Goal: Information Seeking & Learning: Learn about a topic

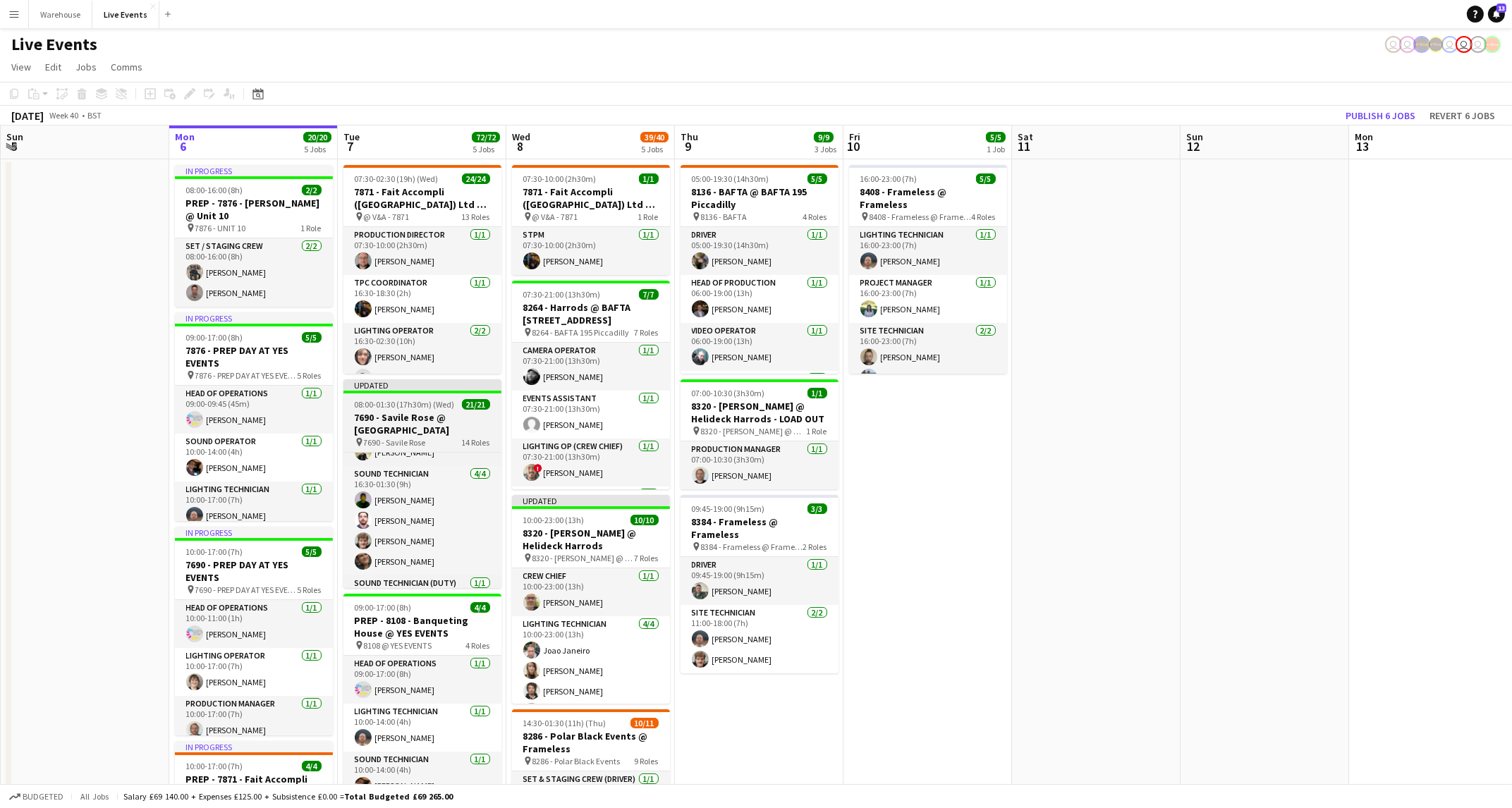
scroll to position [656, 0]
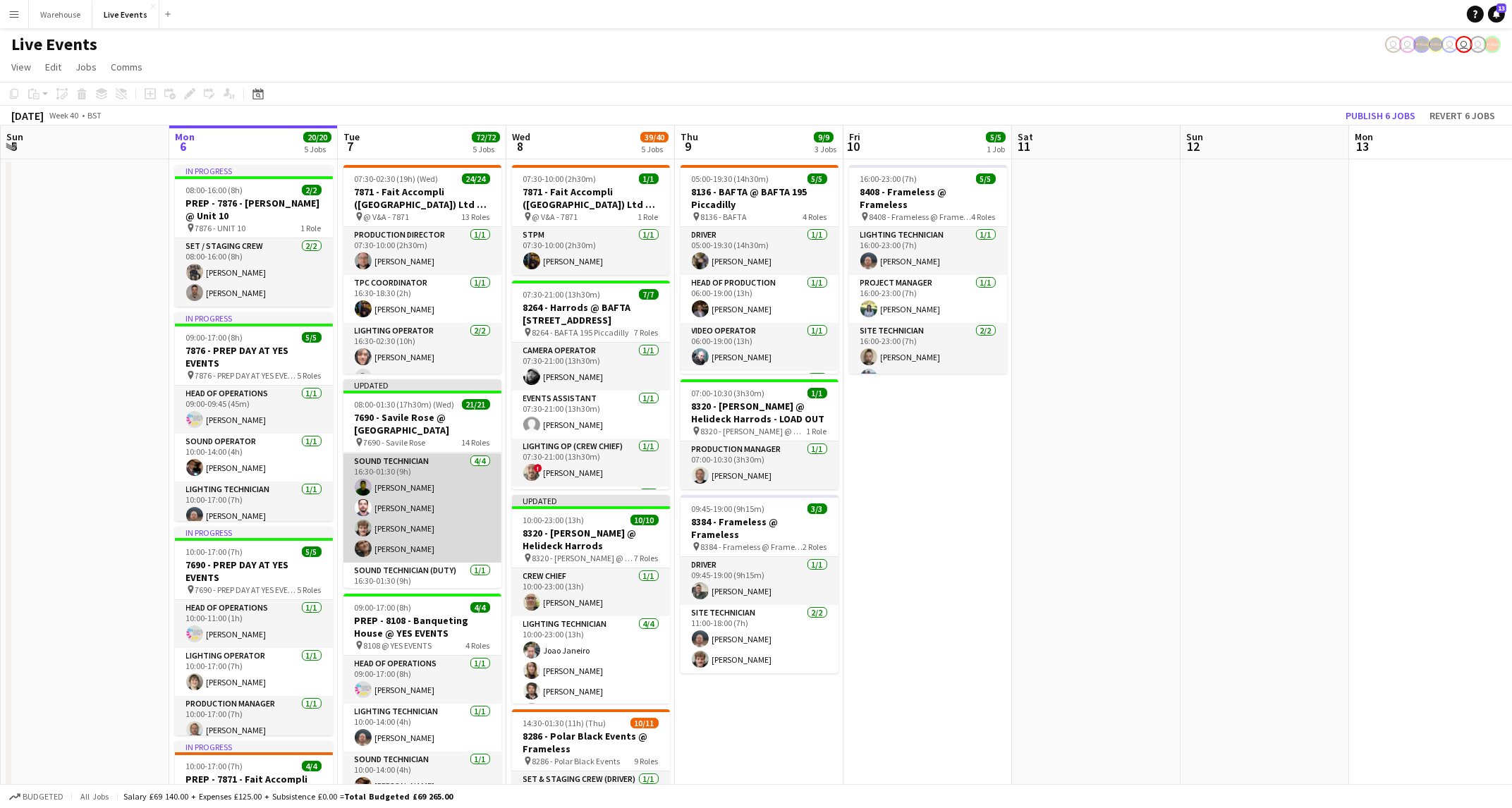
click at [419, 486] on app-card-role "Sound Technician [DATE] 16:30-01:30 (9h) [PERSON_NAME] [PERSON_NAME] [PERSON_NA…" at bounding box center [422, 508] width 158 height 109
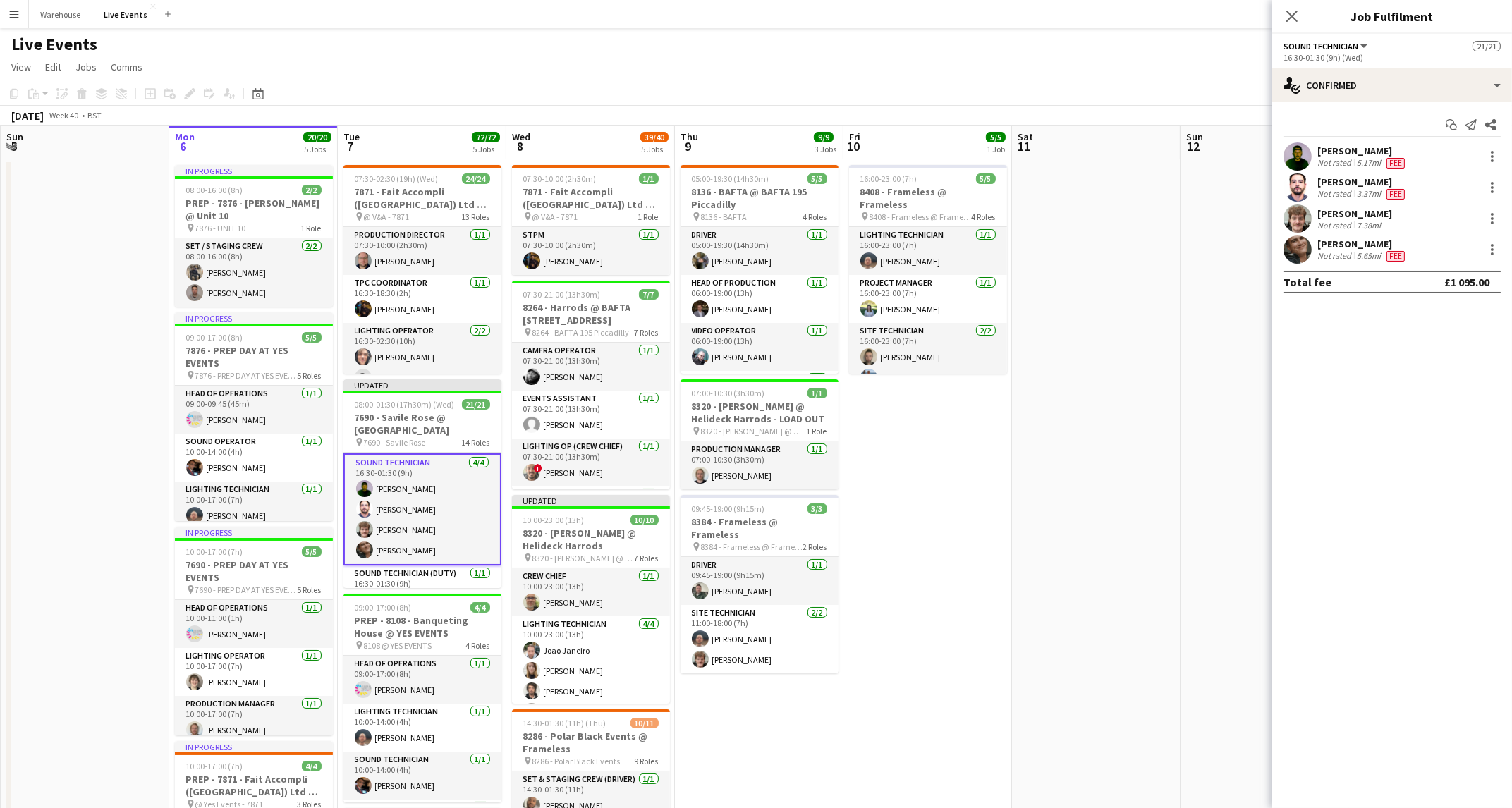
click at [1354, 147] on div "[PERSON_NAME]" at bounding box center [1362, 151] width 90 height 13
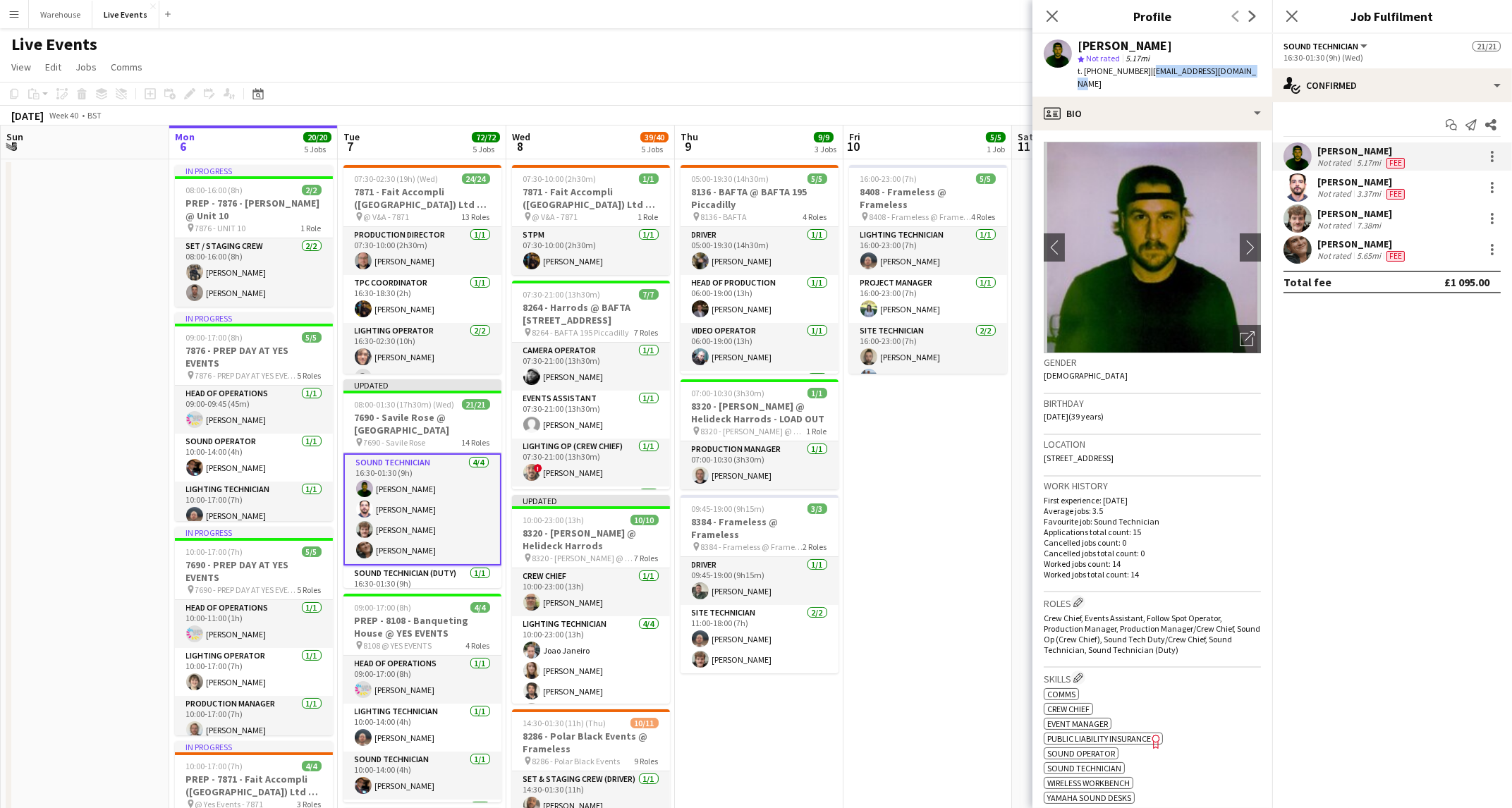
drag, startPoint x: 1144, startPoint y: 69, endPoint x: 1270, endPoint y: 64, distance: 126.1
click at [1270, 64] on app-profile-header "[PERSON_NAME] star Not rated 5.17mi t. [PHONE_NUMBER] | [EMAIL_ADDRESS][DOMAIN_…" at bounding box center [1152, 65] width 239 height 63
copy span "[EMAIL_ADDRESS][DOMAIN_NAME]"
click at [1351, 181] on div "[PERSON_NAME]" at bounding box center [1362, 182] width 90 height 13
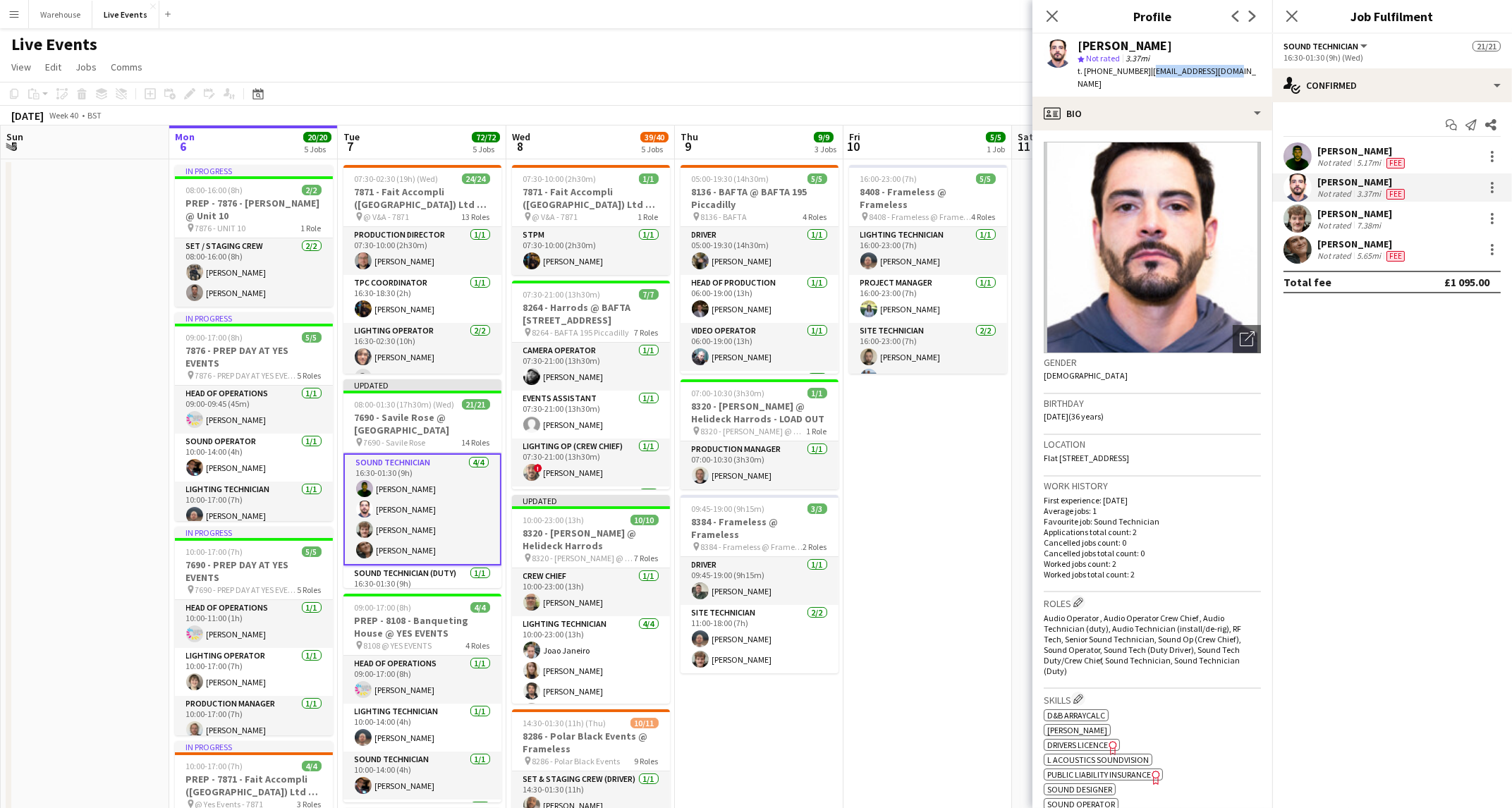
drag, startPoint x: 1227, startPoint y: 66, endPoint x: 1144, endPoint y: 71, distance: 83.2
click at [1144, 71] on span "| [EMAIL_ADDRESS][DOMAIN_NAME]" at bounding box center [1166, 77] width 178 height 23
copy span "[EMAIL_ADDRESS][DOMAIN_NAME]"
drag, startPoint x: 1358, startPoint y: 370, endPoint x: 1361, endPoint y: 353, distance: 17.3
click at [1358, 370] on mat-expansion-panel "check Confirmed Start chat Send notification Share [PERSON_NAME] Not rated 5.17…" at bounding box center [1392, 455] width 239 height 706
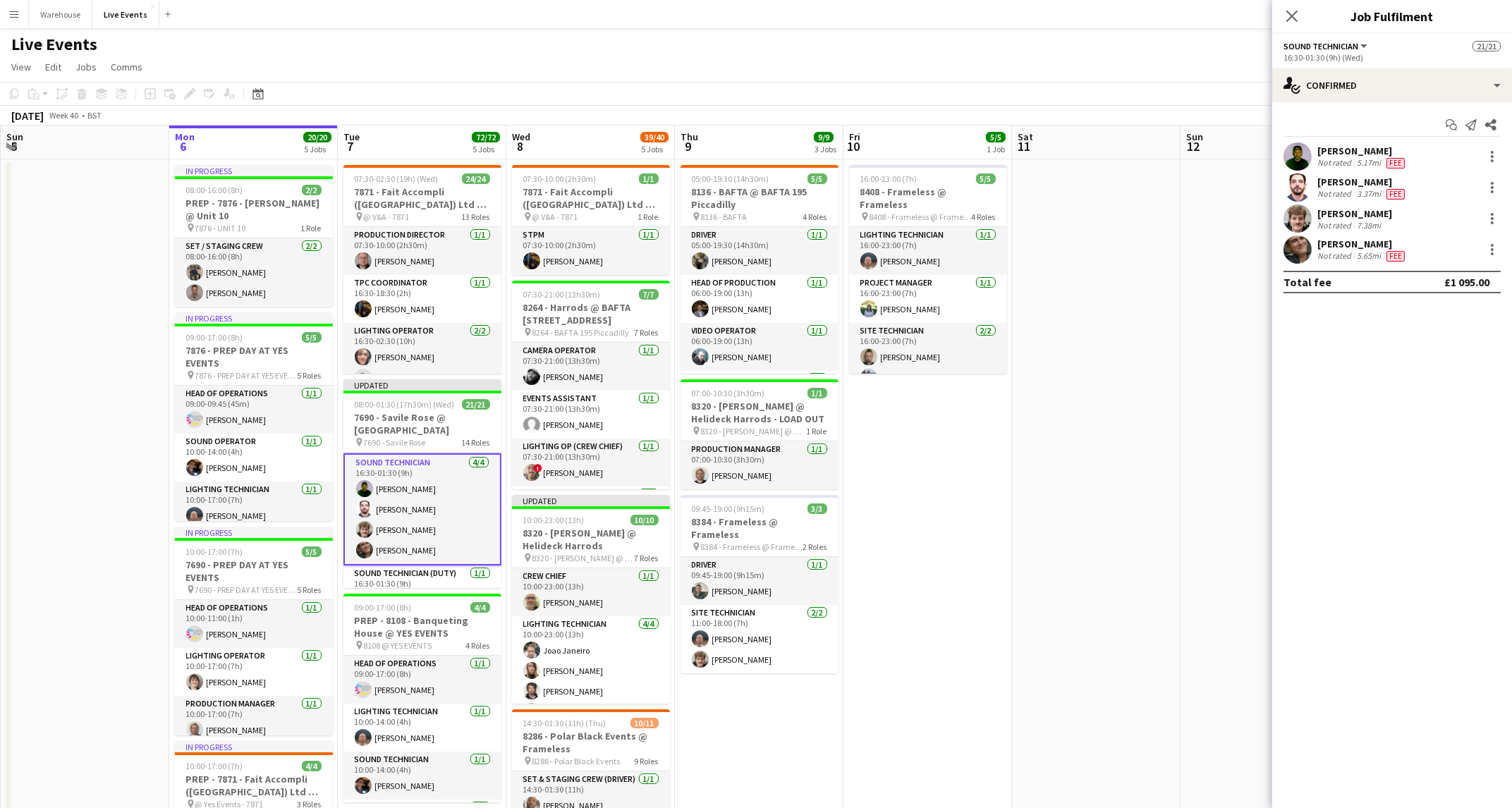
click at [1360, 246] on div "[PERSON_NAME]" at bounding box center [1362, 244] width 90 height 13
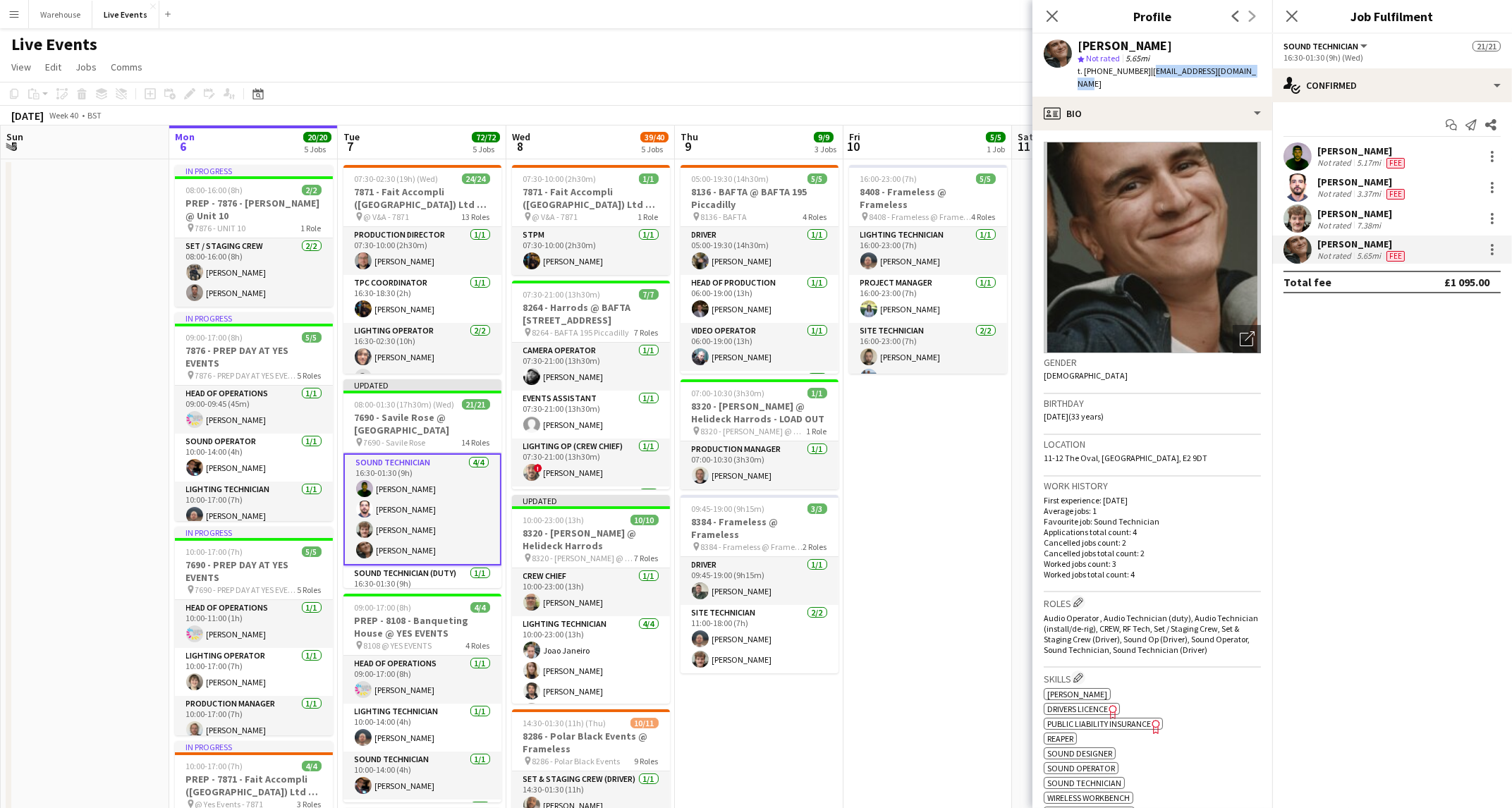
drag, startPoint x: 1144, startPoint y: 74, endPoint x: 1252, endPoint y: 72, distance: 108.0
click at [1252, 72] on div "[PERSON_NAME] star Not rated 5.65mi t. [PHONE_NUMBER] | [EMAIL_ADDRESS][DOMAIN_…" at bounding box center [1152, 65] width 239 height 63
copy span "[EMAIL_ADDRESS][DOMAIN_NAME]"
click at [1321, 381] on mat-expansion-panel "check Confirmed Start chat Send notification Share [PERSON_NAME] Not rated 5.17…" at bounding box center [1392, 455] width 239 height 706
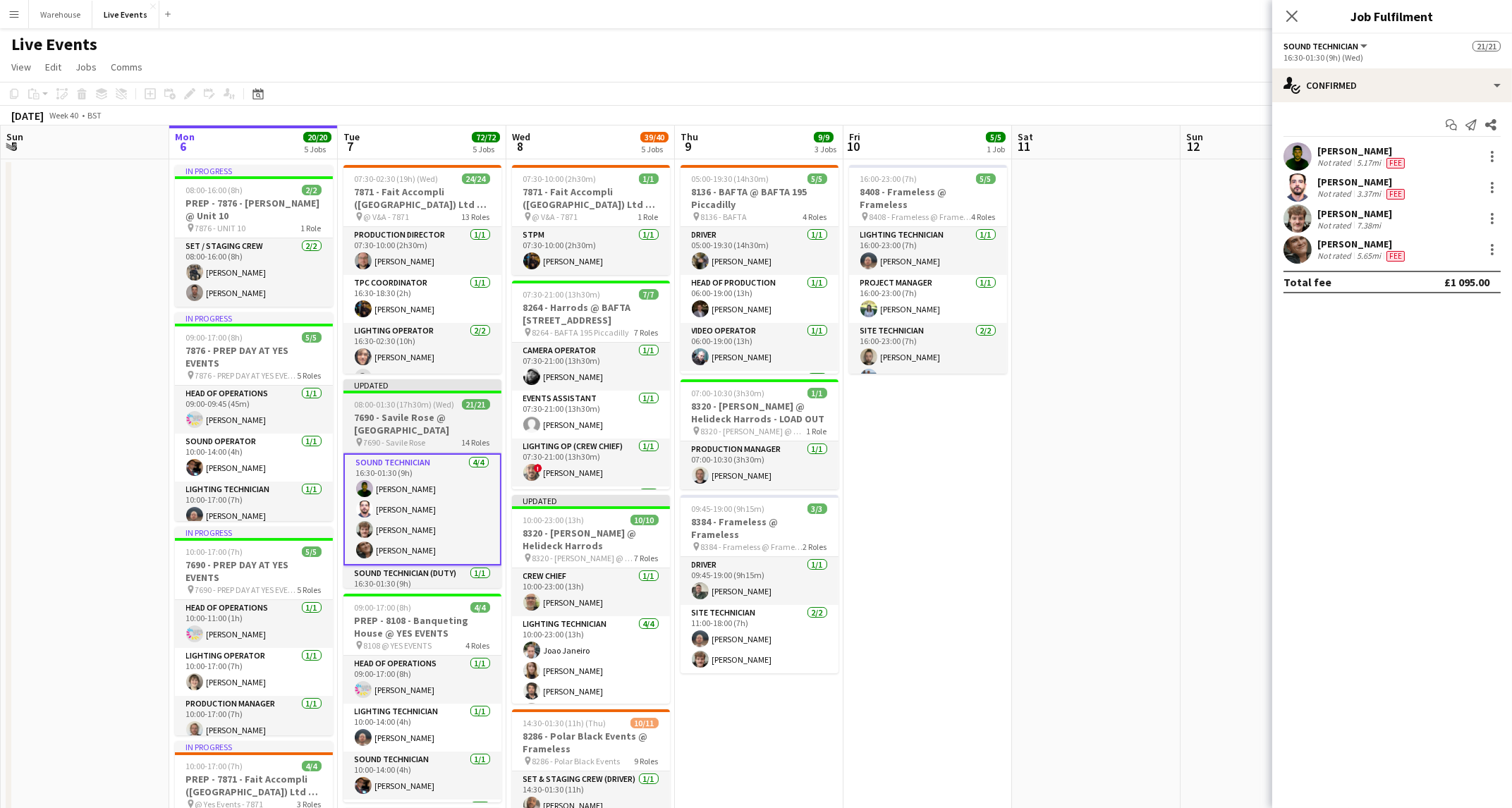
scroll to position [683, 0]
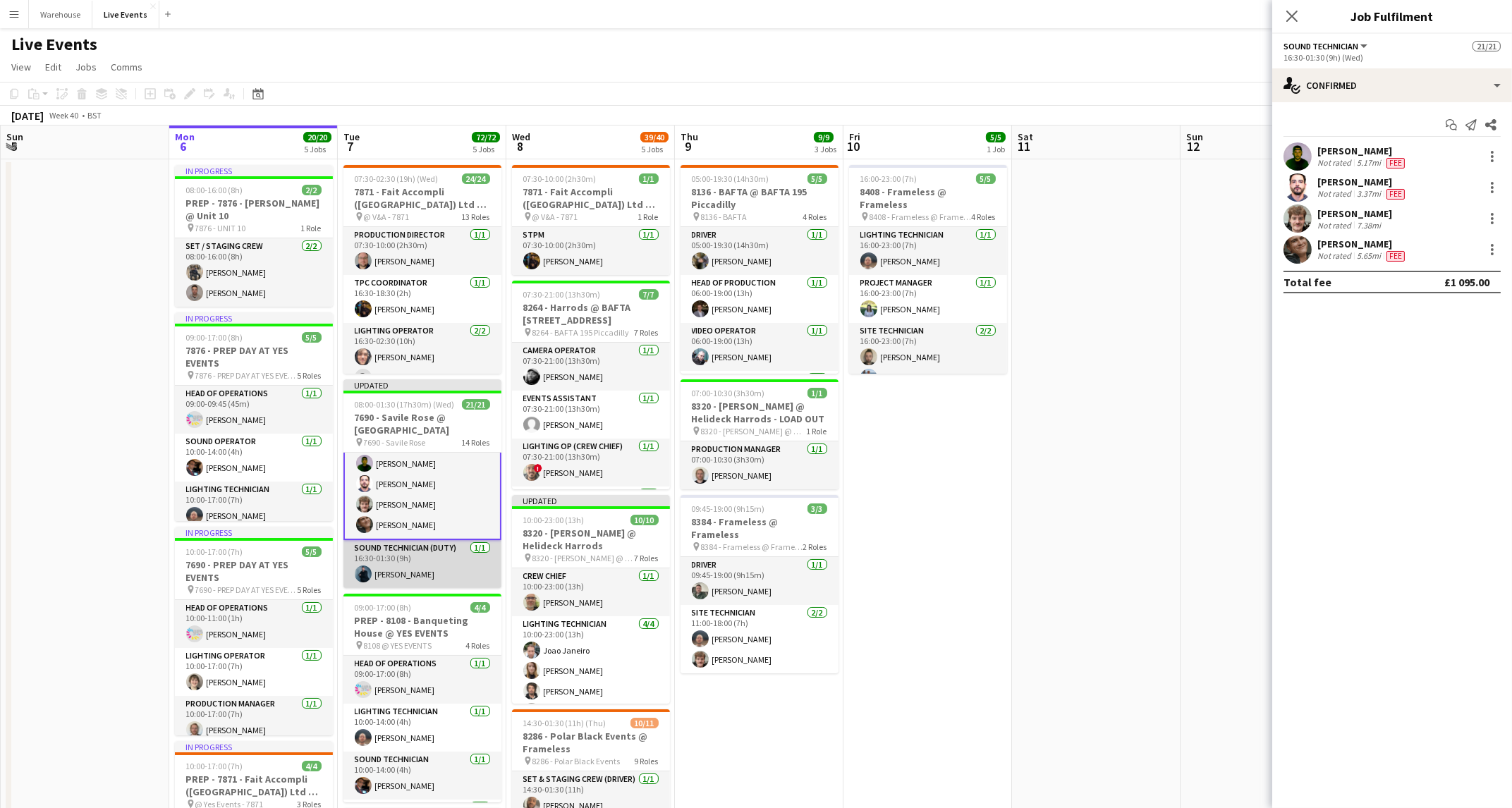
click at [425, 570] on app-card-role "Sound Technician (Duty) [DATE] 16:30-01:30 (9h) [PERSON_NAME]" at bounding box center [422, 564] width 158 height 48
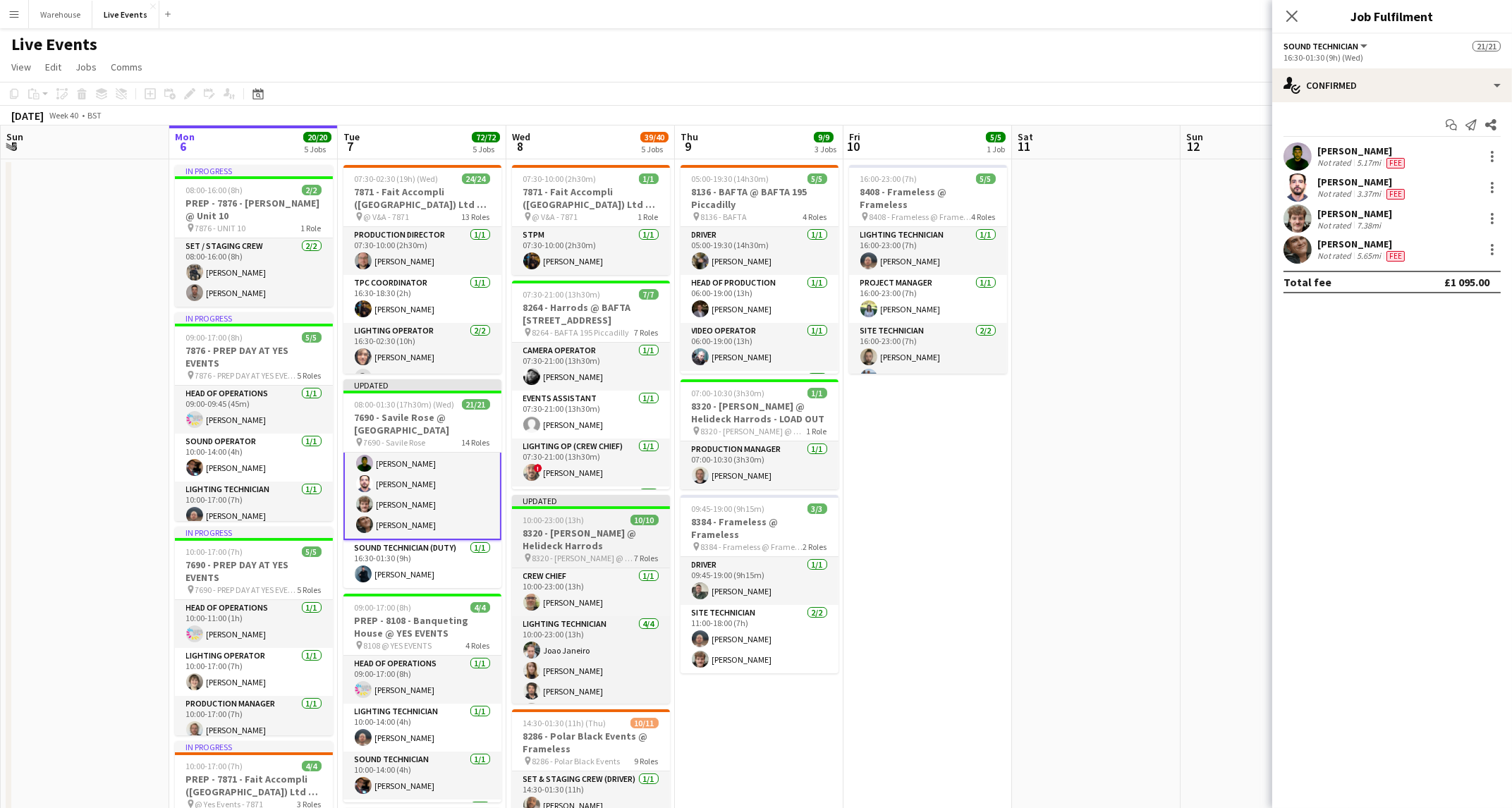
scroll to position [682, 0]
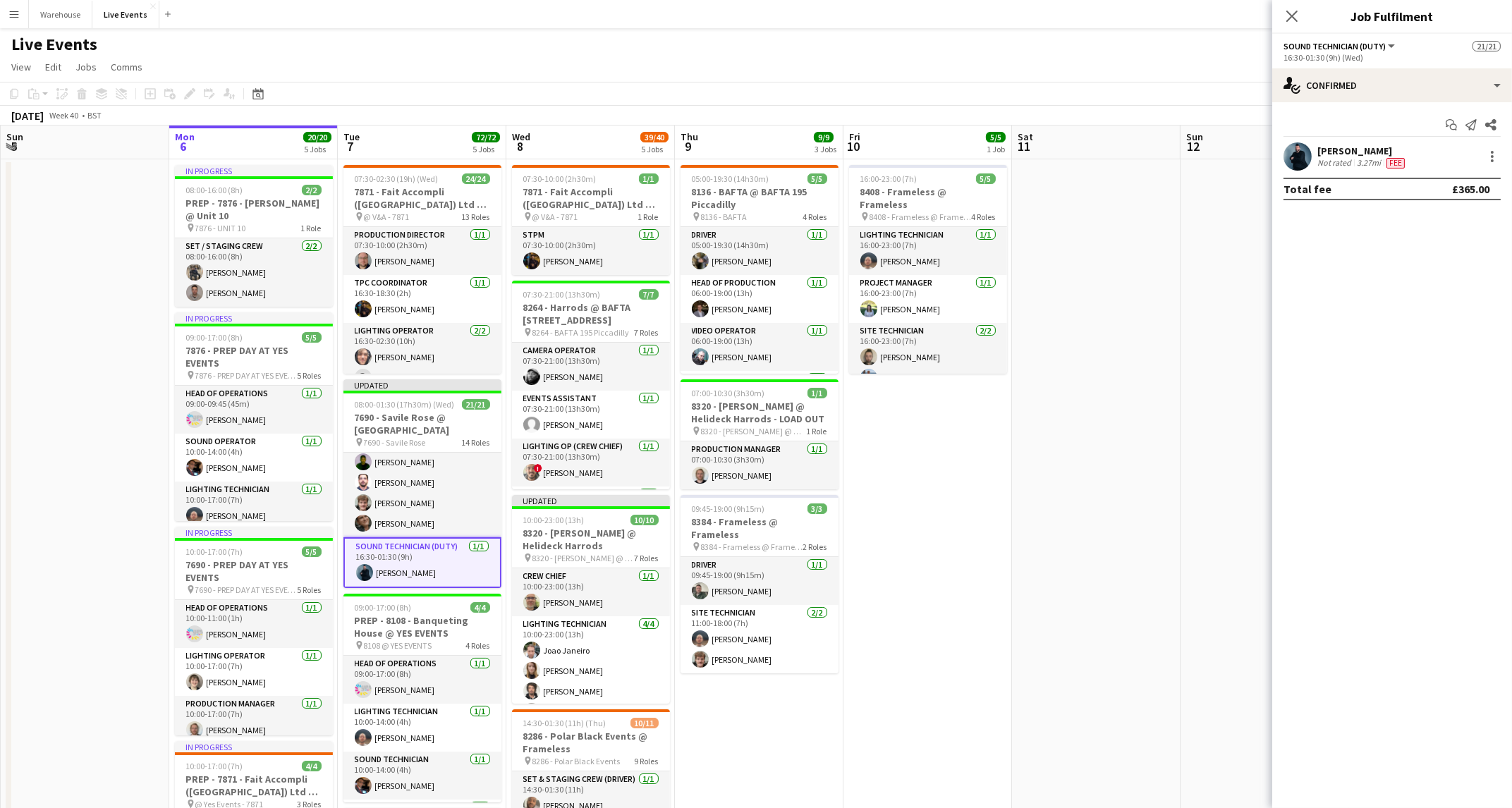
click at [1341, 147] on div "[PERSON_NAME]" at bounding box center [1362, 151] width 90 height 13
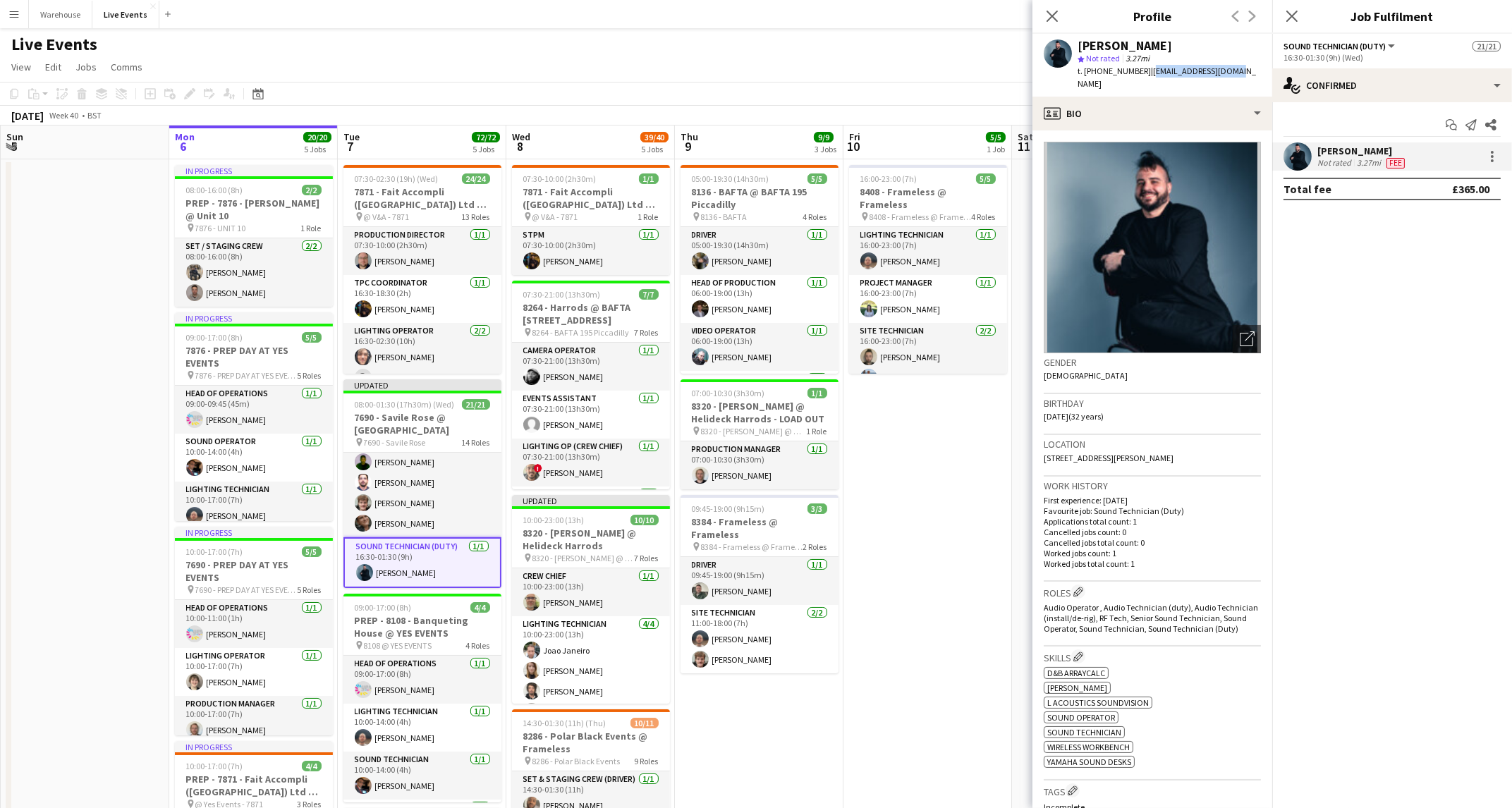
drag, startPoint x: 1144, startPoint y: 70, endPoint x: 1249, endPoint y: 71, distance: 105.0
click at [1249, 71] on app-profile-header "[PERSON_NAME] star Not rated 3.27mi t. [PHONE_NUMBER] | [EMAIL_ADDRESS][DOMAIN_…" at bounding box center [1152, 65] width 239 height 63
copy span "[EMAIL_ADDRESS][DOMAIN_NAME]"
click at [1399, 345] on mat-expansion-panel "check Confirmed Start chat Send notification Share [PERSON_NAME] Not rated 3.27…" at bounding box center [1392, 455] width 239 height 706
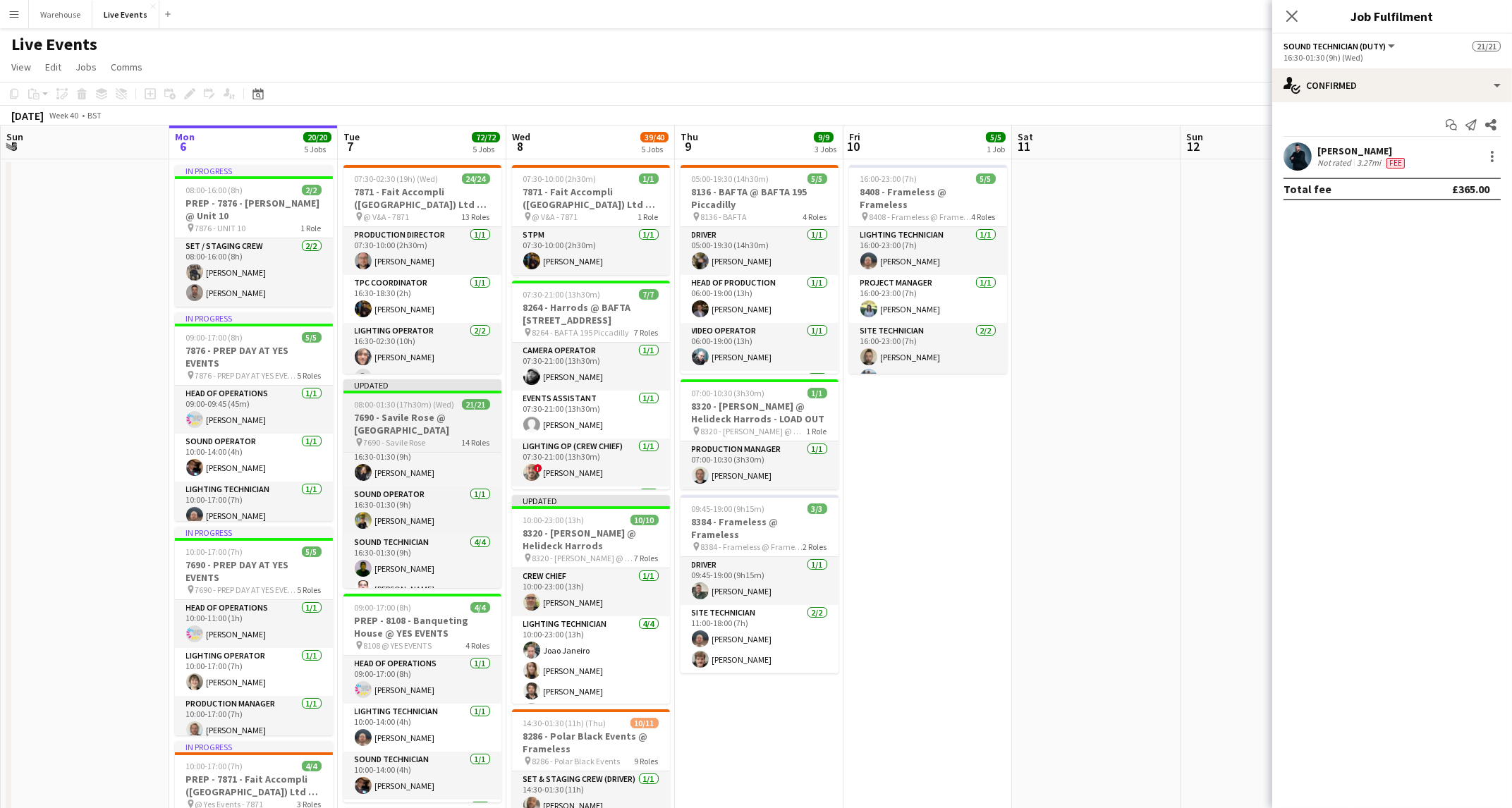
scroll to position [557, 0]
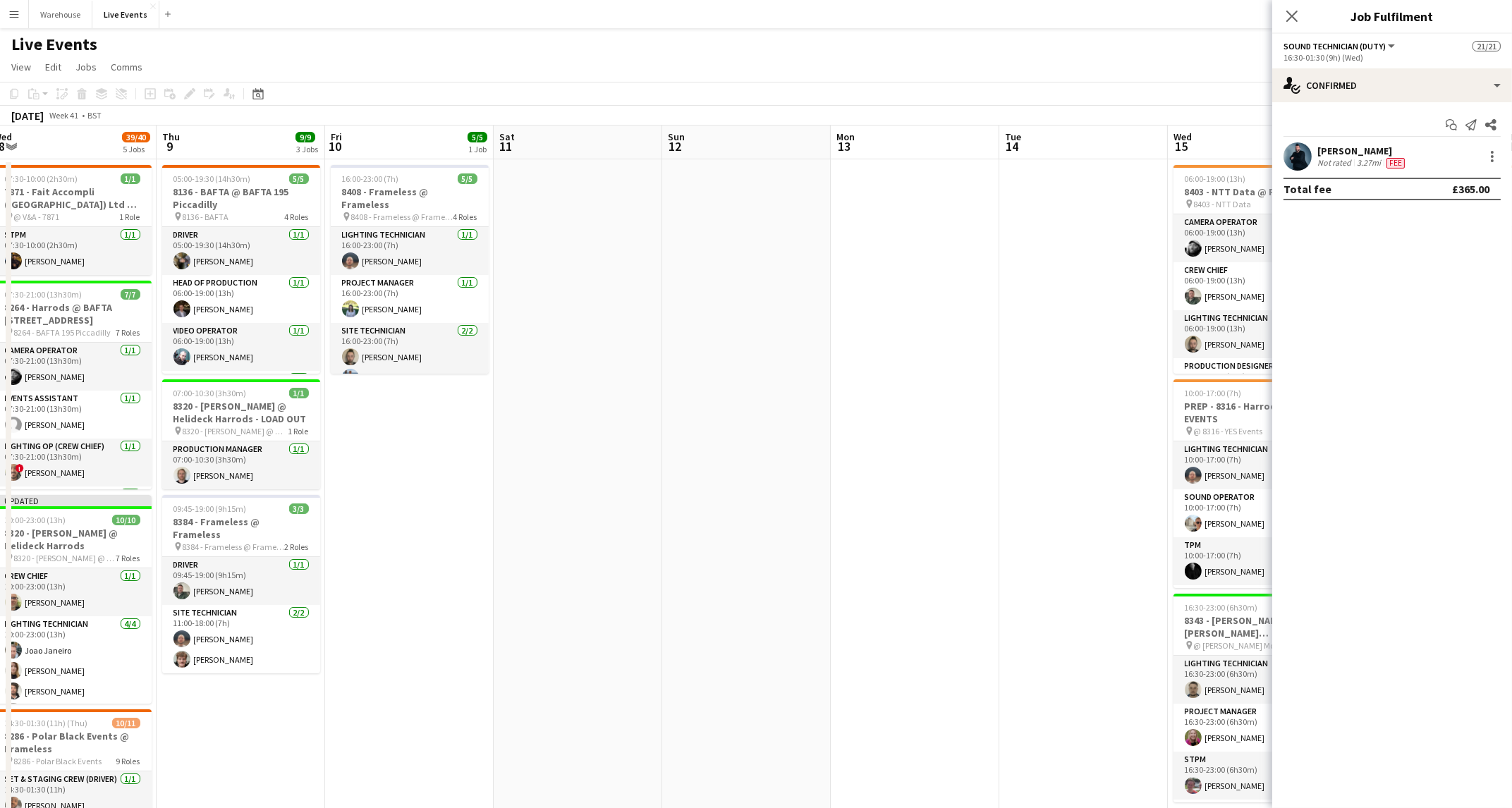
drag, startPoint x: 949, startPoint y: 671, endPoint x: 430, endPoint y: 655, distance: 519.2
click at [430, 655] on app-calendar-viewport "Sun 5 Mon 6 20/20 5 Jobs Tue 7 72/72 5 Jobs Wed 8 39/40 5 Jobs Thu 9 9/9 3 Jobs…" at bounding box center [756, 693] width 1512 height 1134
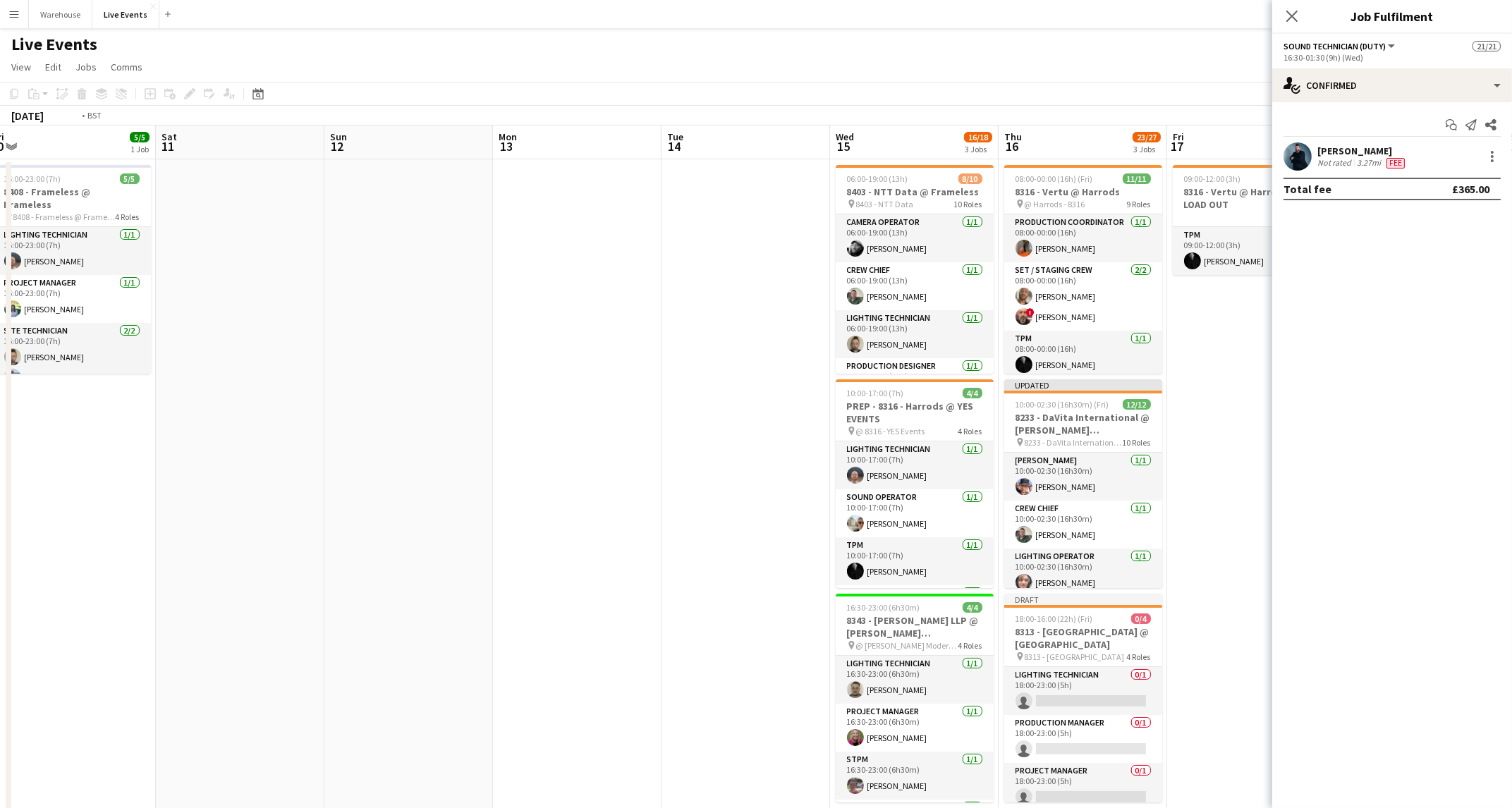
drag, startPoint x: 325, startPoint y: 660, endPoint x: 808, endPoint y: 622, distance: 484.5
click at [102, 653] on app-calendar-viewport "Tue 7 72/72 5 Jobs Wed 8 39/40 5 Jobs Thu 9 9/9 3 Jobs Fri 10 5/5 1 Job Sat 11 …" at bounding box center [756, 693] width 1512 height 1134
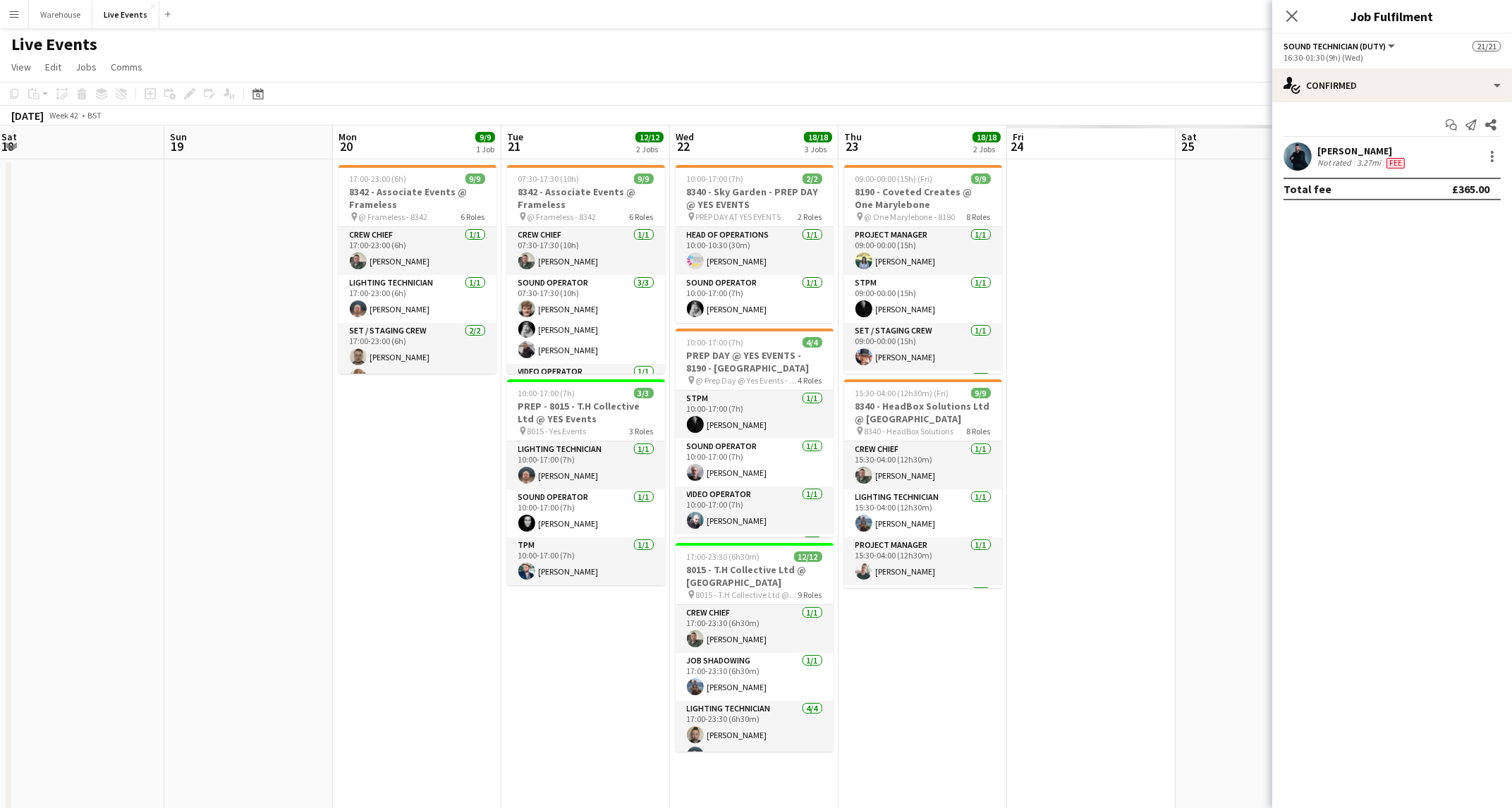
drag, startPoint x: 494, startPoint y: 623, endPoint x: 305, endPoint y: 623, distance: 189.0
click at [305, 623] on app-calendar-viewport "Mon 13 Tue 14 Wed 15 16/18 3 Jobs Thu 16 23/27 3 Jobs Fri 17 1/1 1 Job Sat 18 S…" at bounding box center [756, 693] width 1512 height 1134
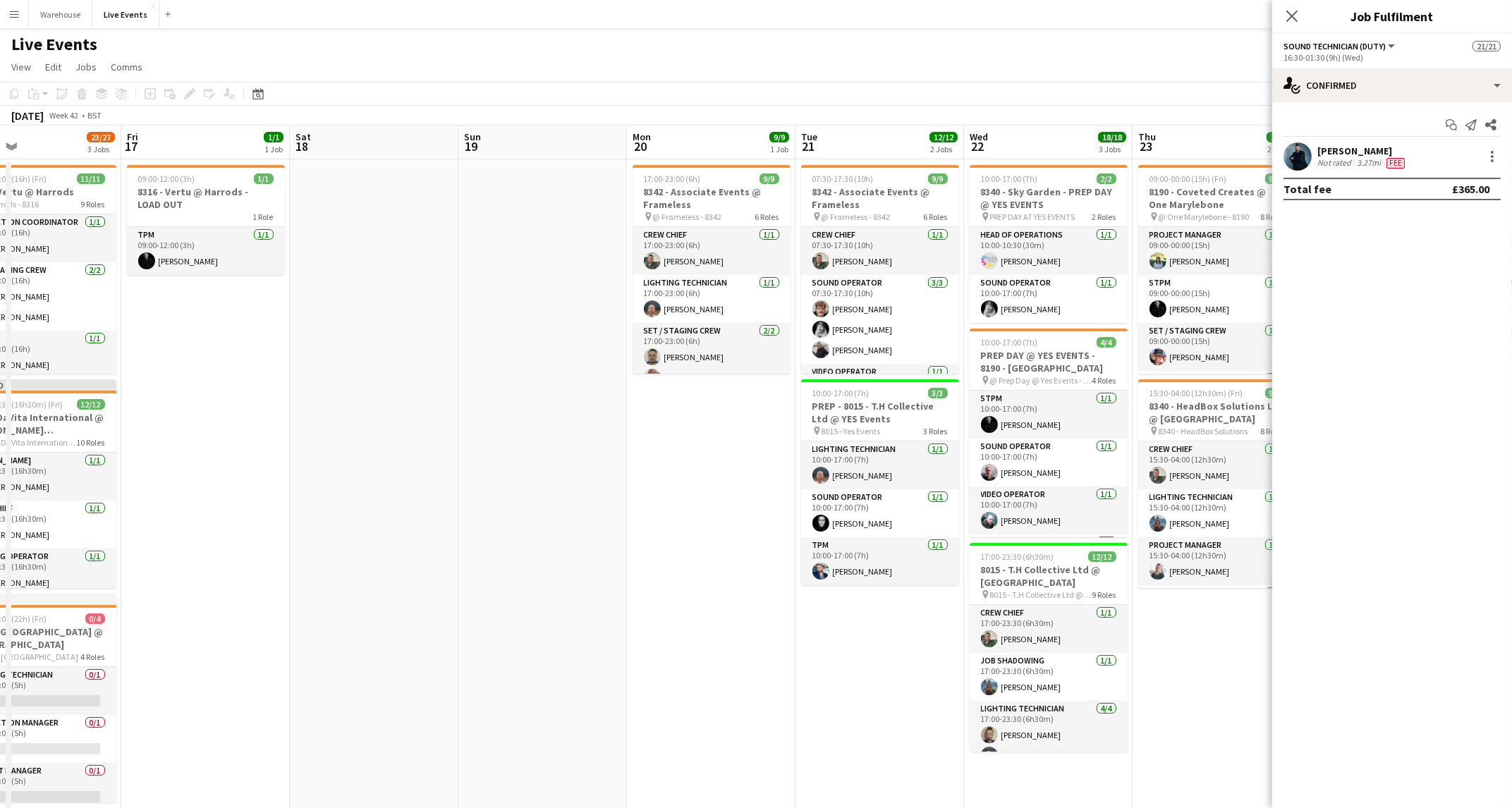
scroll to position [0, 410]
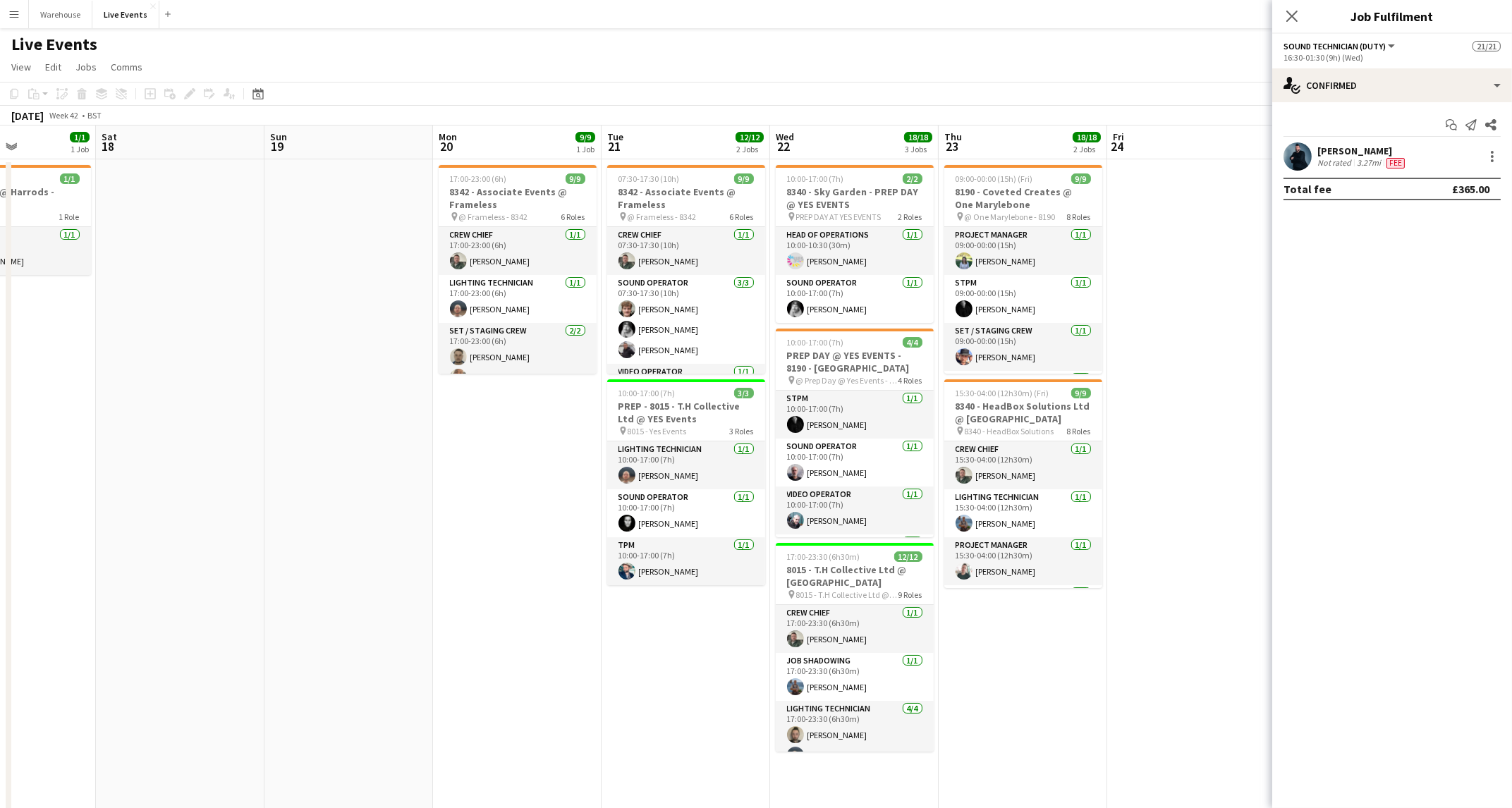
click at [348, 640] on app-calendar-viewport "Wed 15 16/18 3 Jobs Thu 16 23/27 3 Jobs Fri 17 1/1 1 Job Sat 18 Sun 19 Mon 20 9…" at bounding box center [756, 693] width 1512 height 1134
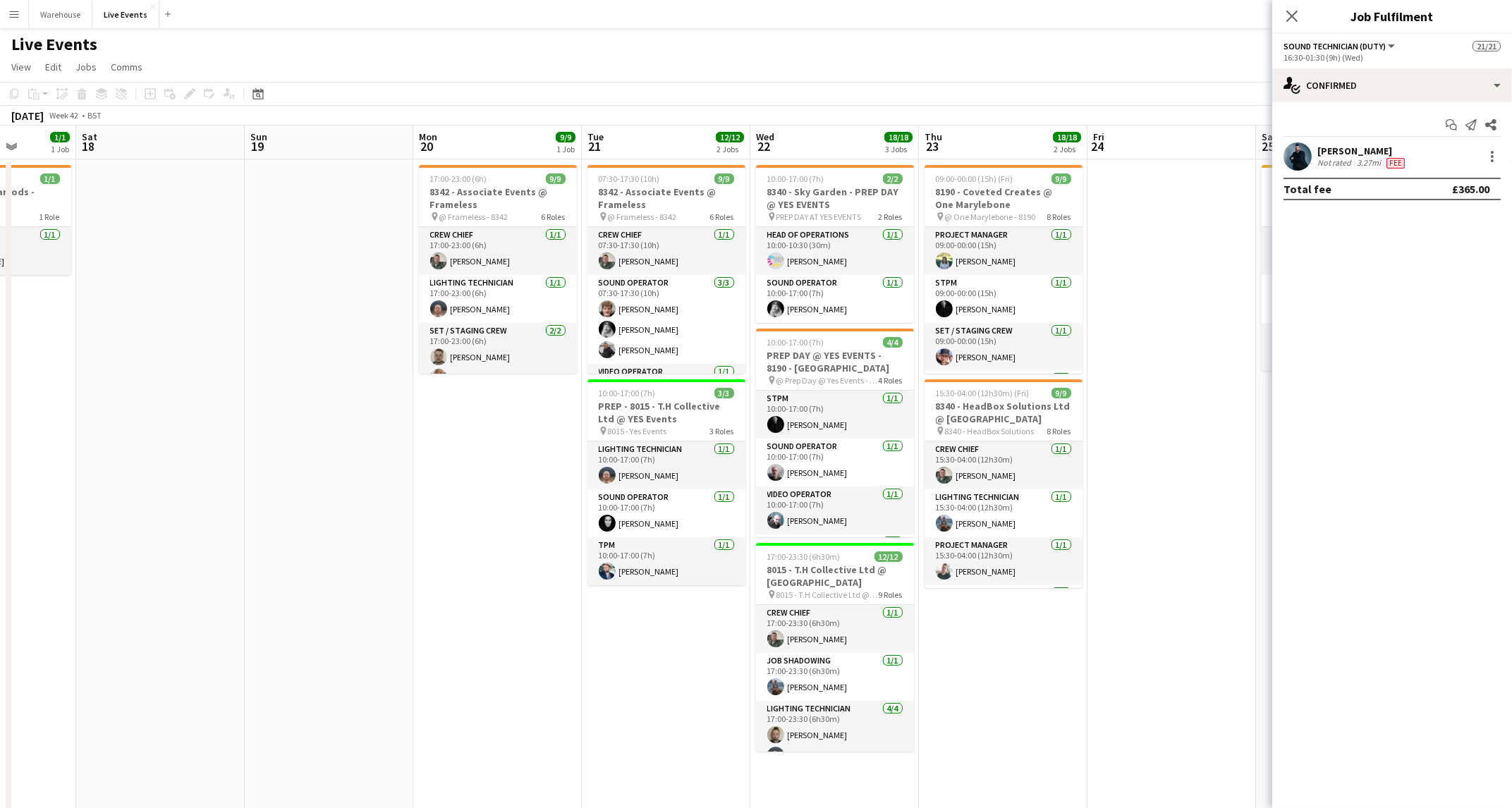
scroll to position [0, 433]
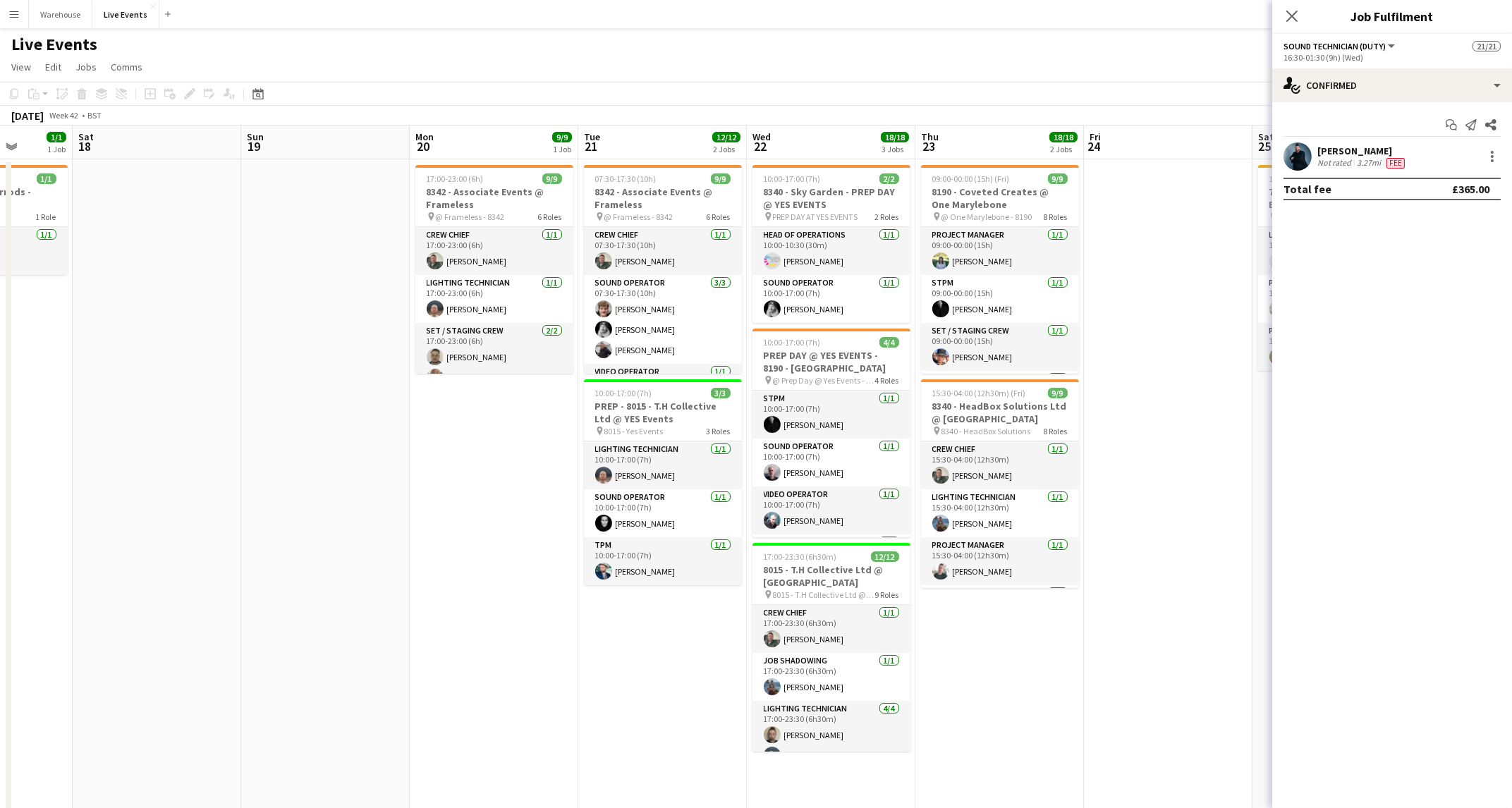
drag, startPoint x: 1069, startPoint y: 689, endPoint x: 1044, endPoint y: 692, distance: 25.2
click at [1044, 692] on app-calendar-viewport "Wed 15 16/18 3 Jobs Thu 16 23/27 3 Jobs Fri 17 1/1 1 Job Sat 18 Sun 19 Mon 20 9…" at bounding box center [756, 693] width 1512 height 1134
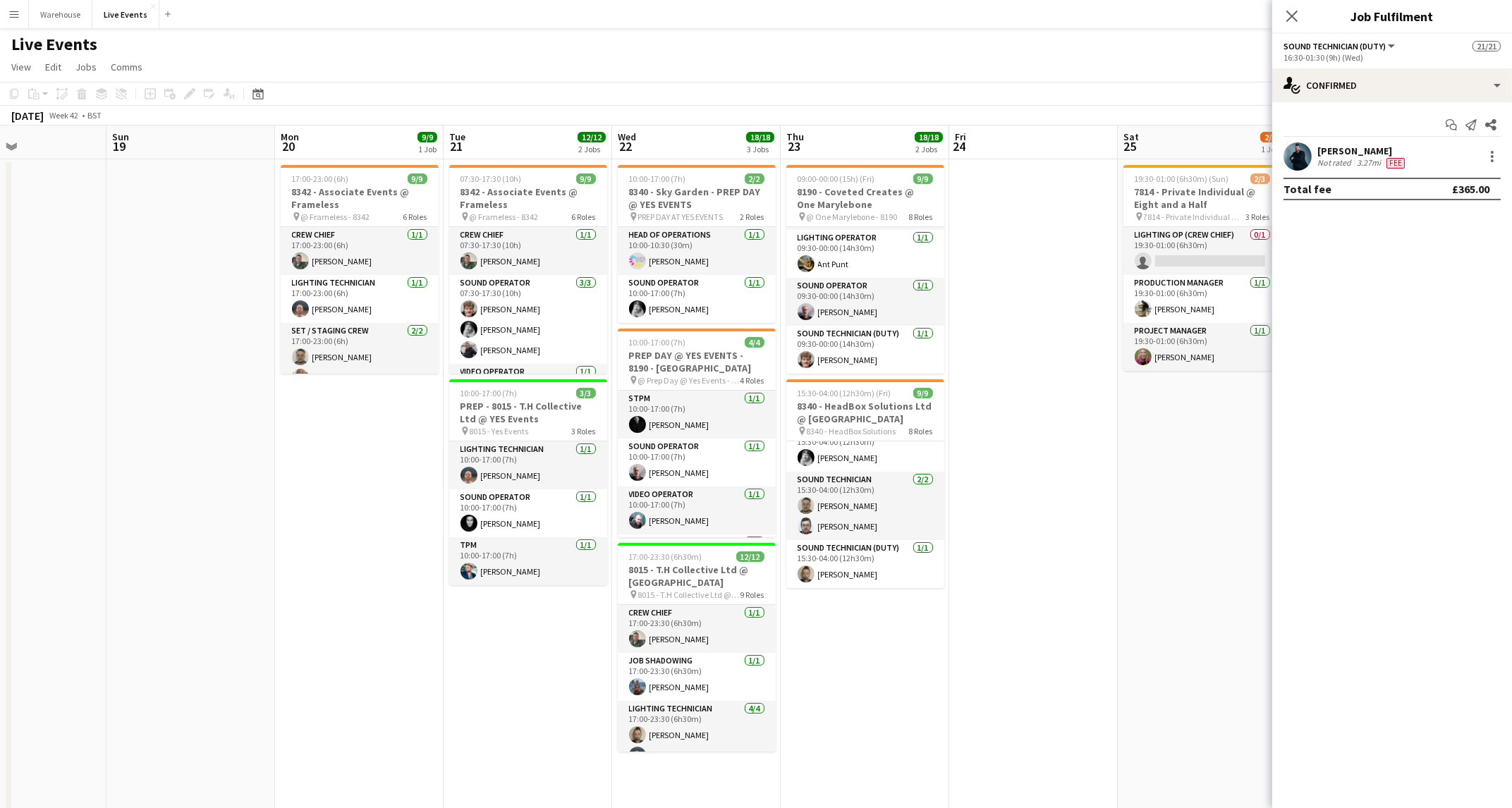
scroll to position [0, 424]
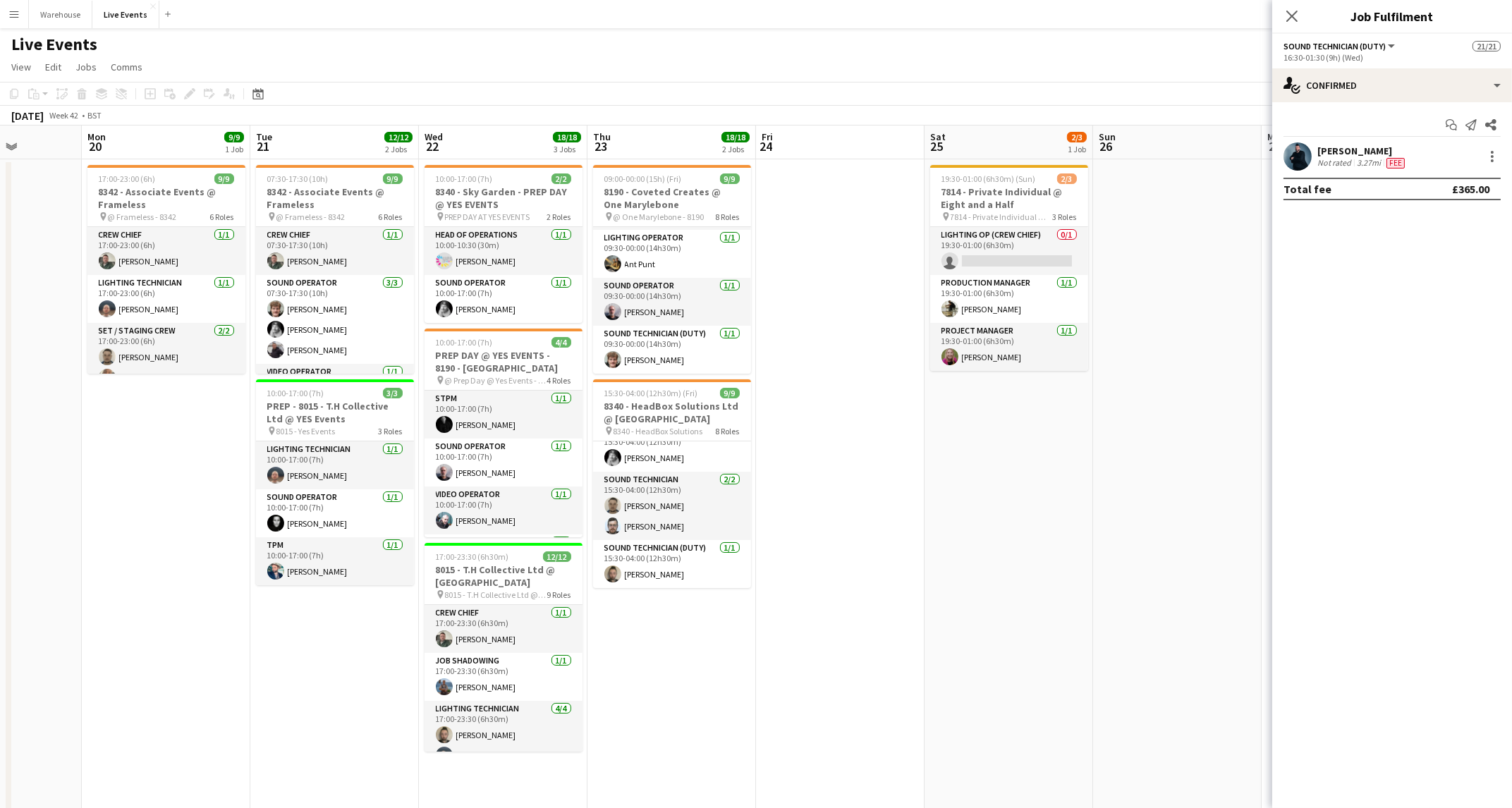
drag, startPoint x: 1100, startPoint y: 659, endPoint x: 789, endPoint y: 712, distance: 315.5
click at [789, 712] on app-calendar-viewport "Fri 17 1/1 1 Job Sat 18 Sun 19 Mon 20 9/9 1 Job Tue 21 12/12 2 Jobs Wed 22 18/1…" at bounding box center [756, 693] width 1512 height 1134
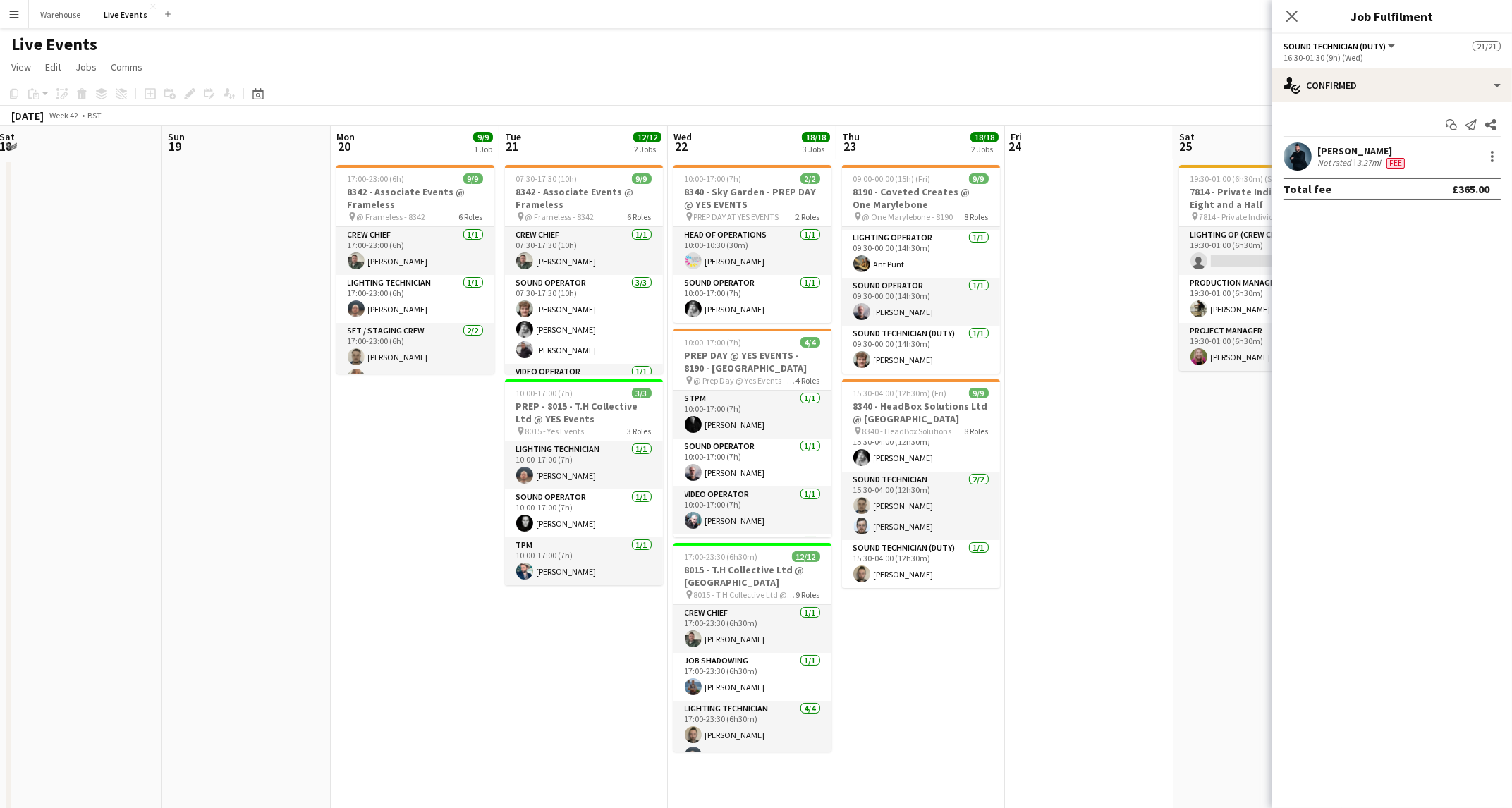
drag, startPoint x: 758, startPoint y: 615, endPoint x: 936, endPoint y: 592, distance: 179.5
click at [1012, 591] on app-calendar-viewport "Thu 16 23/27 3 Jobs Fri 17 1/1 1 Job Sat 18 Sun 19 Mon 20 9/9 1 Job Tue 21 12/1…" at bounding box center [756, 693] width 1512 height 1134
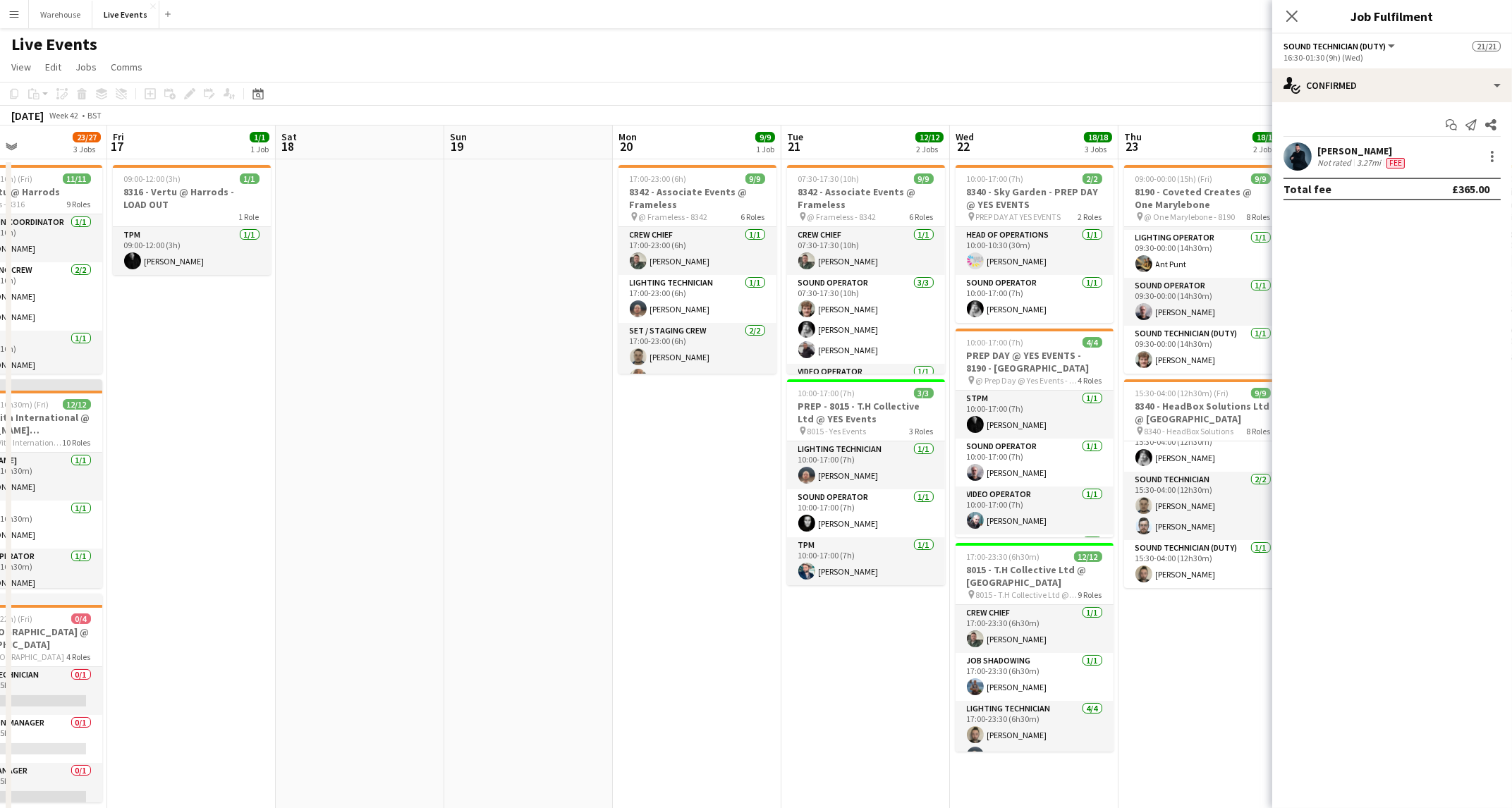
drag, startPoint x: 440, startPoint y: 601, endPoint x: 653, endPoint y: 606, distance: 213.1
click at [716, 608] on app-calendar-viewport "Tue 14 4/4 1 Job Wed 15 16/18 3 Jobs Thu 16 23/27 3 Jobs Fri 17 1/1 1 Job Sat 1…" at bounding box center [756, 693] width 1512 height 1134
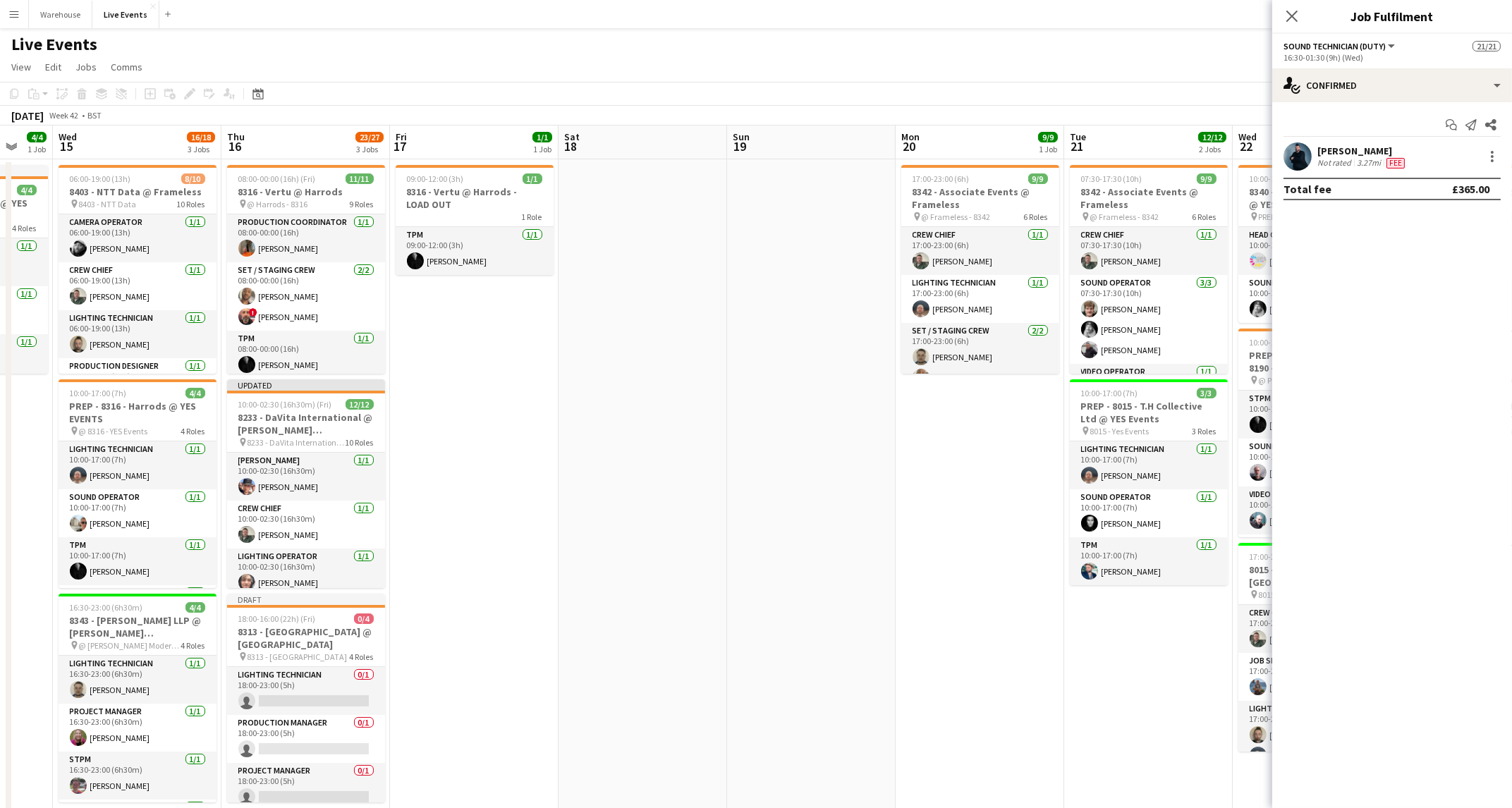
drag, startPoint x: 537, startPoint y: 609, endPoint x: 776, endPoint y: 583, distance: 240.4
click at [785, 604] on app-calendar-viewport "Mon 13 Tue 14 4/4 1 Job Wed 15 16/18 3 Jobs Thu 16 23/27 3 Jobs Fri 17 1/1 1 Jo…" at bounding box center [756, 693] width 1512 height 1134
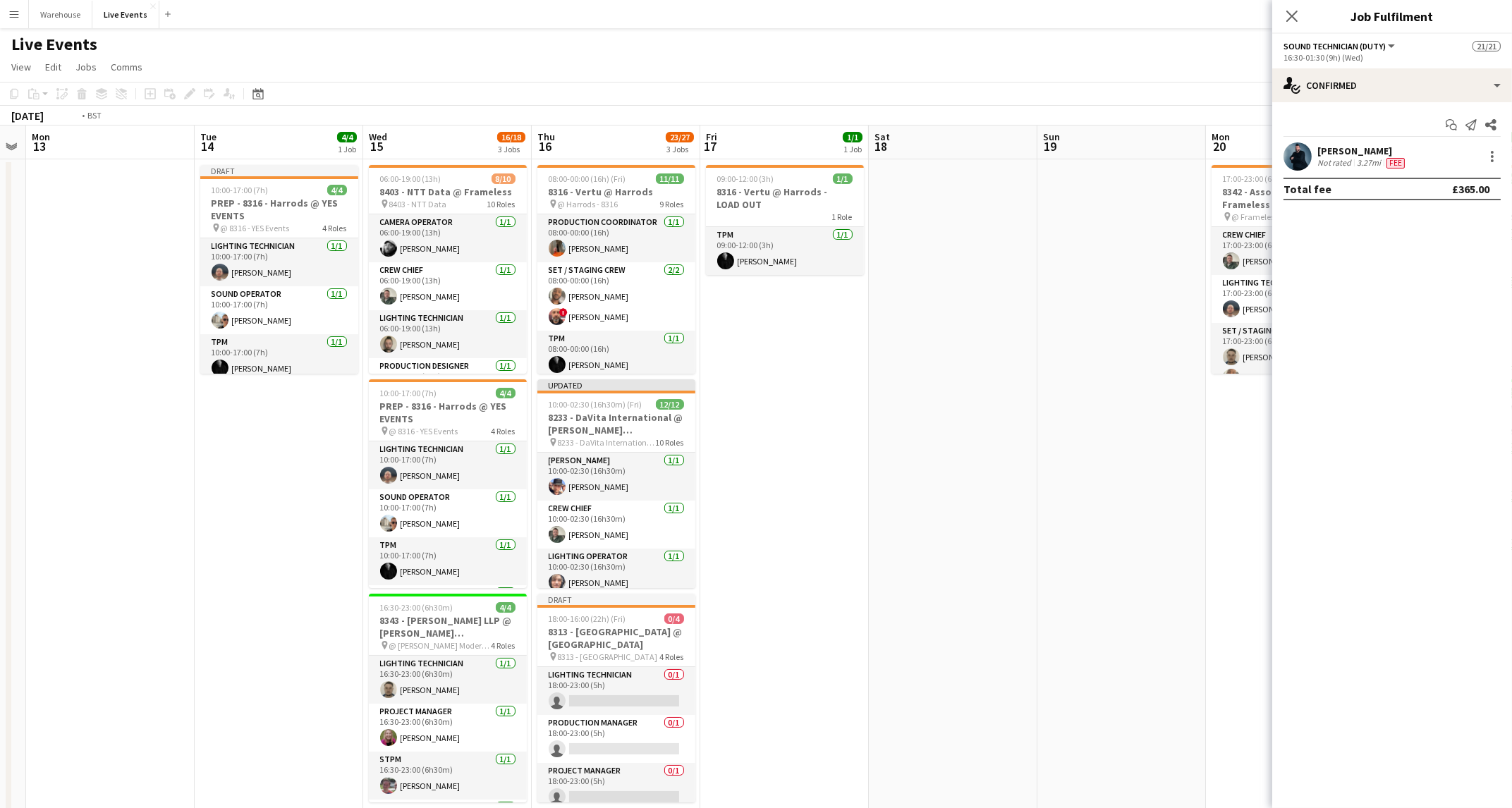
scroll to position [0, 299]
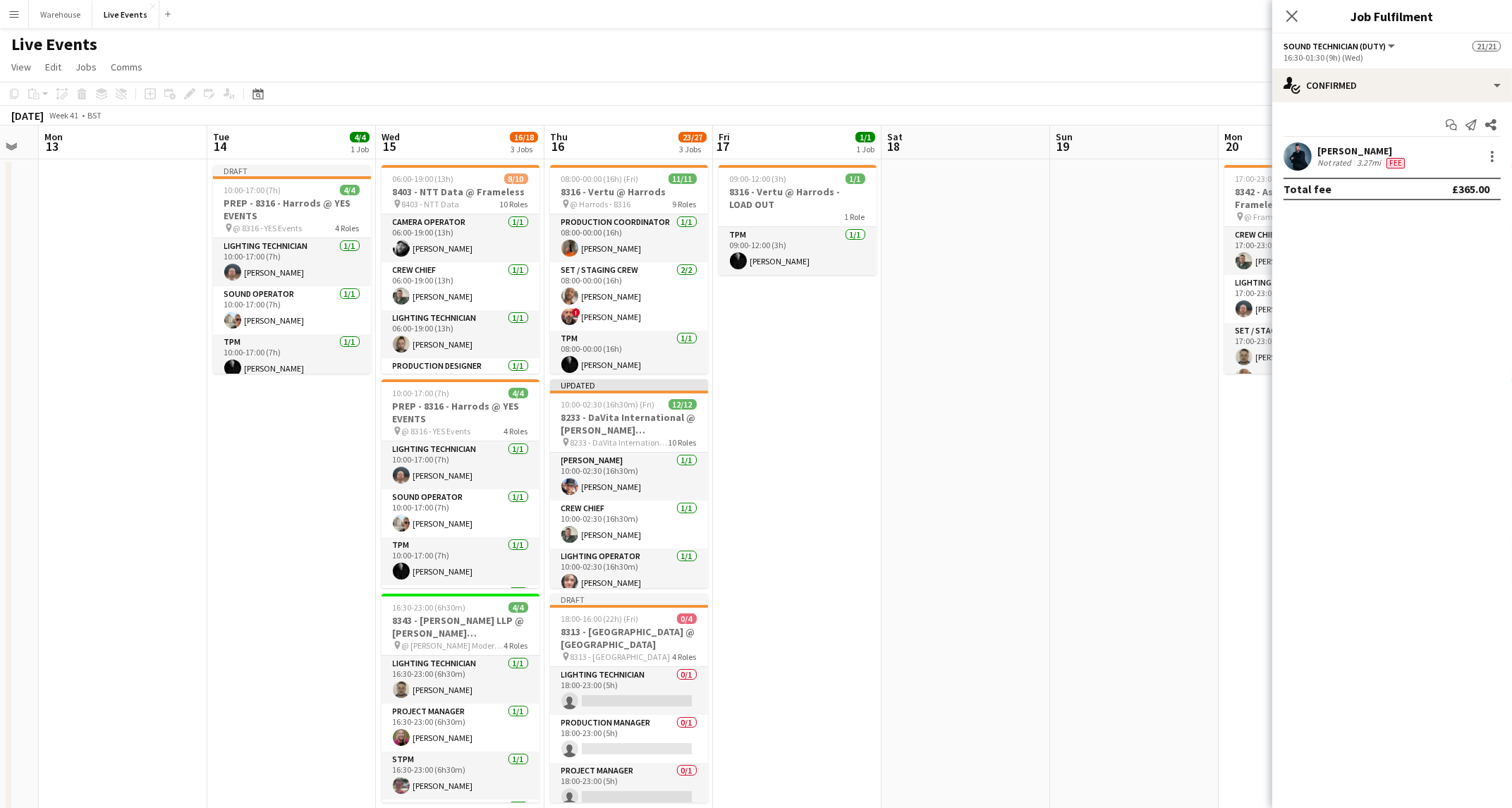
drag, startPoint x: 801, startPoint y: 584, endPoint x: 1057, endPoint y: 584, distance: 256.0
click at [1057, 584] on app-calendar-viewport "Sat 11 Sun 12 Mon 13 Tue 14 4/4 1 Job Wed 15 16/18 3 Jobs Thu 16 23/27 3 Jobs F…" at bounding box center [756, 693] width 1512 height 1134
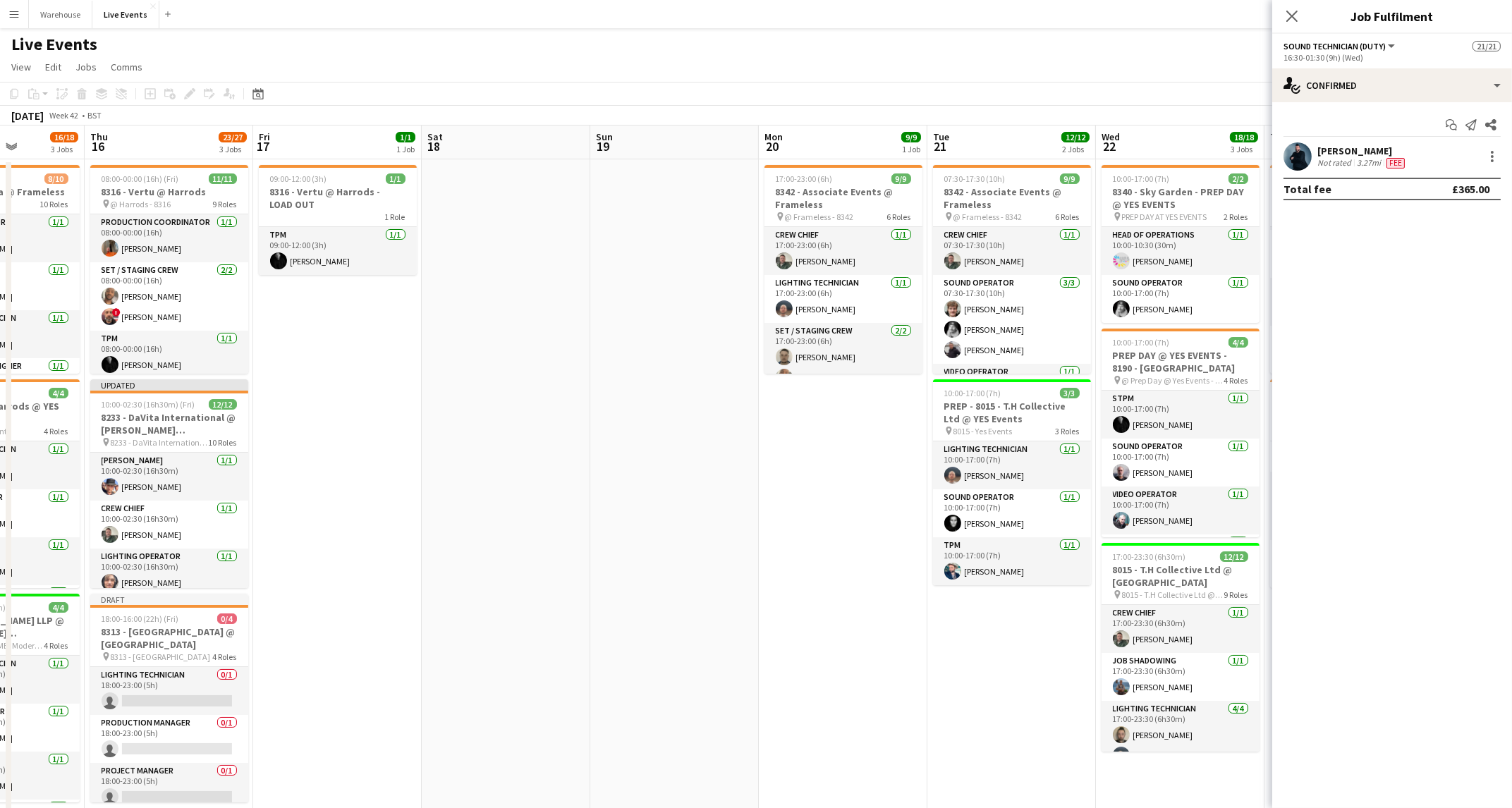
drag, startPoint x: 939, startPoint y: 708, endPoint x: 441, endPoint y: 694, distance: 498.2
click at [310, 704] on app-calendar-viewport "Mon 13 Tue 14 4/4 1 Job Wed 15 16/18 3 Jobs Thu 16 23/27 3 Jobs Fri 17 1/1 1 Jo…" at bounding box center [756, 693] width 1512 height 1134
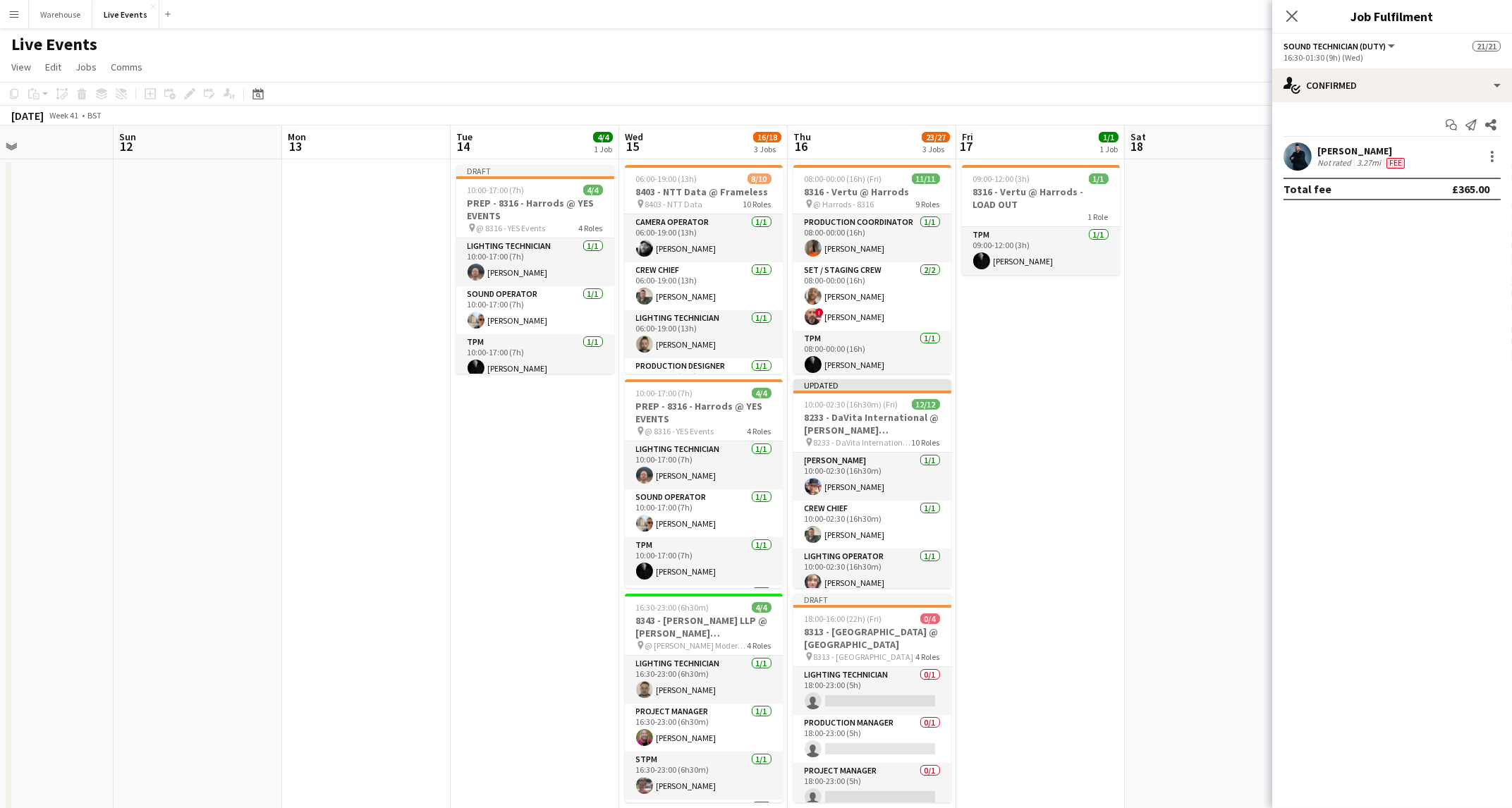
drag, startPoint x: 344, startPoint y: 617, endPoint x: 1150, endPoint y: 580, distance: 806.8
click at [1166, 581] on app-calendar-viewport "Thu 9 9/9 3 Jobs Fri 10 5/5 1 Job Sat 11 Sun 12 Mon 13 Tue 14 4/4 1 Job Wed 15 …" at bounding box center [756, 693] width 1512 height 1134
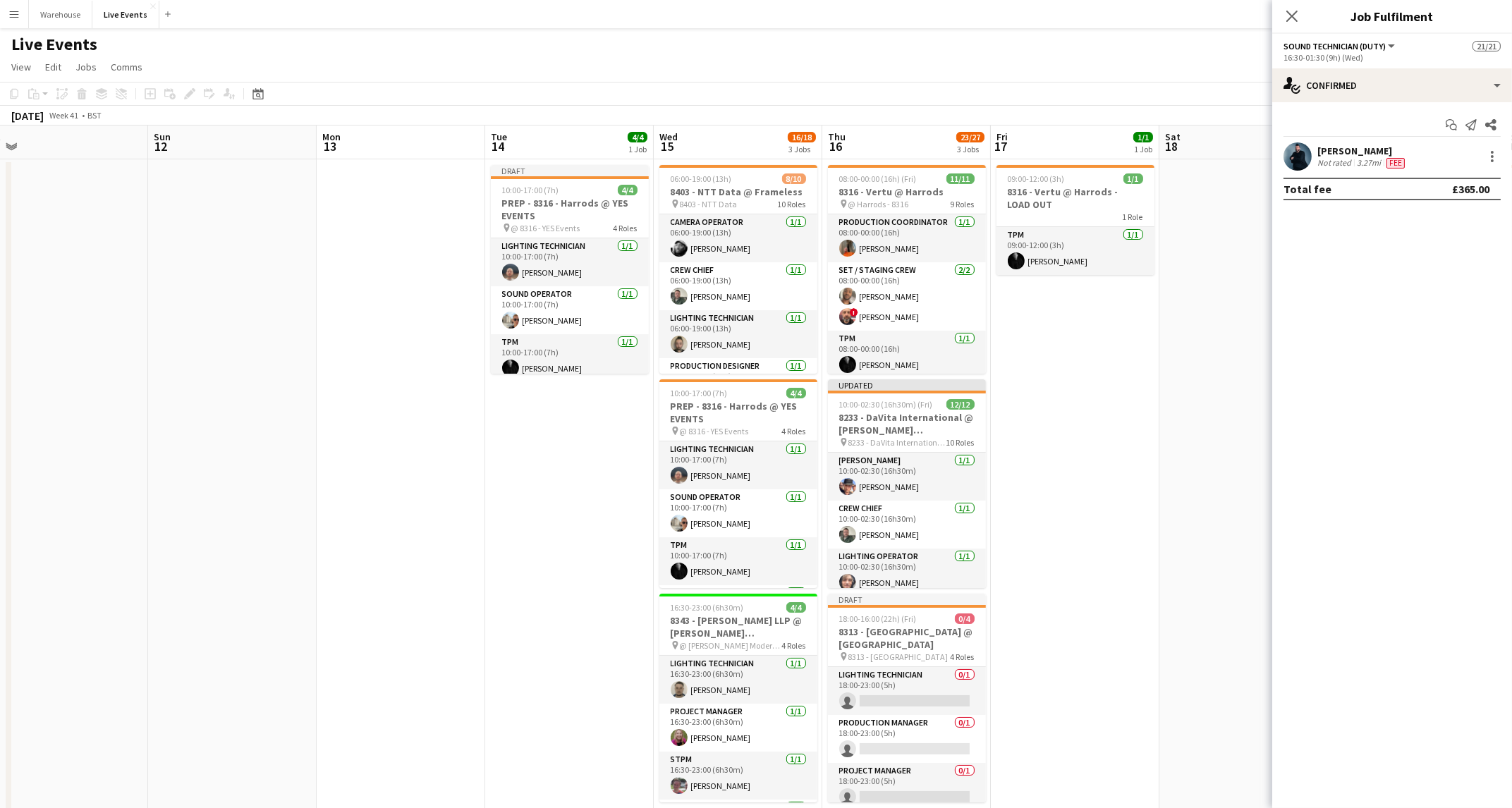
scroll to position [0, 362]
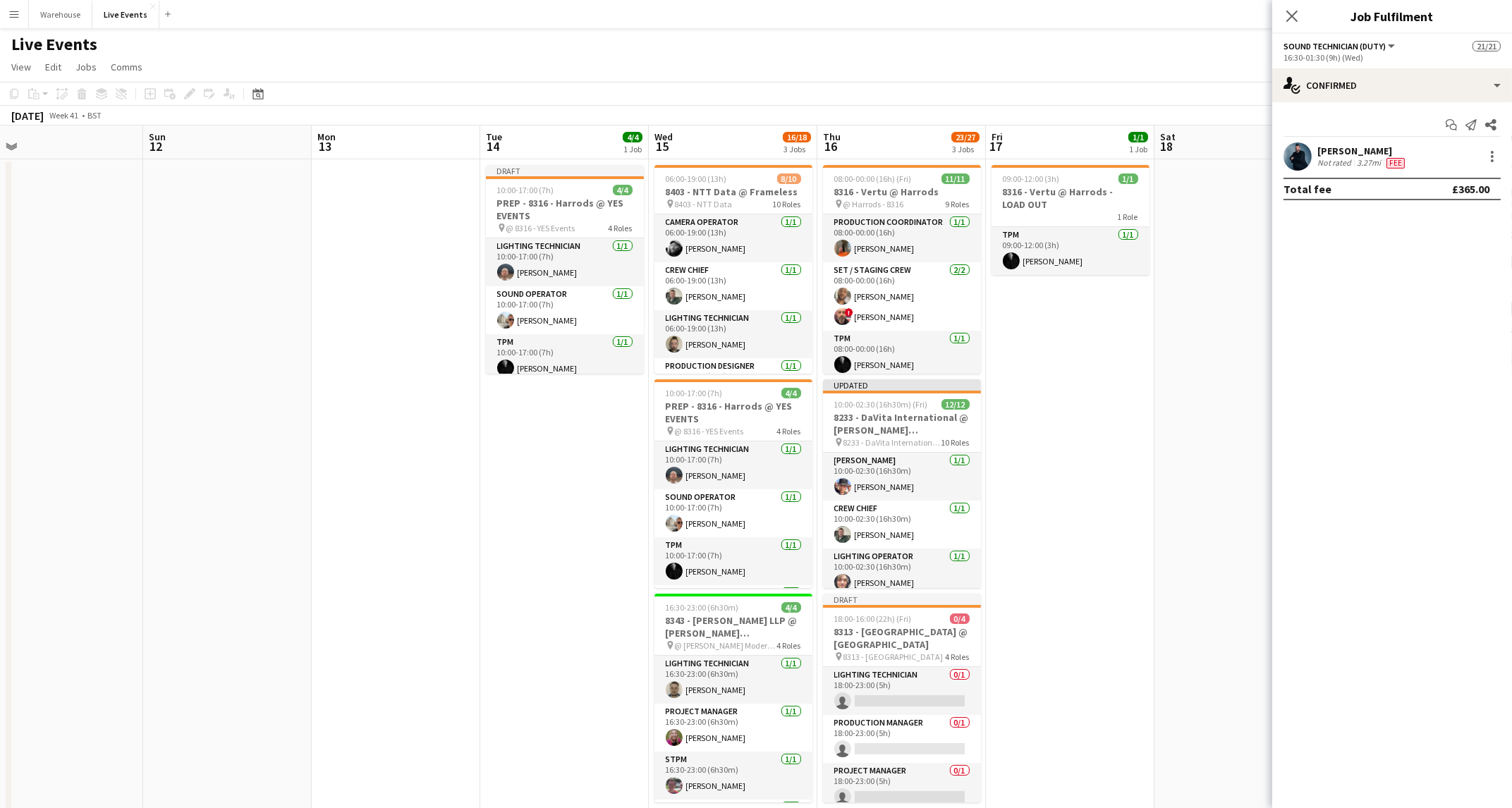
drag, startPoint x: 293, startPoint y: 583, endPoint x: 321, endPoint y: 582, distance: 28.0
click at [321, 582] on app-calendar-viewport "Thu 9 9/9 3 Jobs Fri 10 5/5 1 Job Sat 11 Sun 12 Mon 13 Tue 14 4/4 1 Job Wed 15 …" at bounding box center [756, 693] width 1512 height 1134
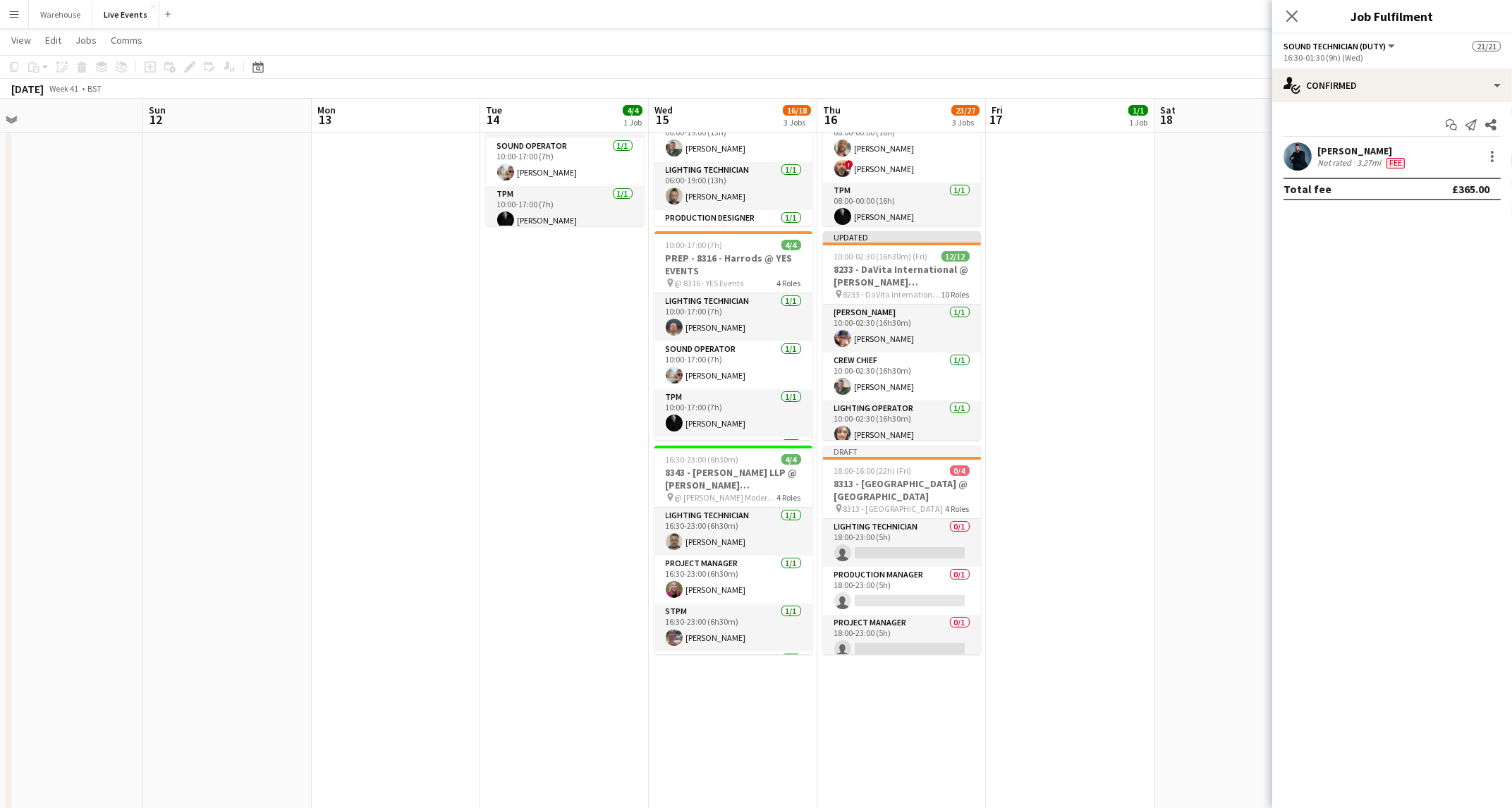
scroll to position [0, 0]
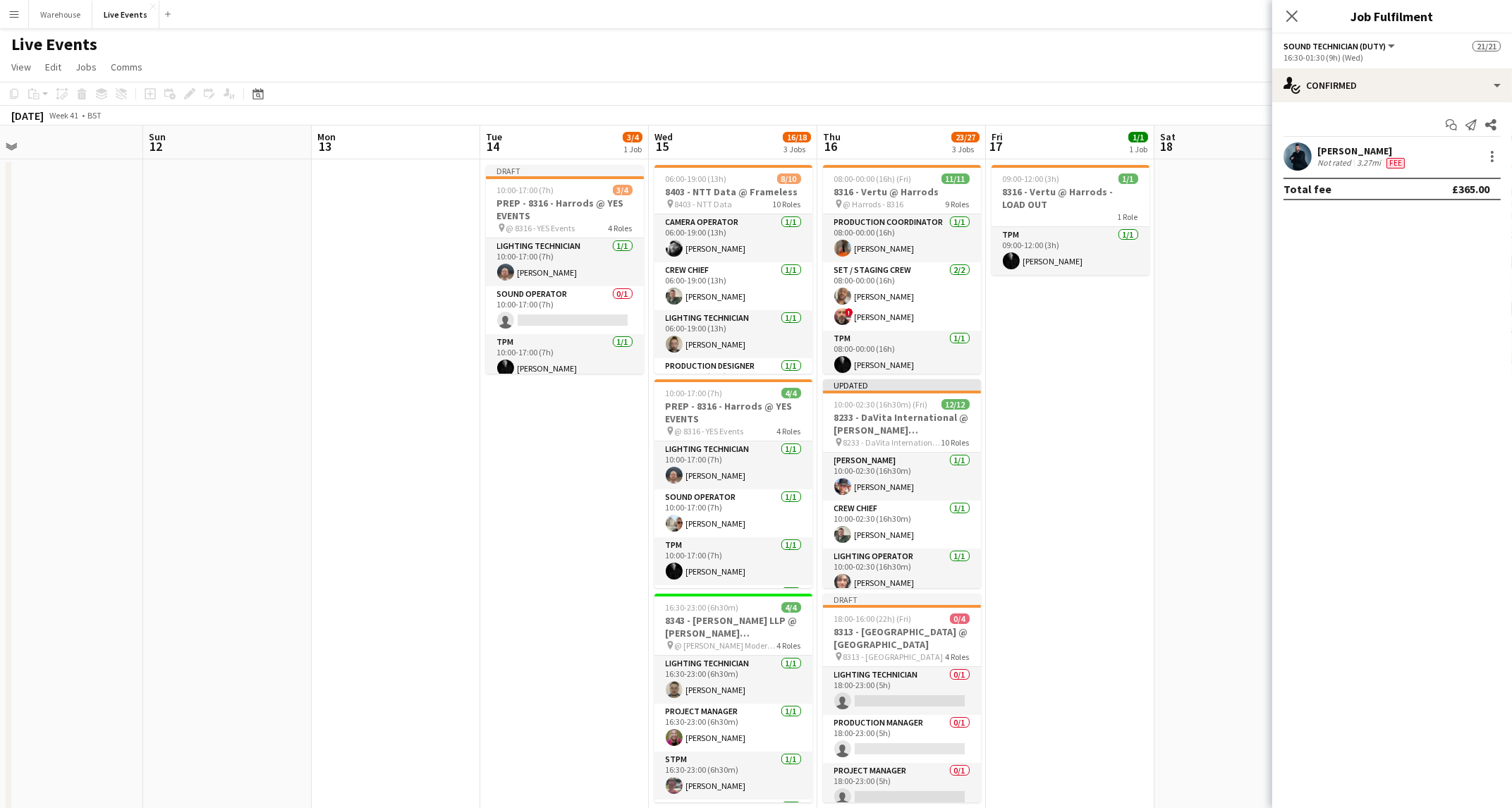
drag, startPoint x: 1220, startPoint y: 200, endPoint x: 965, endPoint y: 217, distance: 255.6
click at [1192, 202] on app-calendar-viewport "Thu 9 9/9 3 Jobs Fri 10 5/5 1 Job Sat 11 Sun 12 Mon 13 Tue 14 3/4 1 Job Wed 15 …" at bounding box center [756, 693] width 1512 height 1134
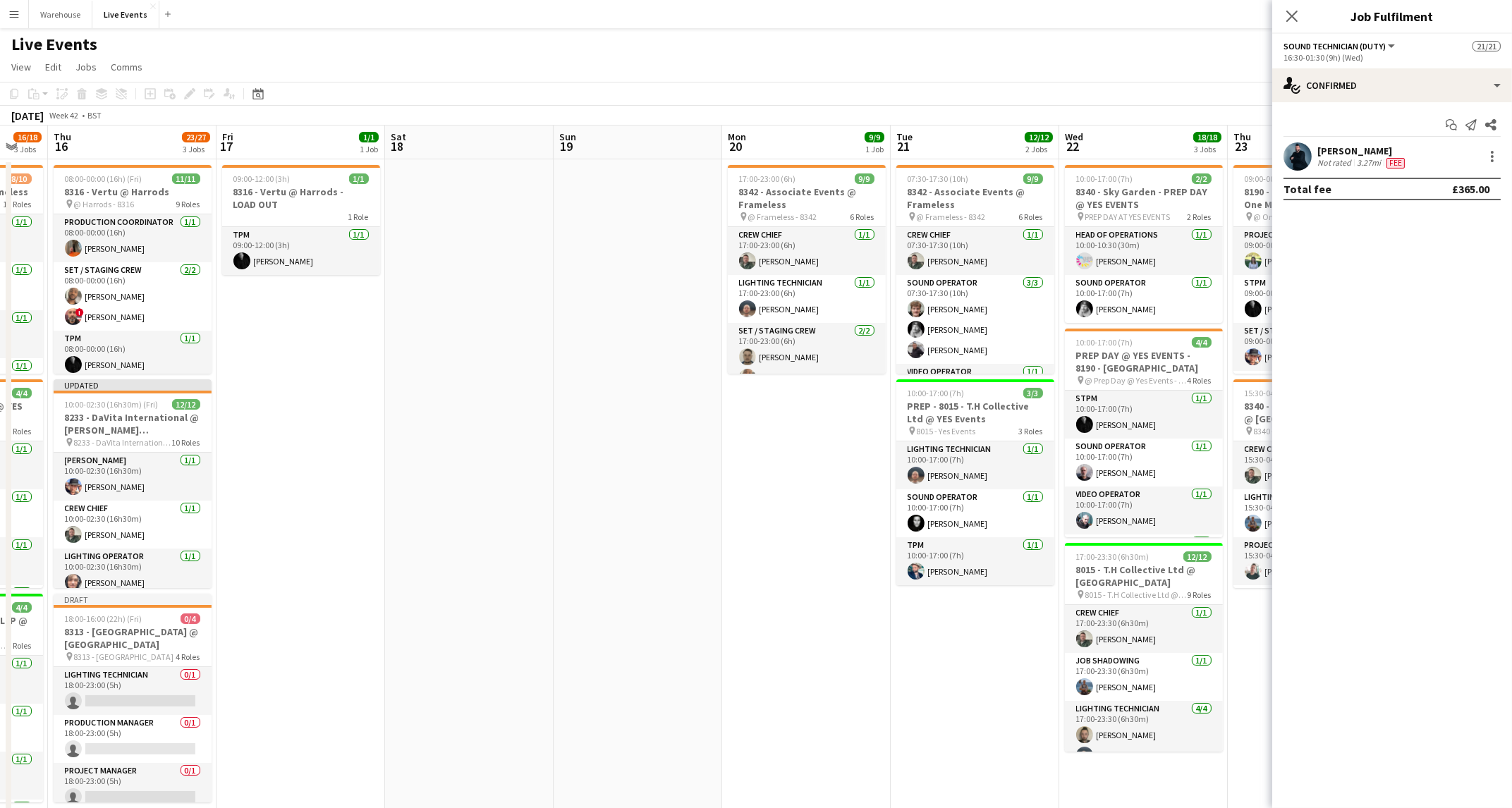
drag, startPoint x: 965, startPoint y: 217, endPoint x: 286, endPoint y: 330, distance: 688.3
click at [286, 330] on app-calendar-viewport "Mon 13 Tue 14 3/4 1 Job Wed 15 16/18 3 Jobs Thu 16 23/27 3 Jobs Fri 17 1/1 1 Jo…" at bounding box center [756, 693] width 1512 height 1134
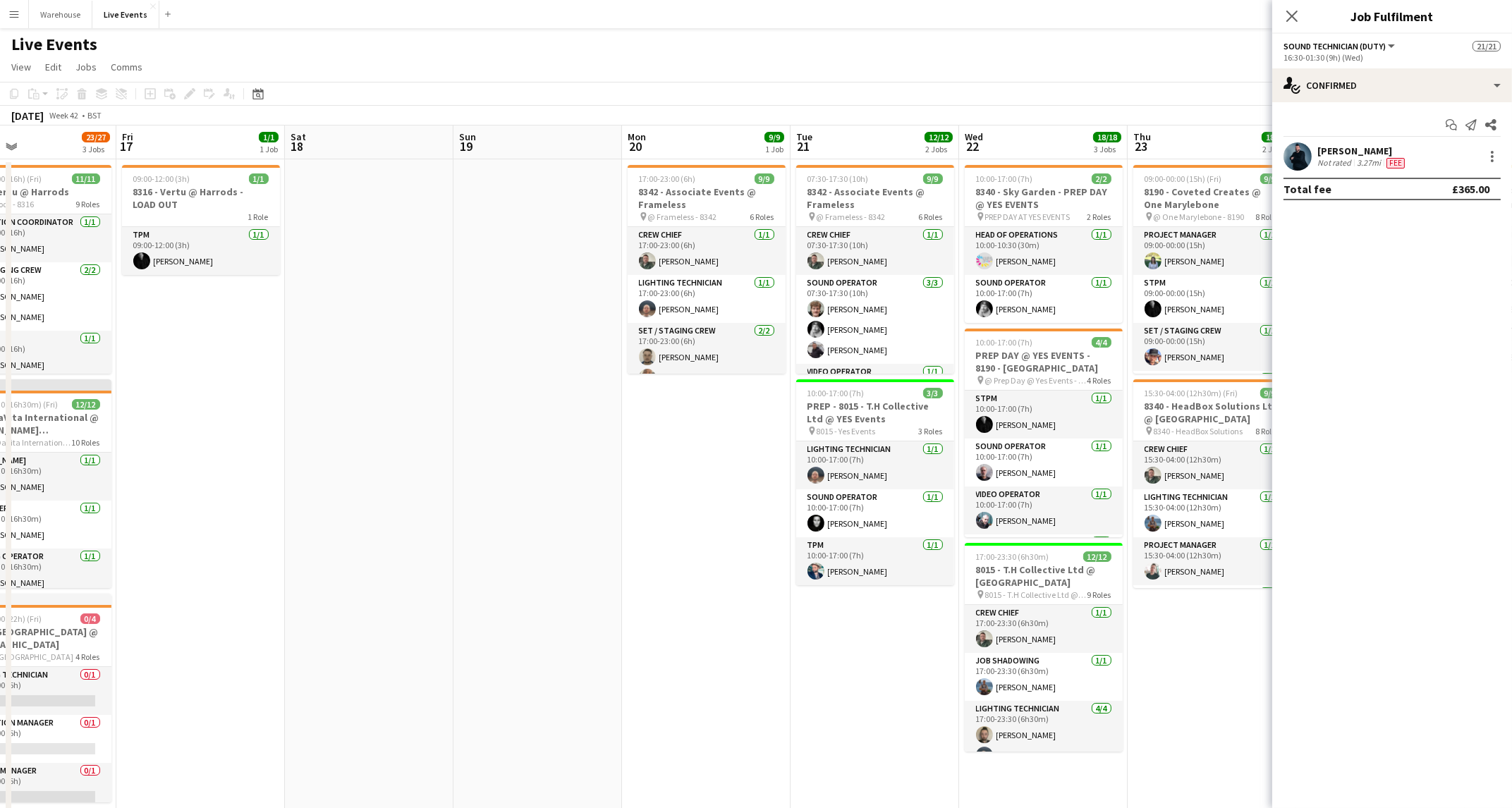
scroll to position [0, 532]
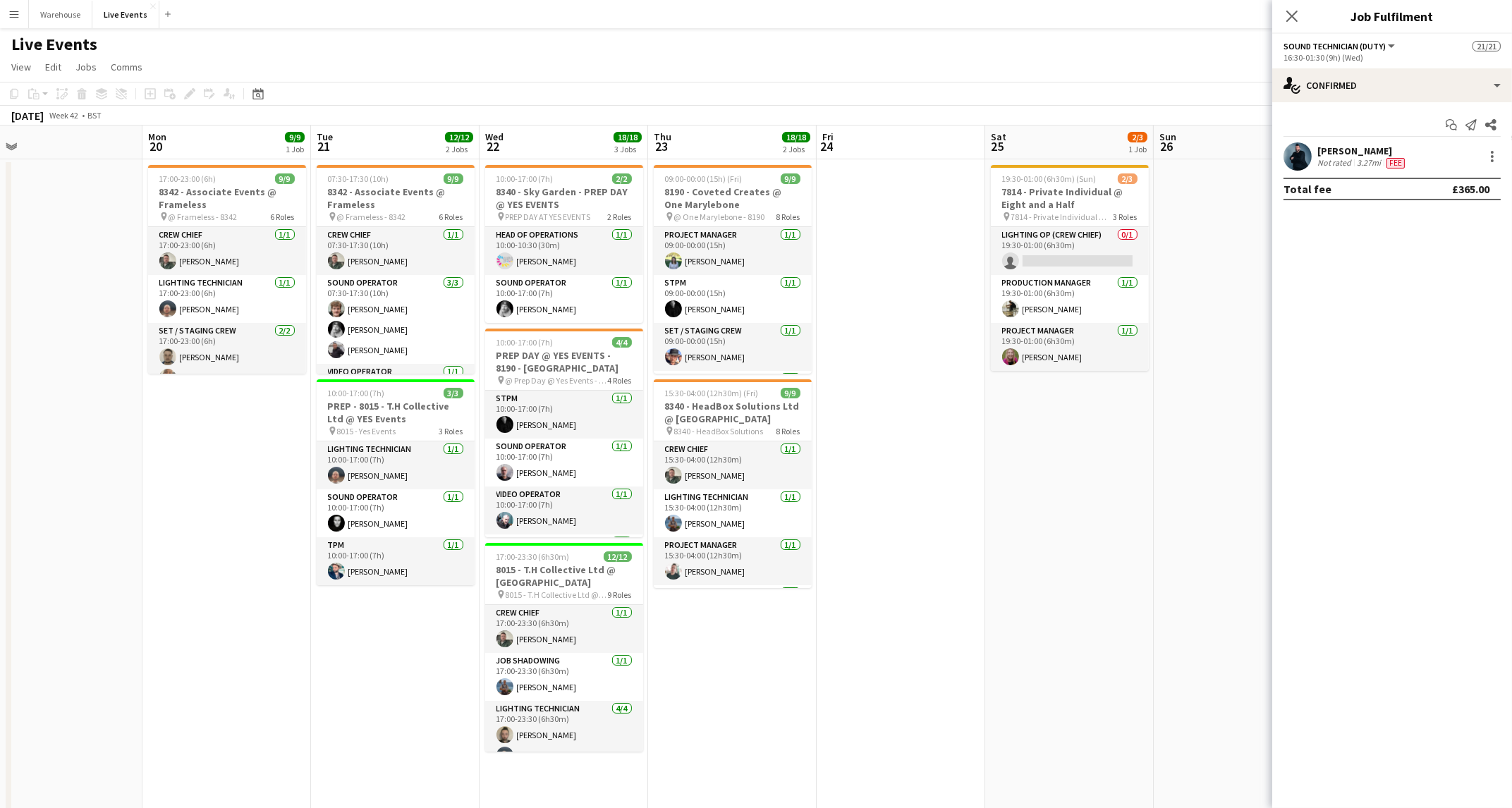
drag, startPoint x: 568, startPoint y: 357, endPoint x: 0, endPoint y: 444, distance: 574.6
click at [0, 444] on app-calendar-viewport "Thu 16 23/27 3 Jobs Fri 17 1/1 1 Job Sat 18 Sun 19 Mon 20 9/9 1 Job Tue 21 12/1…" at bounding box center [756, 693] width 1512 height 1134
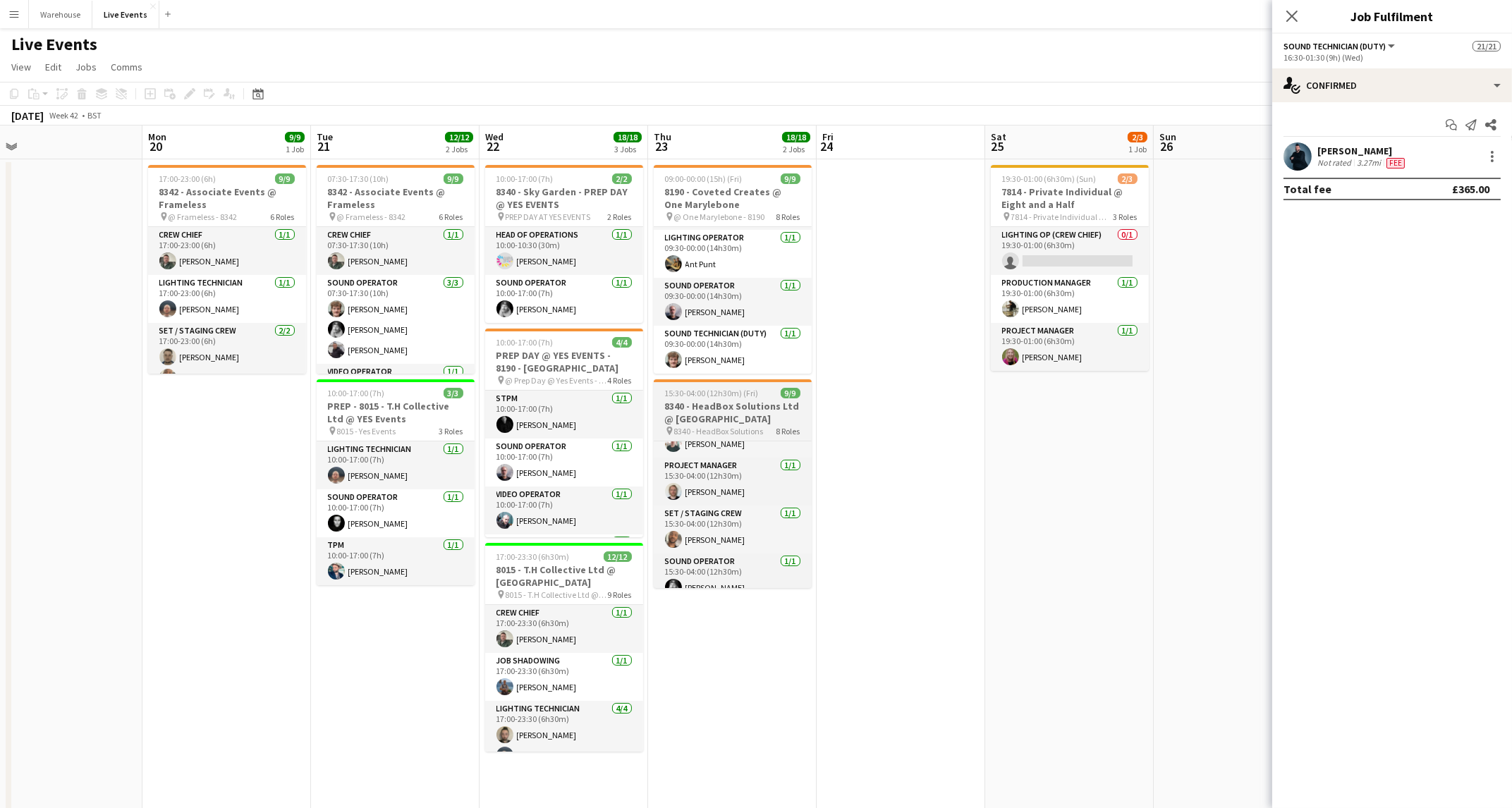
scroll to position [255, 0]
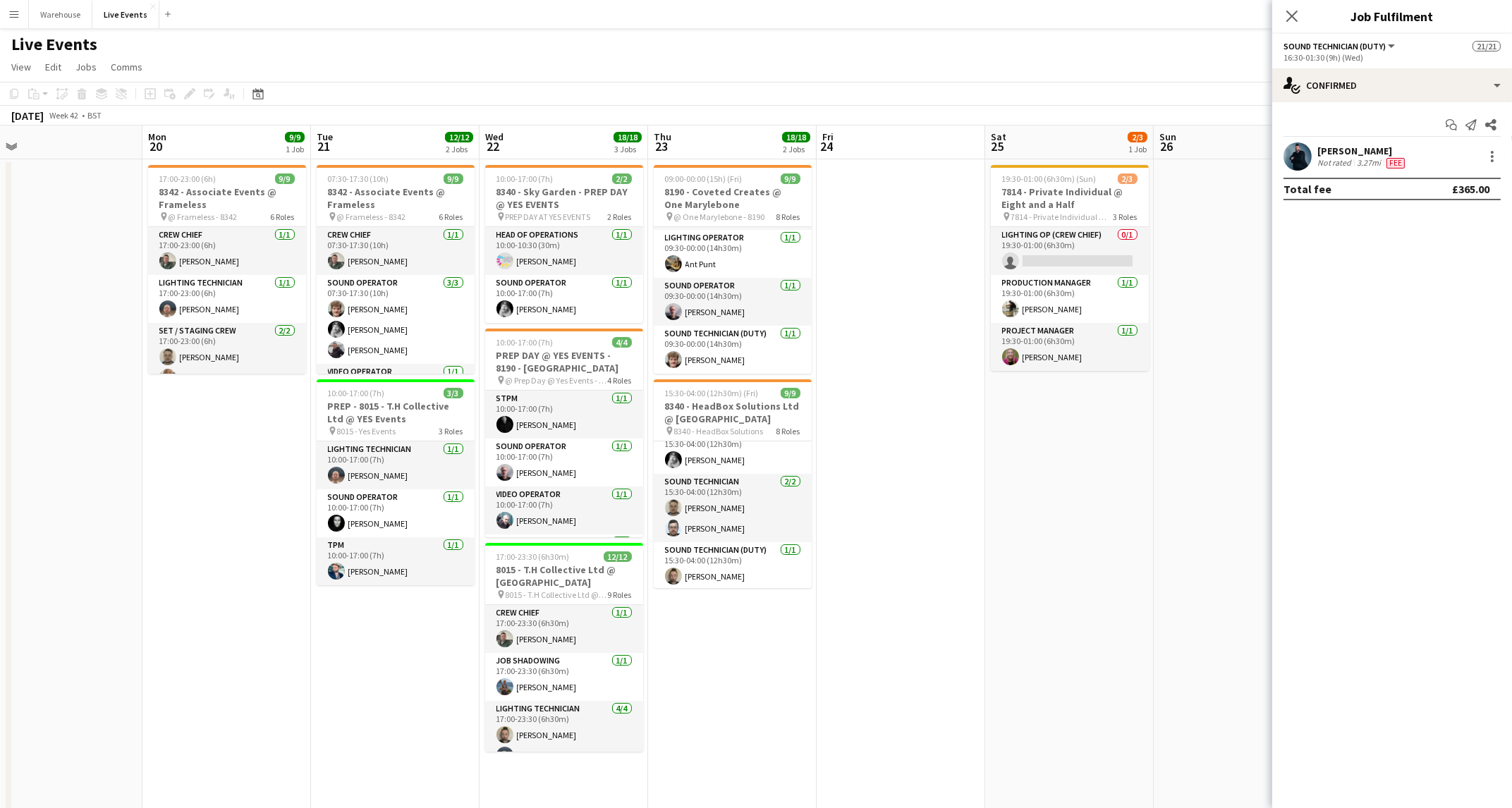
drag, startPoint x: 988, startPoint y: 695, endPoint x: 986, endPoint y: 677, distance: 18.1
click at [988, 695] on app-date-cell "19:30-01:00 (6h30m) (Sun) 2/3 7814 - Private Individual @ Eight and a Half pin …" at bounding box center [1069, 709] width 168 height 1101
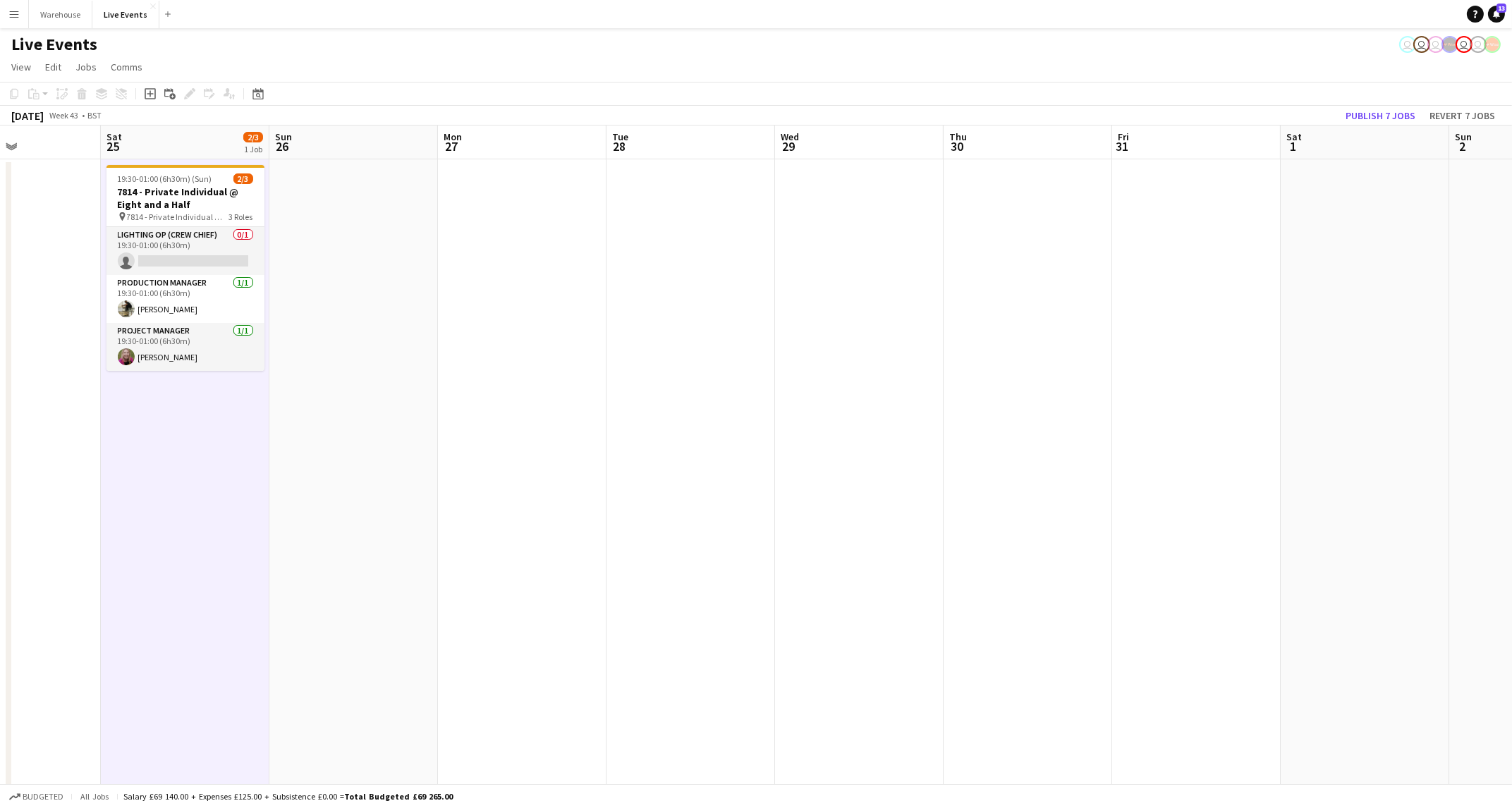
drag, startPoint x: 1047, startPoint y: 594, endPoint x: 304, endPoint y: 580, distance: 743.1
click at [304, 580] on app-calendar-viewport "Tue 21 12/12 2 Jobs Wed 22 18/18 3 Jobs Thu 23 18/18 2 Jobs Fri 24 Sat 25 2/3 1…" at bounding box center [756, 693] width 1512 height 1134
drag, startPoint x: 955, startPoint y: 582, endPoint x: 436, endPoint y: 584, distance: 519.0
click at [436, 584] on app-calendar-viewport "Tue 21 12/12 2 Jobs Wed 22 18/18 3 Jobs Thu 23 18/18 2 Jobs Fri 24 Sat 25 2/3 1…" at bounding box center [756, 693] width 1512 height 1134
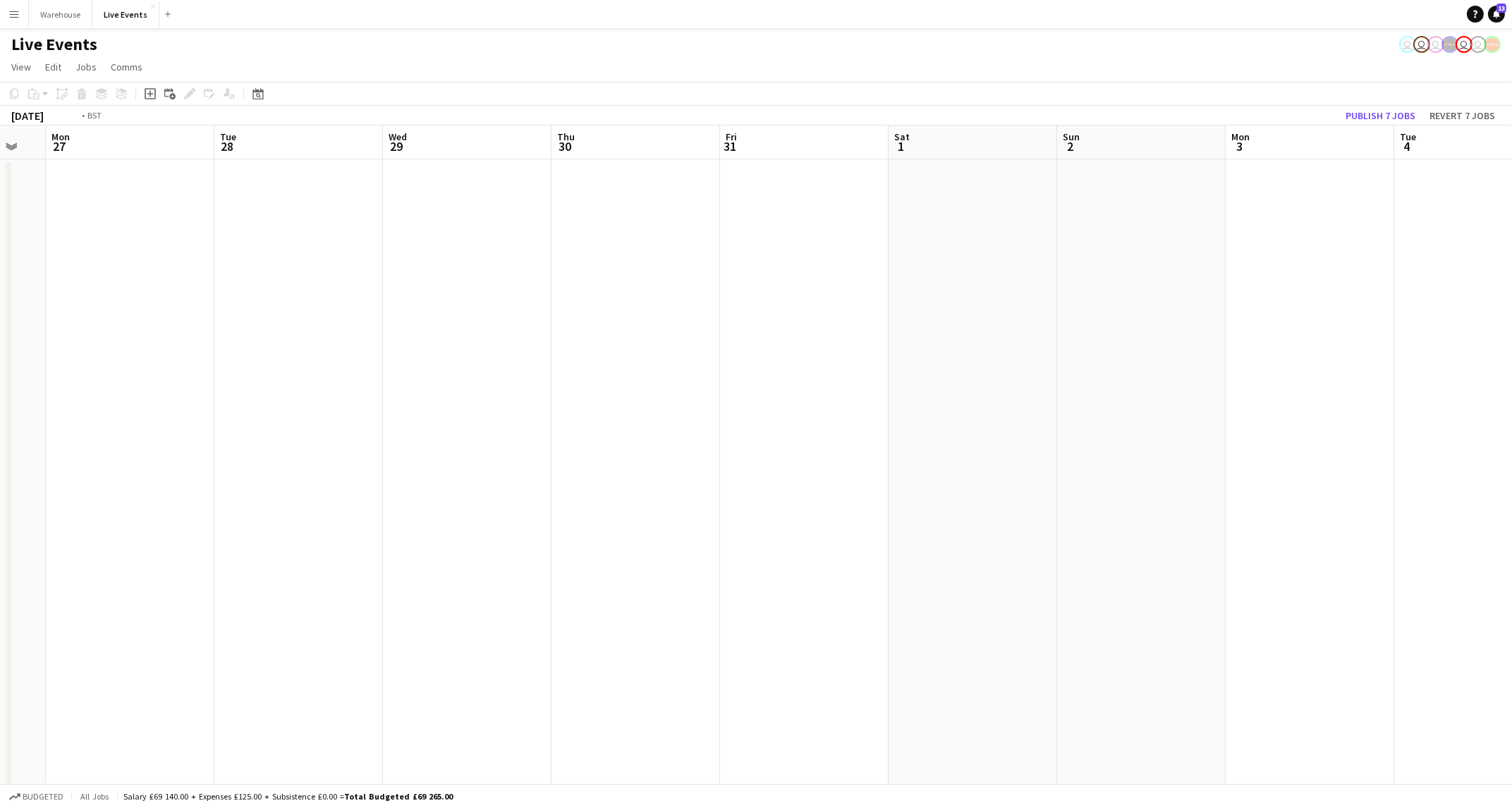
drag, startPoint x: 795, startPoint y: 578, endPoint x: 349, endPoint y: 578, distance: 446.0
click at [349, 578] on app-calendar-viewport "Fri 24 Sat 25 2/3 1 Job Sun 26 Mon 27 Tue 28 Wed 29 Thu 30 Fri 31 Sat 1 Sun 2 M…" at bounding box center [756, 693] width 1512 height 1134
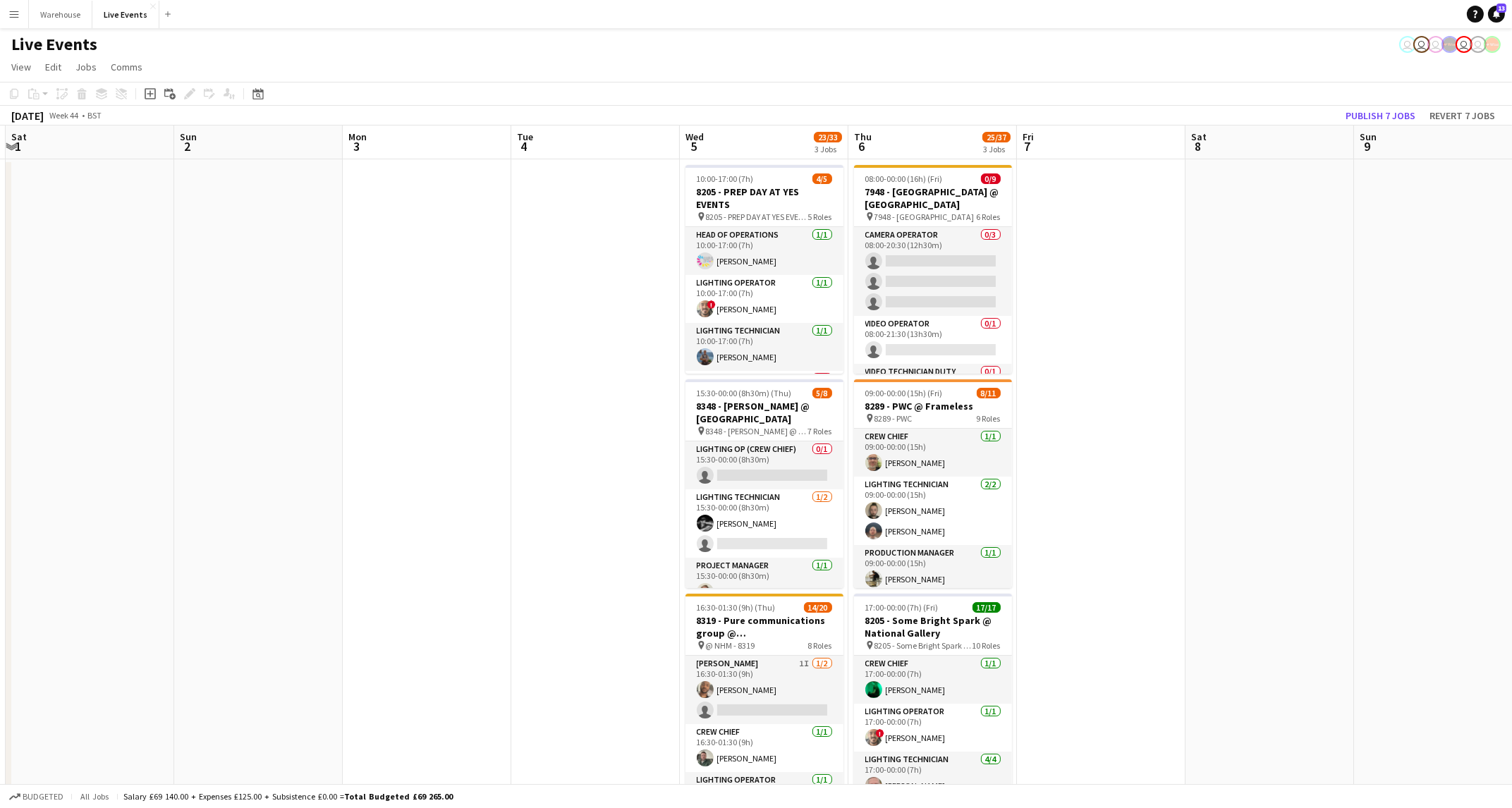
drag, startPoint x: 405, startPoint y: 588, endPoint x: 427, endPoint y: 571, distance: 27.8
click at [355, 588] on app-calendar-viewport "Wed 29 Thu 30 Fri 31 Sat 1 Sun 2 Mon 3 Tue 4 Wed 5 23/33 3 Jobs Thu 6 25/37 3 J…" at bounding box center [756, 693] width 1512 height 1134
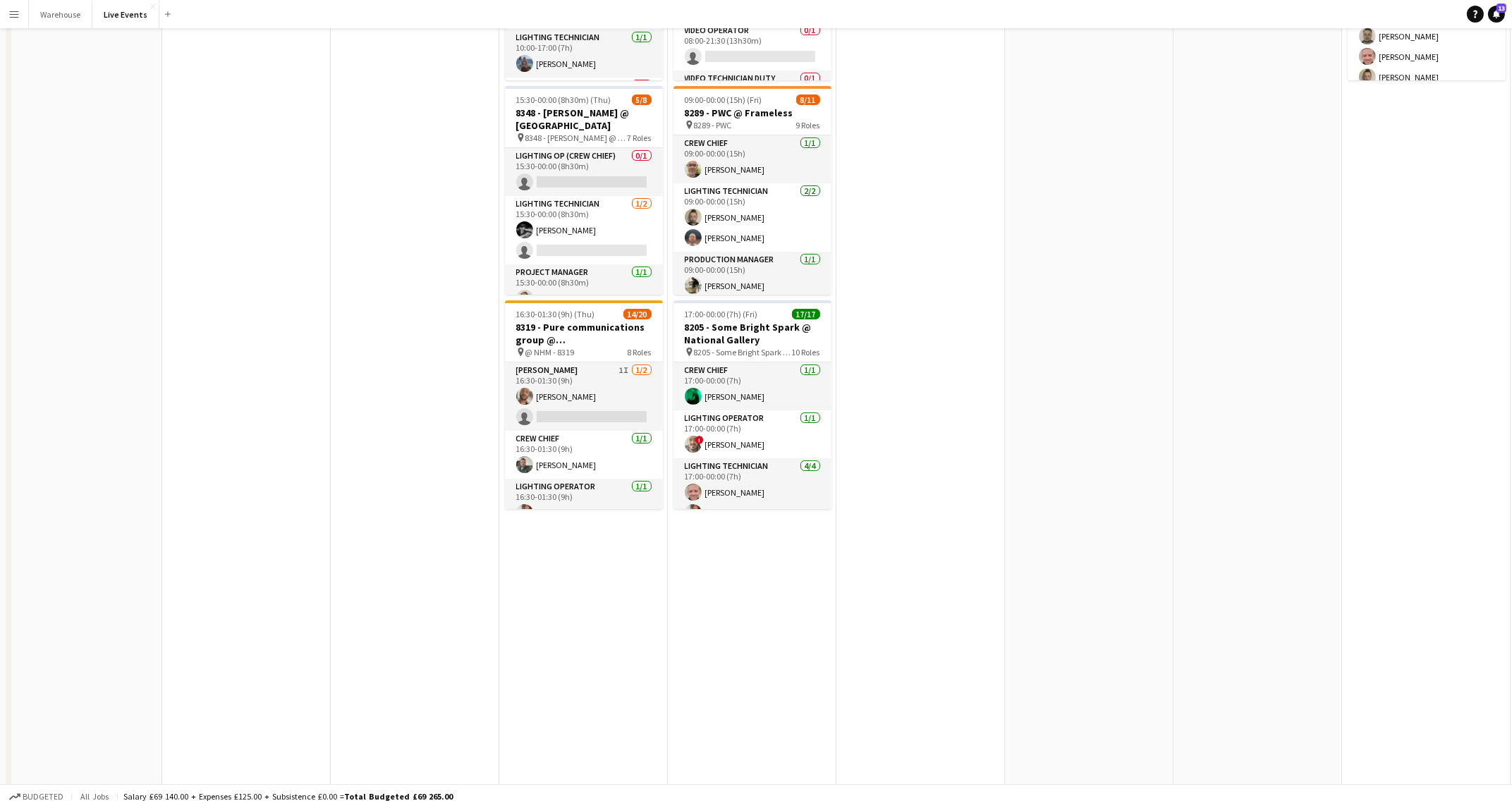
scroll to position [0, 0]
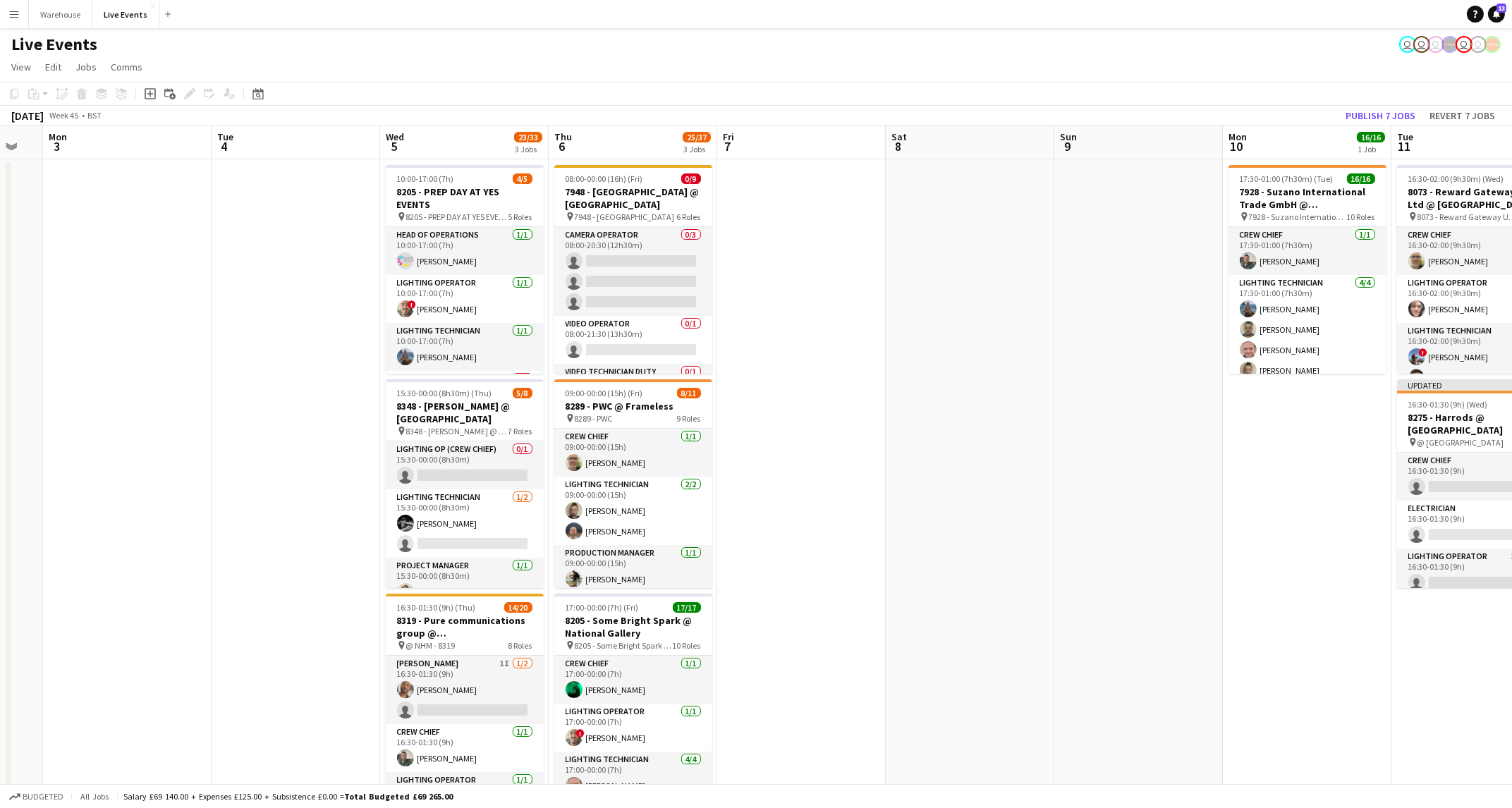
drag, startPoint x: 1179, startPoint y: 476, endPoint x: 562, endPoint y: 531, distance: 619.4
click at [553, 535] on app-calendar-viewport "Fri 31 Sat 1 Sun 2 Mon 3 Tue 4 Wed 5 23/33 3 Jobs Thu 6 25/37 3 Jobs Fri 7 Sat …" at bounding box center [756, 693] width 1512 height 1134
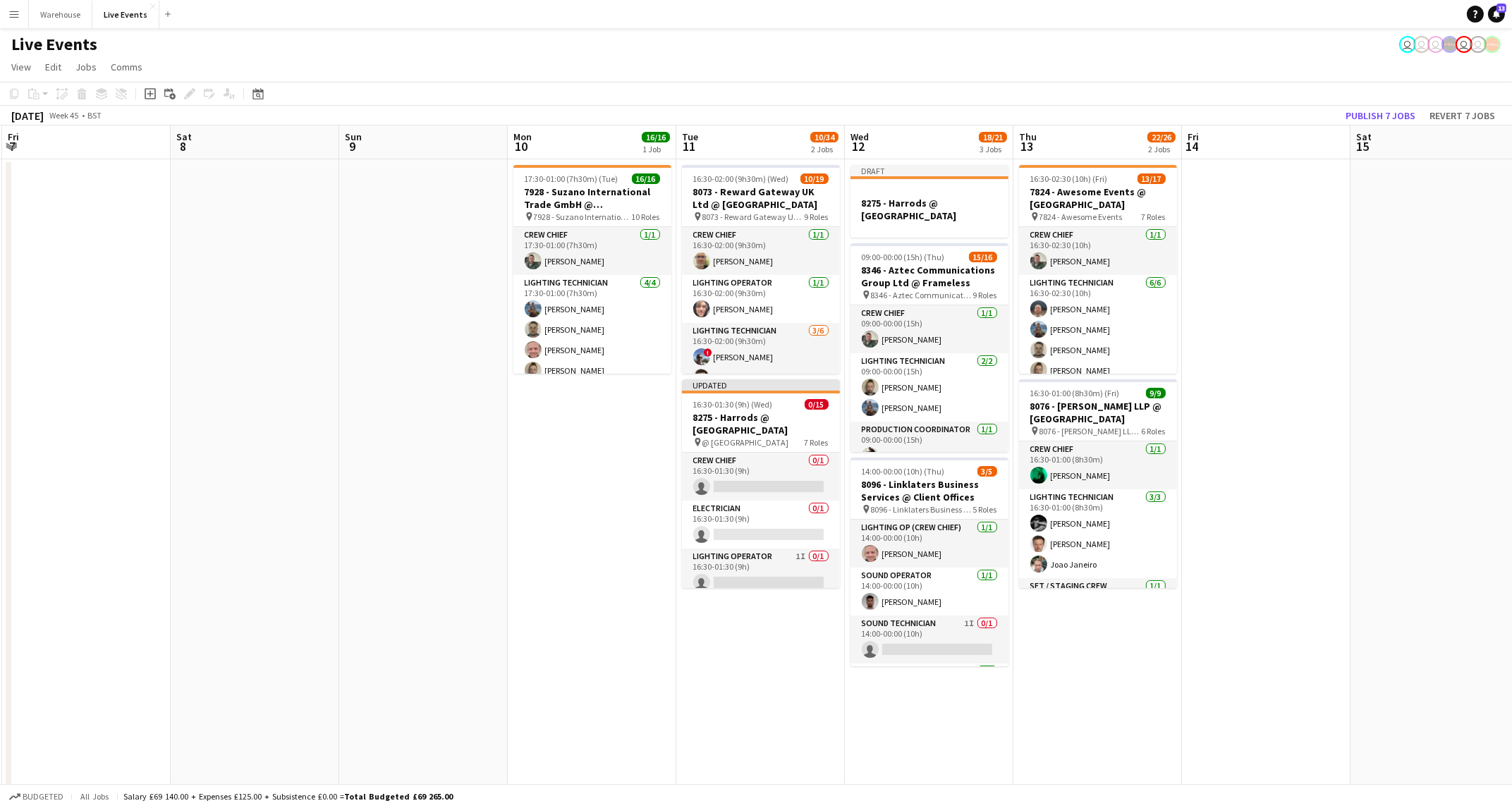
drag, startPoint x: 614, startPoint y: 535, endPoint x: 467, endPoint y: 535, distance: 147.0
click at [467, 535] on app-calendar-viewport "Mon 3 Tue 4 Wed 5 23/33 3 Jobs Thu 6 25/37 3 Jobs Fri 7 Sat 8 Sun 9 Mon 10 16/1…" at bounding box center [756, 693] width 1512 height 1134
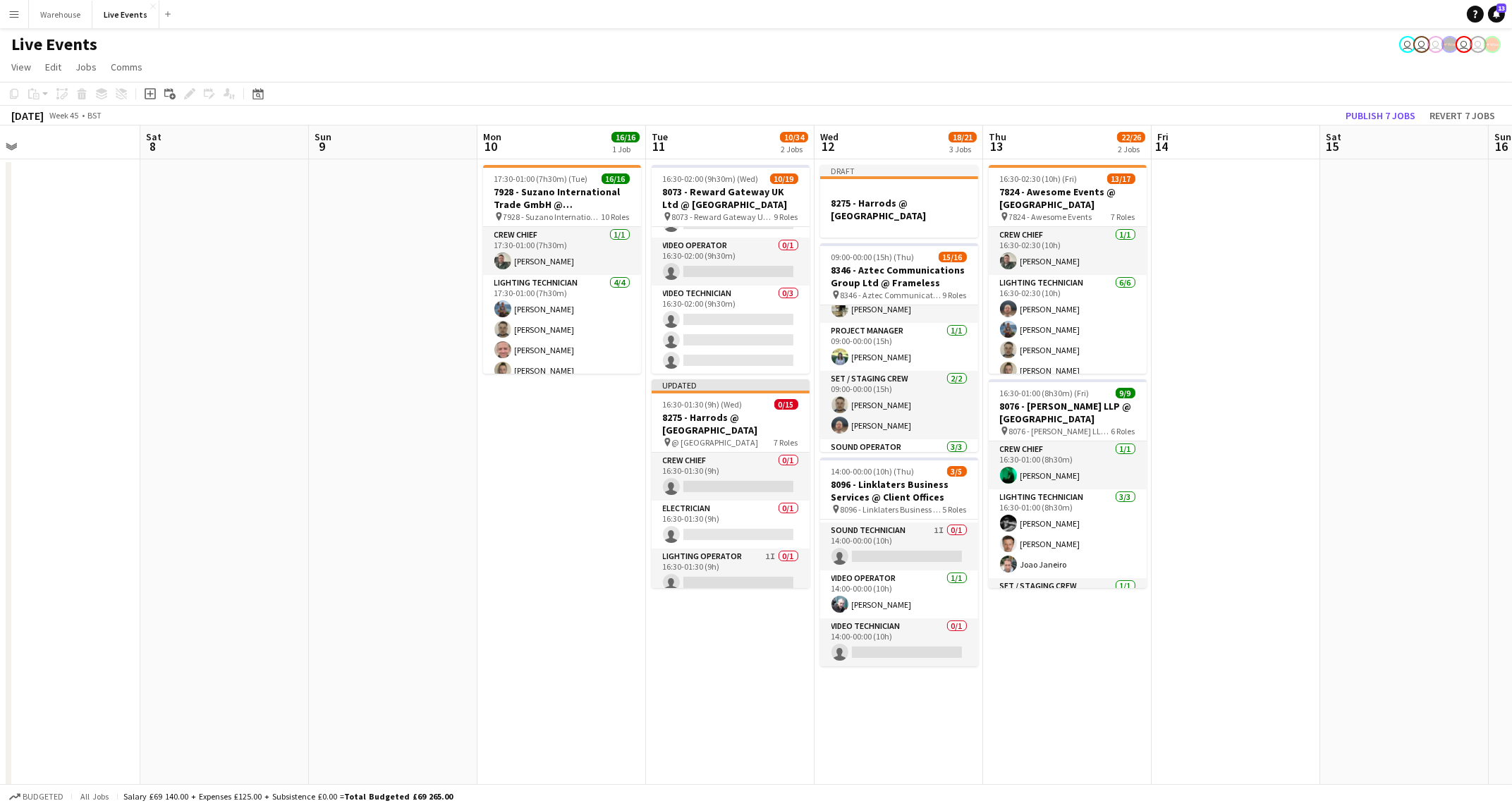
scroll to position [490, 0]
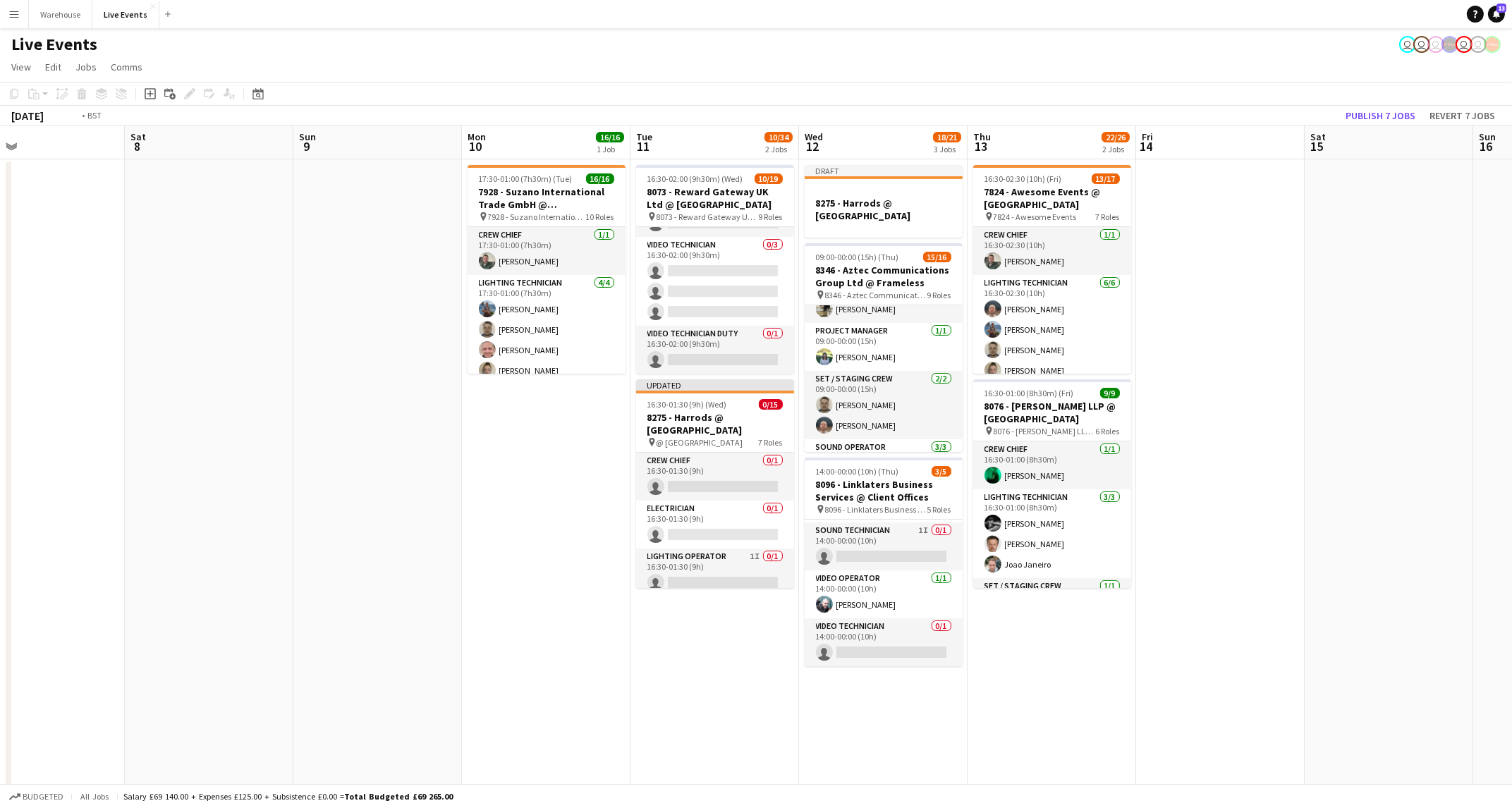
drag, startPoint x: 415, startPoint y: 454, endPoint x: 1179, endPoint y: 457, distance: 764.0
click at [1195, 456] on app-calendar-viewport "Wed 5 23/33 3 Jobs Thu 6 25/37 3 Jobs Fri 7 Sat 8 Sun 9 Mon 10 16/16 1 Job Tue …" at bounding box center [756, 693] width 1512 height 1134
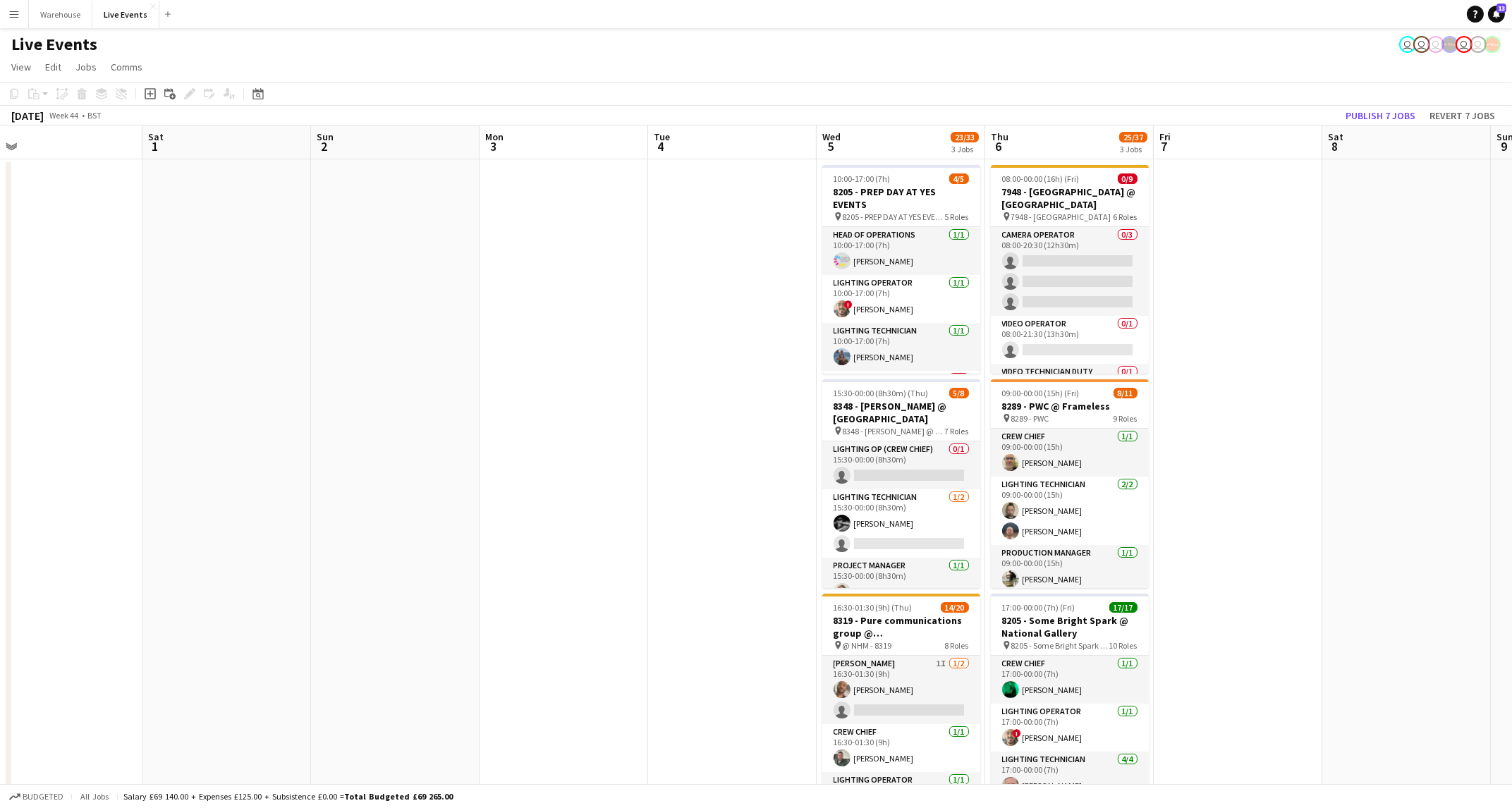
drag, startPoint x: 1185, startPoint y: 557, endPoint x: 796, endPoint y: 558, distance: 389.0
click at [1204, 557] on app-calendar-viewport "Wed 29 Thu 30 Fri 31 Sat 1 Sun 2 Mon 3 Tue 4 Wed 5 23/33 3 Jobs Thu 6 25/37 3 J…" at bounding box center [756, 693] width 1512 height 1134
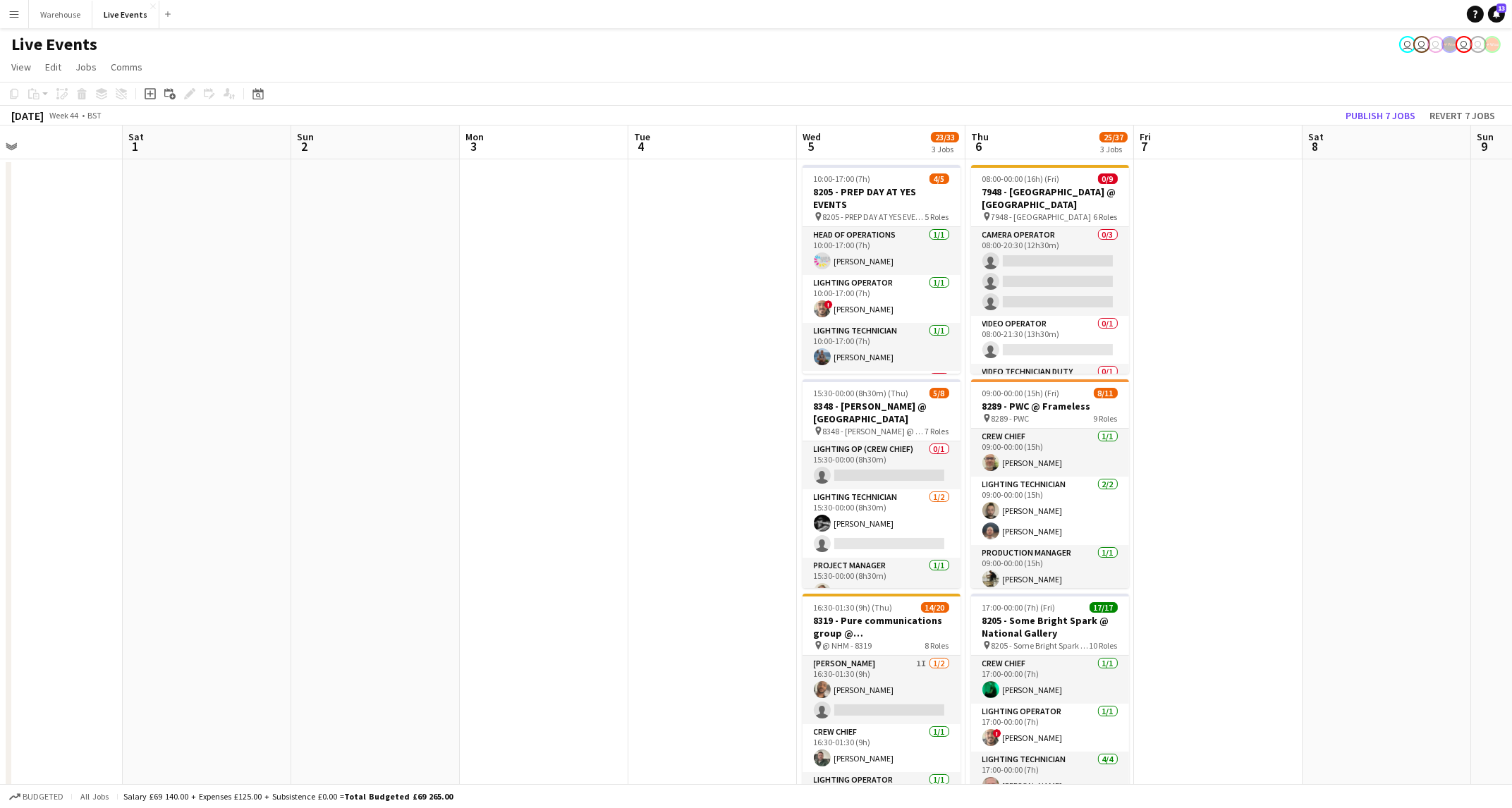
drag, startPoint x: 523, startPoint y: 558, endPoint x: 1156, endPoint y: 513, distance: 634.6
click at [1154, 513] on app-calendar-viewport "Wed 29 Thu 30 Fri 31 Sat 1 Sun 2 Mon 3 Tue 4 Wed 5 23/33 3 Jobs Thu 6 25/37 3 J…" at bounding box center [756, 693] width 1512 height 1134
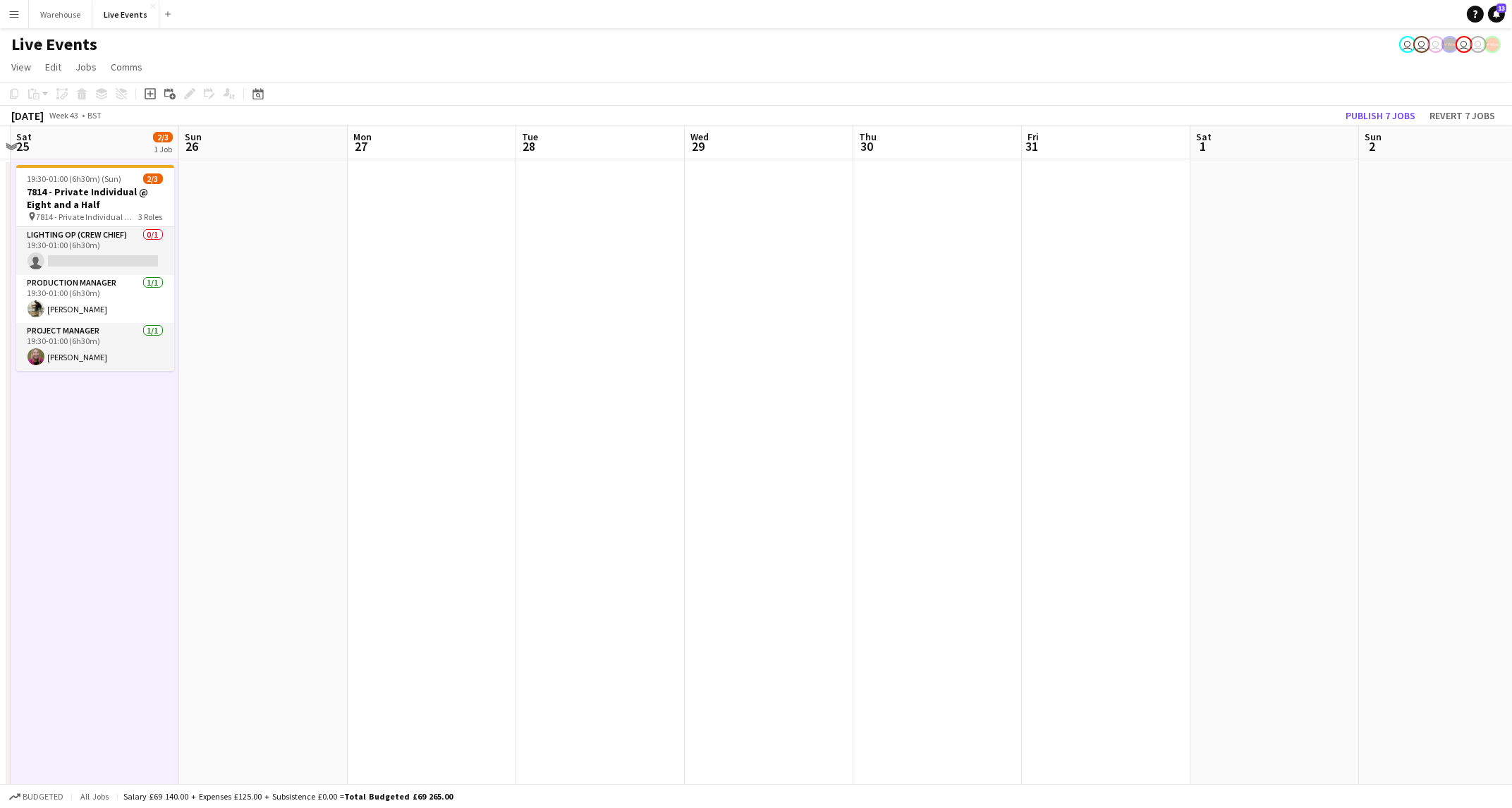
drag, startPoint x: 737, startPoint y: 561, endPoint x: 1286, endPoint y: 488, distance: 553.8
click at [1286, 488] on app-calendar-viewport "Thu 23 18/18 2 Jobs Fri 24 Sat 25 2/3 1 Job Sun 26 Mon 27 Tue 28 Wed 29 Thu 30 …" at bounding box center [756, 693] width 1512 height 1134
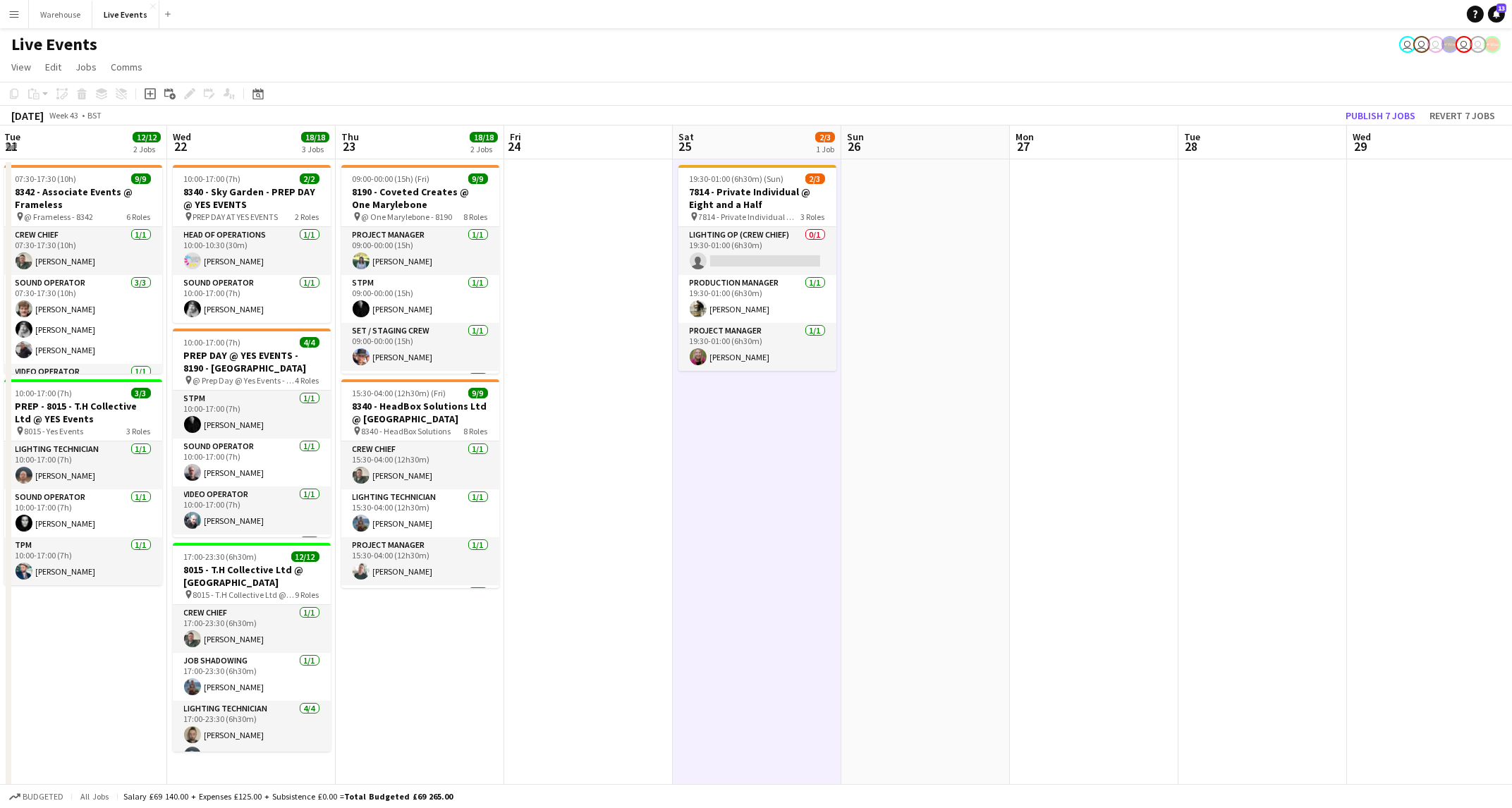
drag, startPoint x: 682, startPoint y: 379, endPoint x: 1104, endPoint y: 396, distance: 422.3
click at [1093, 394] on app-calendar-viewport "Sun 19 Mon 20 9/9 1 Job Tue 21 12/12 2 Jobs Wed 22 18/18 3 Jobs Thu 23 18/18 2 …" at bounding box center [756, 693] width 1512 height 1134
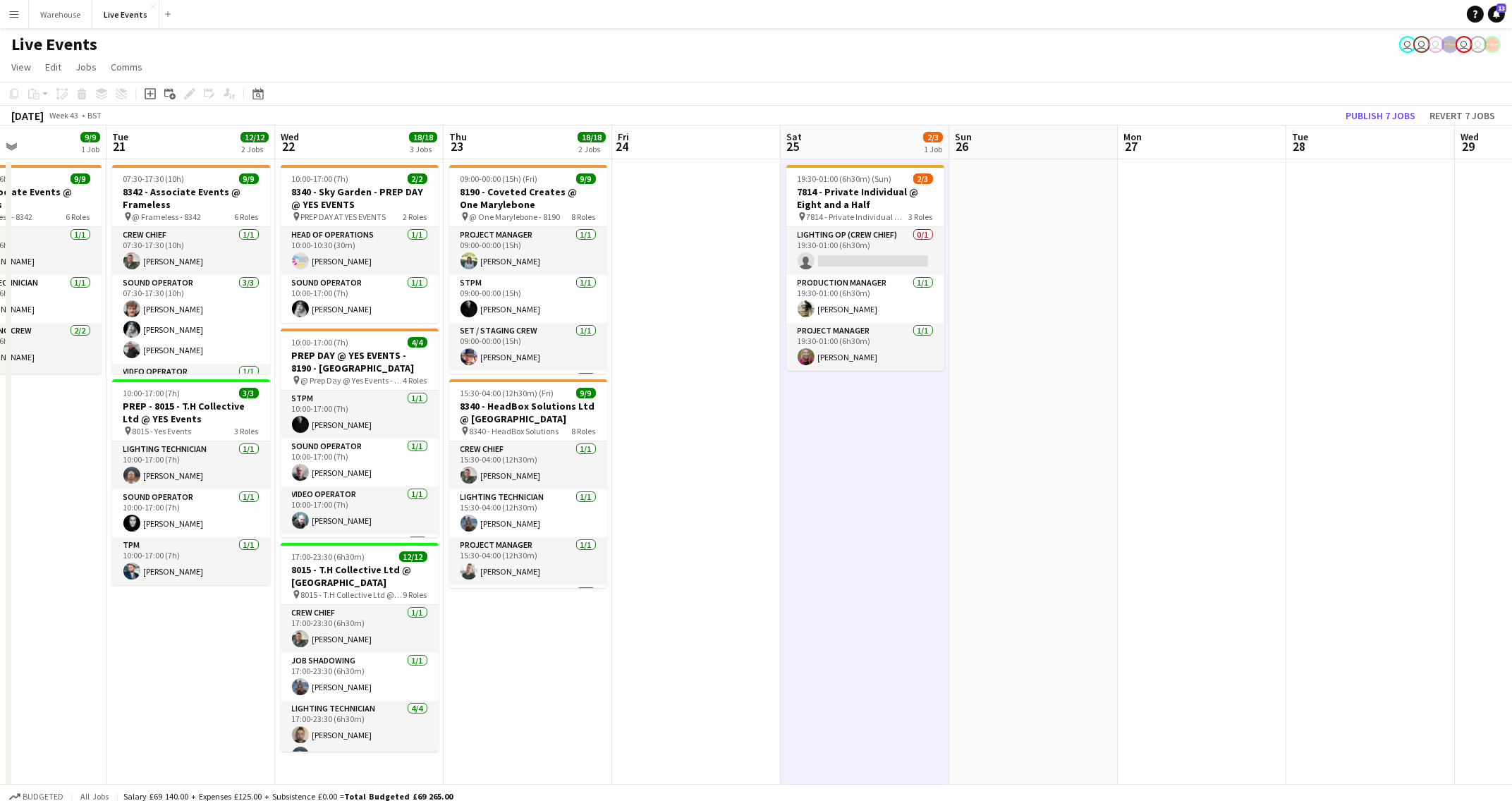
drag, startPoint x: 1287, startPoint y: 416, endPoint x: 1392, endPoint y: 413, distance: 105.0
click at [1392, 413] on app-calendar-viewport "Sat 18 Sun 19 Mon 20 9/9 1 Job Tue 21 12/12 2 Jobs Wed 22 18/18 3 Jobs Thu 23 1…" at bounding box center [756, 693] width 1512 height 1134
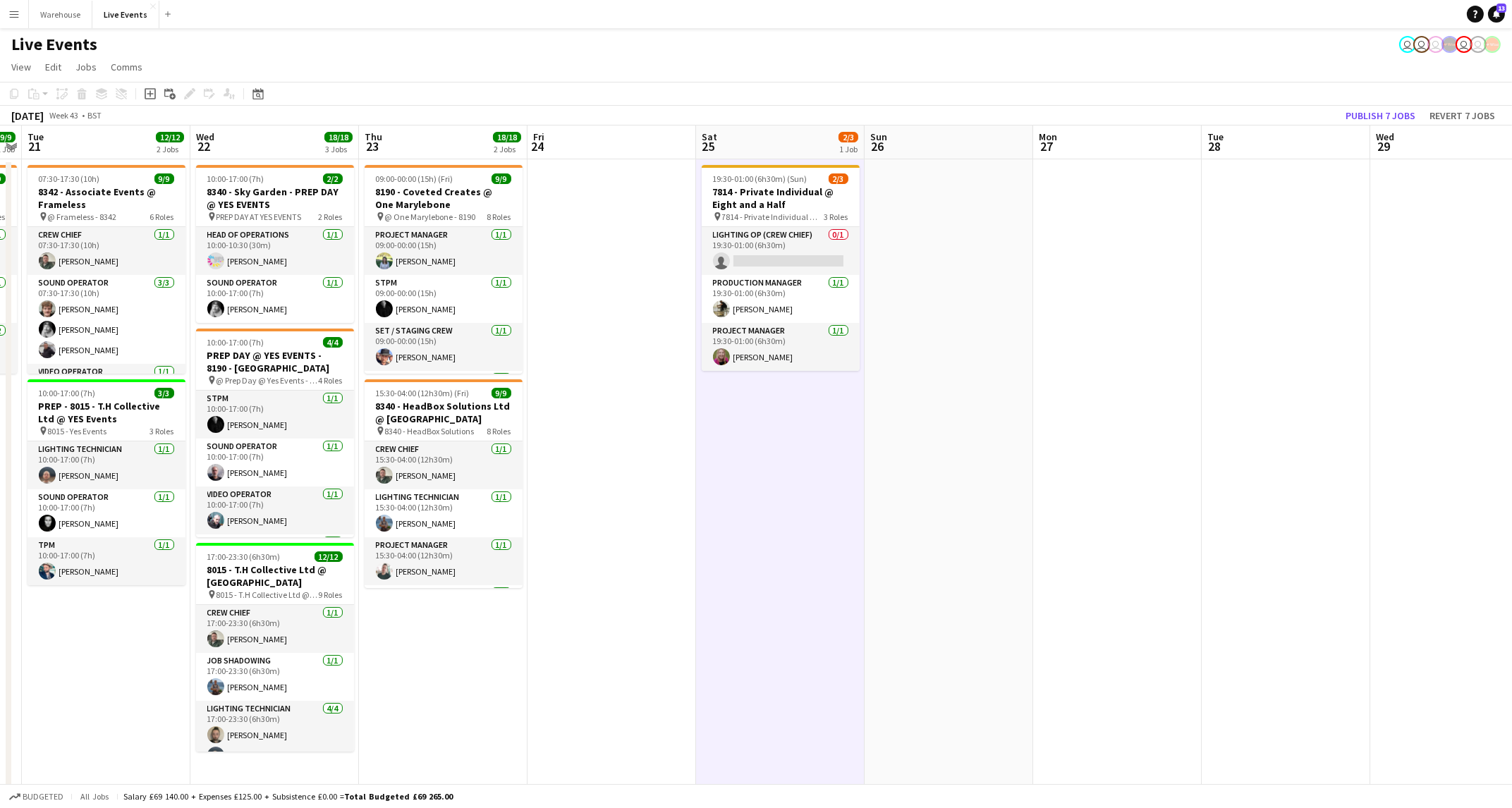
scroll to position [0, 471]
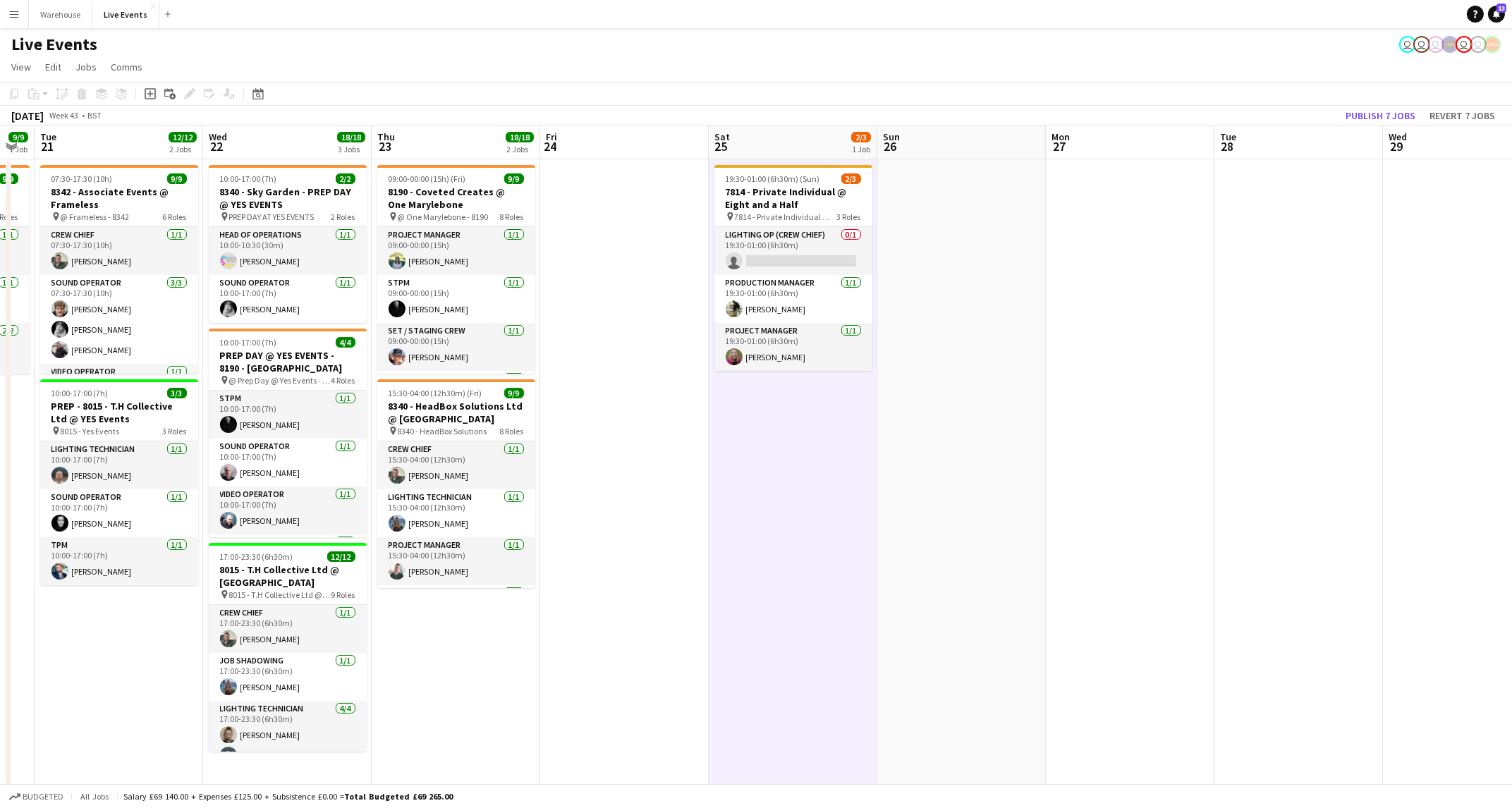
drag, startPoint x: 1203, startPoint y: 465, endPoint x: 963, endPoint y: 483, distance: 240.7
click at [963, 483] on app-calendar-viewport "Sat 18 Sun 19 Mon 20 9/9 1 Job Tue 21 12/12 2 Jobs Wed 22 18/18 3 Jobs Thu 23 1…" at bounding box center [756, 693] width 1512 height 1134
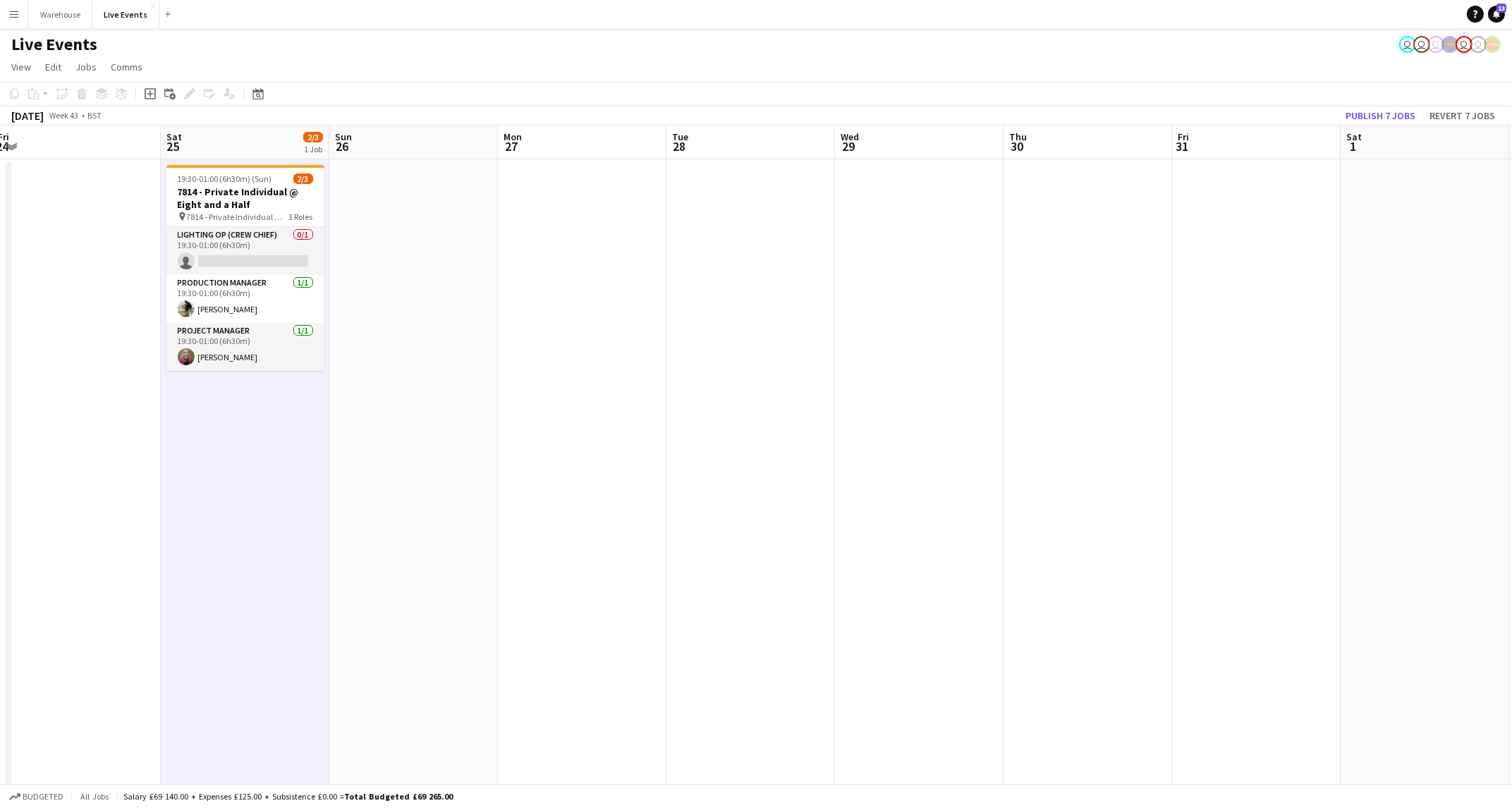
drag, startPoint x: 913, startPoint y: 478, endPoint x: 199, endPoint y: 597, distance: 723.8
click at [193, 597] on app-calendar-viewport "Tue 21 12/12 2 Jobs Wed 22 18/18 3 Jobs Thu 23 18/18 2 Jobs Fri 24 Sat 25 2/3 1…" at bounding box center [756, 693] width 1512 height 1134
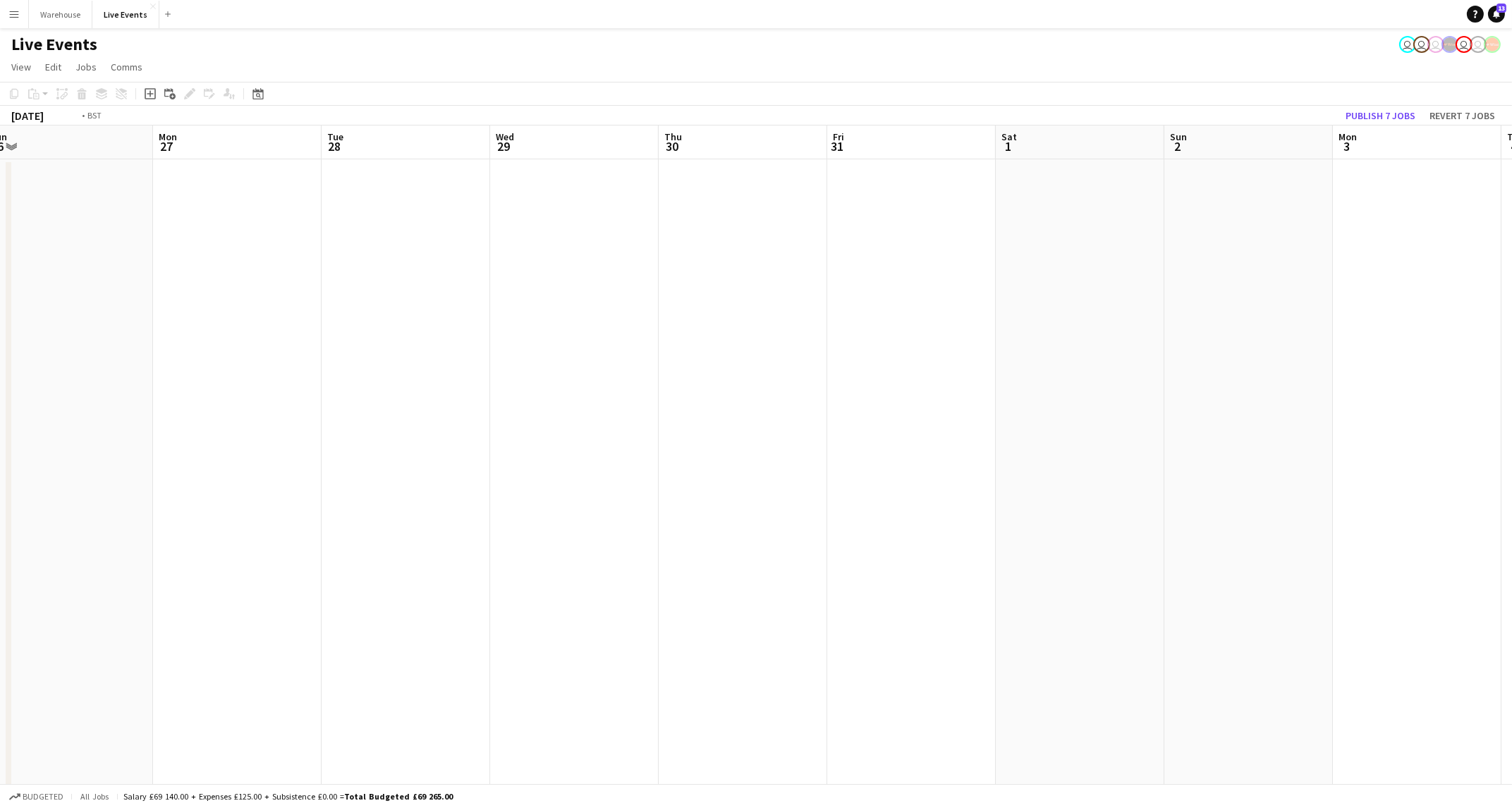
drag, startPoint x: 248, startPoint y: 574, endPoint x: 228, endPoint y: 567, distance: 21.2
click at [228, 568] on app-calendar-viewport "Thu 23 18/18 2 Jobs Fri 24 Sat 25 2/3 1 Job Sun 26 Mon 27 Tue 28 Wed 29 Thu 30 …" at bounding box center [756, 693] width 1512 height 1134
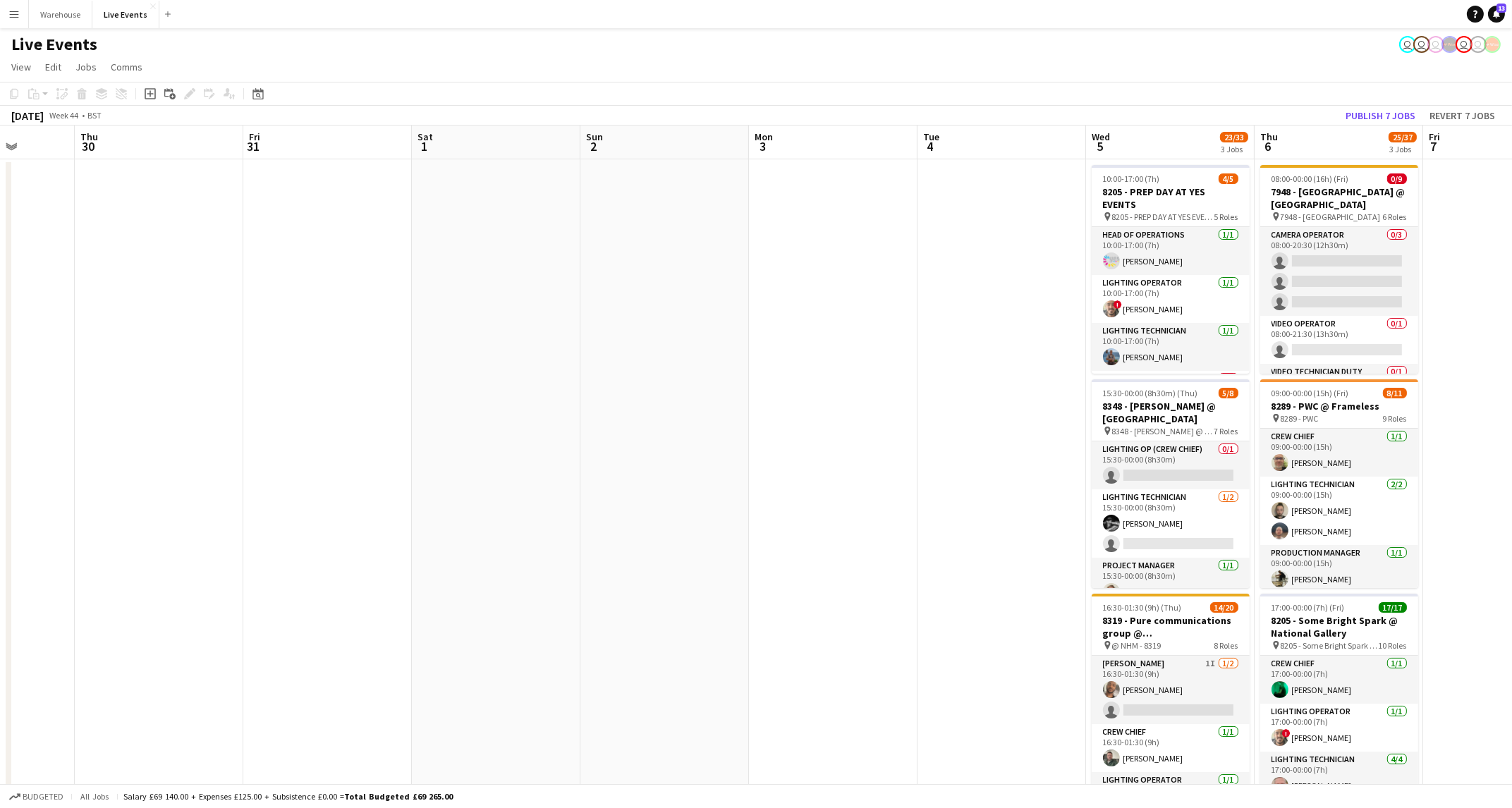
drag, startPoint x: 664, startPoint y: 552, endPoint x: 493, endPoint y: 554, distance: 171.0
click at [493, 554] on app-calendar-viewport "Mon 27 Tue 28 Wed 29 Thu 30 Fri 31 Sat 1 Sun 2 Mon 3 Tue 4 Wed 5 23/33 3 Jobs T…" at bounding box center [756, 693] width 1512 height 1134
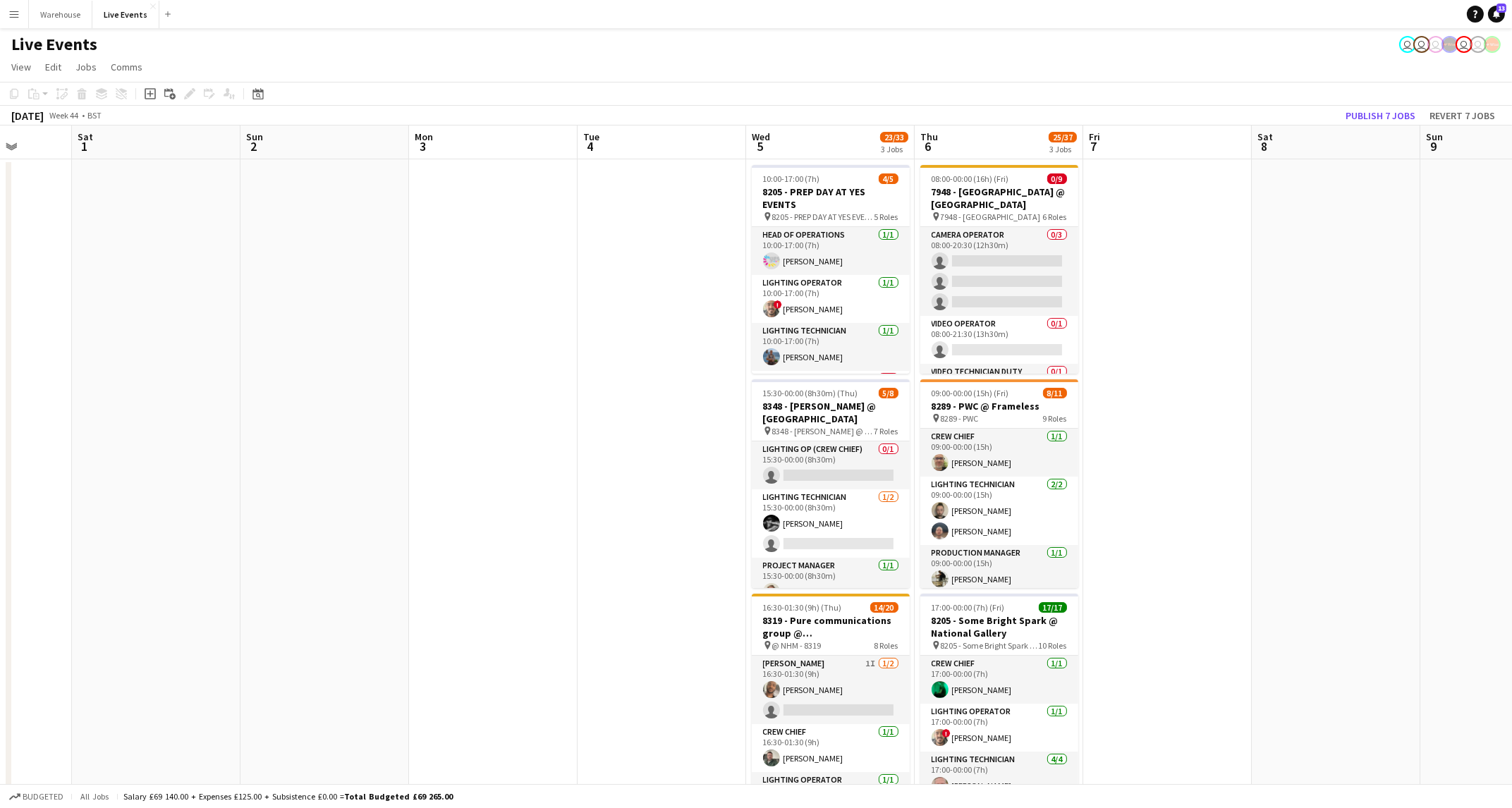
drag, startPoint x: 827, startPoint y: 505, endPoint x: 853, endPoint y: 501, distance: 26.3
click at [873, 504] on app-calendar-viewport "Wed 29 Thu 30 Fri 31 Sat 1 Sun 2 Mon 3 Tue 4 Wed 5 23/33 3 Jobs Thu 6 25/37 3 J…" at bounding box center [756, 693] width 1512 height 1134
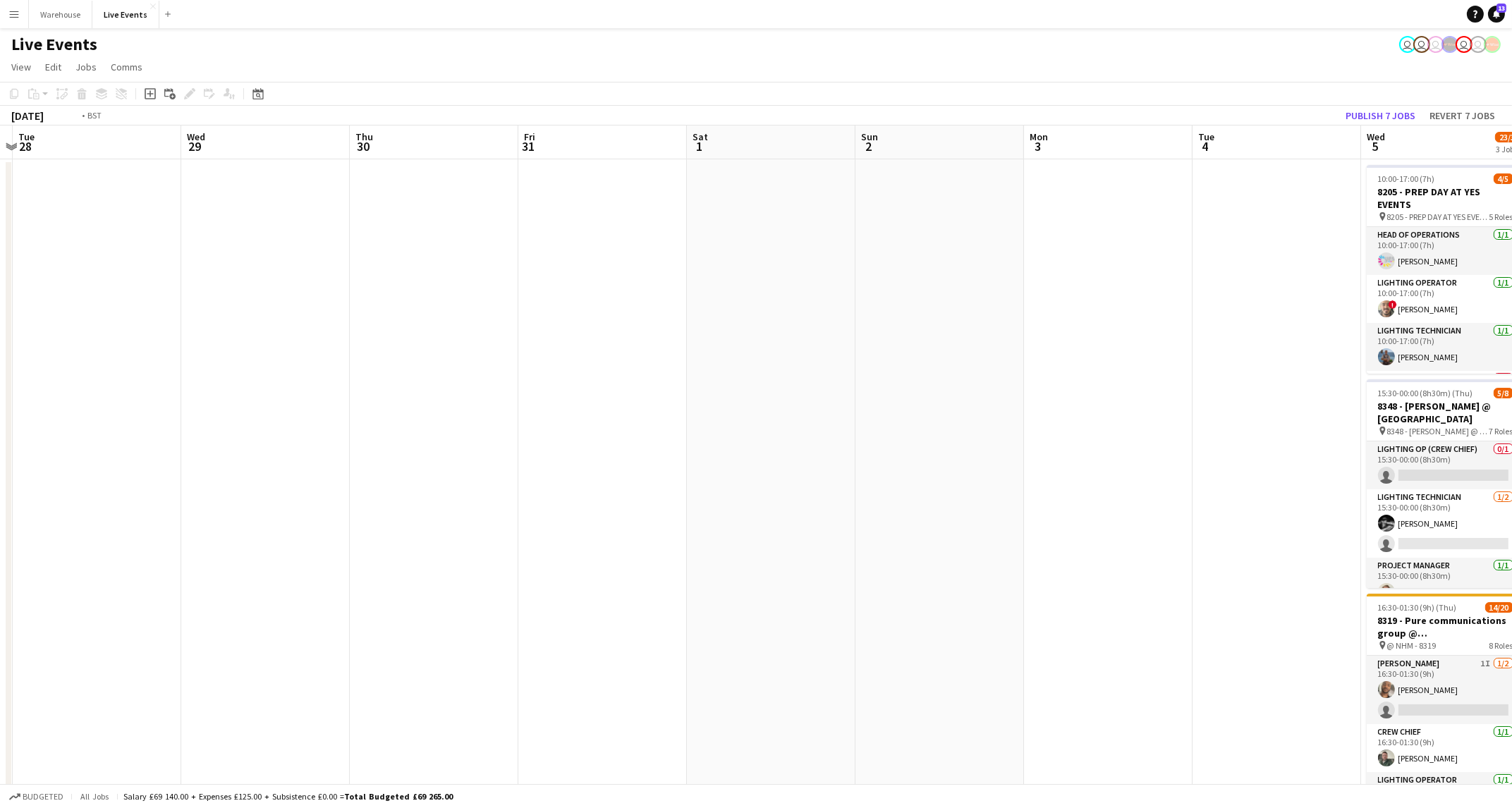
click at [1182, 502] on app-calendar-viewport "Sun 26 Mon 27 Tue 28 Wed 29 Thu 30 Fri 31 Sat 1 Sun 2 Mon 3 Tue 4 Wed 5 23/33 3…" at bounding box center [756, 693] width 1512 height 1134
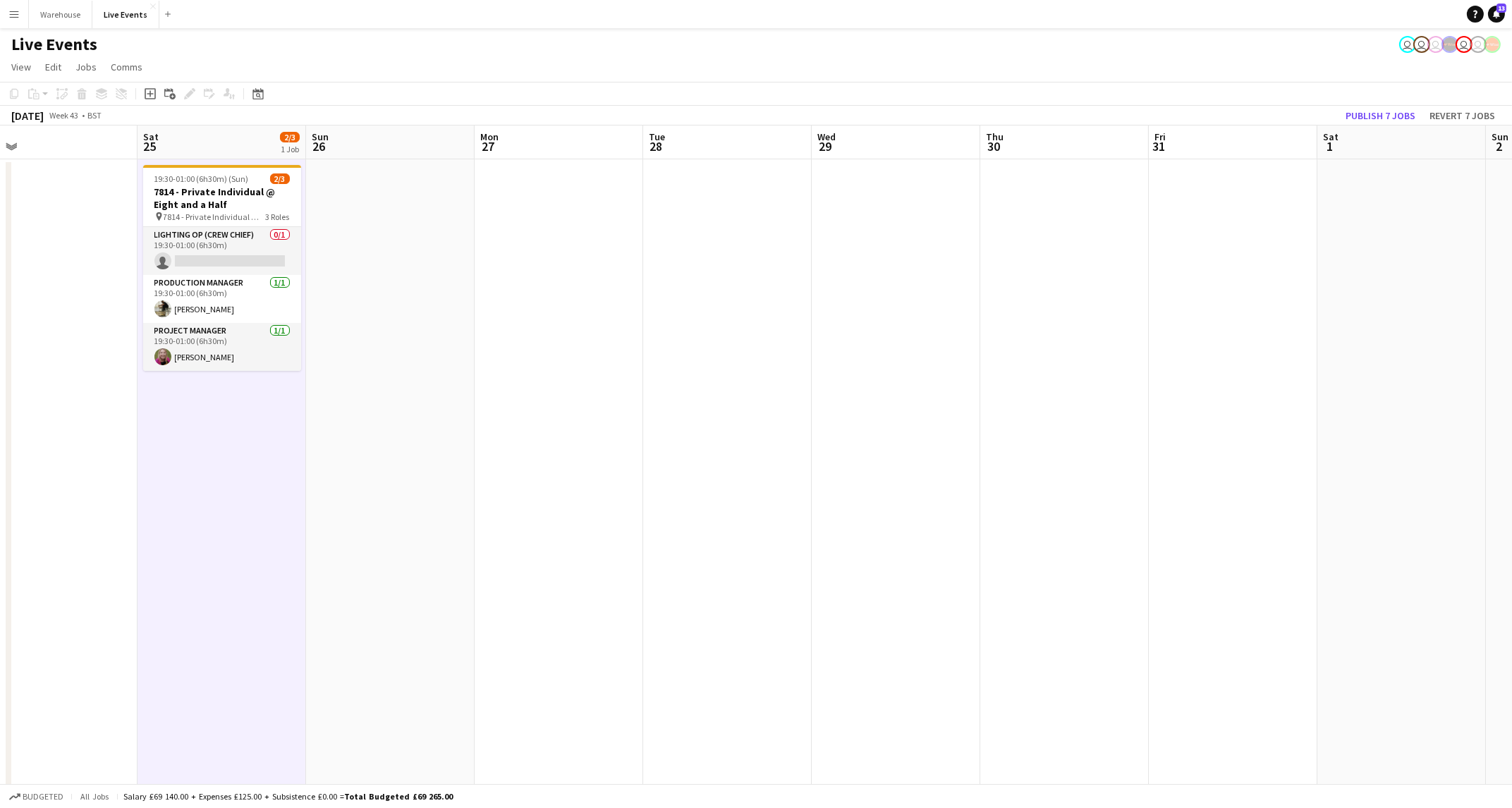
click at [1185, 501] on app-date-cell at bounding box center [1233, 709] width 168 height 1101
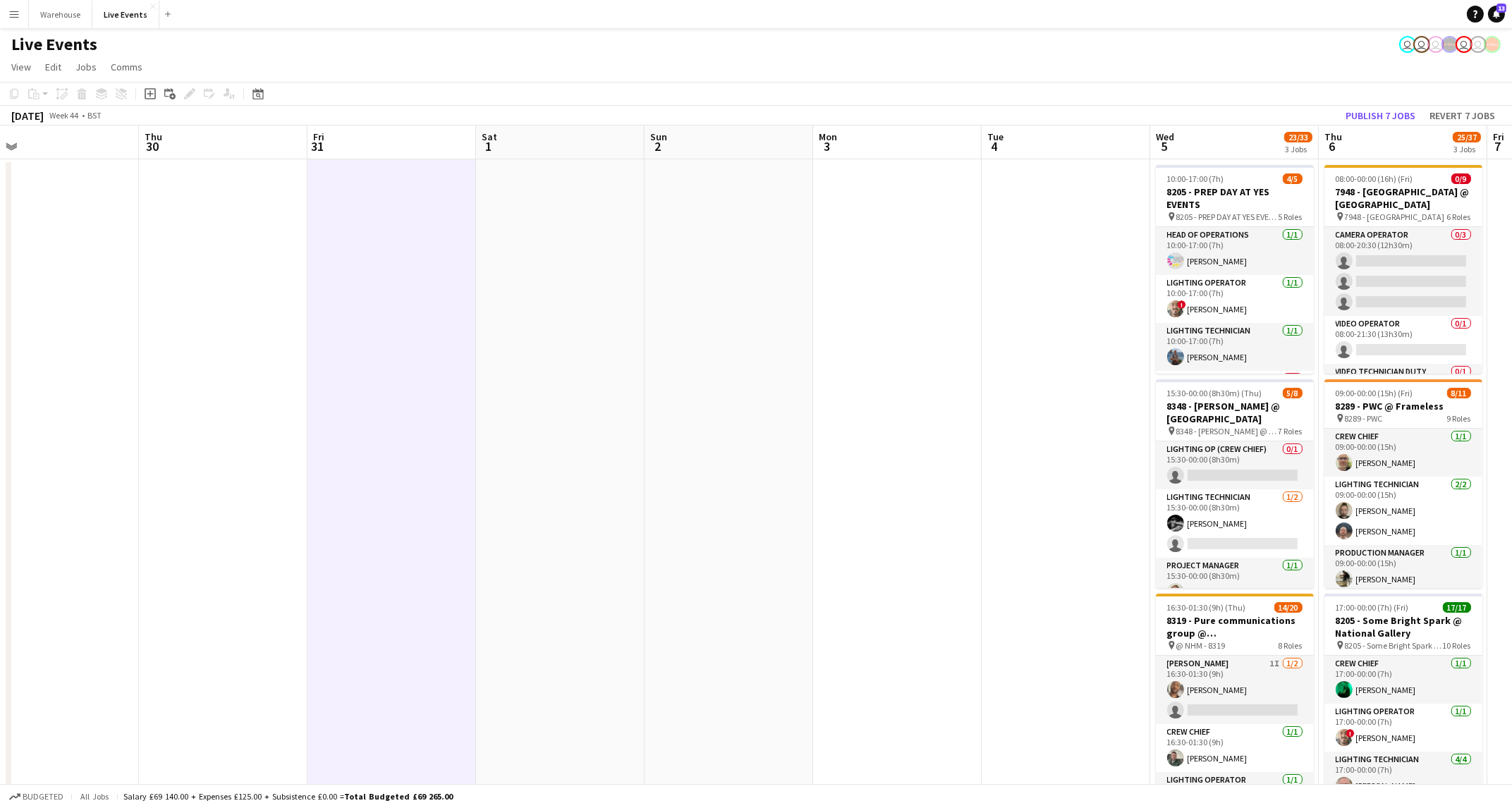
drag, startPoint x: 1185, startPoint y: 501, endPoint x: 659, endPoint y: 528, distance: 526.7
click at [268, 521] on app-calendar-viewport "Sun 26 Mon 27 Tue 28 Wed 29 Thu 30 Fri 31 Sat 1 Sun 2 Mon 3 Tue 4 Wed 5 23/33 3…" at bounding box center [756, 693] width 1512 height 1134
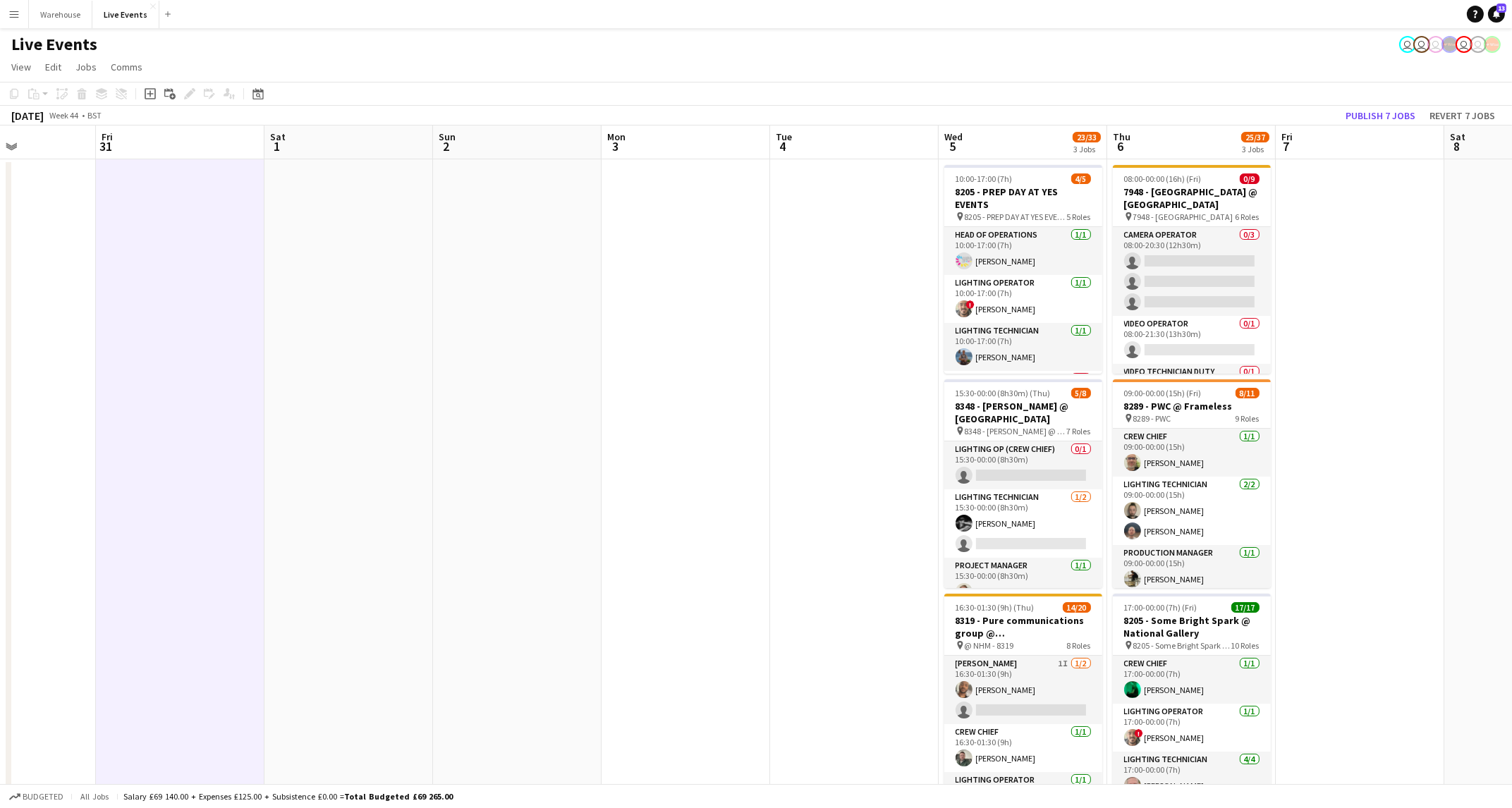
scroll to position [0, 423]
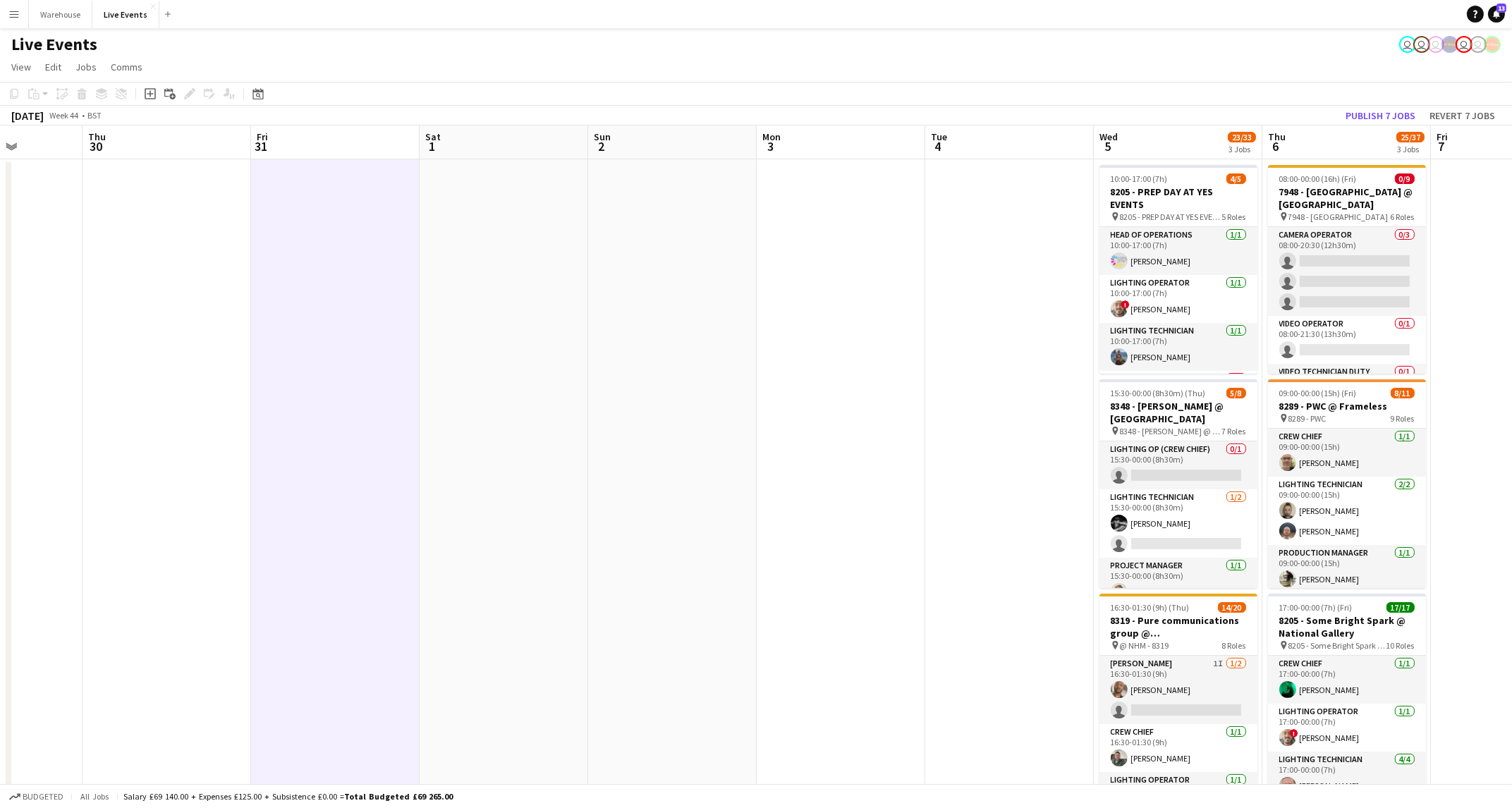
click at [336, 533] on app-calendar-viewport "Mon 27 Tue 28 Wed 29 Thu 30 Fri 31 Sat 1 Sun 2 Mon 3 Tue 4 Wed 5 23/33 3 Jobs T…" at bounding box center [756, 693] width 1512 height 1134
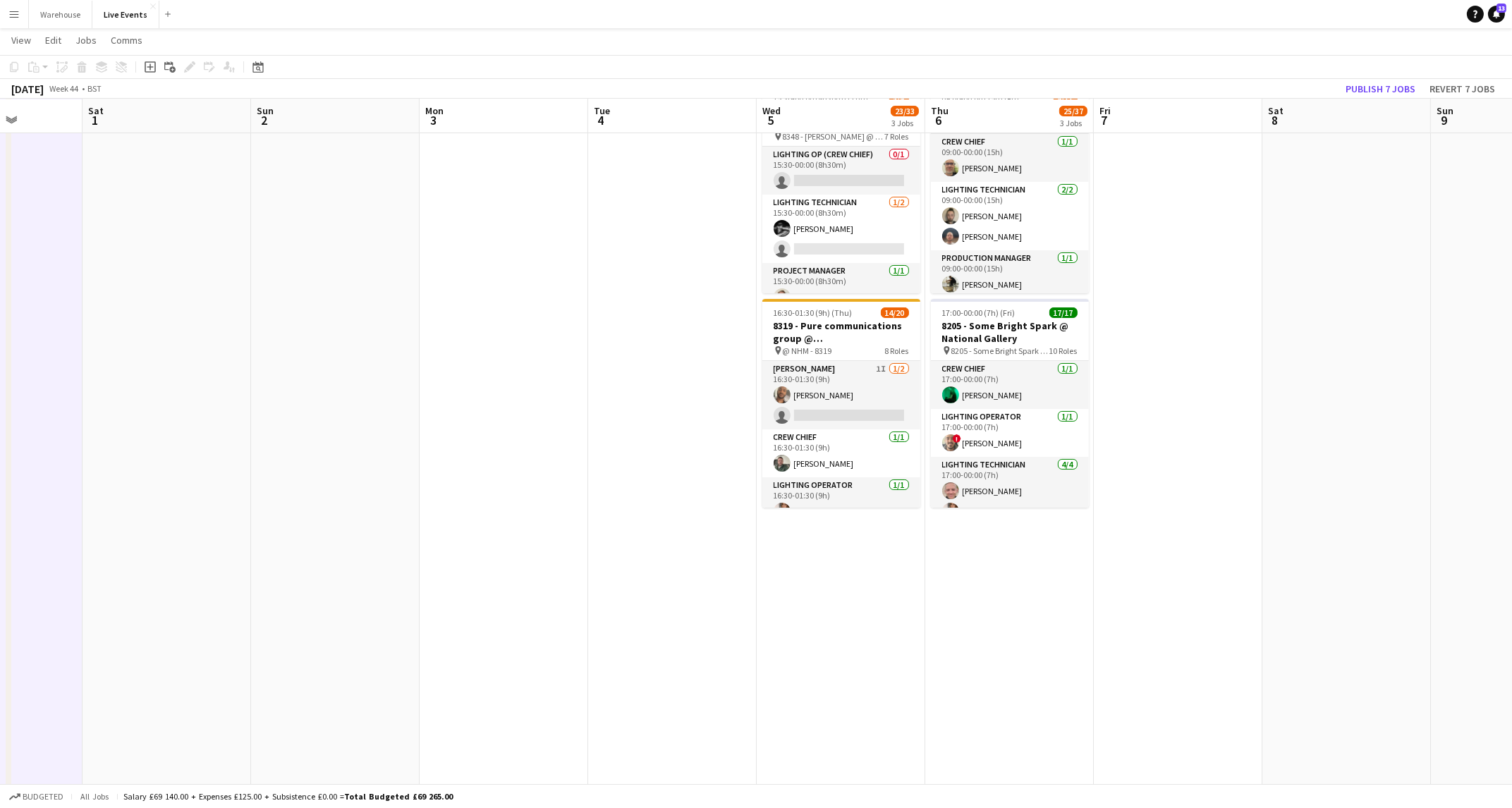
scroll to position [0, 0]
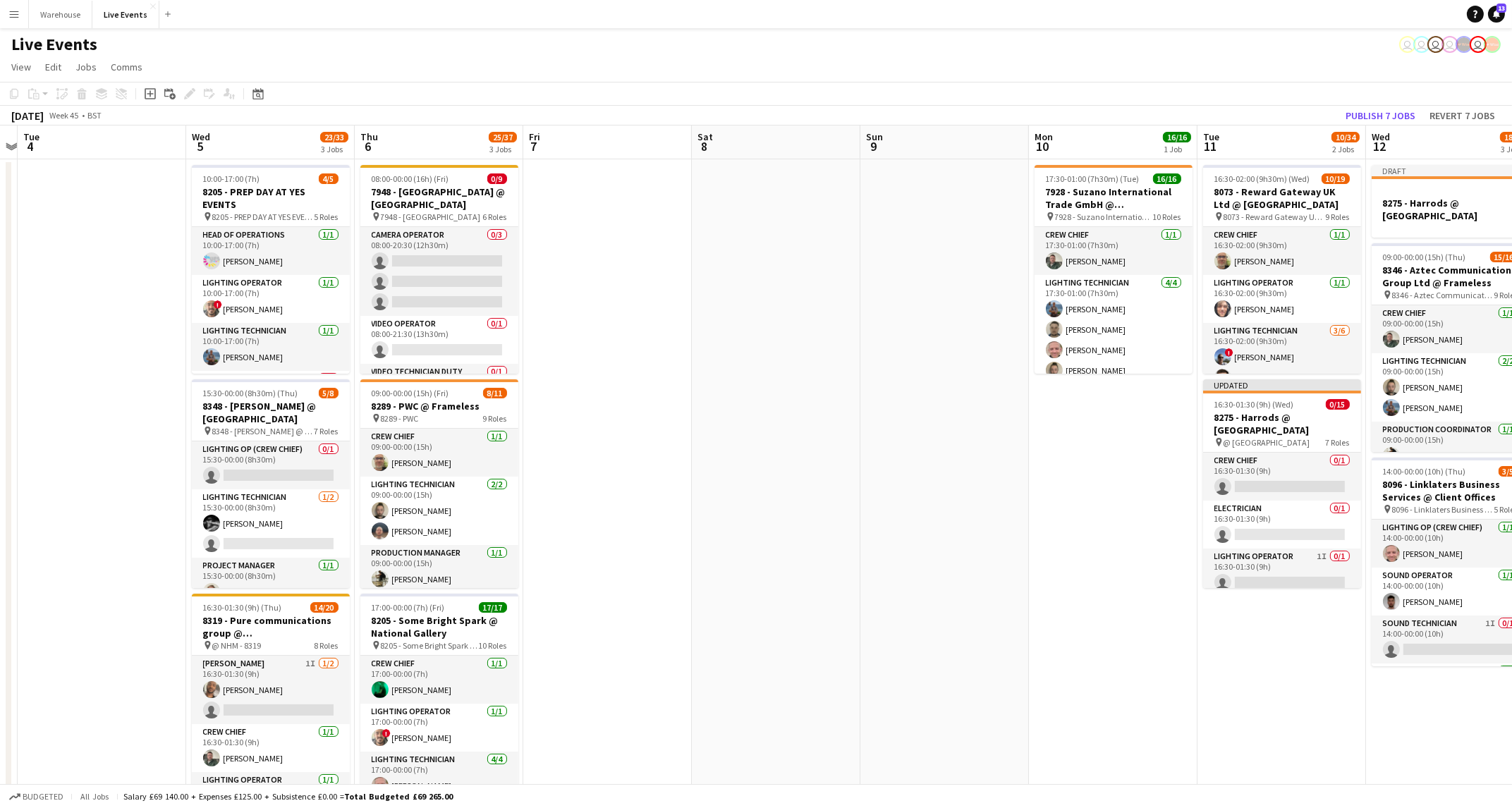
drag, startPoint x: 650, startPoint y: 566, endPoint x: 409, endPoint y: 563, distance: 241.0
click at [406, 564] on app-calendar-viewport "Sat 1 Sun 2 Mon 3 Tue 4 Wed 5 23/33 3 Jobs Thu 6 25/37 3 Jobs Fri 7 Sat 8 Sun 9…" at bounding box center [756, 693] width 1512 height 1134
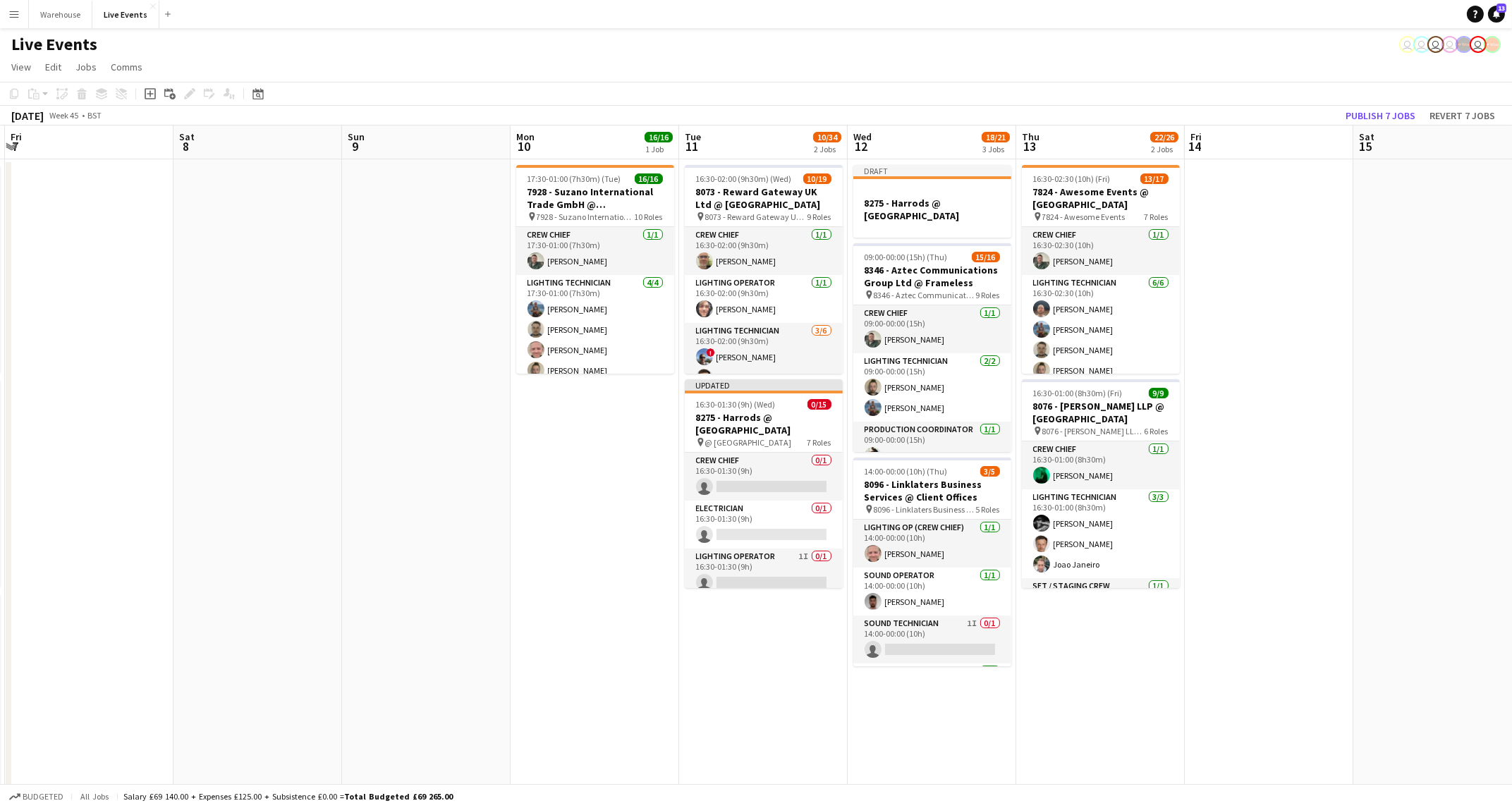
drag, startPoint x: 605, startPoint y: 559, endPoint x: 123, endPoint y: 546, distance: 482.2
click at [60, 553] on app-calendar-viewport "Tue 4 Wed 5 23/33 3 Jobs Thu 6 25/37 3 Jobs Fri 7 Sat 8 Sun 9 Mon 10 16/16 1 Jo…" at bounding box center [756, 693] width 1512 height 1134
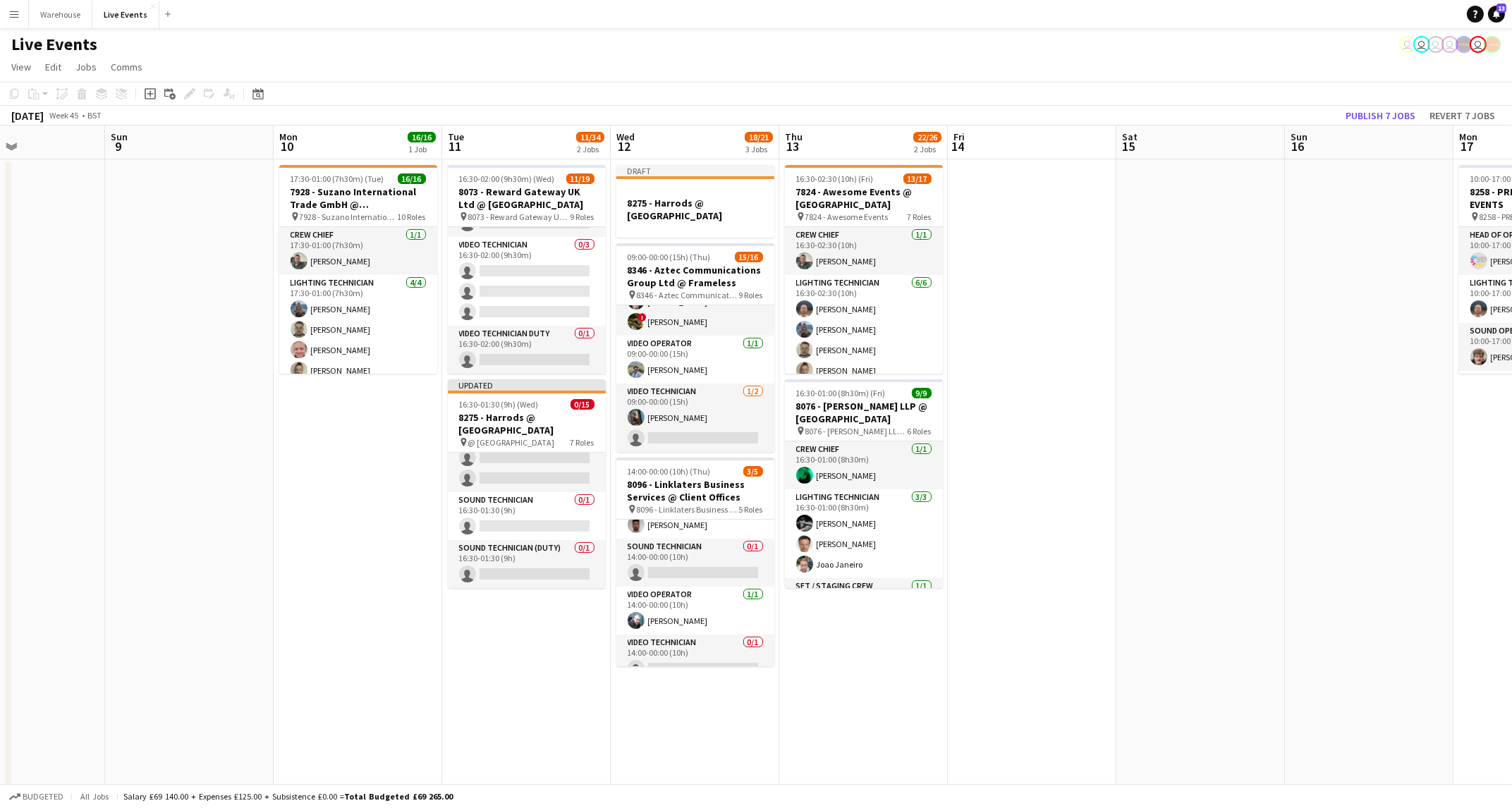
drag, startPoint x: 208, startPoint y: 475, endPoint x: 1161, endPoint y: 500, distance: 953.3
click at [1172, 503] on app-calendar-viewport "Thu 6 28/37 3 Jobs Fri 7 Sat 8 Sun 9 Mon 10 16/16 1 Job Tue 11 11/34 2 Jobs Wed…" at bounding box center [756, 693] width 1512 height 1134
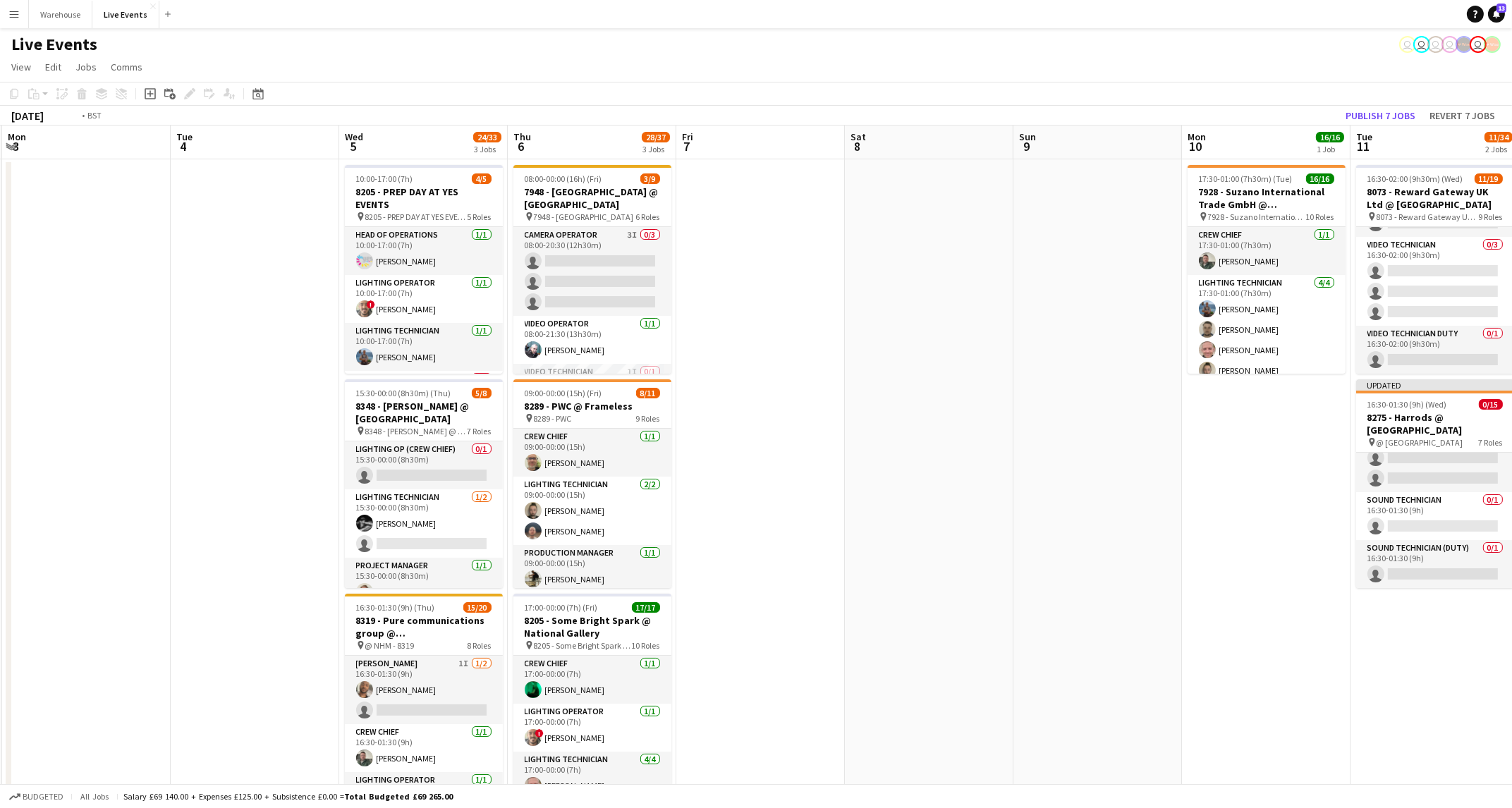
drag, startPoint x: 790, startPoint y: 611, endPoint x: 537, endPoint y: 552, distance: 259.8
click at [1161, 575] on app-calendar-viewport "Sat 1 Sun 2 Mon 3 Tue 4 Wed 5 24/33 3 Jobs Thu 6 28/37 3 Jobs Fri 7 Sat 8 Sun 9…" at bounding box center [756, 693] width 1512 height 1134
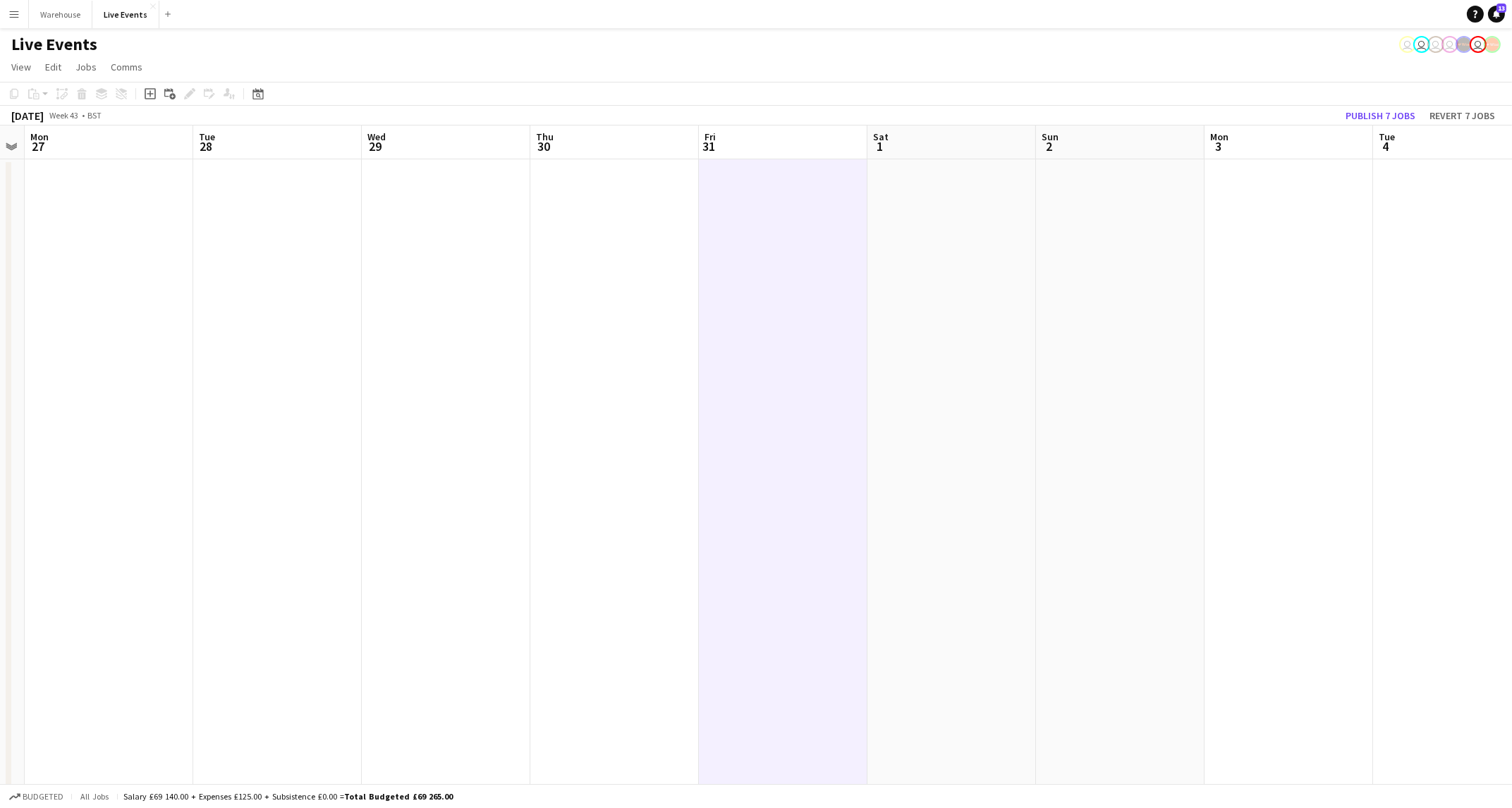
drag, startPoint x: 715, startPoint y: 520, endPoint x: 1179, endPoint y: 500, distance: 464.4
click at [1213, 502] on app-calendar-viewport "Sat 25 2/3 1 Job Sun 26 Mon 27 Tue 28 Wed 29 Thu 30 Fri 31 Sat 1 Sun 2 Mon 3 Tu…" at bounding box center [756, 693] width 1512 height 1134
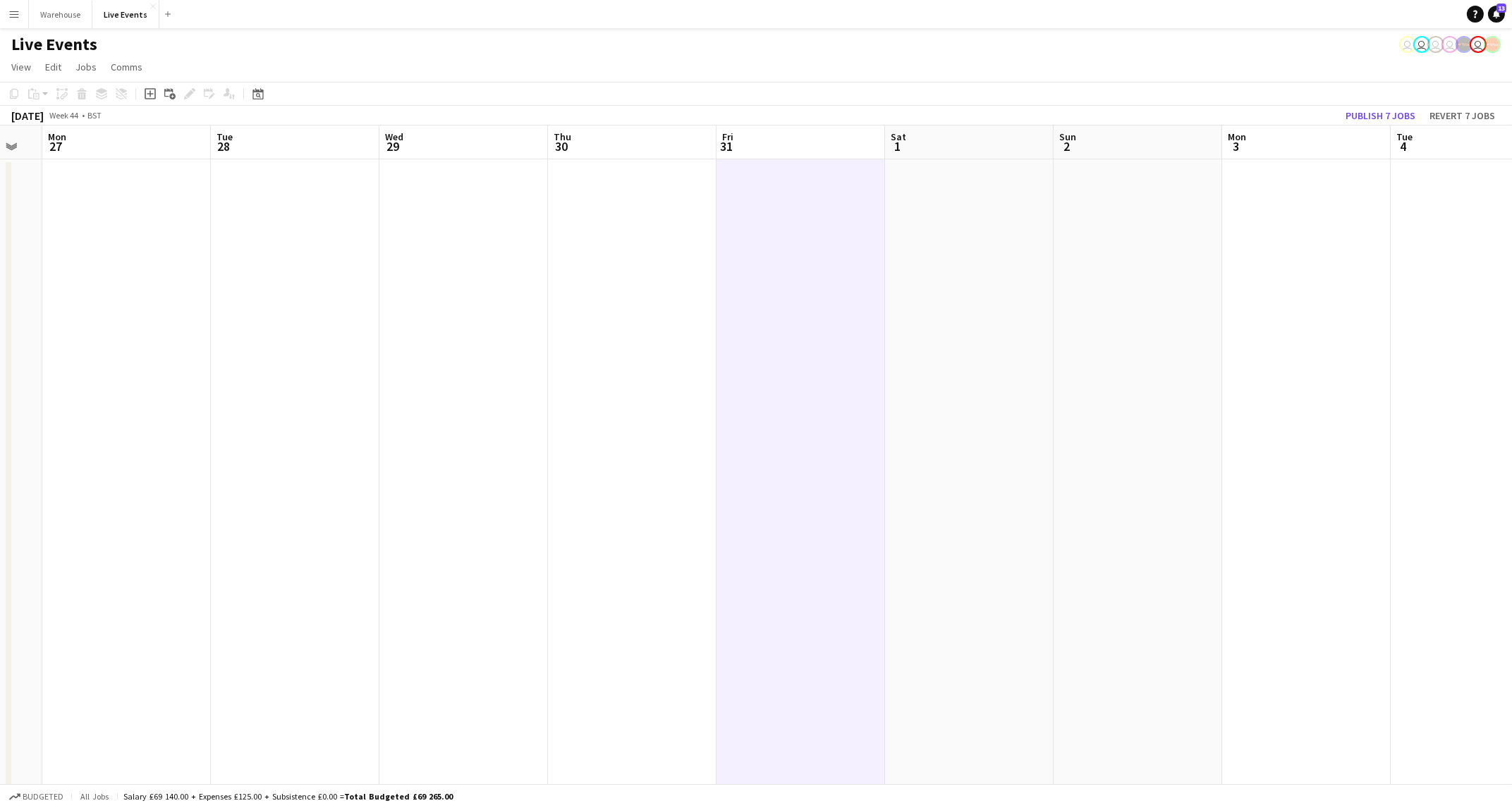
drag, startPoint x: 626, startPoint y: 594, endPoint x: 946, endPoint y: 609, distance: 320.4
click at [1394, 560] on app-calendar-viewport "Sat 25 2/3 1 Job Sun 26 Mon 27 Tue 28 Wed 29 Thu 30 Fri 31 Sat 1 Sun 2 Mon 3 Tu…" at bounding box center [756, 693] width 1512 height 1134
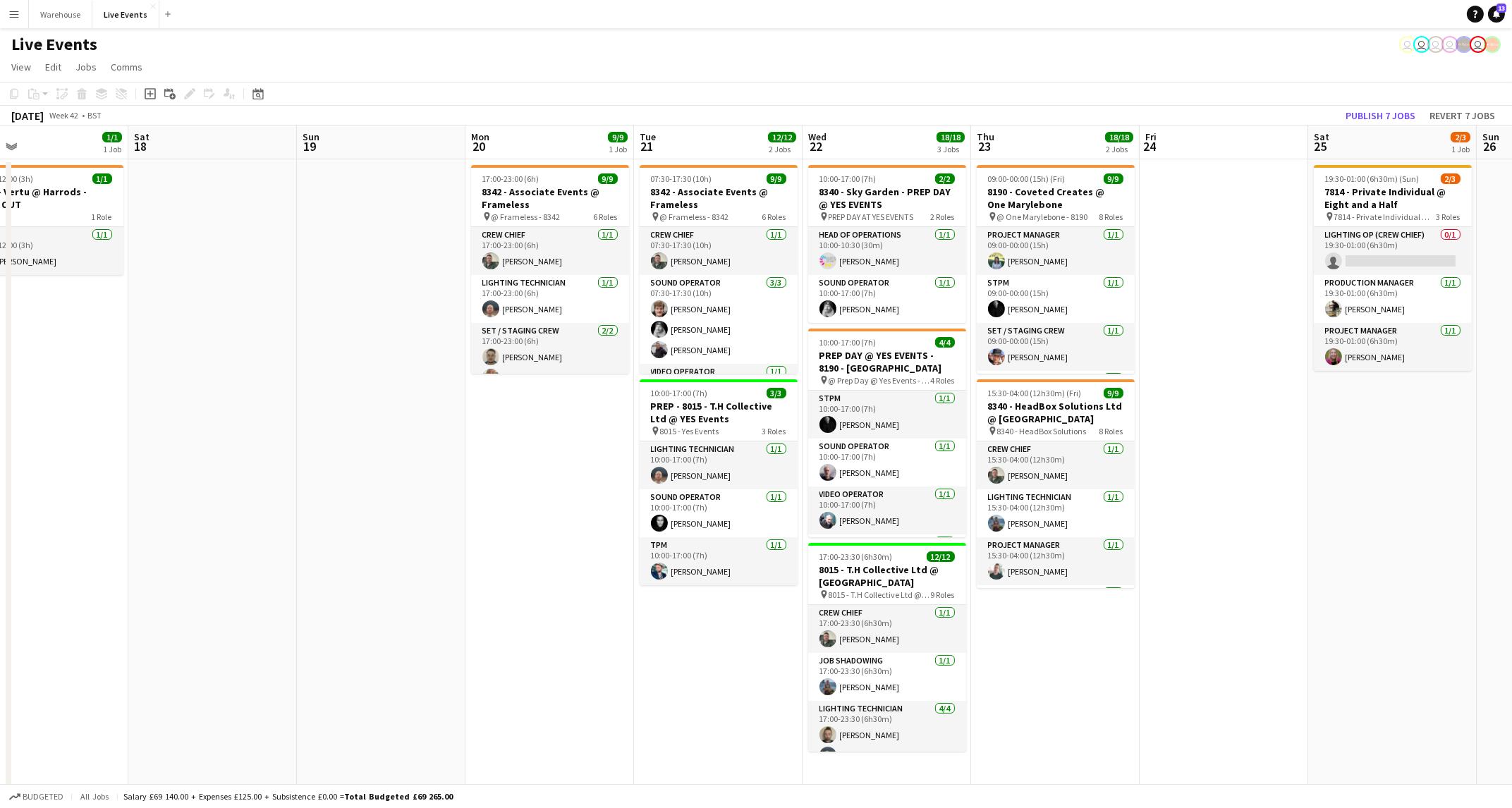
drag, startPoint x: 1320, startPoint y: 609, endPoint x: 1339, endPoint y: 600, distance: 21.0
click at [1378, 595] on app-calendar-viewport "Thu 16 23/27 3 Jobs Fri 17 1/1 1 Job Sat 18 Sun 19 Mon 20 9/9 1 Job Tue 21 12/1…" at bounding box center [756, 693] width 1512 height 1134
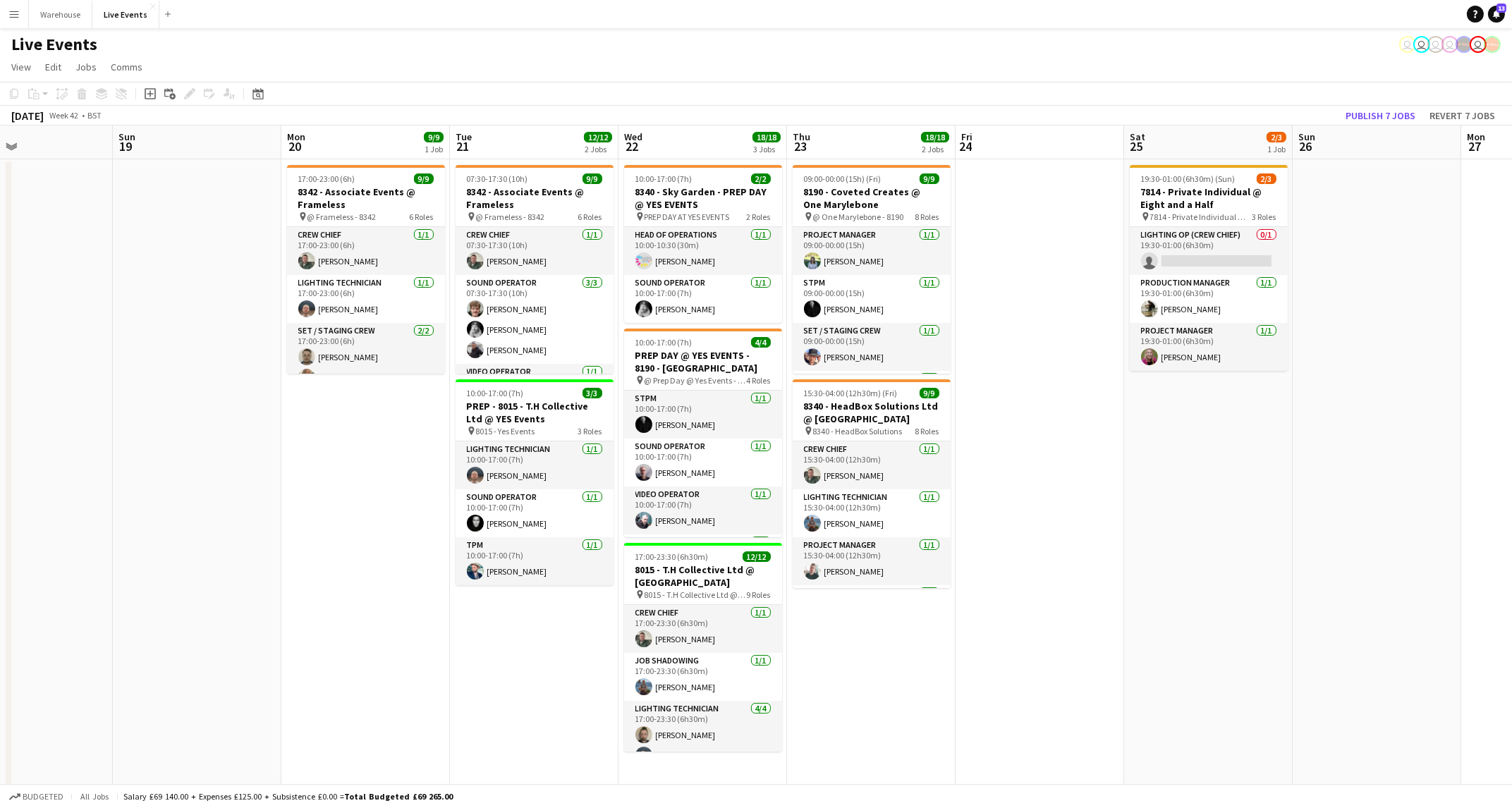
drag, startPoint x: 1404, startPoint y: 633, endPoint x: 999, endPoint y: 646, distance: 405.2
click at [1398, 632] on app-calendar-viewport "Thu 16 23/27 3 Jobs Fri 17 1/1 1 Job Sat 18 Sun 19 Mon 20 9/9 1 Job Tue 21 12/1…" at bounding box center [756, 693] width 1512 height 1134
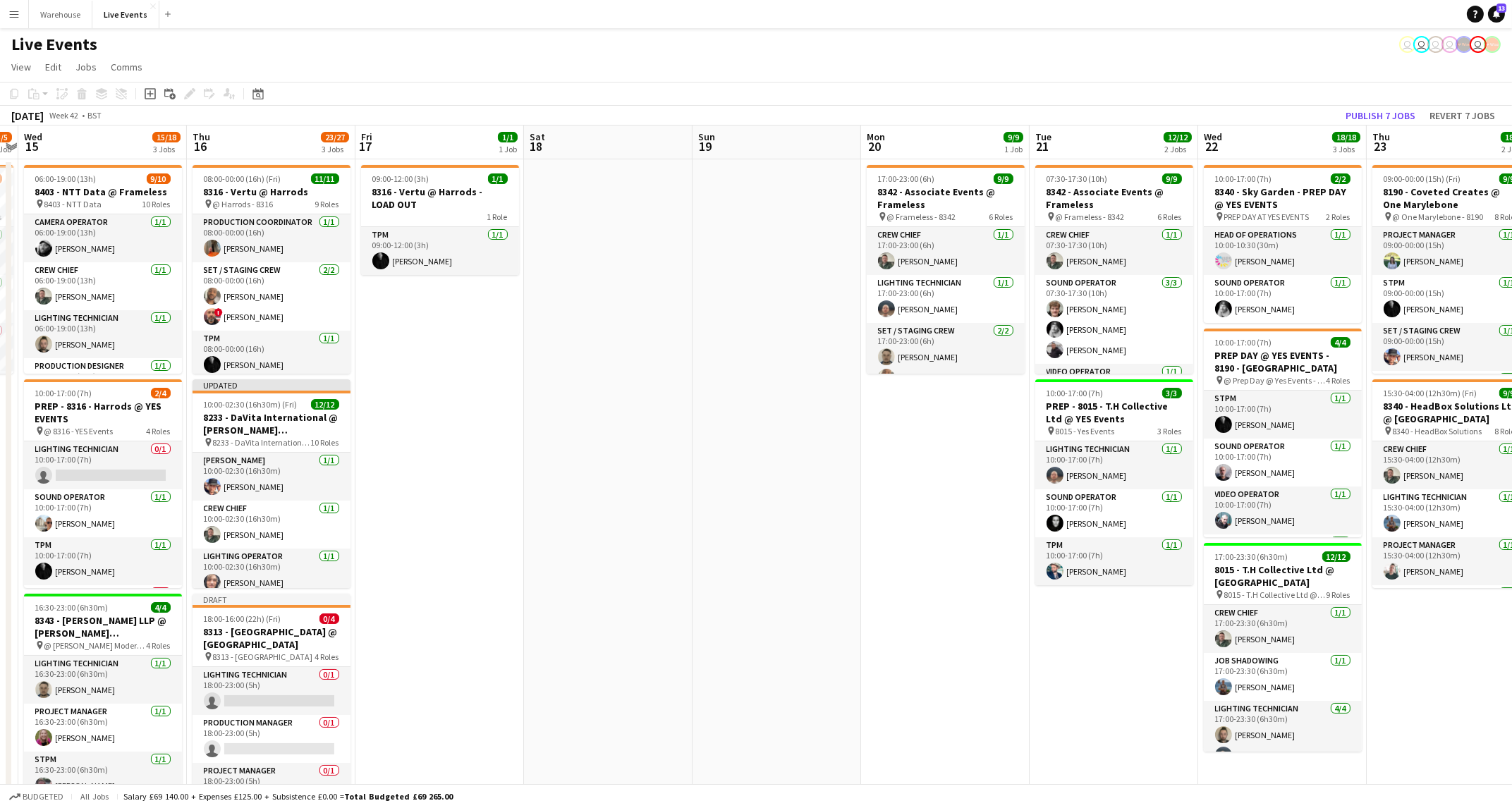
drag, startPoint x: 860, startPoint y: 622, endPoint x: 959, endPoint y: 597, distance: 102.1
click at [1097, 601] on app-calendar-viewport "Mon 13 Tue 14 3/5 1 Job Wed 15 15/18 3 Jobs Thu 16 23/27 3 Jobs Fri 17 1/1 1 Jo…" at bounding box center [756, 693] width 1512 height 1134
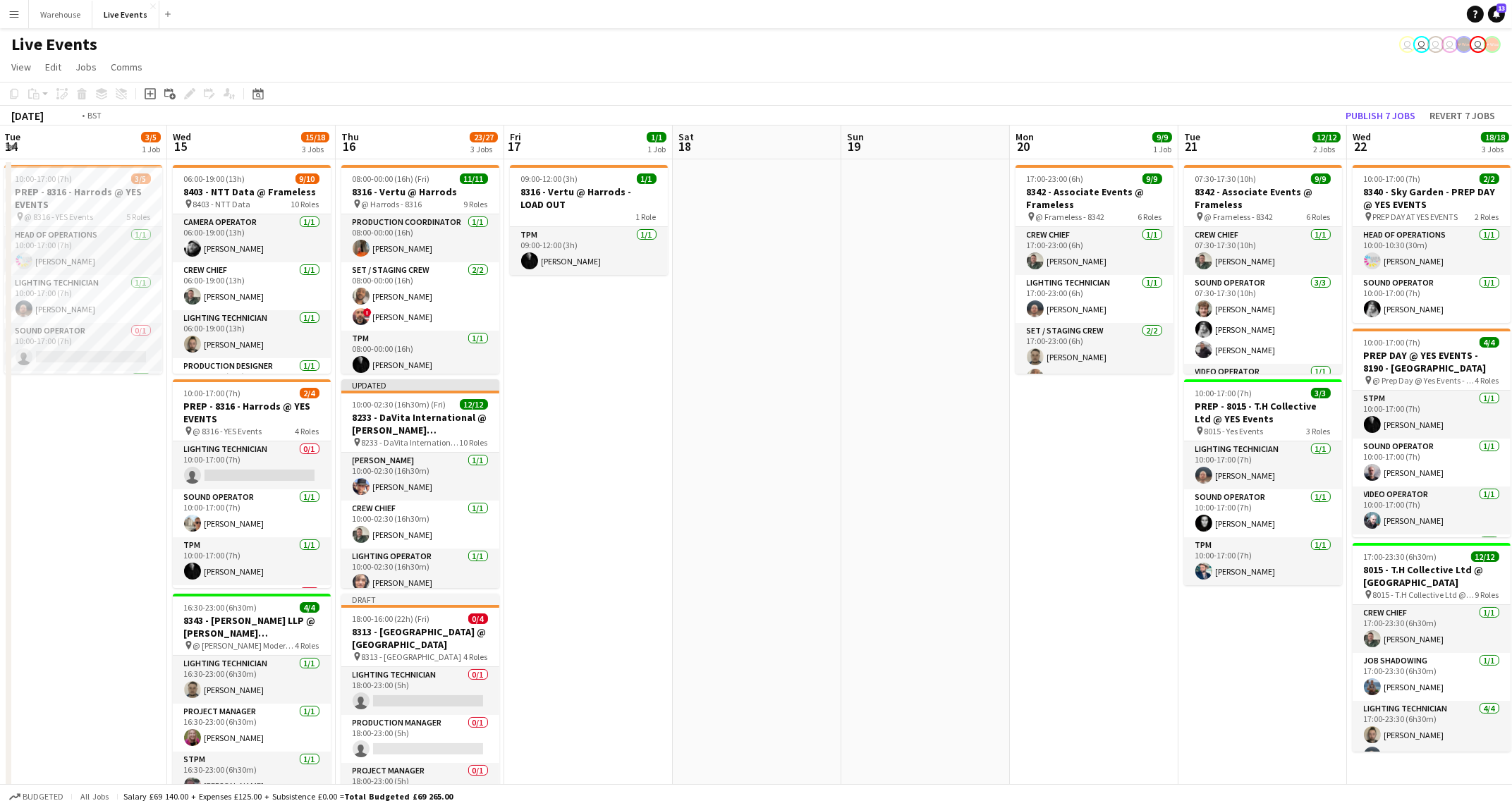
drag, startPoint x: 742, startPoint y: 563, endPoint x: 1232, endPoint y: 563, distance: 490.0
click at [1233, 563] on app-calendar-viewport "Sun 12 Mon 13 Tue 14 3/5 1 Job Wed 15 15/18 3 Jobs Thu 16 23/27 3 Jobs Fri 17 1…" at bounding box center [756, 693] width 1512 height 1134
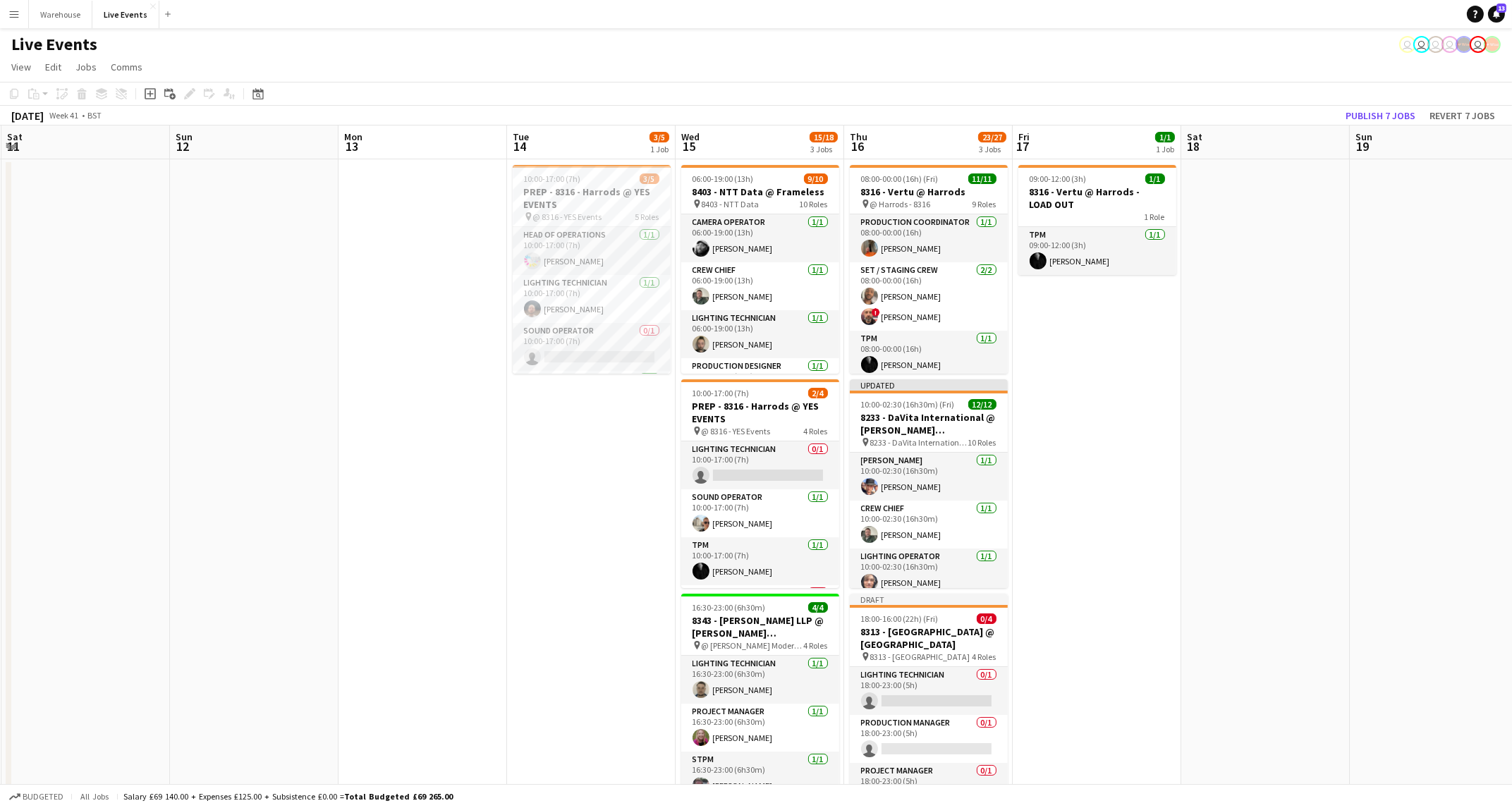
drag, startPoint x: 408, startPoint y: 593, endPoint x: 1261, endPoint y: 575, distance: 853.2
click at [1260, 575] on app-calendar-viewport "Thu 9 9/9 3 Jobs Fri 10 5/5 1 Job Sat 11 Sun 12 Mon 13 Tue 14 3/5 1 Job Wed 15 …" at bounding box center [756, 693] width 1512 height 1134
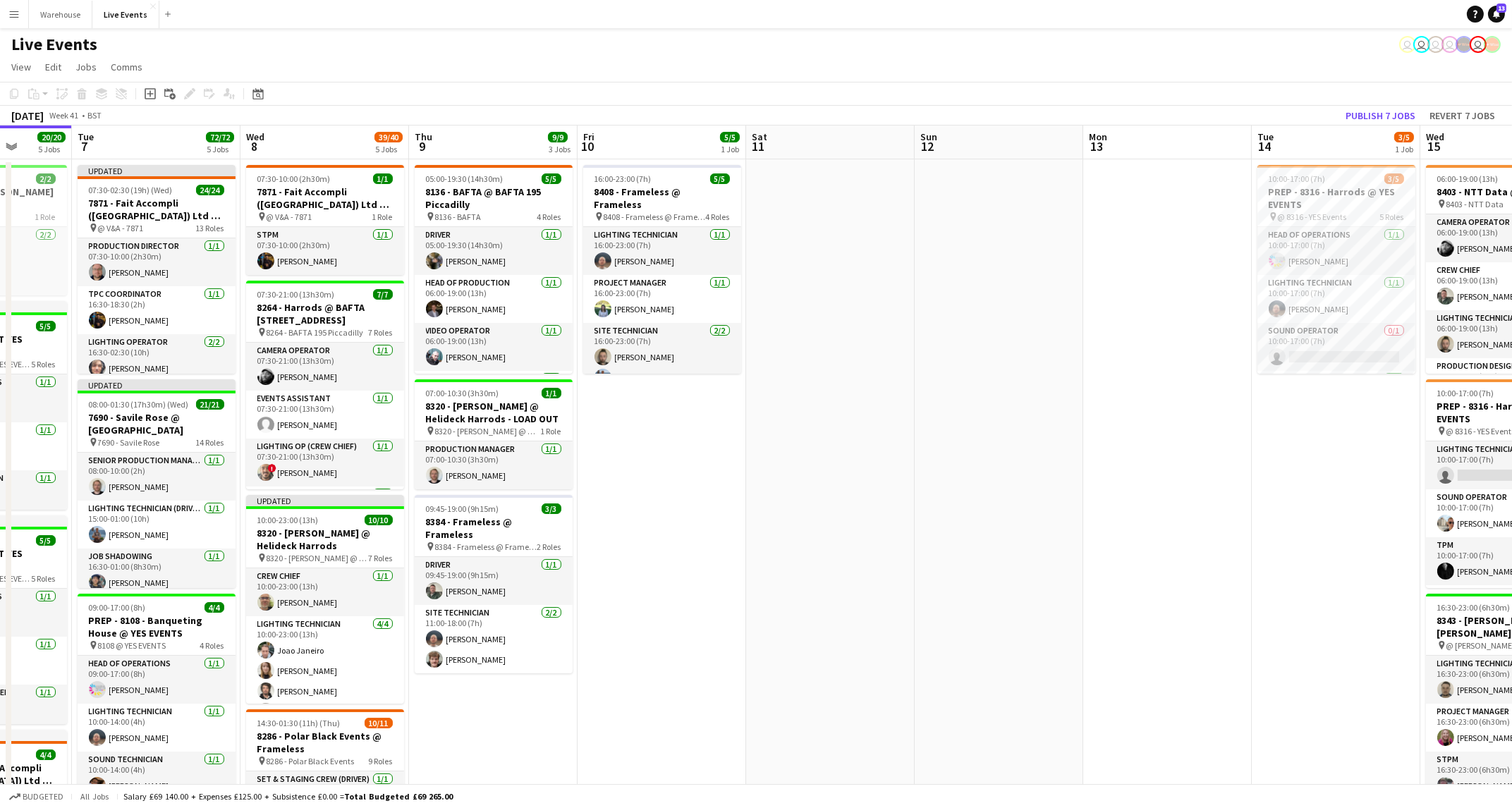
drag, startPoint x: 851, startPoint y: 615, endPoint x: 1227, endPoint y: 576, distance: 378.0
click at [1243, 577] on app-calendar-viewport "Sat 4 Sun 5 Mon 6 20/20 5 Jobs Tue 7 72/72 5 Jobs Wed 8 39/40 5 Jobs Thu 9 9/9 …" at bounding box center [756, 693] width 1512 height 1134
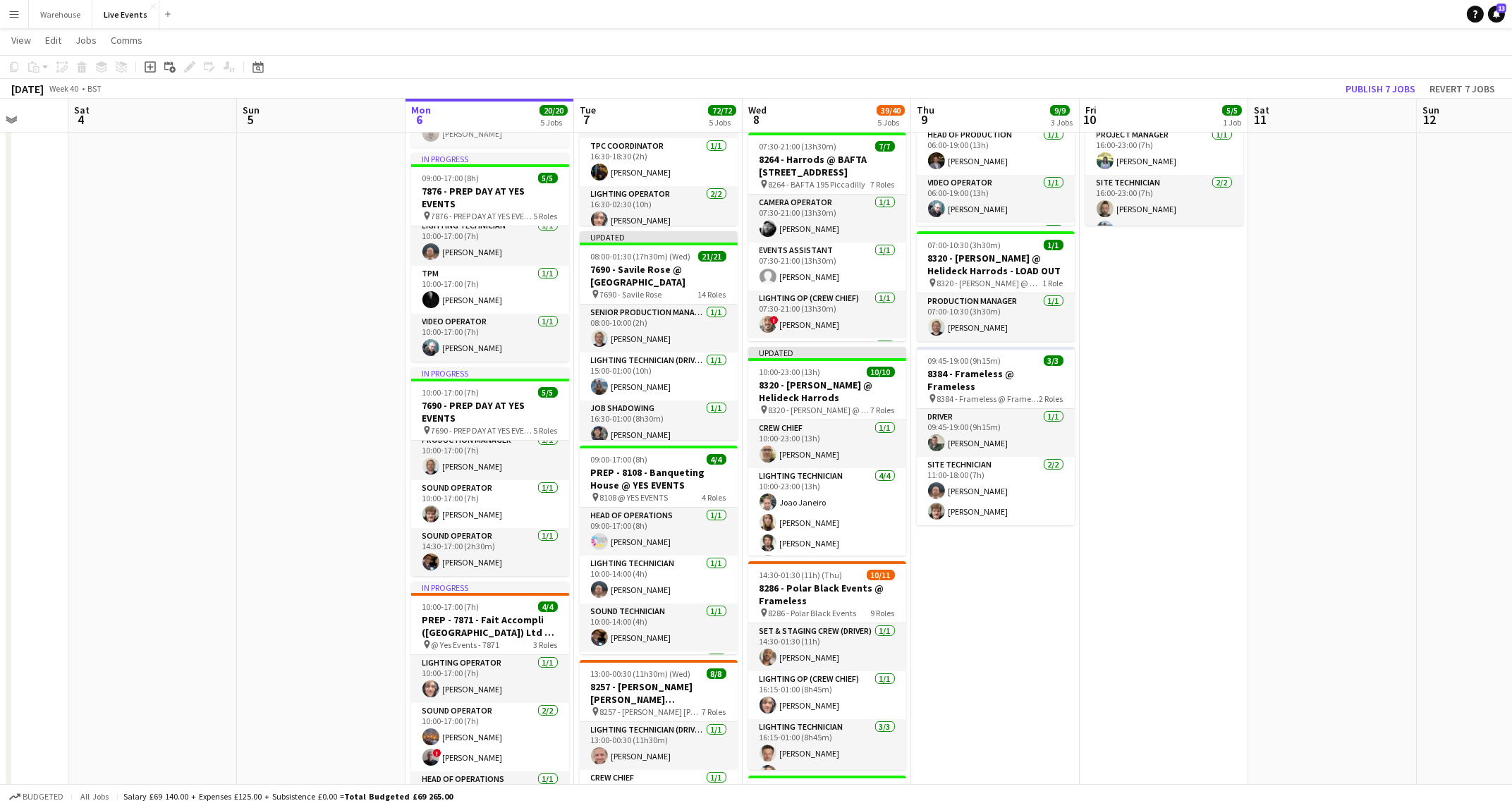
scroll to position [293, 0]
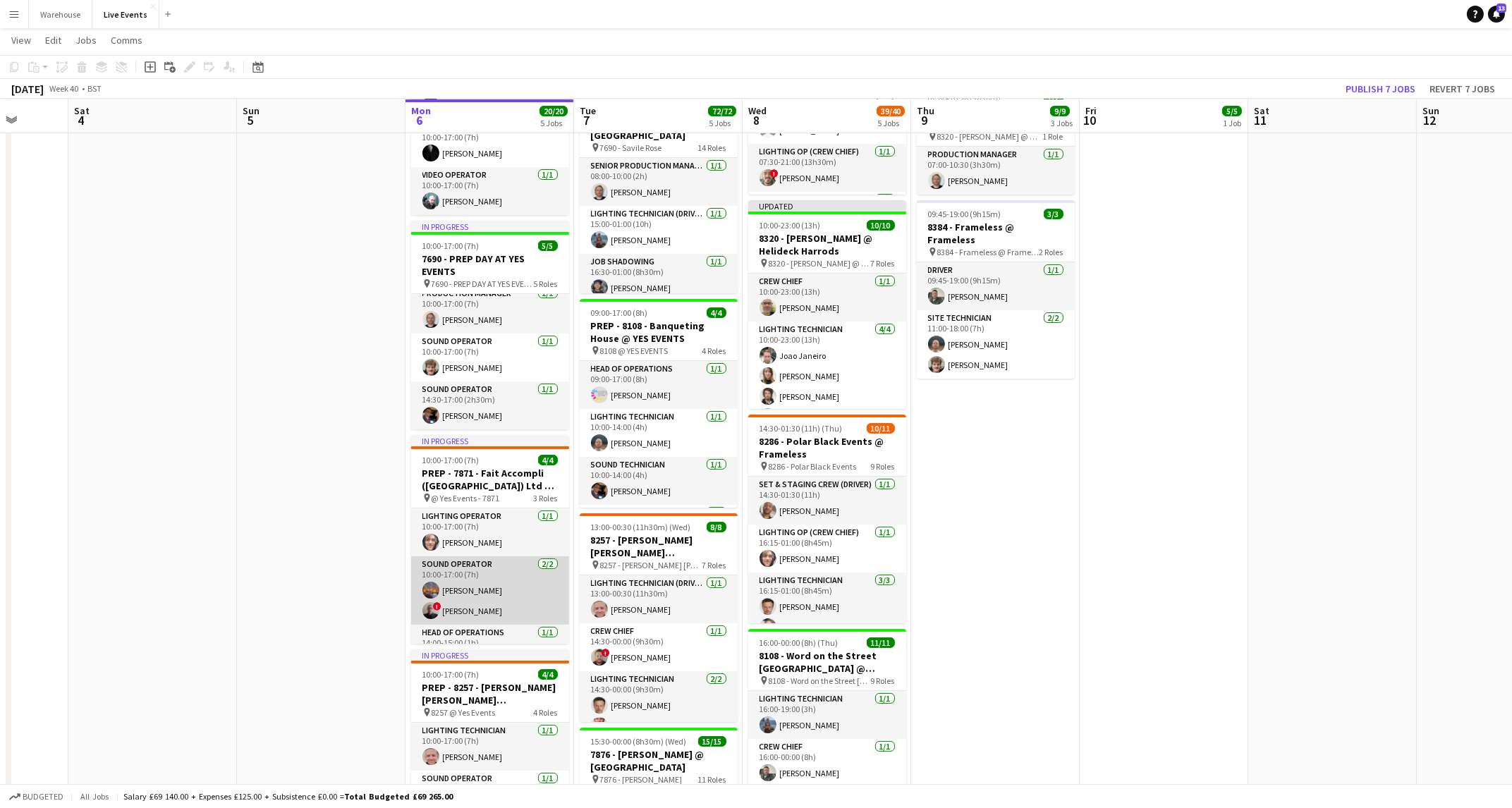
click at [475, 589] on app-card-role "Sound Operator [DATE] 10:00-17:00 (7h) [PERSON_NAME] ! [PERSON_NAME]" at bounding box center [490, 590] width 158 height 68
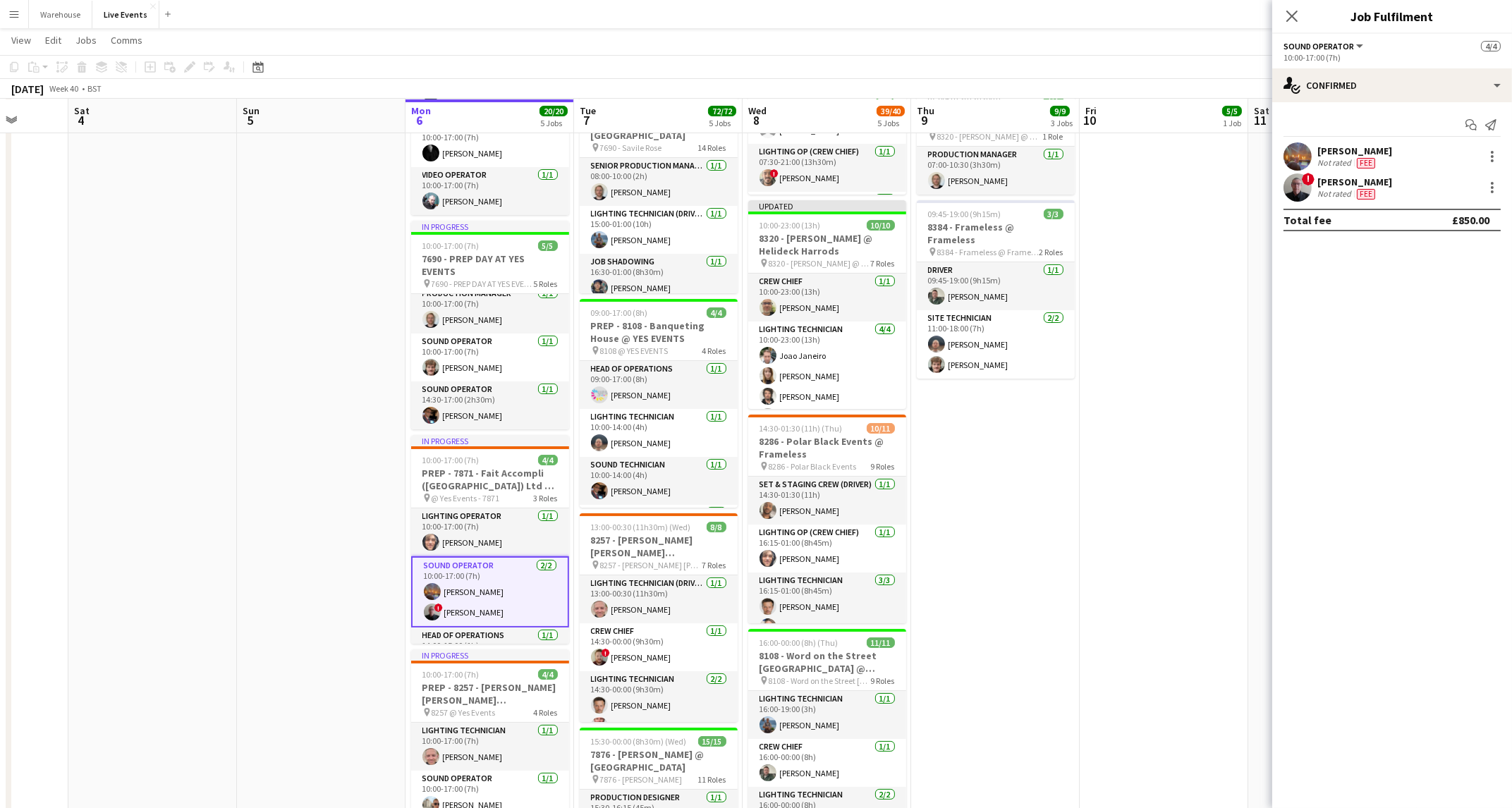
click at [1350, 151] on div "[PERSON_NAME]" at bounding box center [1354, 151] width 75 height 13
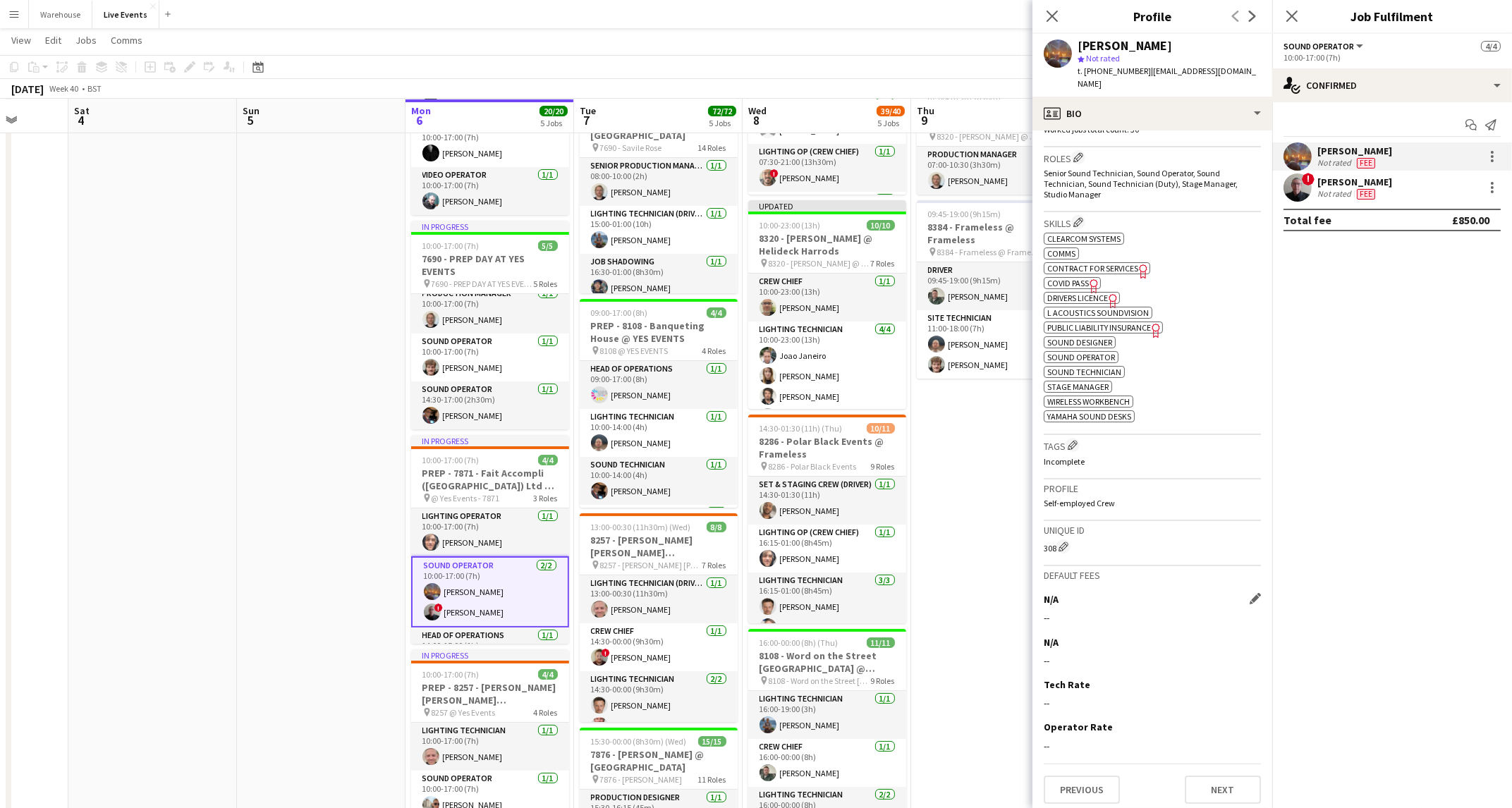
scroll to position [0, 0]
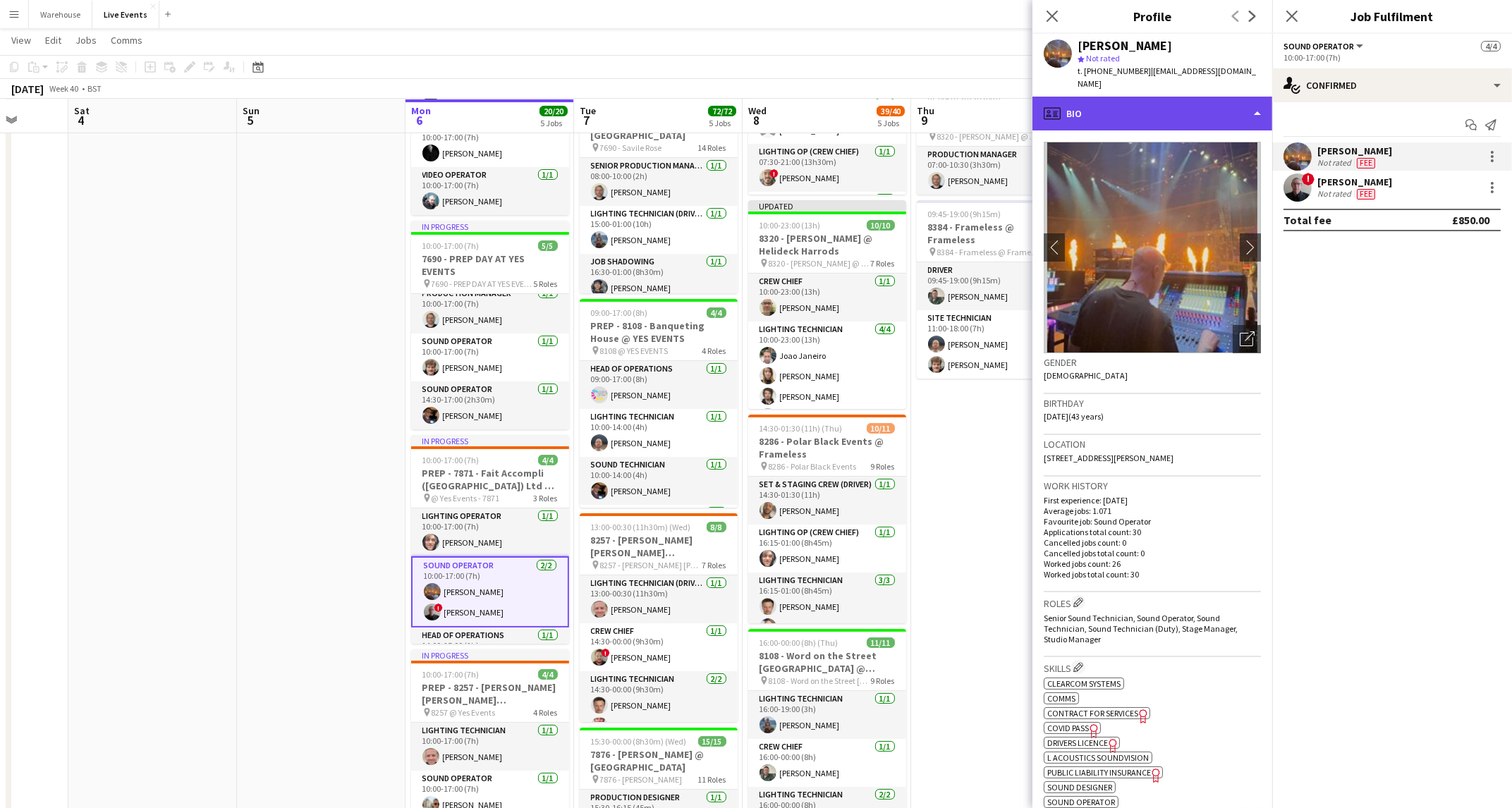
click at [1132, 105] on div "profile Bio" at bounding box center [1152, 113] width 239 height 34
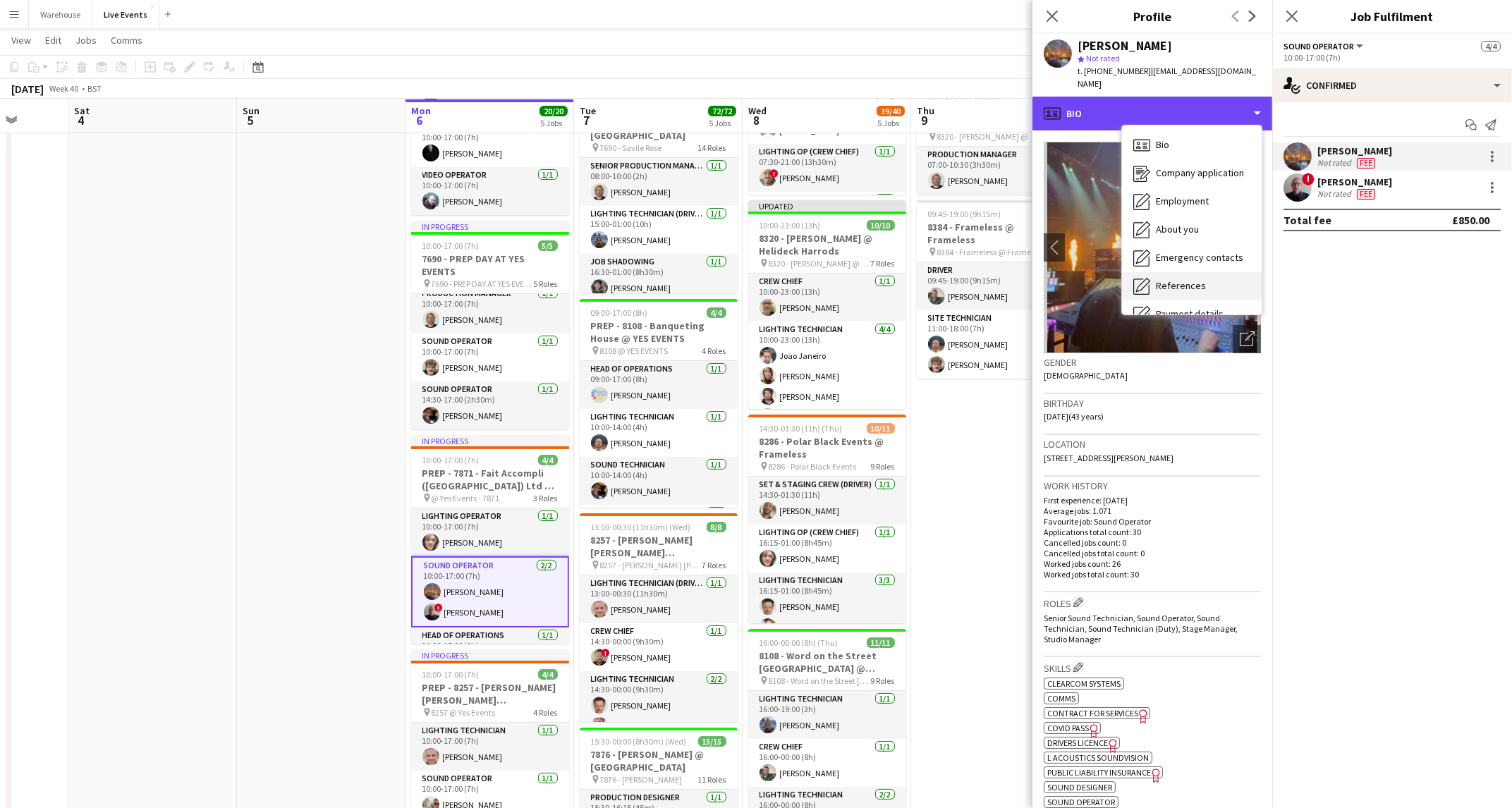
scroll to position [131, 0]
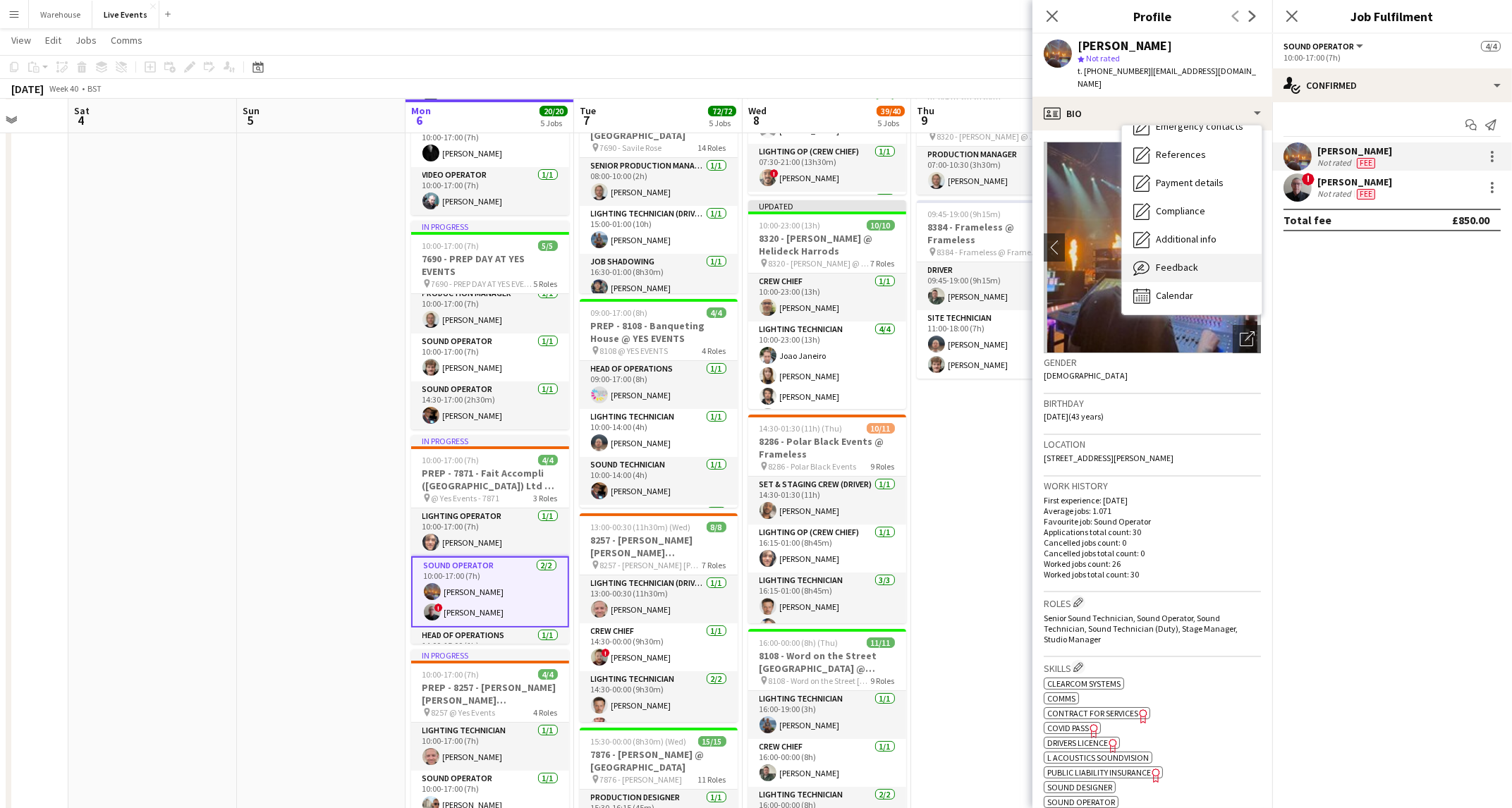
click at [1212, 257] on div "Feedback Feedback" at bounding box center [1191, 268] width 139 height 28
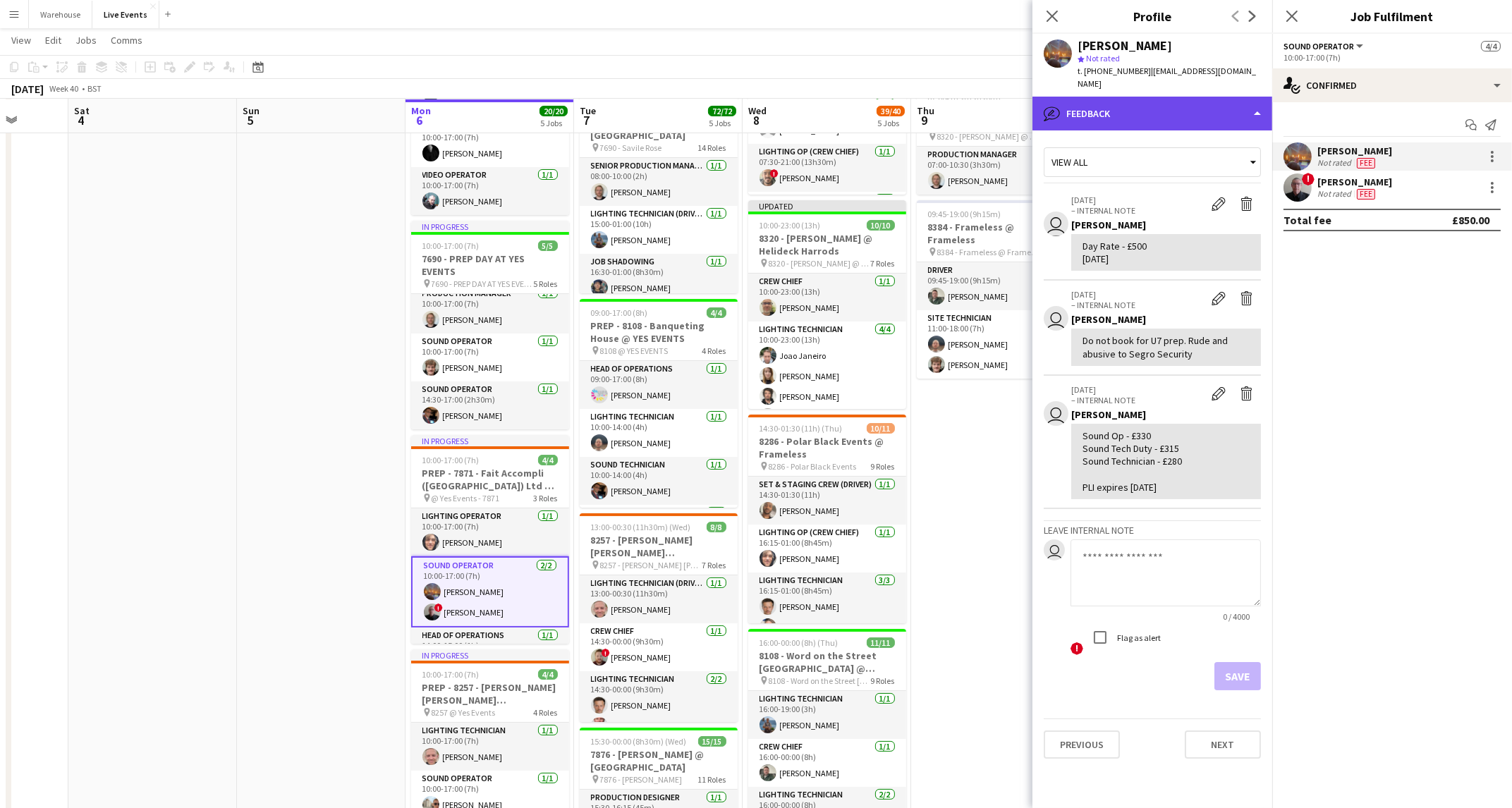
click at [1168, 96] on div "bubble-pencil Feedback" at bounding box center [1152, 113] width 239 height 34
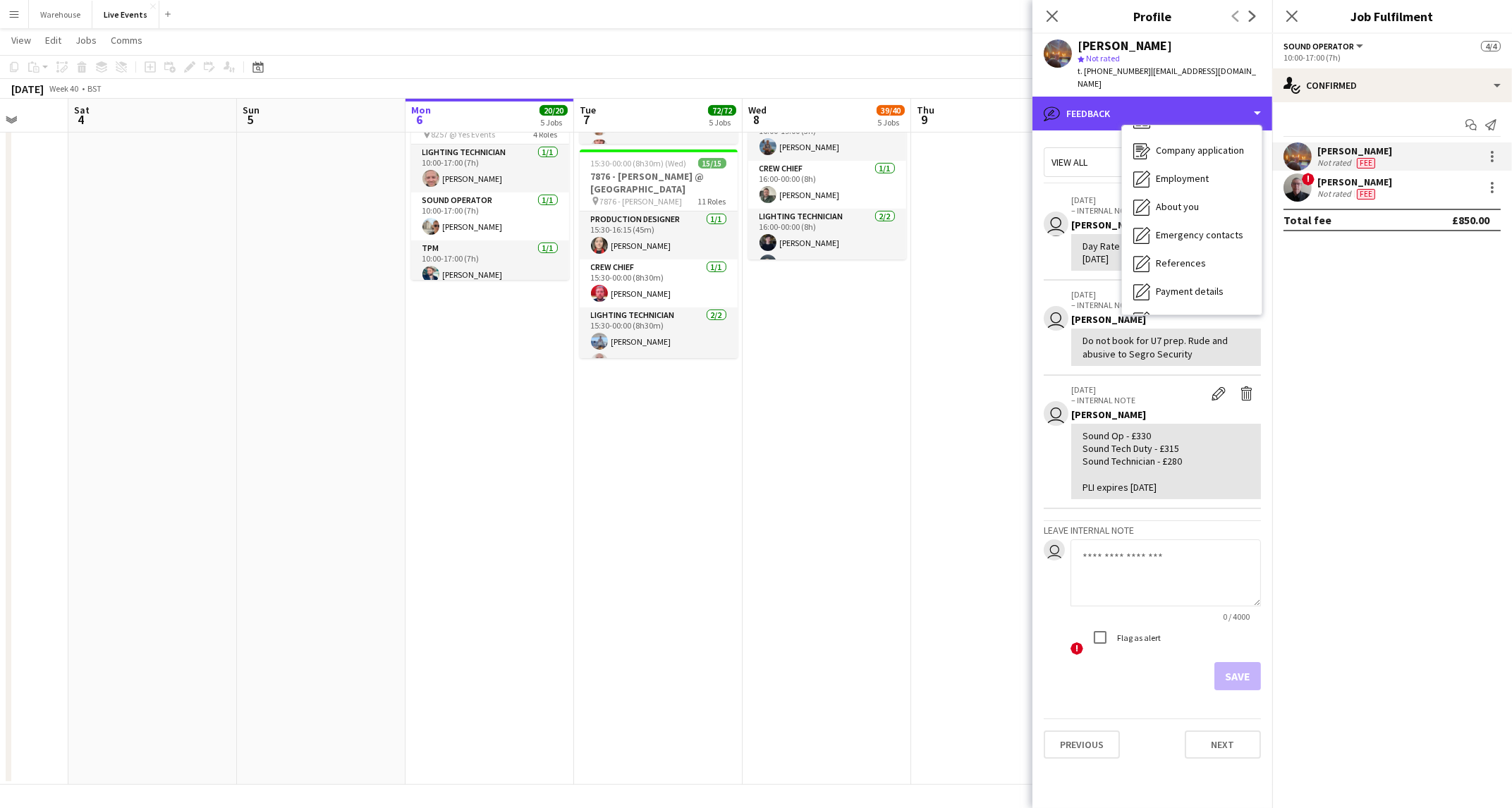
scroll to position [0, 0]
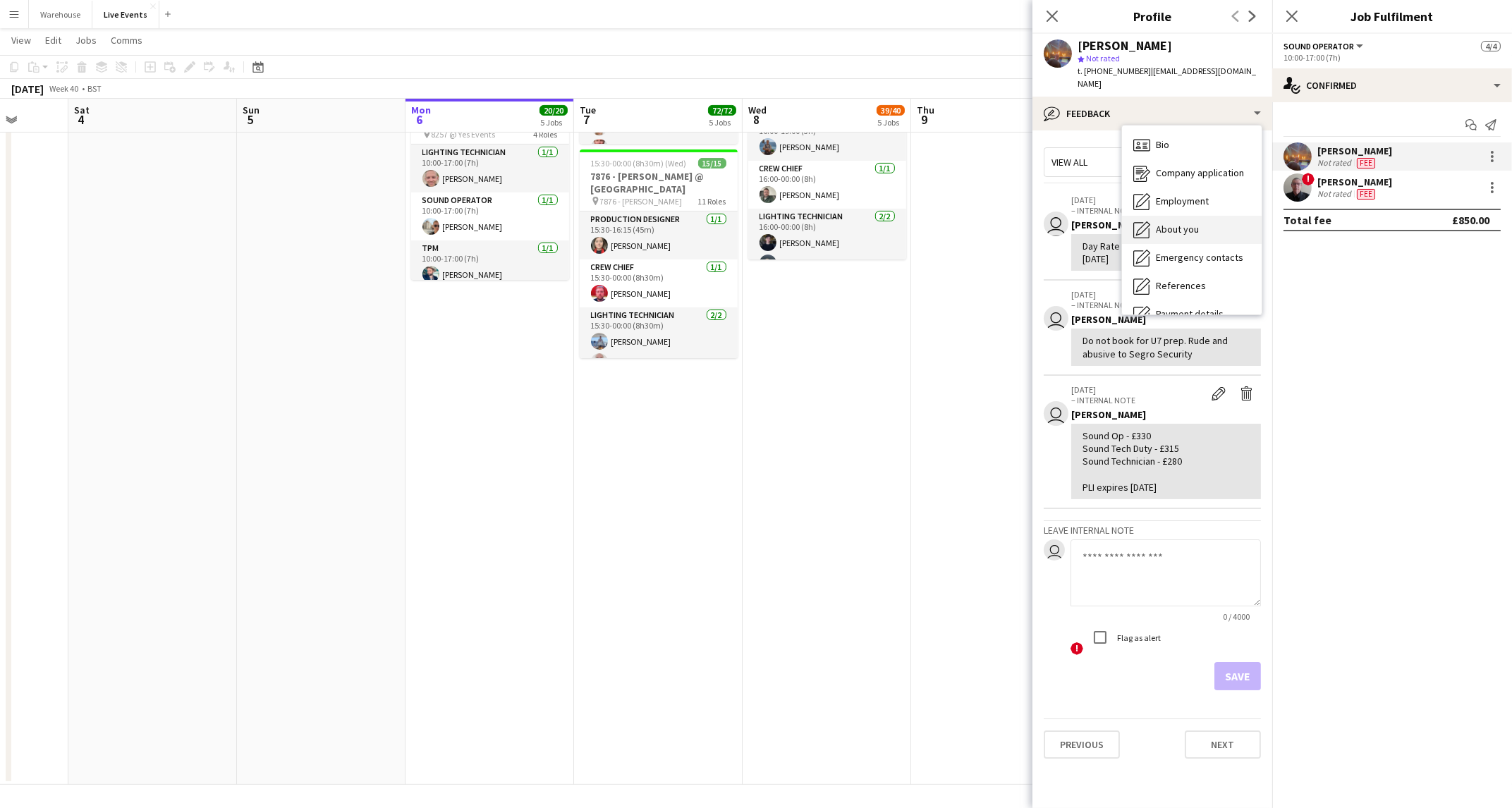
click at [1232, 216] on div "About you About you" at bounding box center [1191, 230] width 139 height 28
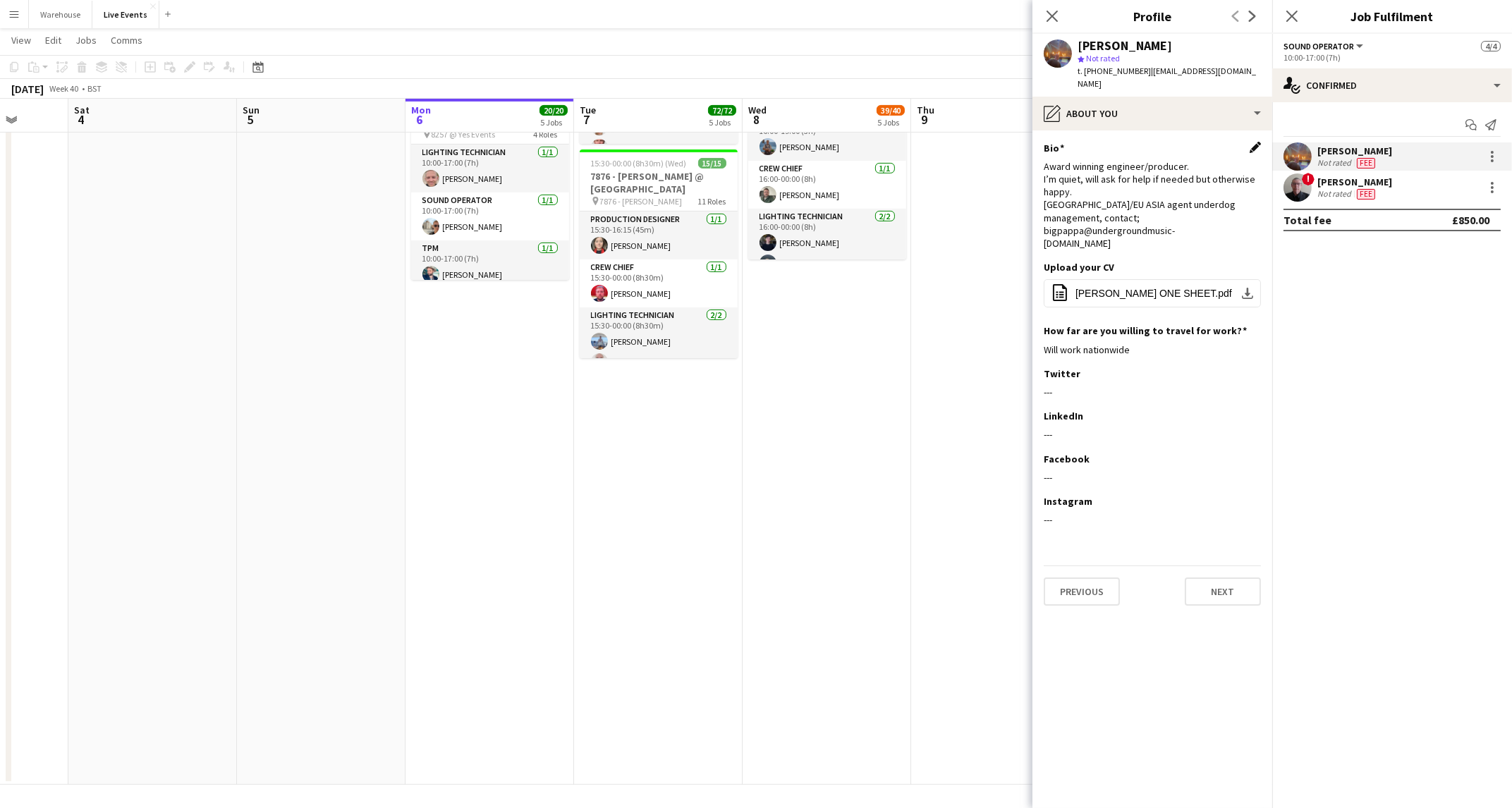
click at [1258, 142] on app-icon "Edit this field" at bounding box center [1255, 147] width 11 height 11
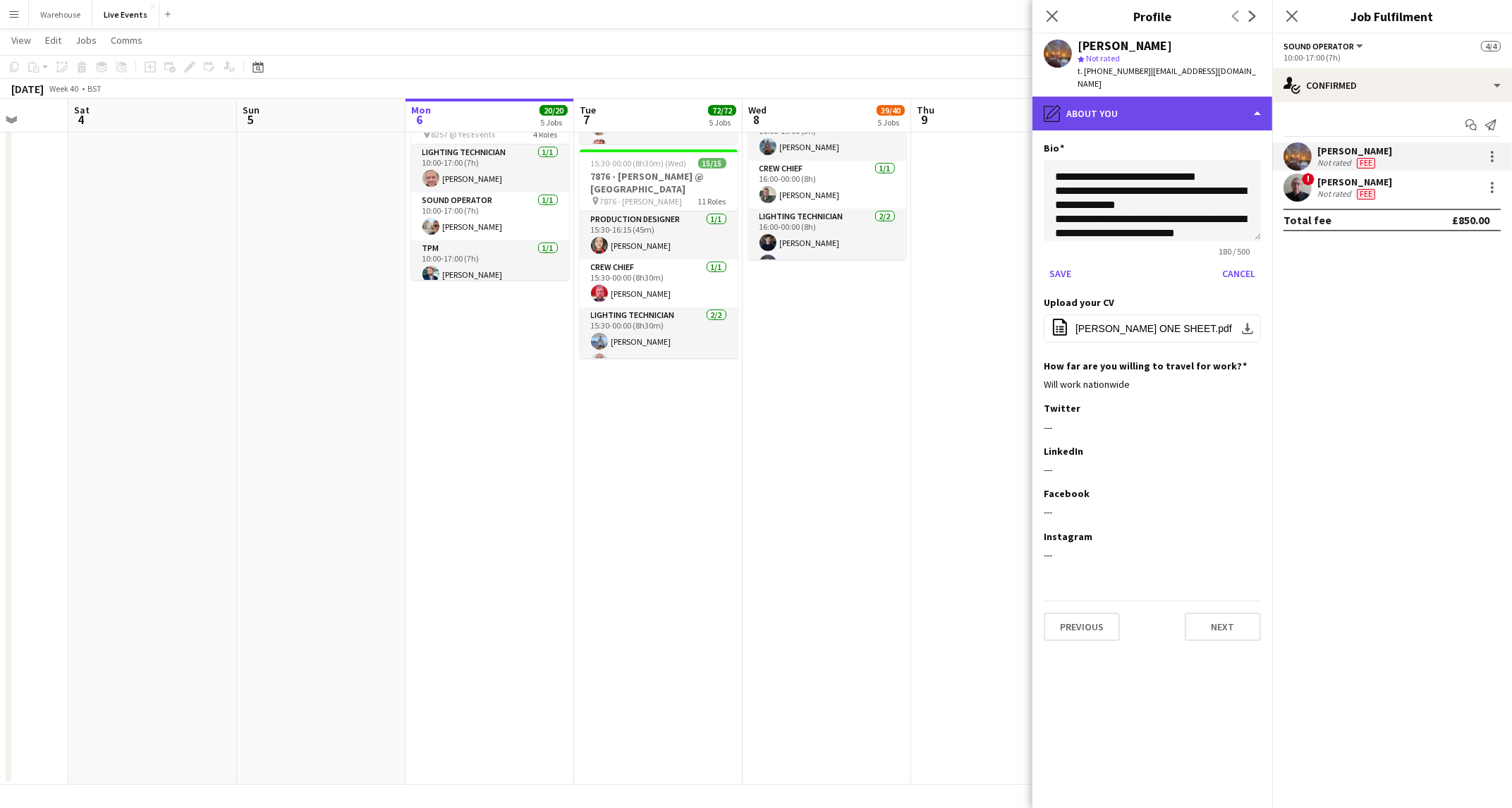
click at [1260, 98] on div "pencil4 About you" at bounding box center [1152, 113] width 239 height 34
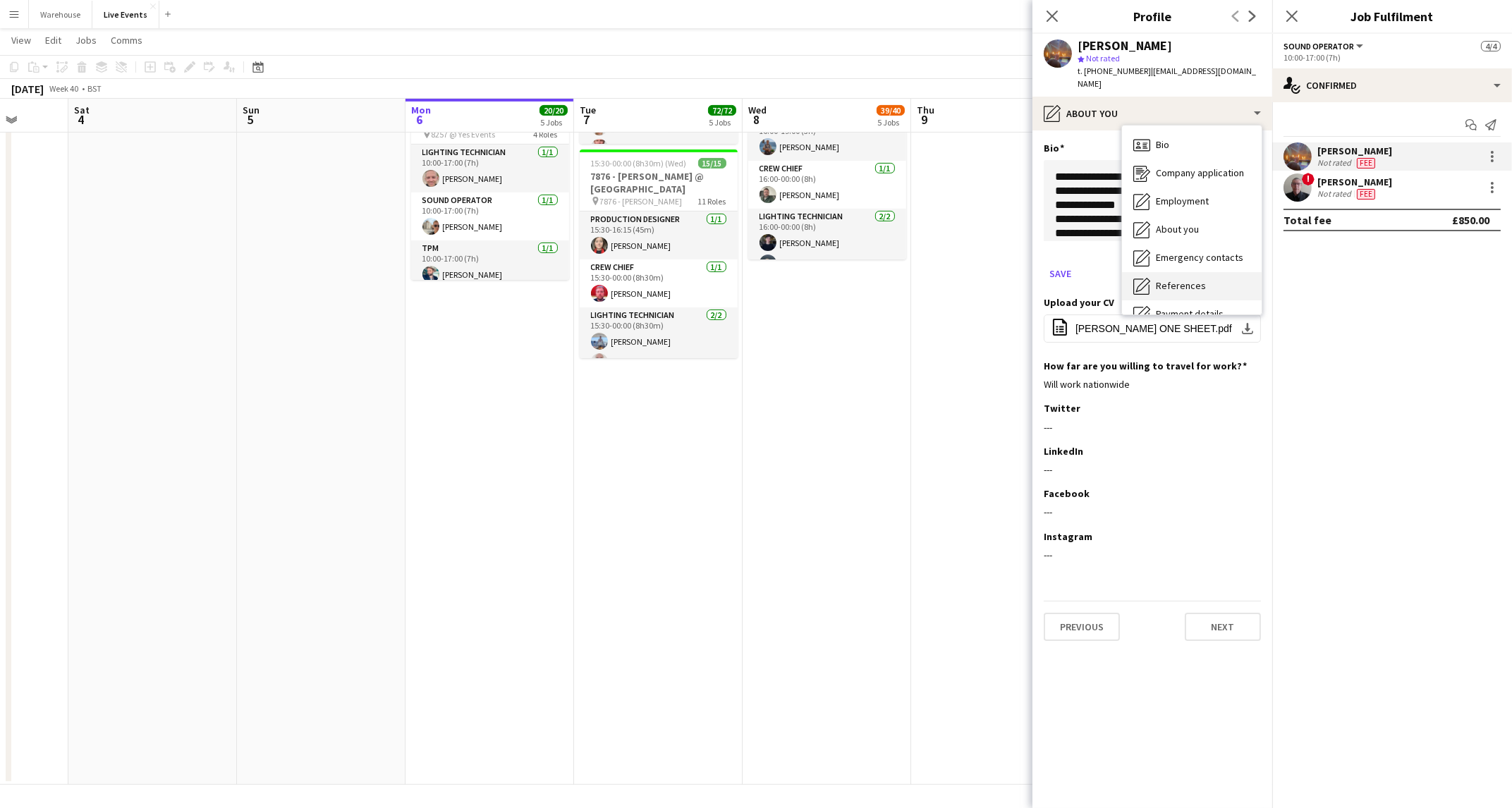
click at [1205, 272] on div "References References" at bounding box center [1191, 286] width 139 height 28
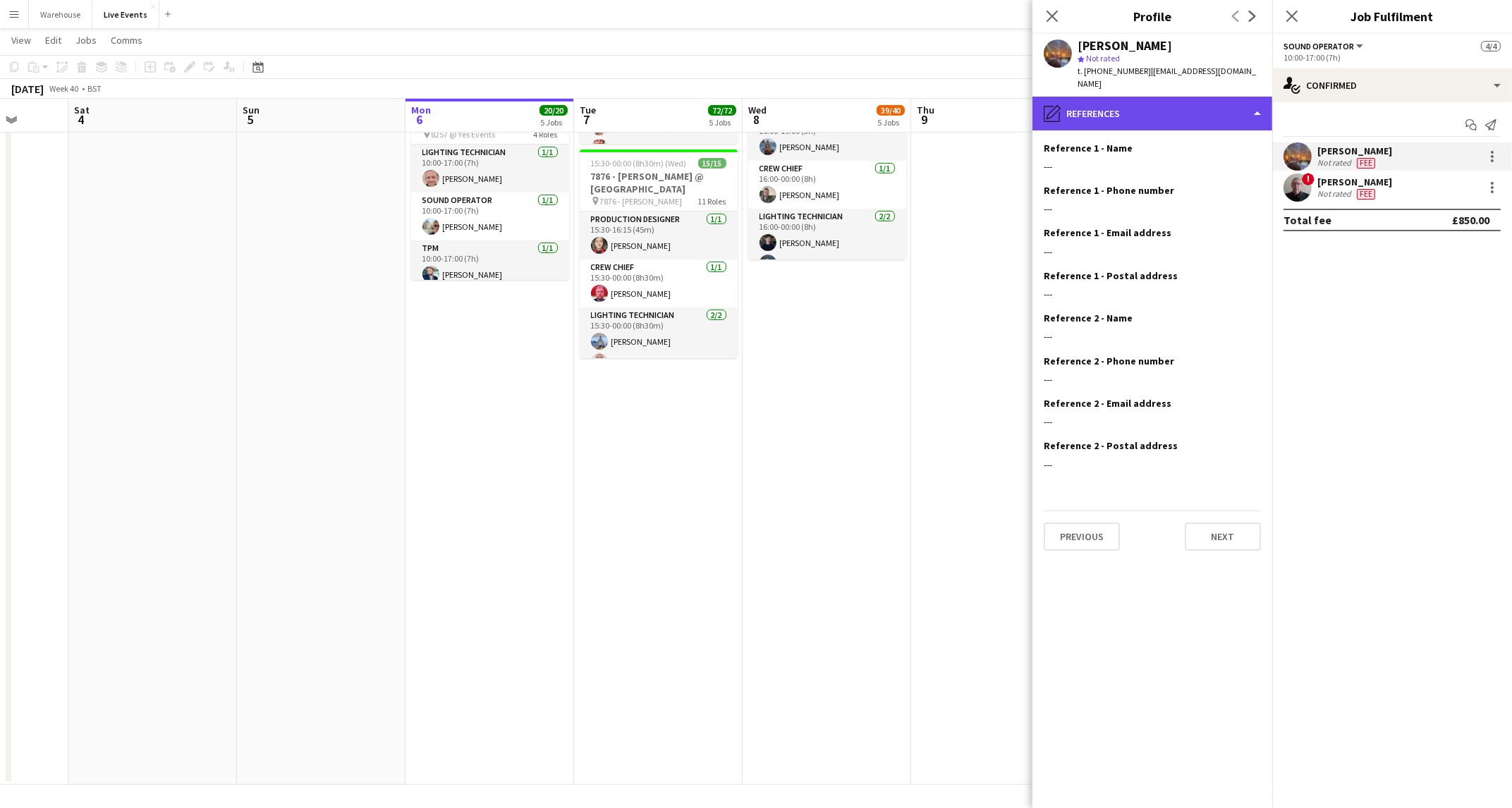
click at [1257, 104] on div "pencil4 References" at bounding box center [1152, 113] width 239 height 34
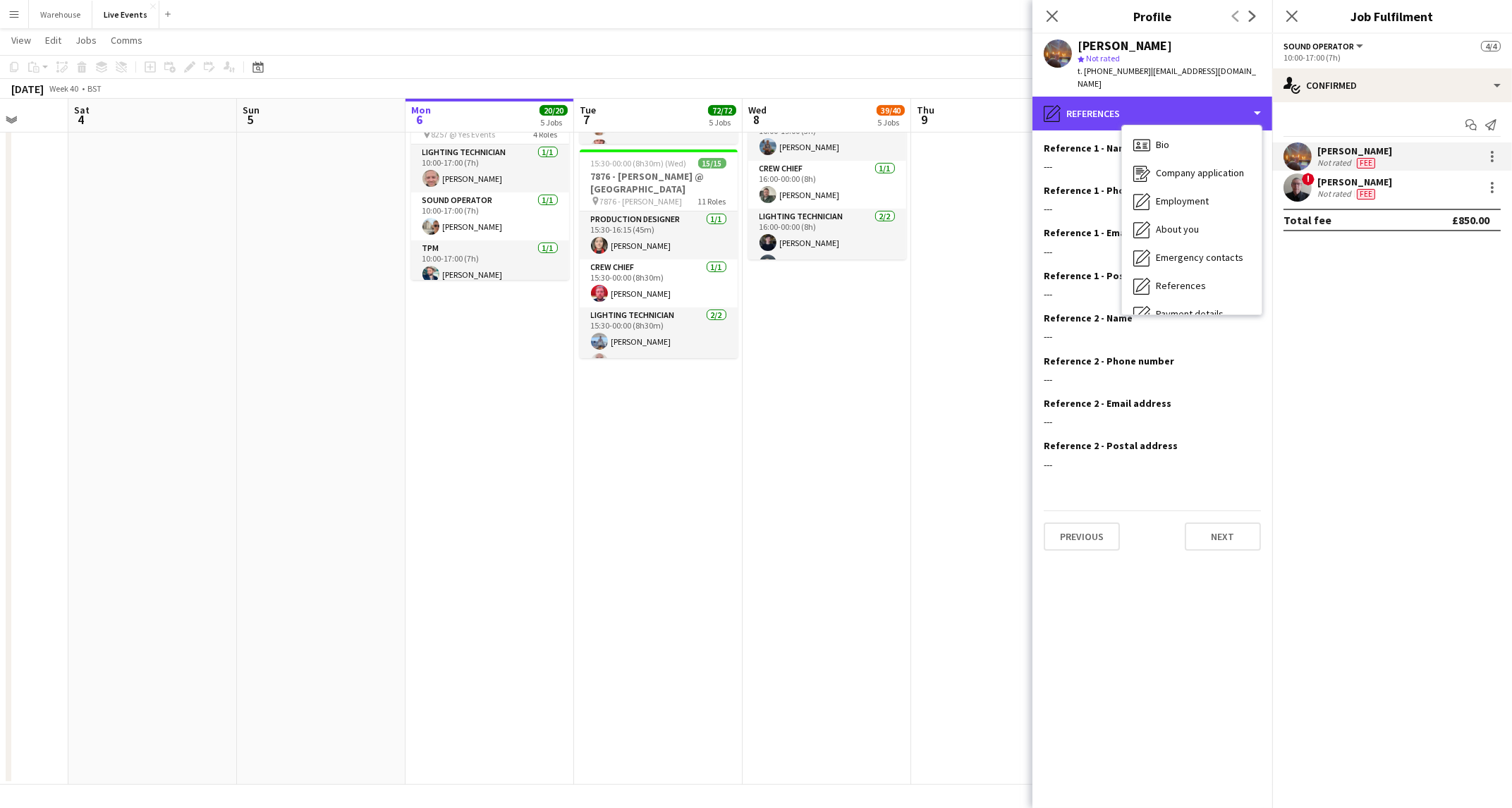
scroll to position [131, 0]
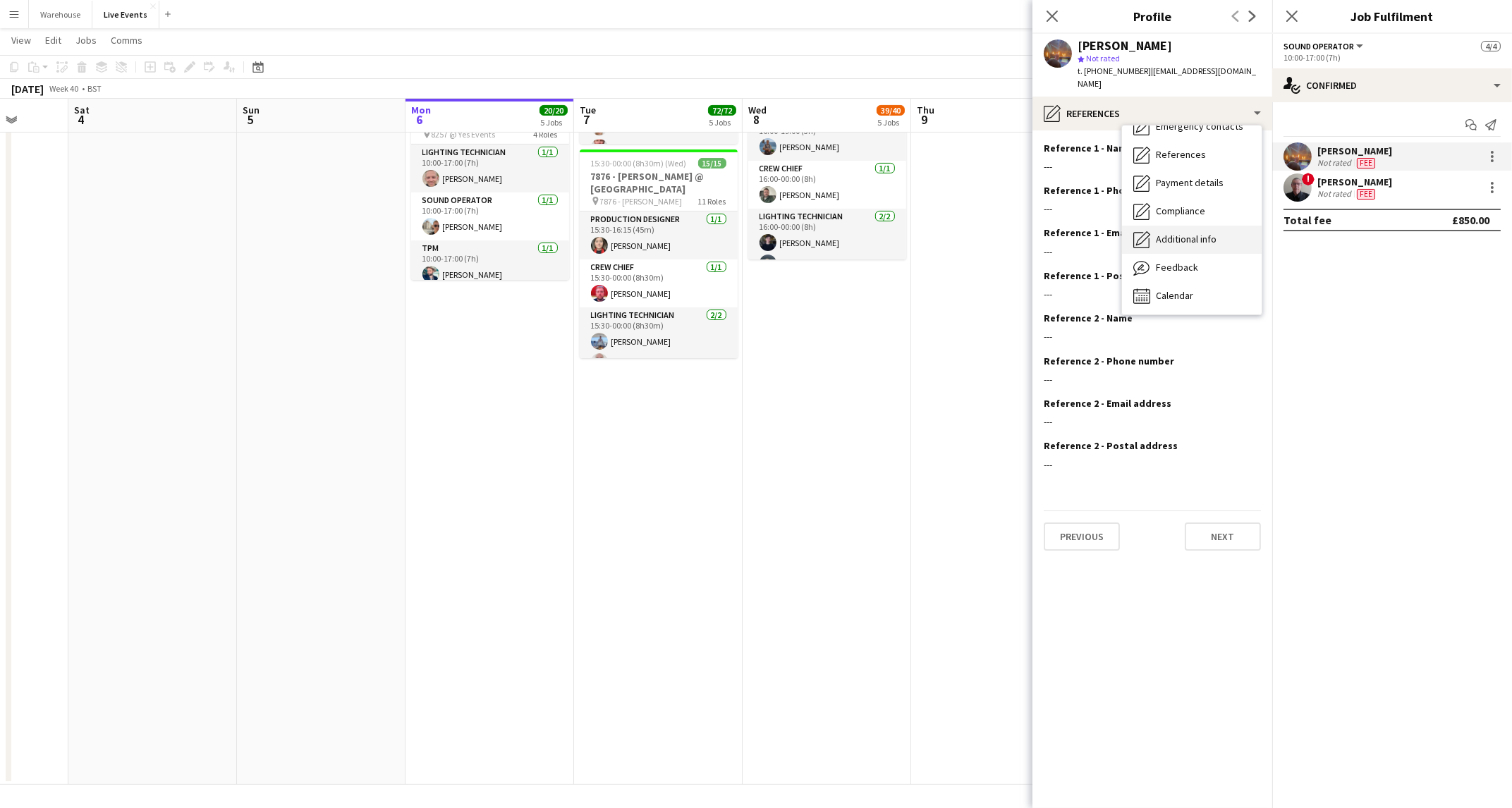
click at [1241, 226] on div "Additional info Additional info" at bounding box center [1191, 240] width 139 height 28
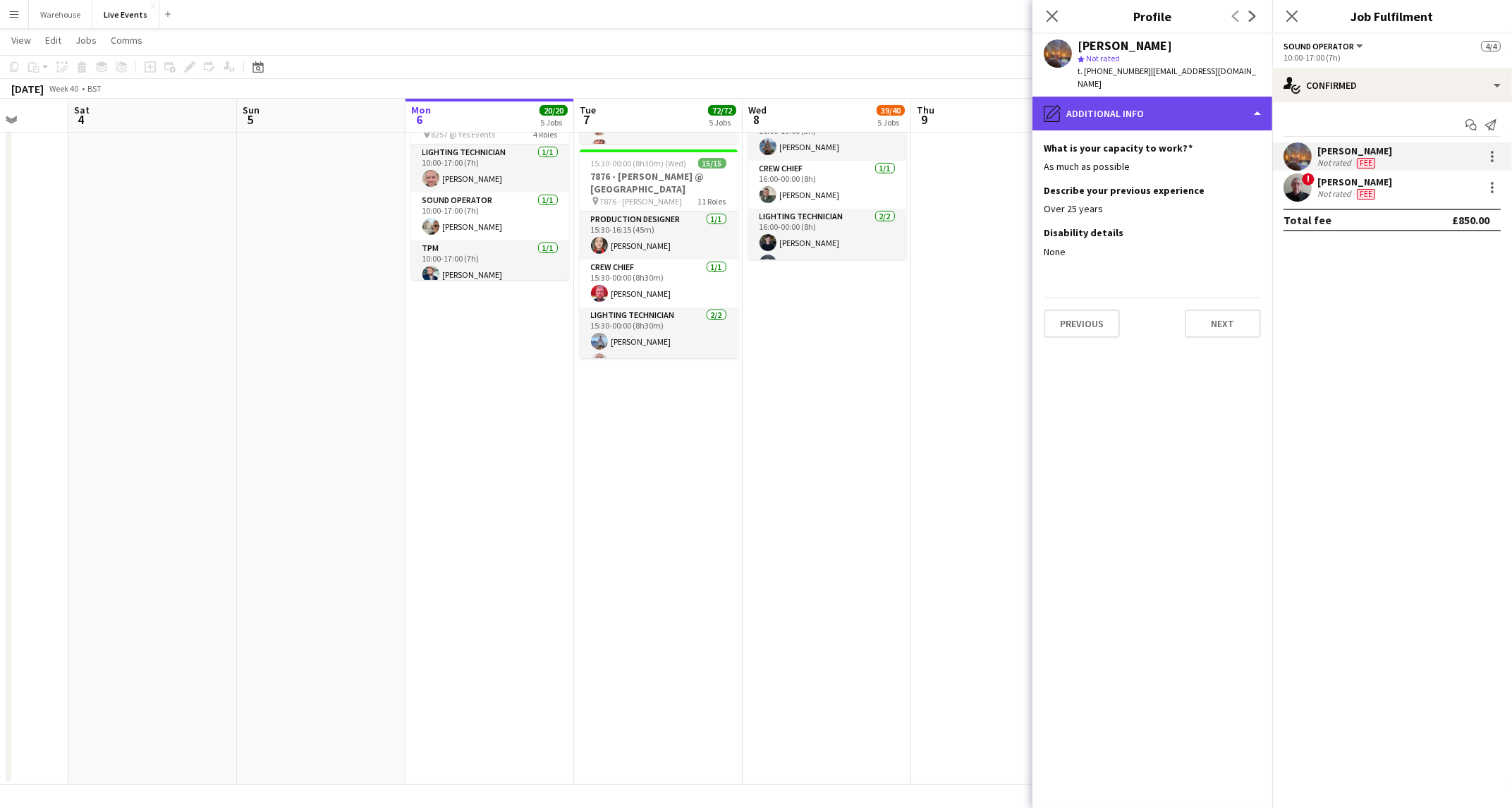
click at [1260, 108] on div "pencil4 Additional info" at bounding box center [1152, 113] width 239 height 34
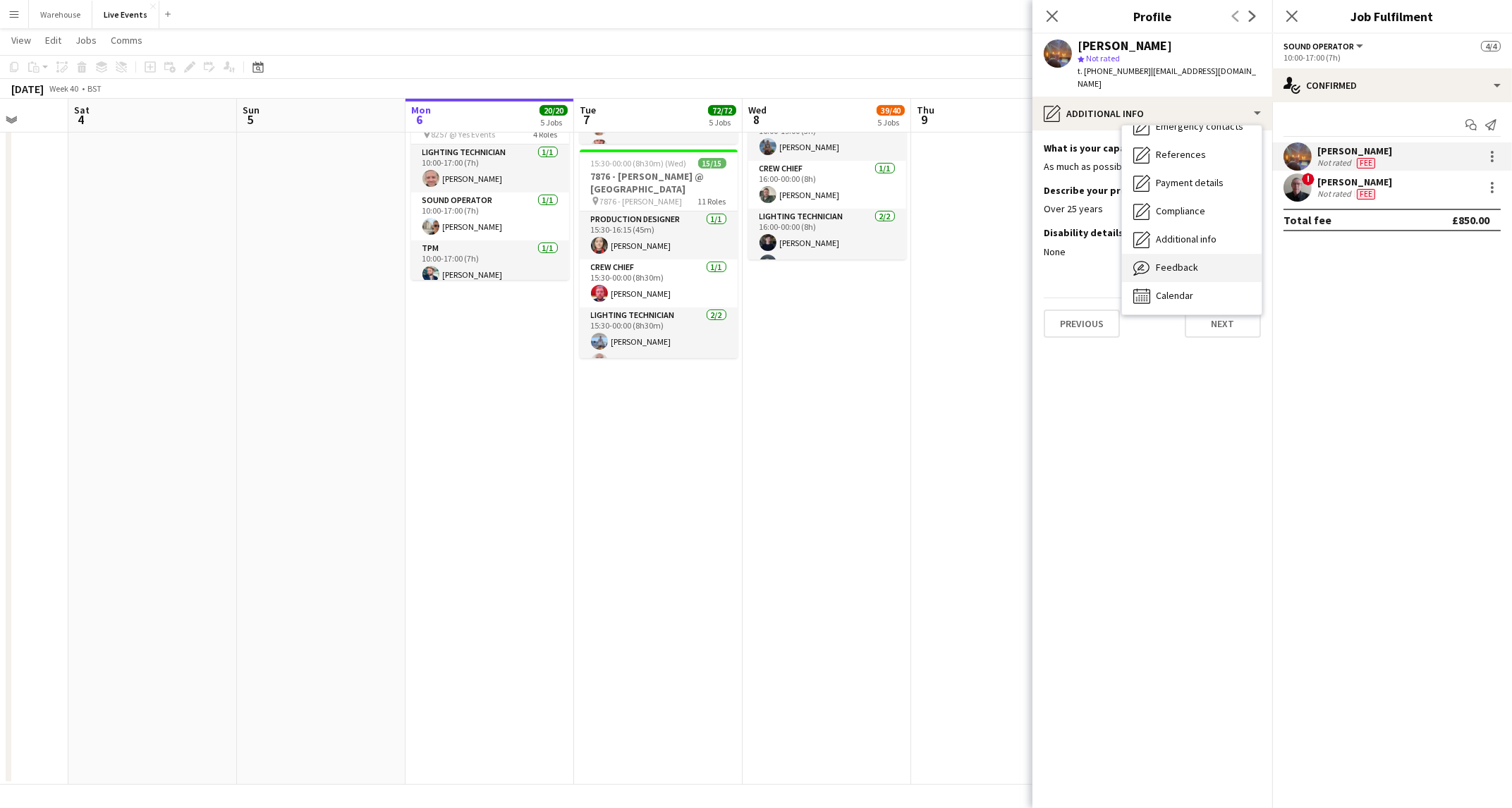
click at [1221, 262] on div "Feedback Feedback" at bounding box center [1191, 268] width 139 height 28
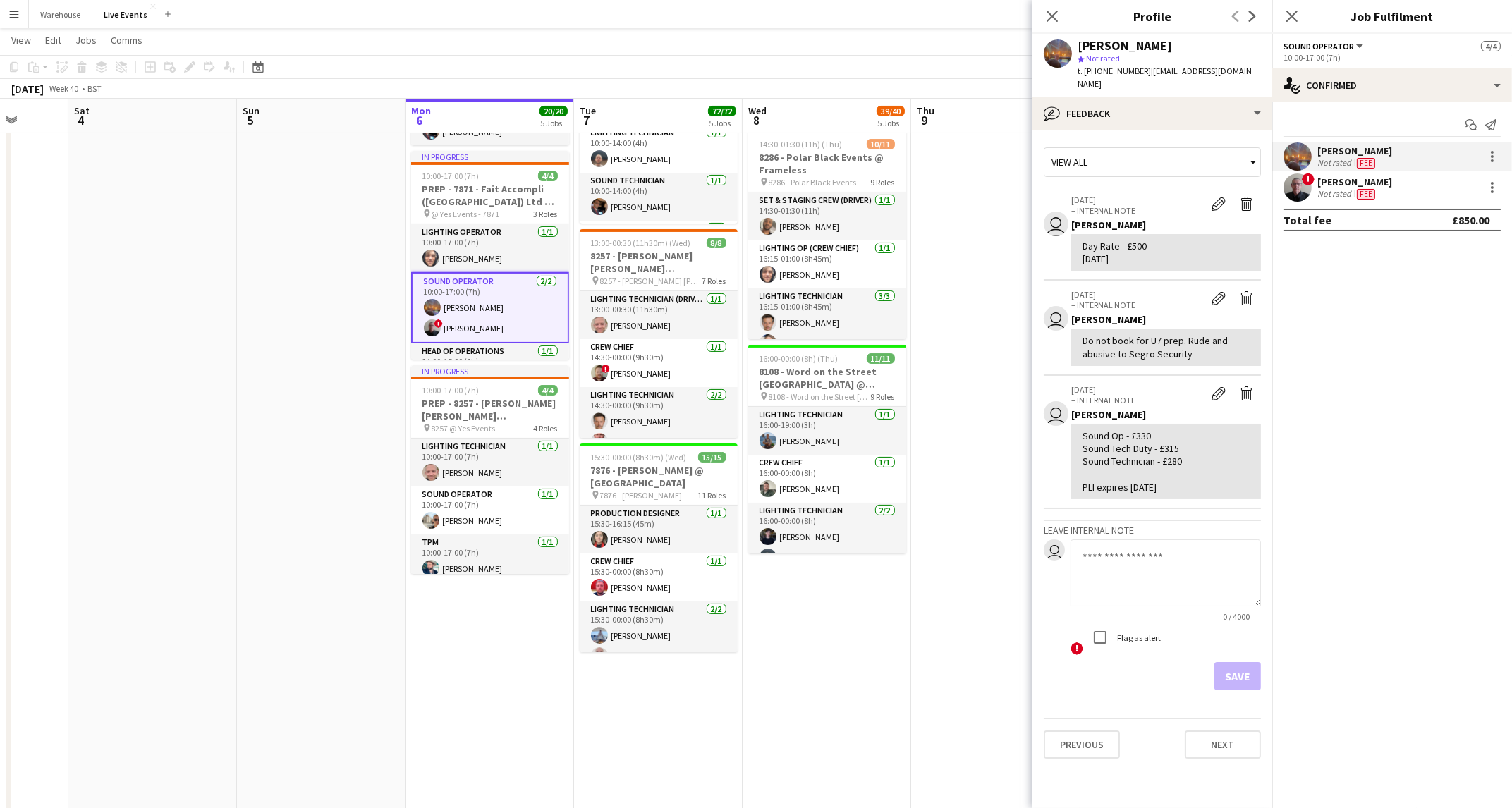
scroll to position [725, 0]
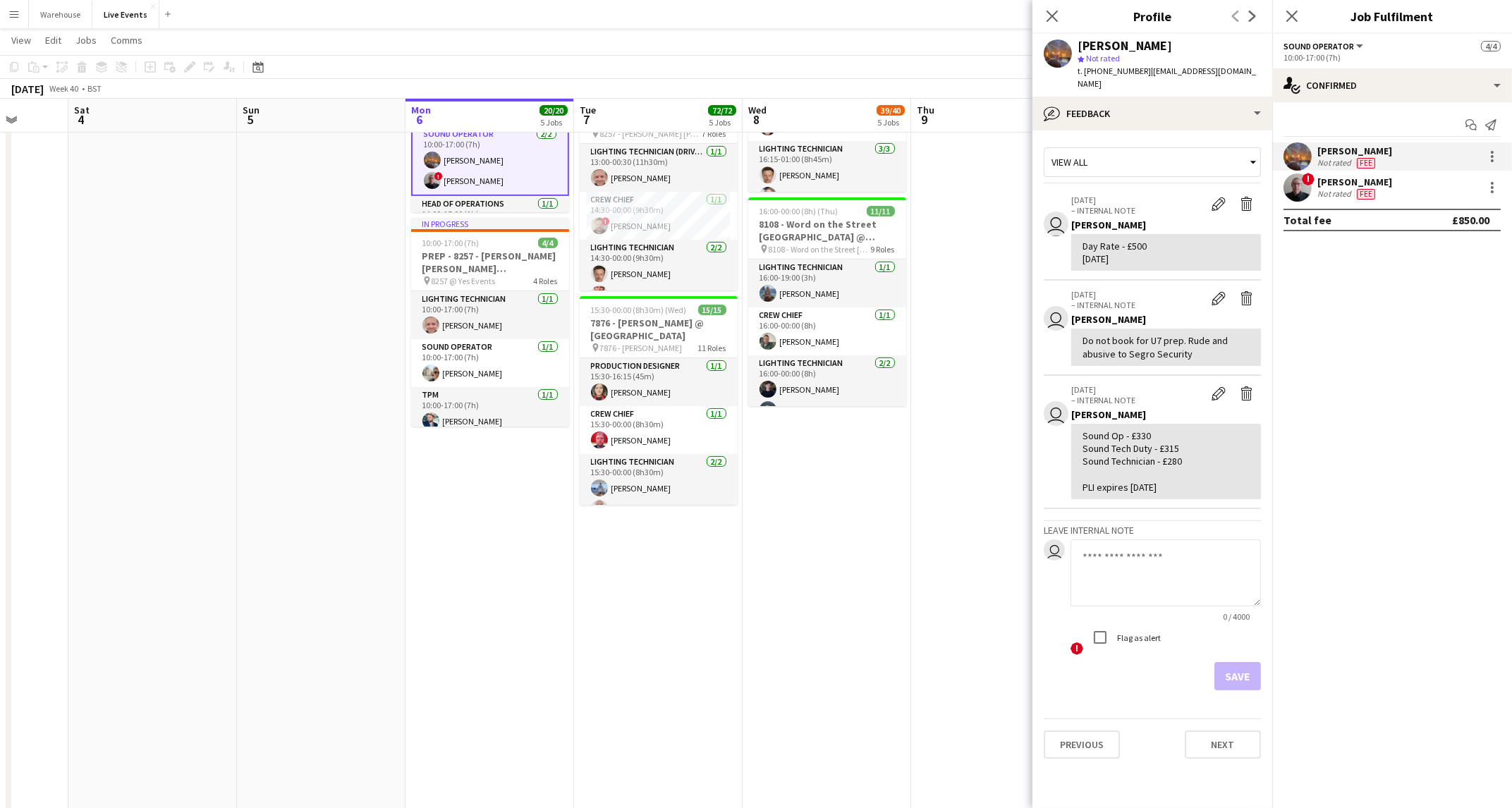
click at [1061, 12] on div "Close pop-in" at bounding box center [1052, 16] width 39 height 33
click at [1052, 15] on icon "Close pop-in" at bounding box center [1052, 16] width 14 height 14
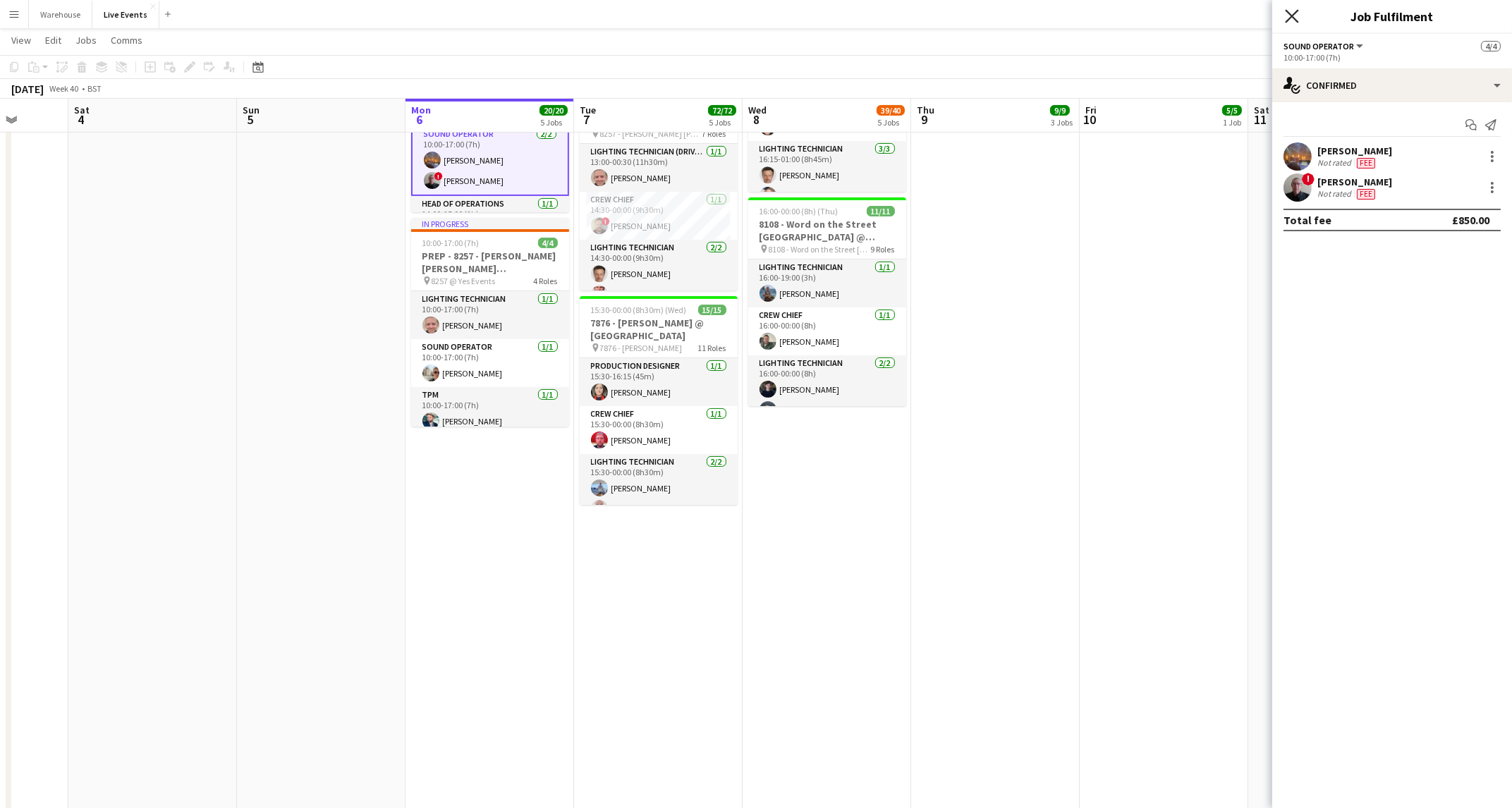
click at [1293, 14] on icon "Close pop-in" at bounding box center [1291, 16] width 14 height 14
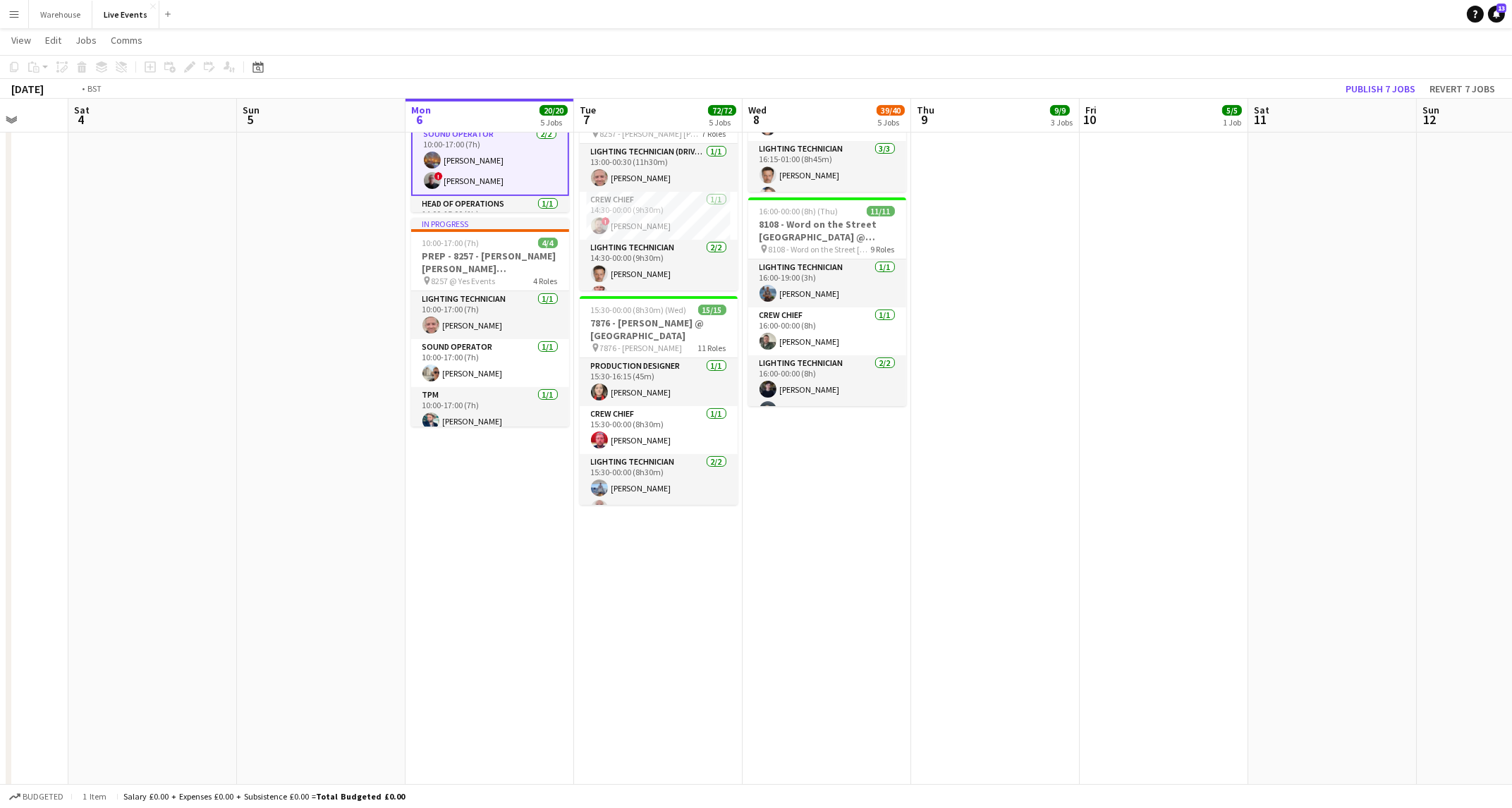
drag, startPoint x: 1093, startPoint y: 396, endPoint x: 659, endPoint y: 575, distance: 469.5
click at [659, 575] on app-calendar-viewport "Wed 1 63/63 8 Jobs Thu 2 40/40 3 Jobs Fri 3 Sat 4 Sun 5 Mon 6 20/20 5 Jobs Tue …" at bounding box center [756, 130] width 1512 height 1602
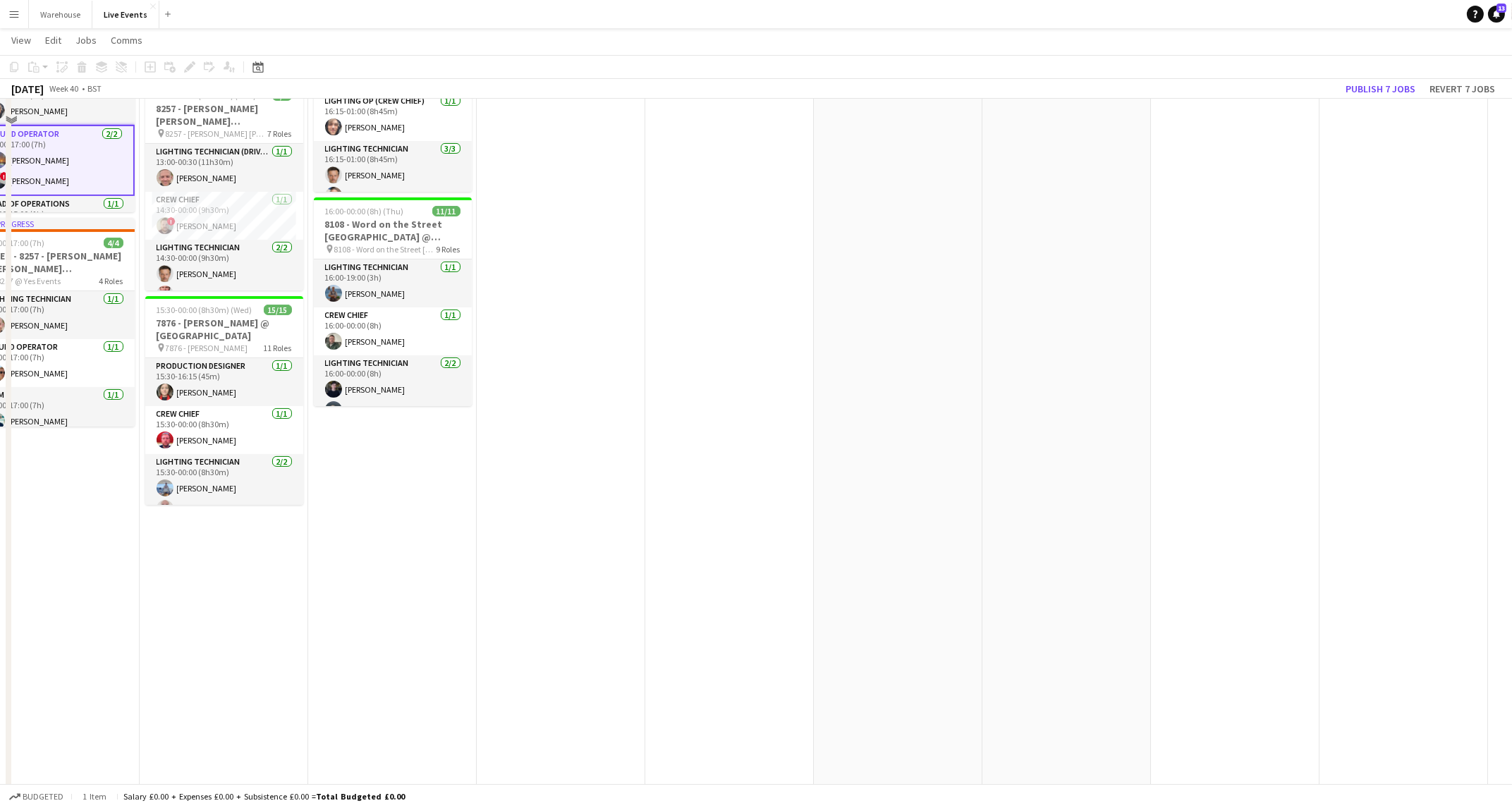
scroll to position [0, 0]
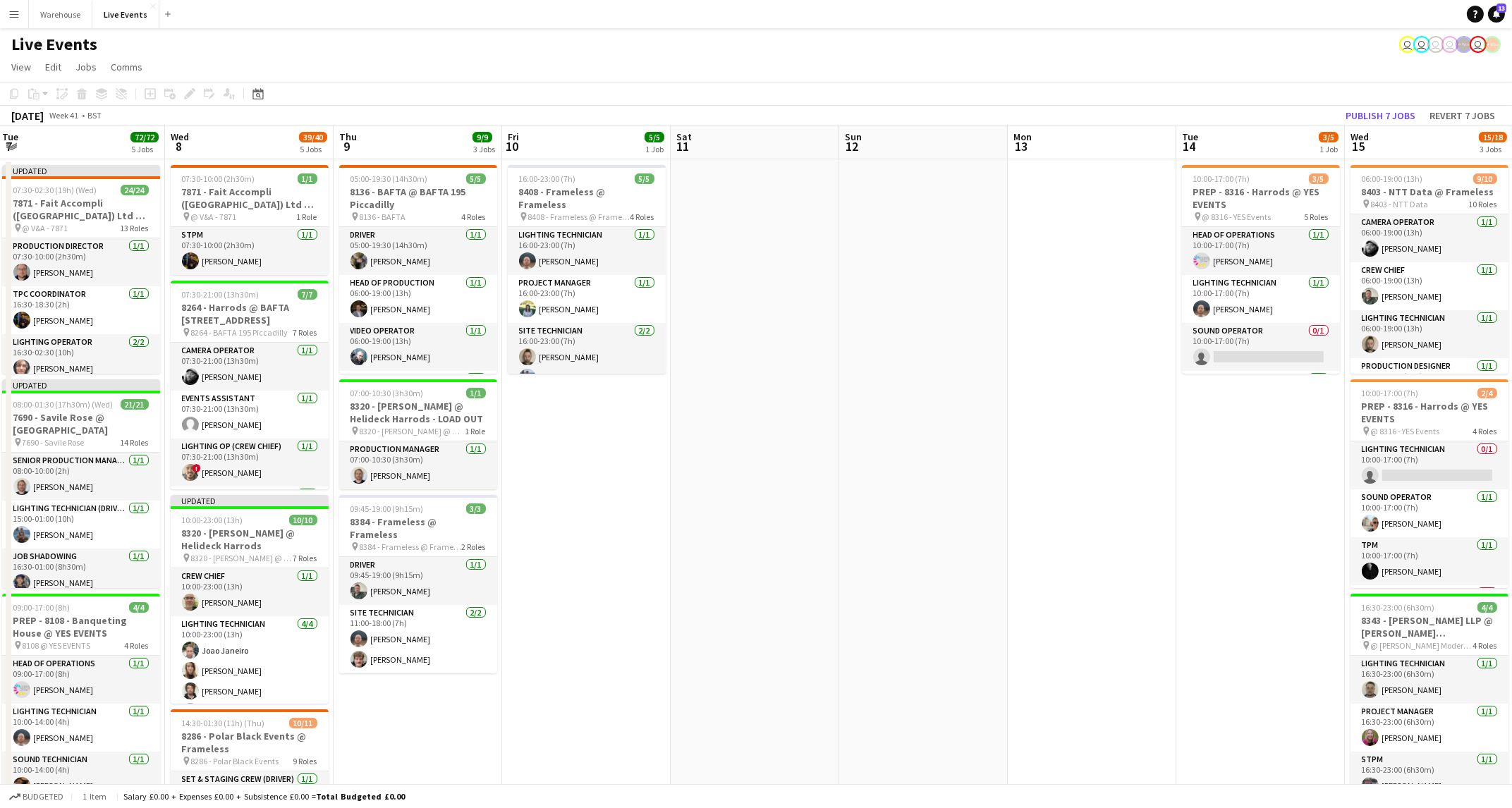
drag, startPoint x: 1025, startPoint y: 559, endPoint x: 389, endPoint y: 585, distance: 636.5
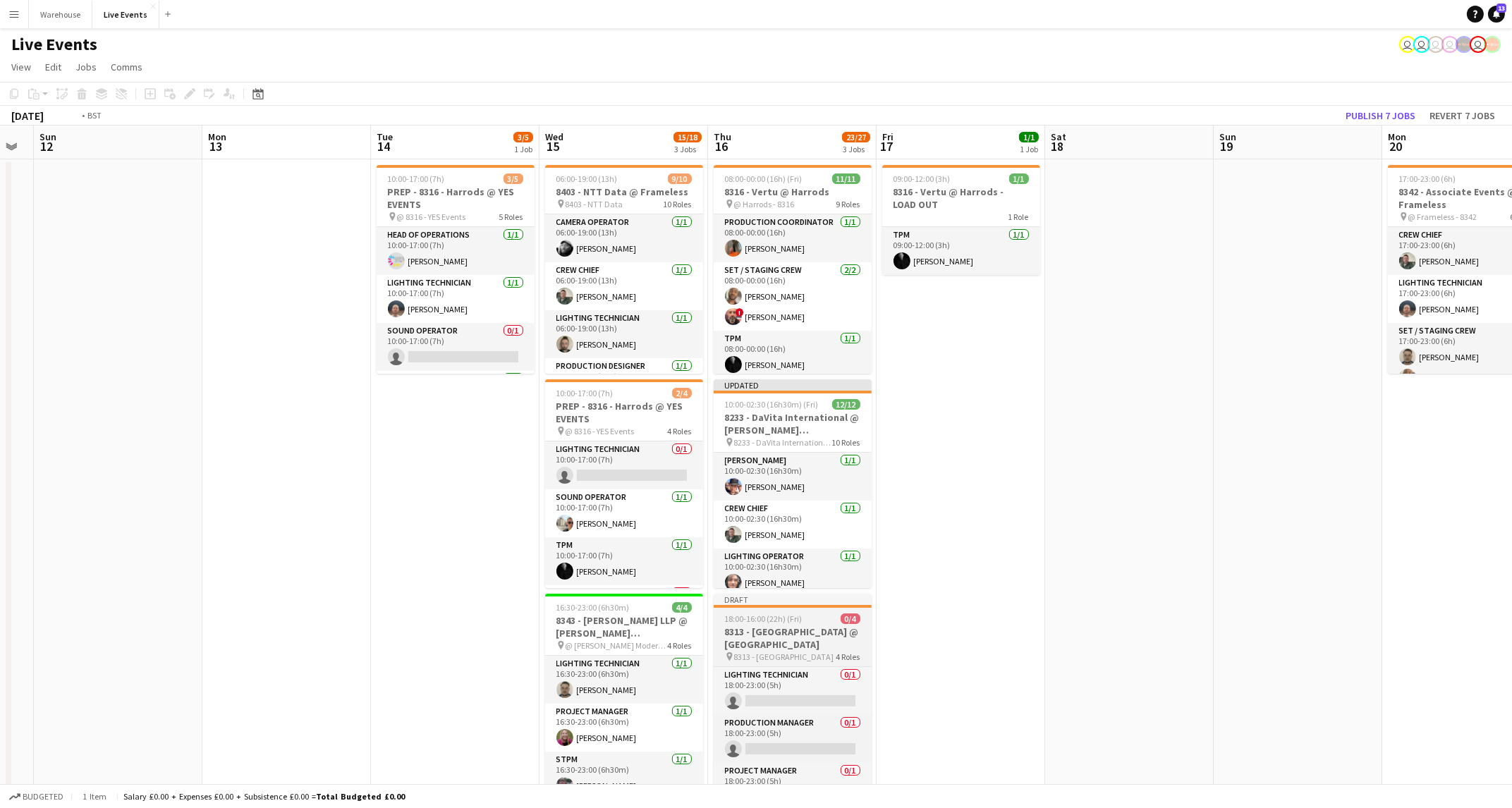
drag, startPoint x: 269, startPoint y: 586, endPoint x: 445, endPoint y: 597, distance: 176.3
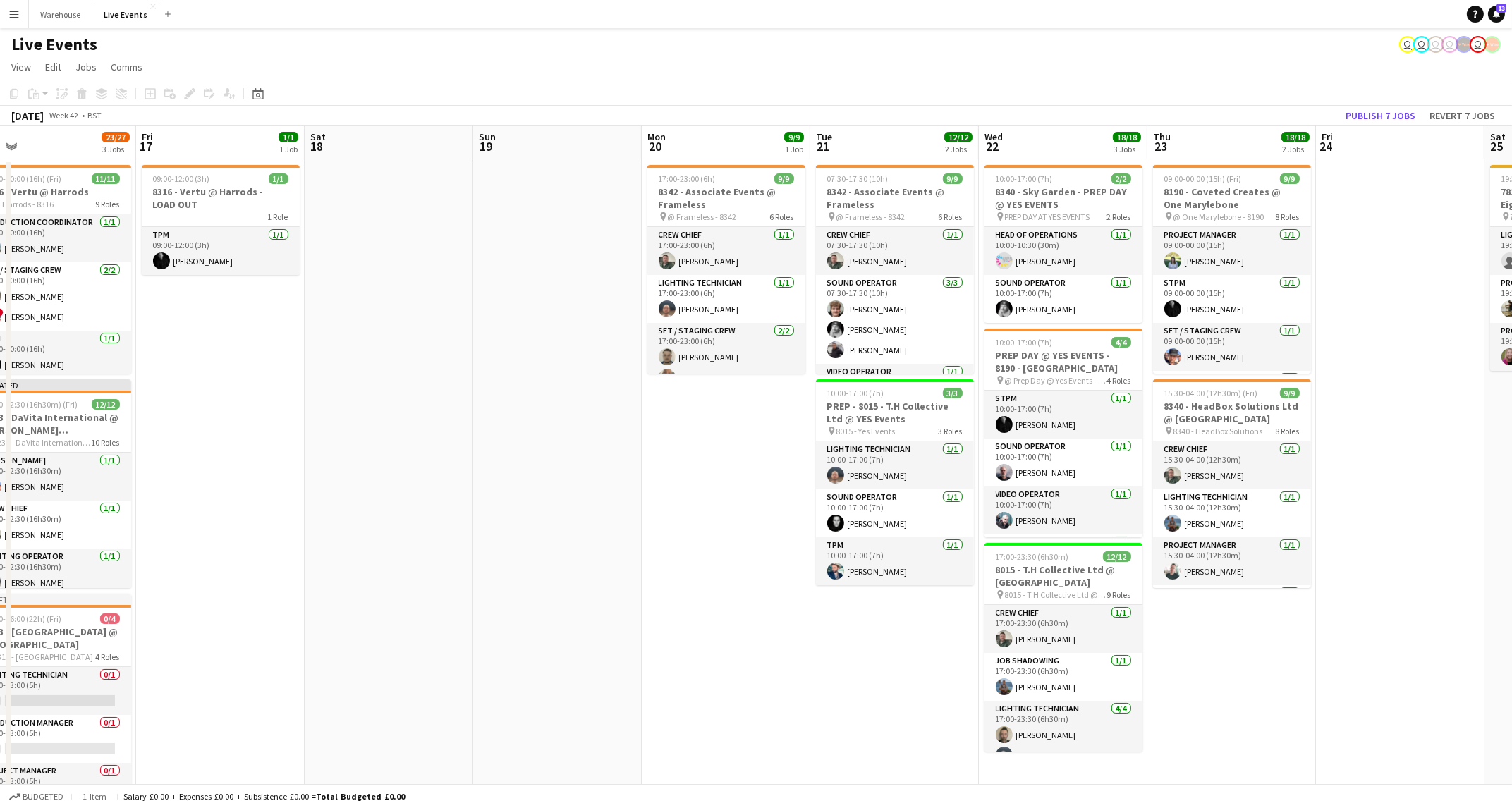
drag, startPoint x: 909, startPoint y: 584, endPoint x: 0, endPoint y: 577, distance: 909.0
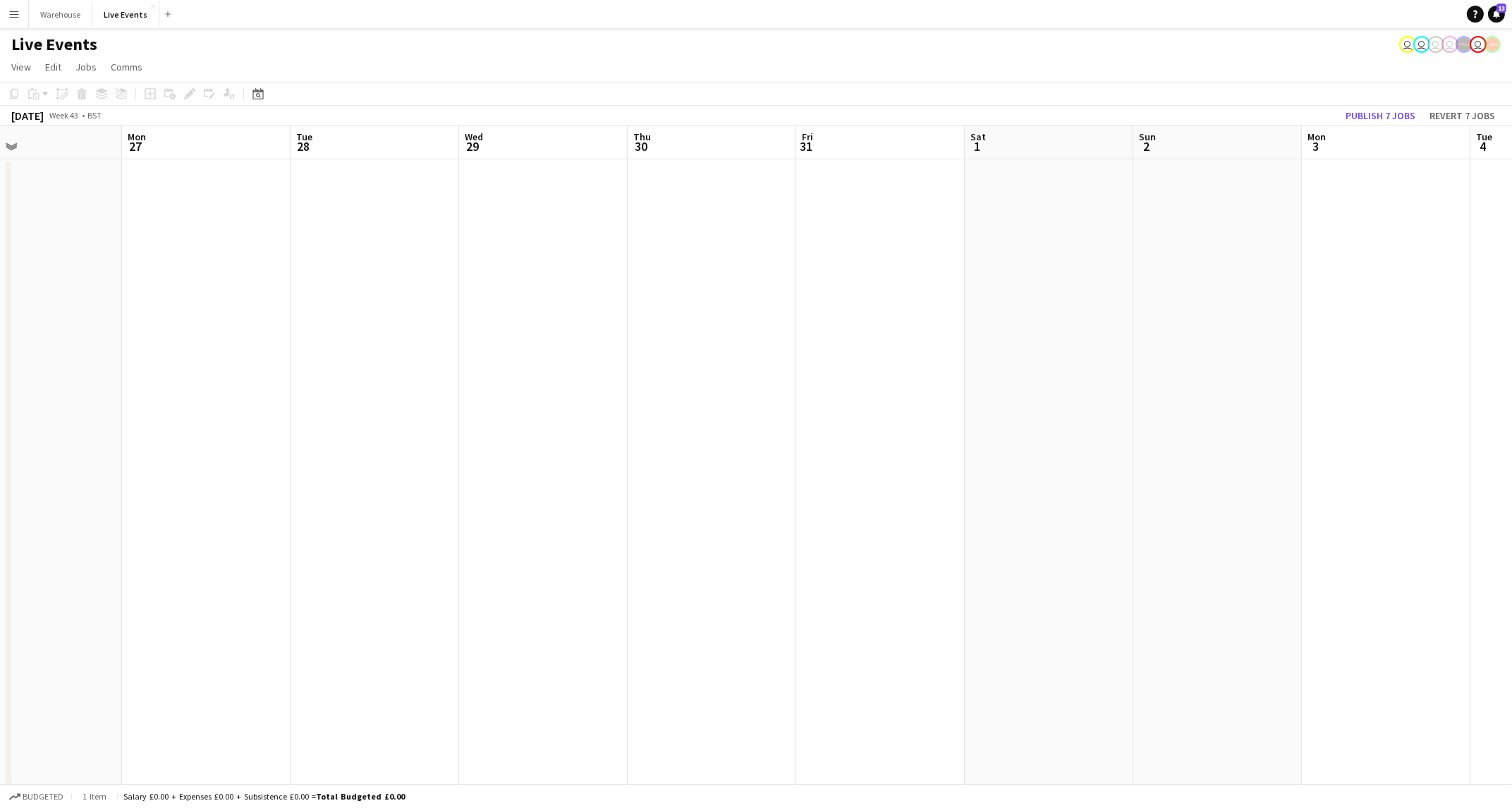
drag, startPoint x: 1141, startPoint y: 616, endPoint x: 184, endPoint y: 612, distance: 957.0
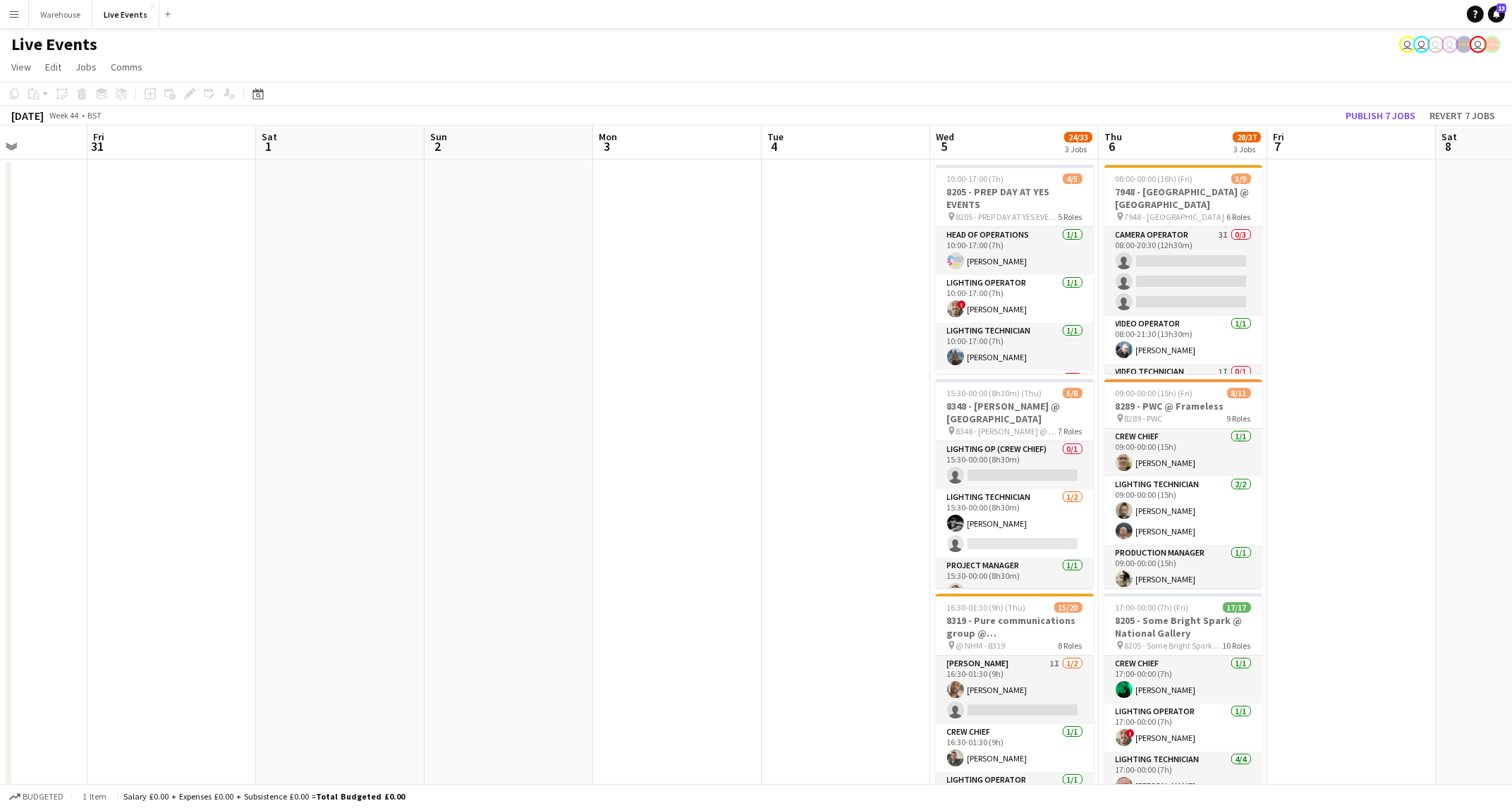
drag, startPoint x: 853, startPoint y: 605, endPoint x: 645, endPoint y: 603, distance: 208.0
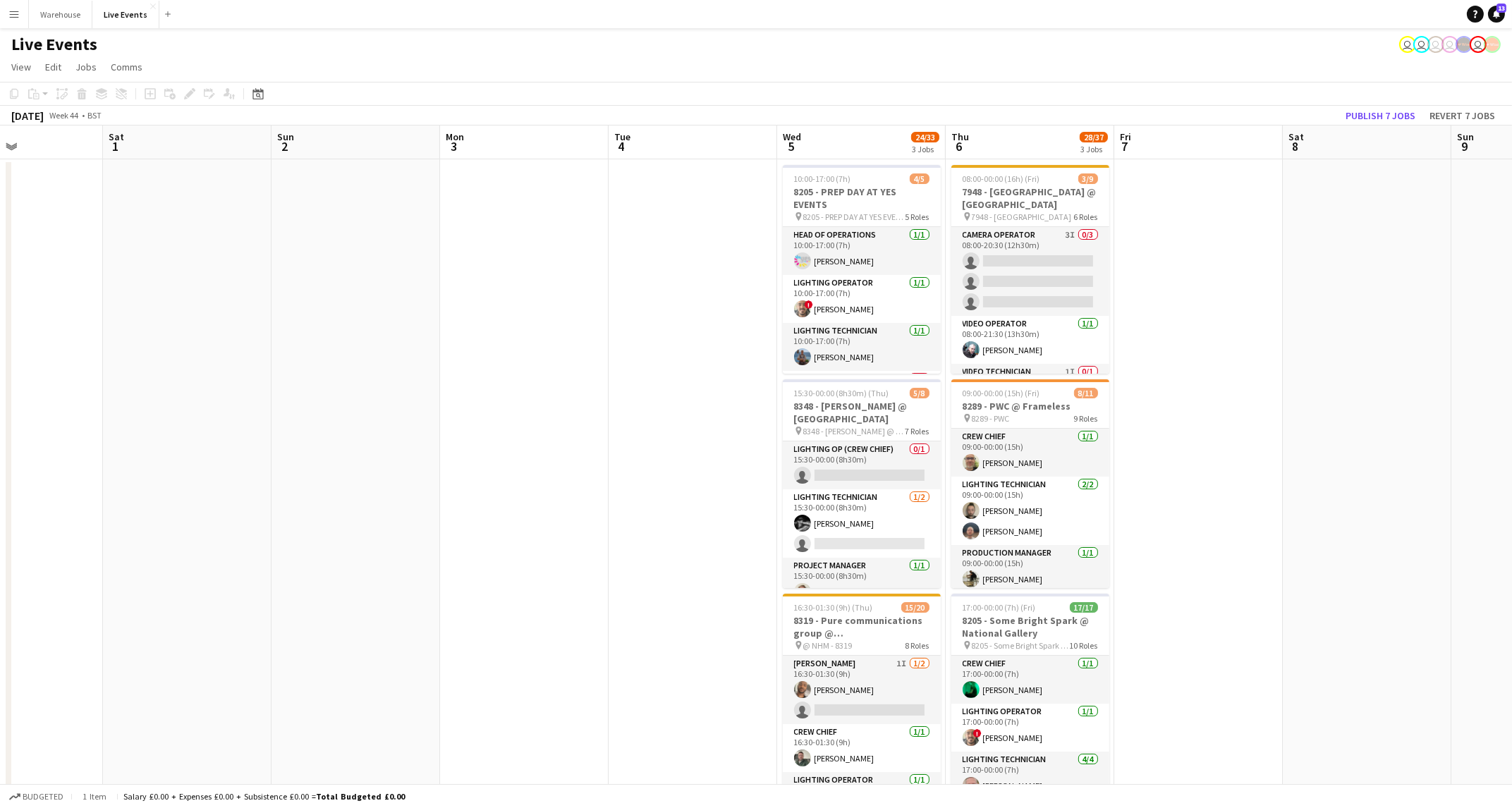
drag, startPoint x: 612, startPoint y: 597, endPoint x: 103, endPoint y: 600, distance: 509.0
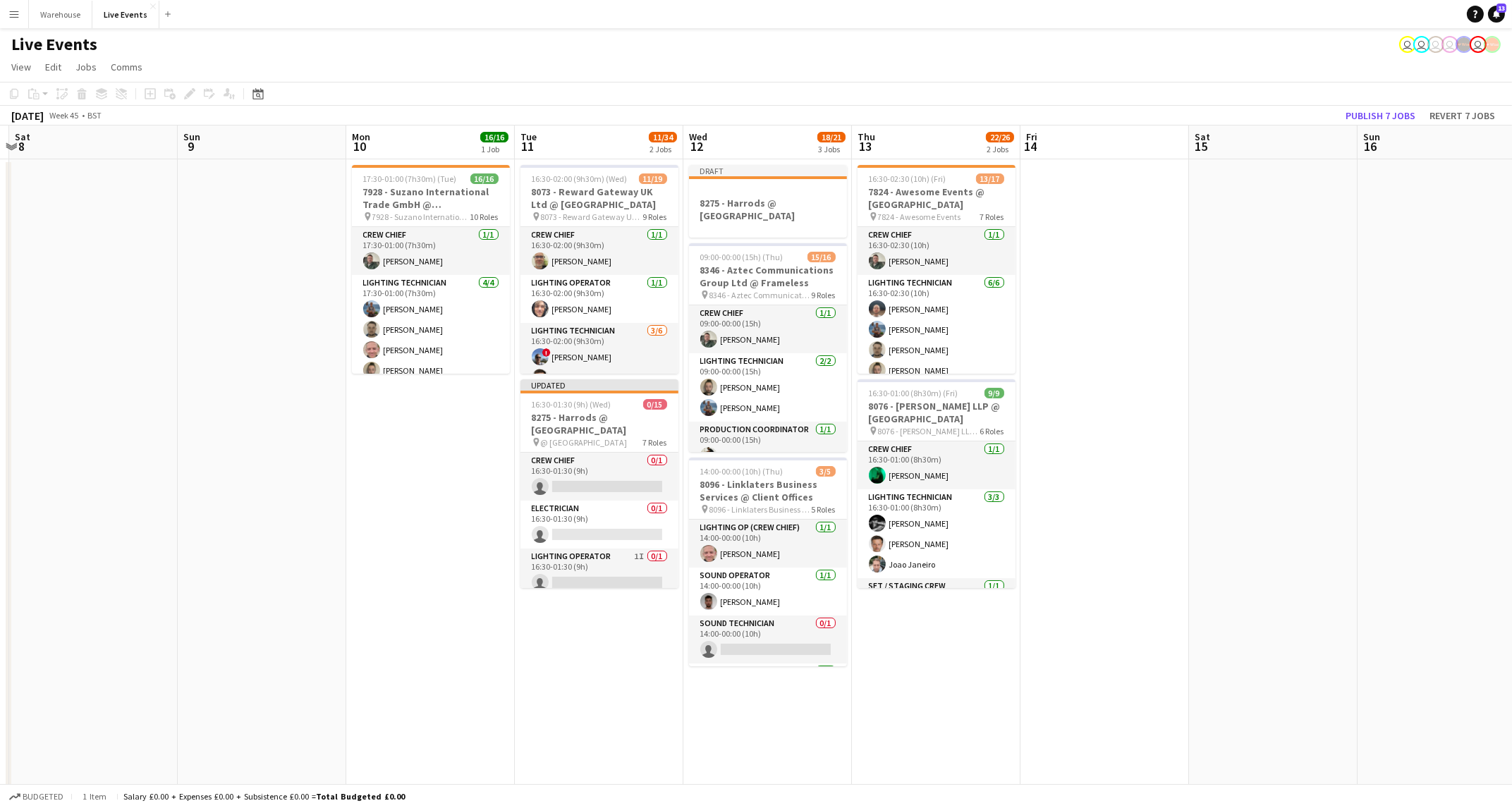
drag, startPoint x: 1020, startPoint y: 582, endPoint x: 202, endPoint y: 581, distance: 818.0
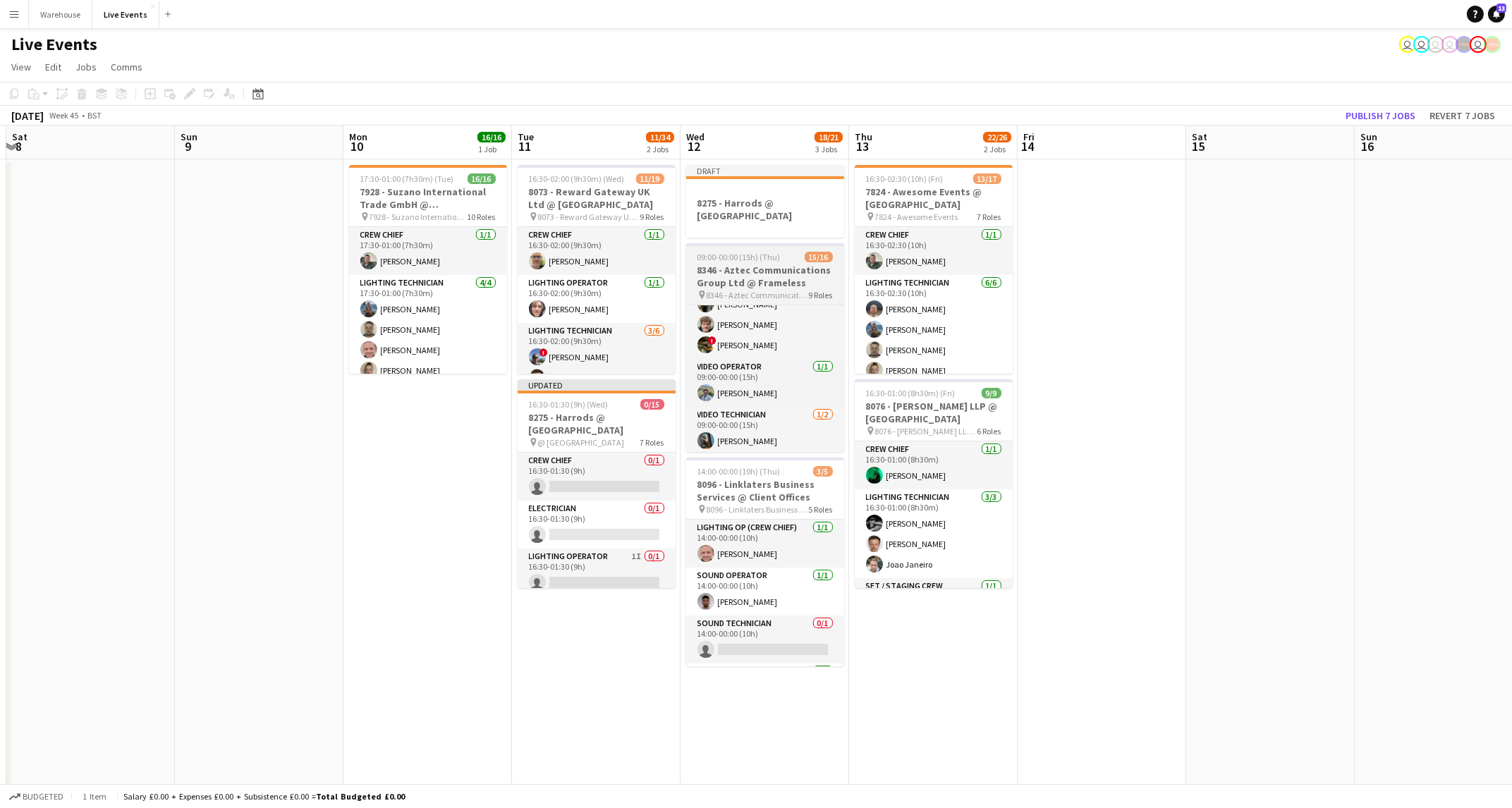
scroll to position [429, 0]
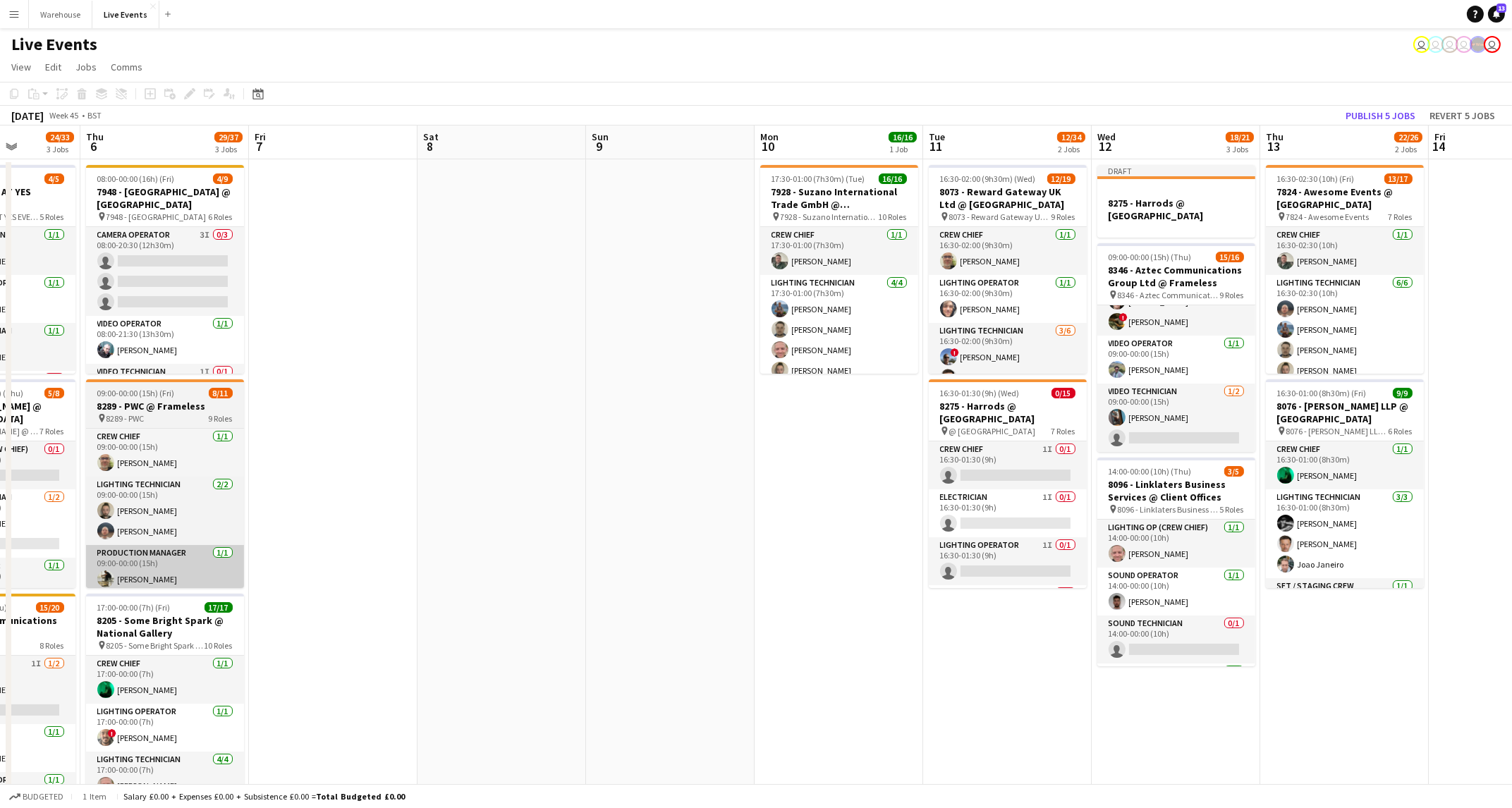
drag, startPoint x: 423, startPoint y: 529, endPoint x: 624, endPoint y: 555, distance: 202.7
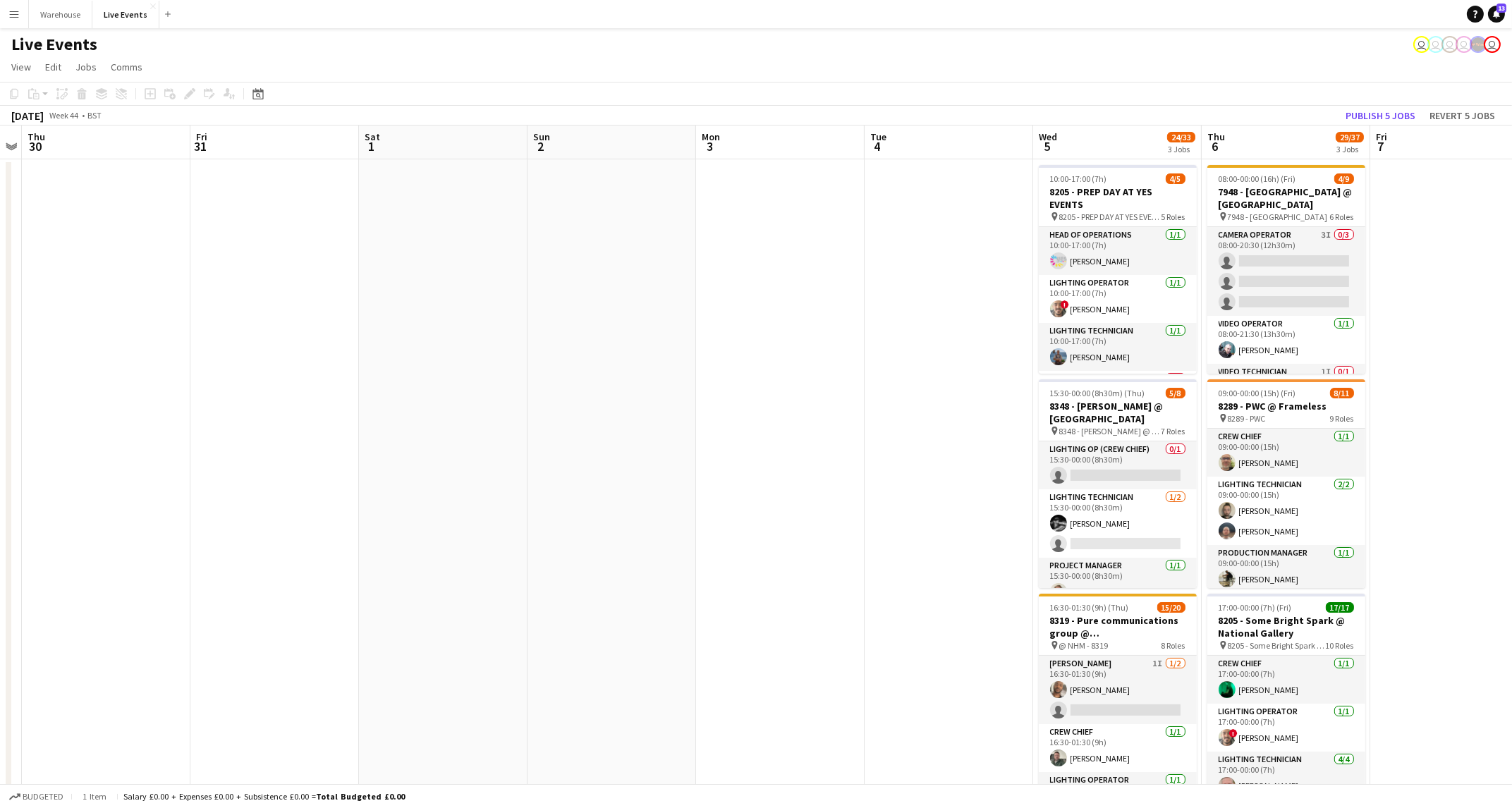
drag, startPoint x: 587, startPoint y: 555, endPoint x: 747, endPoint y: 503, distance: 168.2
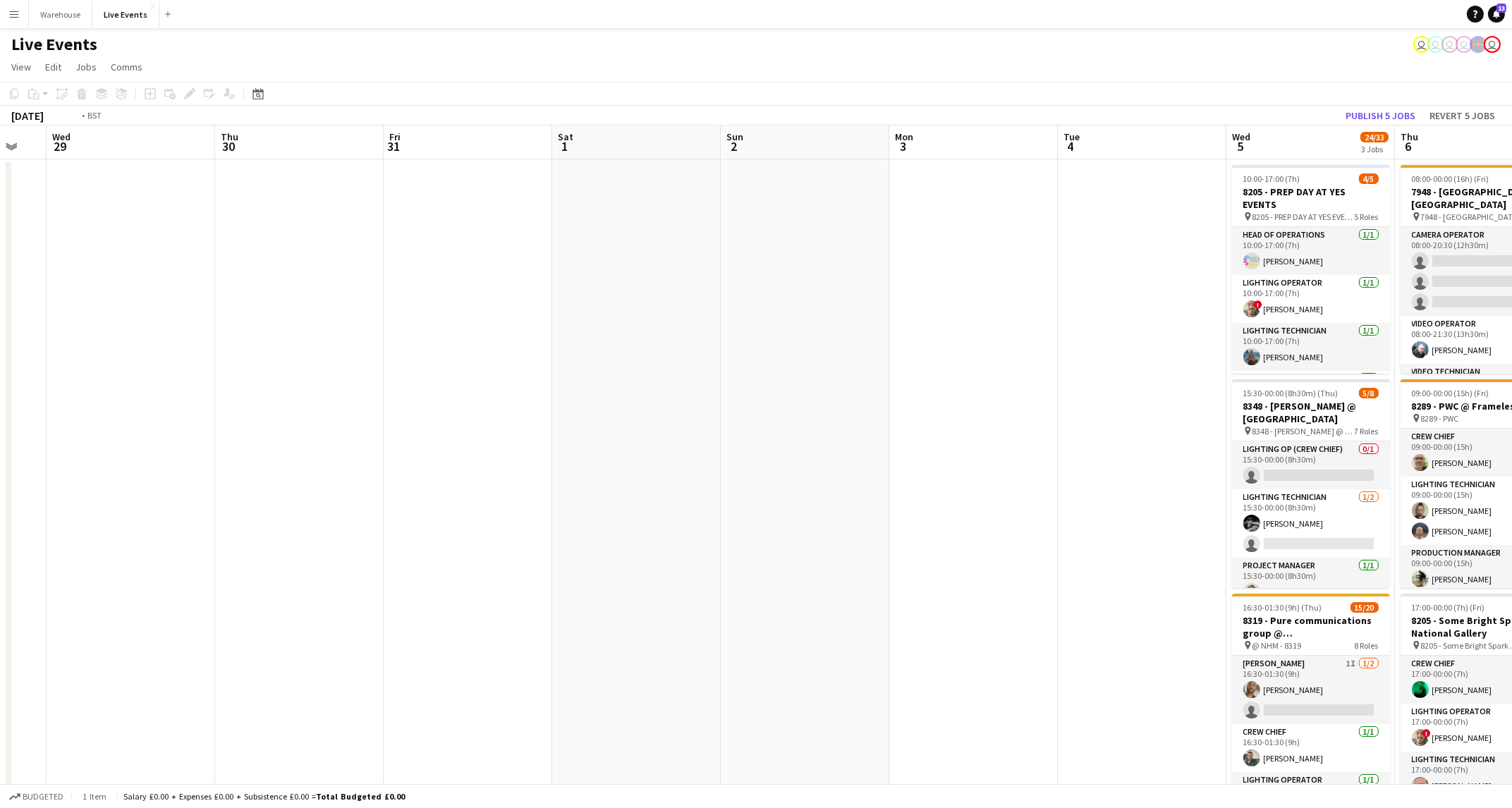
drag, startPoint x: 512, startPoint y: 493, endPoint x: 1213, endPoint y: 478, distance: 701.2
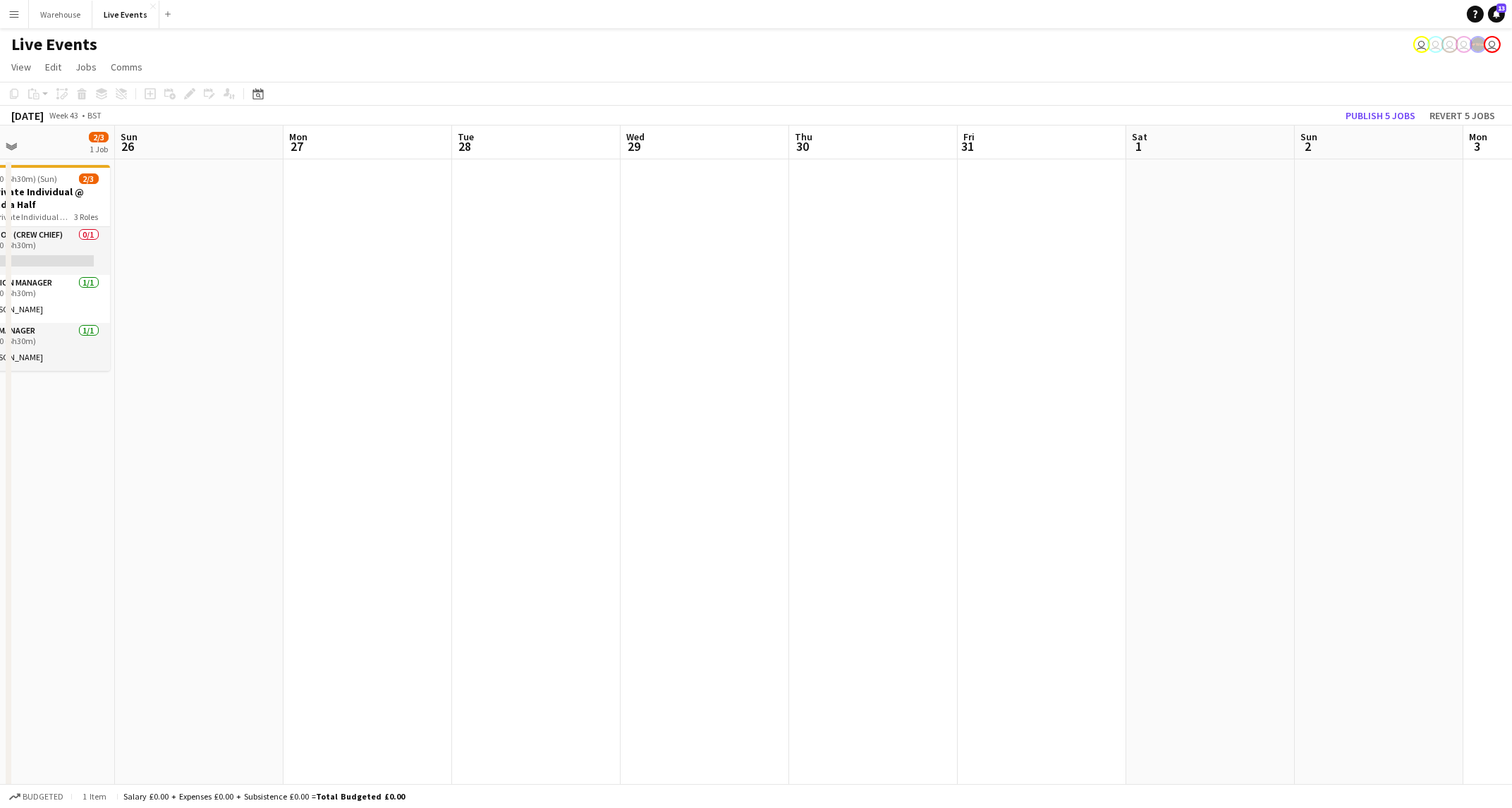
drag, startPoint x: 804, startPoint y: 548, endPoint x: 1326, endPoint y: 509, distance: 523.5
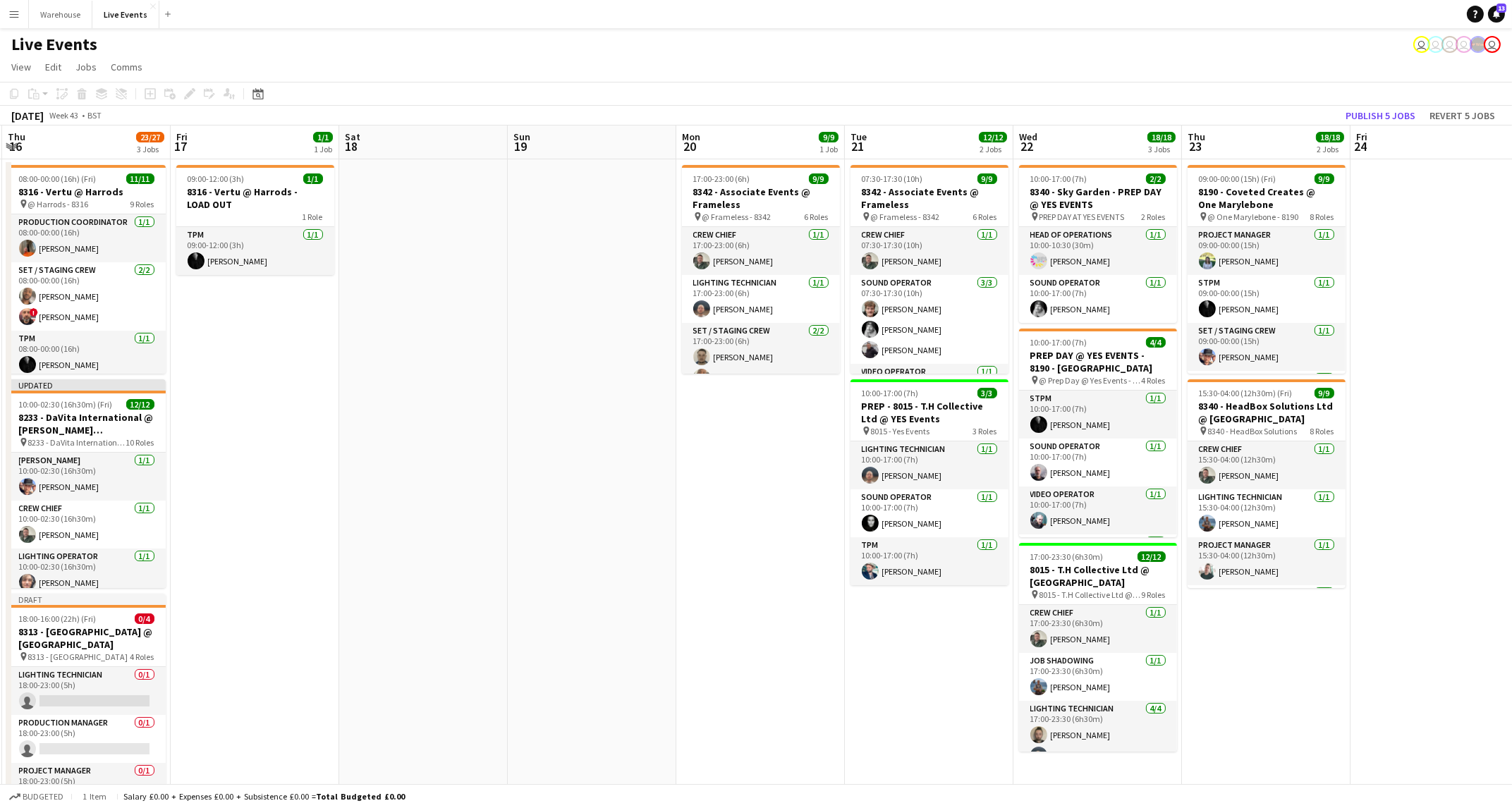
drag, startPoint x: 944, startPoint y: 603, endPoint x: 1466, endPoint y: 575, distance: 522.8
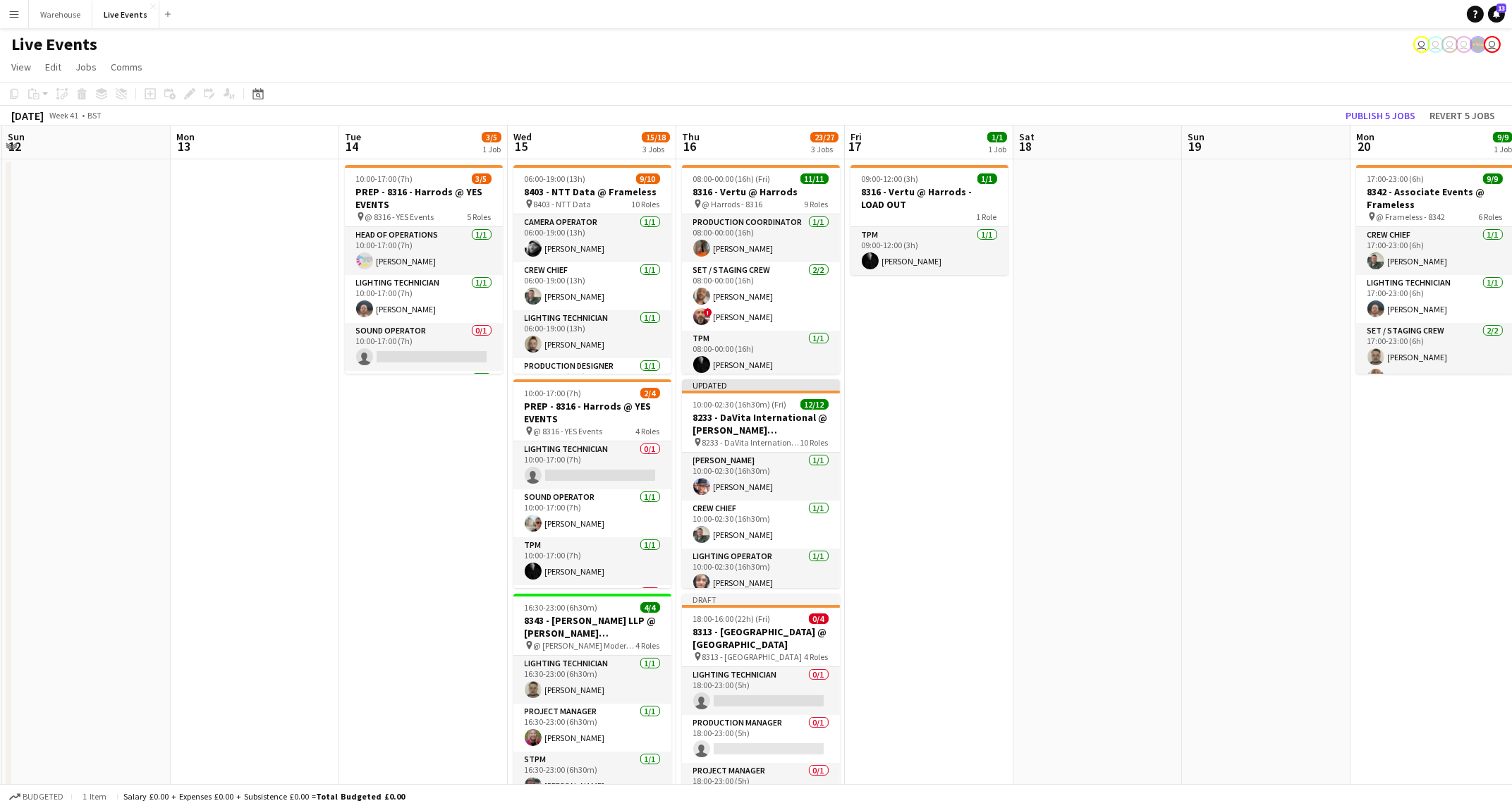
scroll to position [0, 334]
drag, startPoint x: 738, startPoint y: 631, endPoint x: 1352, endPoint y: 600, distance: 614.8
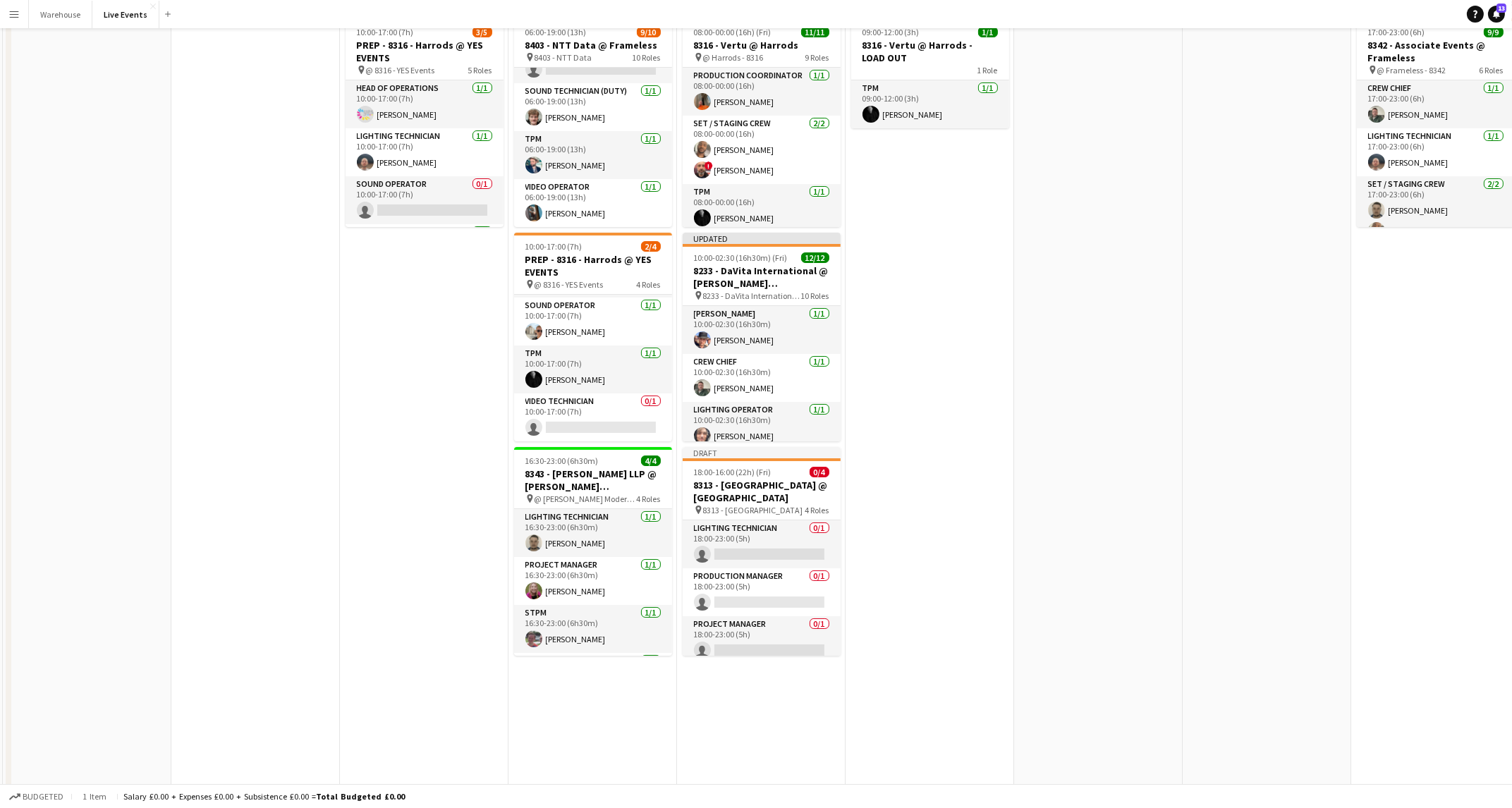
scroll to position [0, 0]
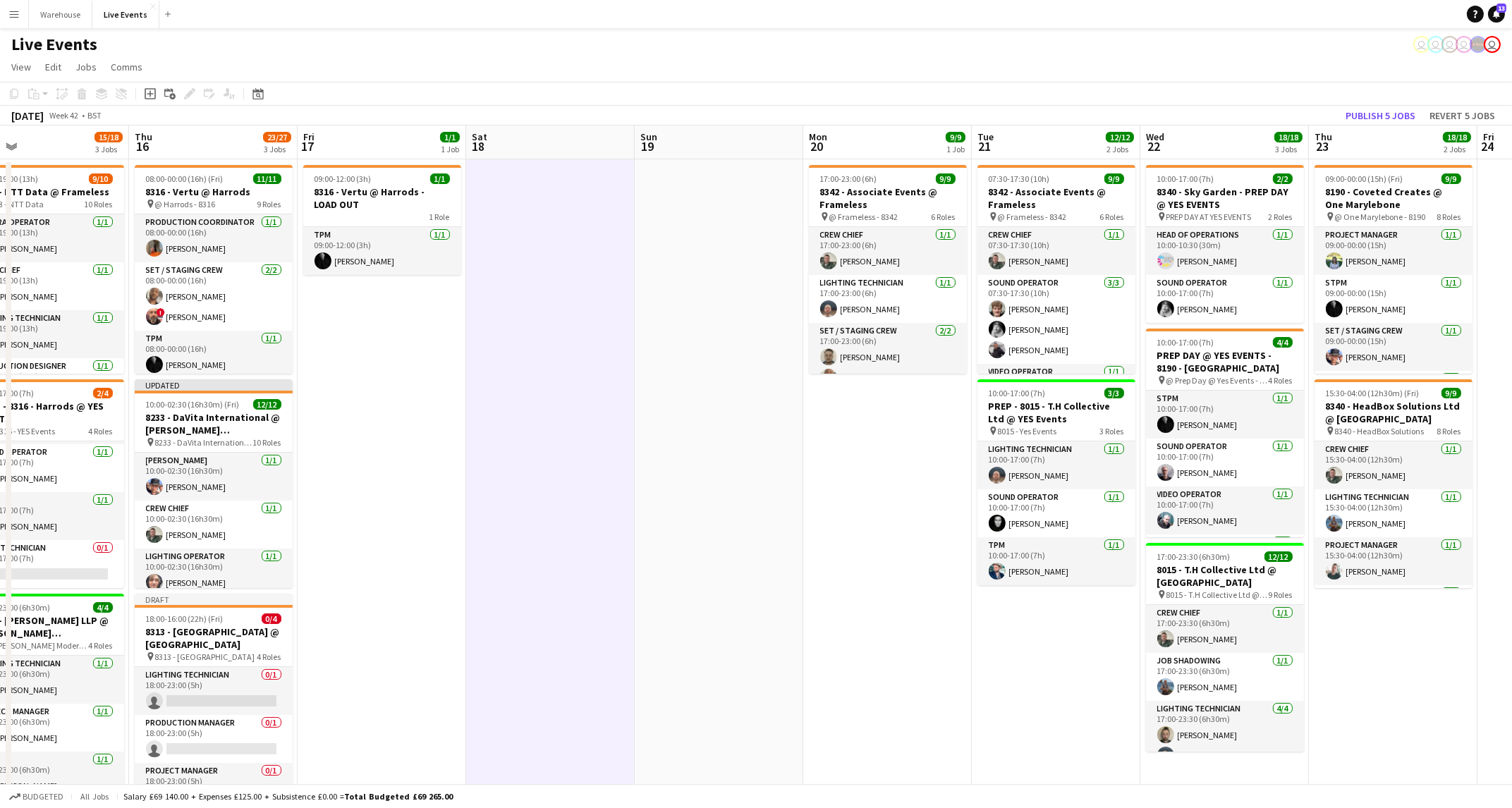
scroll to position [0, 546]
drag, startPoint x: 990, startPoint y: 590, endPoint x: 512, endPoint y: 613, distance: 478.6
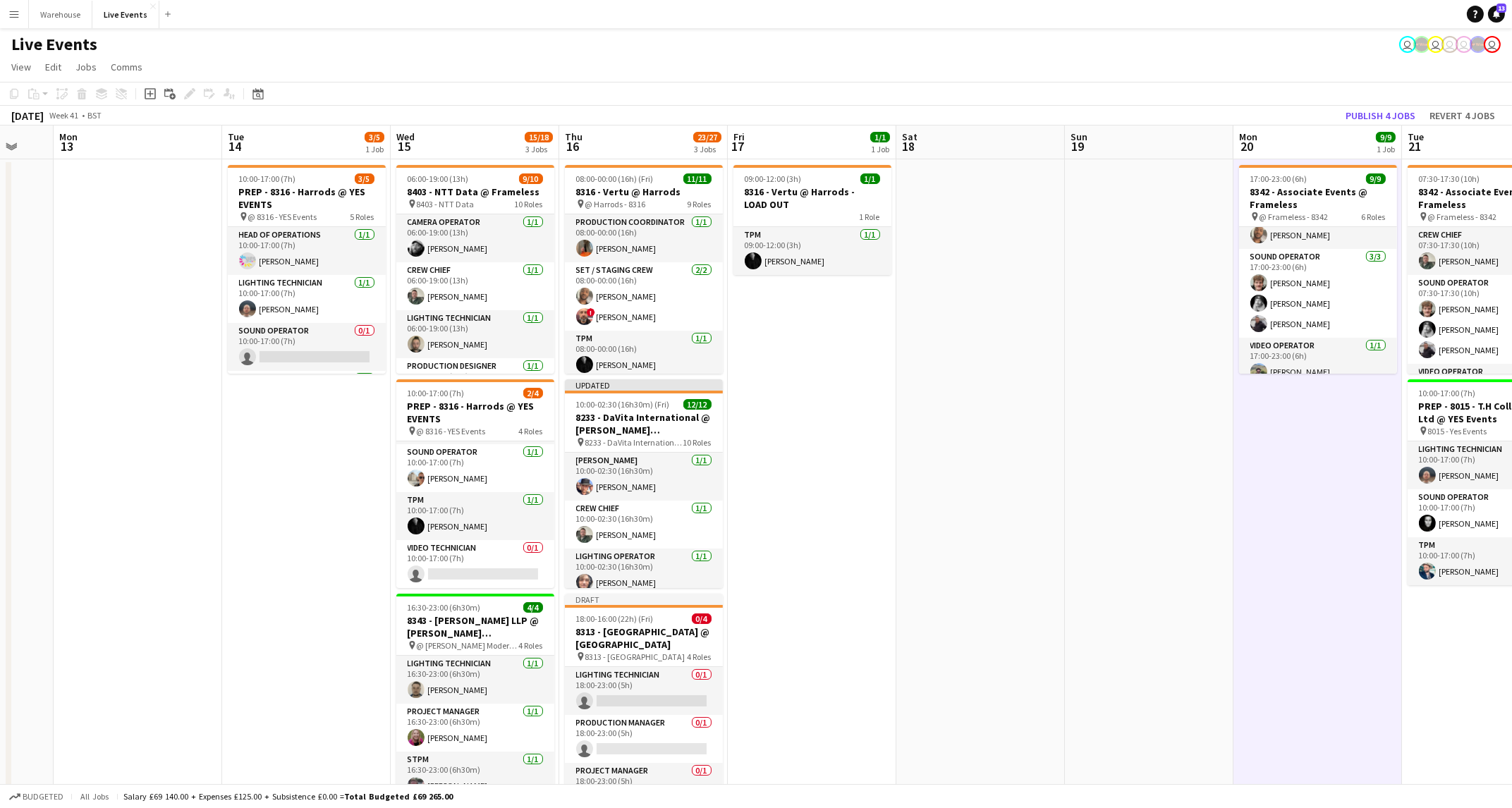
drag, startPoint x: 613, startPoint y: 594, endPoint x: 1046, endPoint y: 644, distance: 435.9
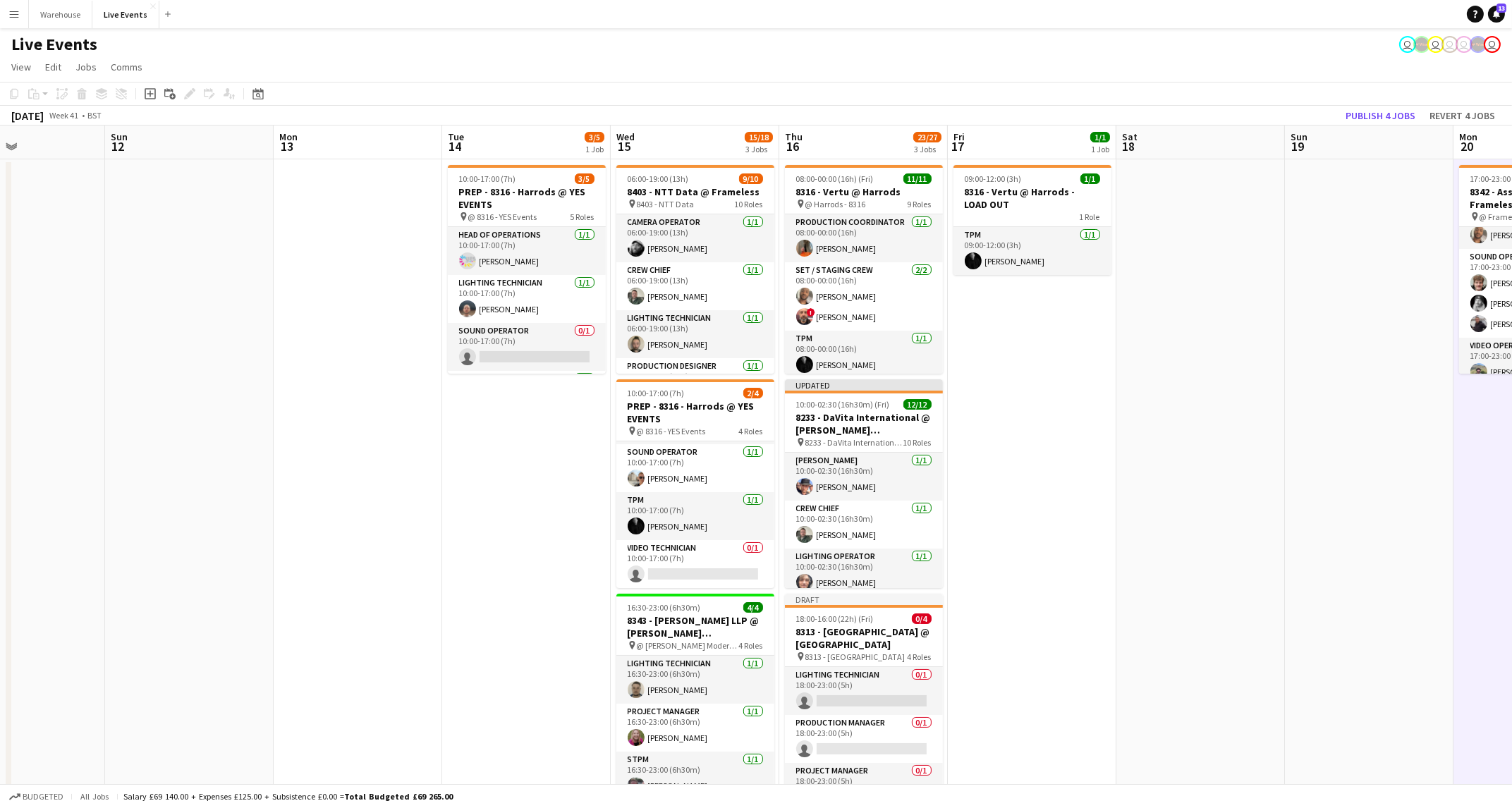
drag, startPoint x: 337, startPoint y: 625, endPoint x: 723, endPoint y: 630, distance: 386.0
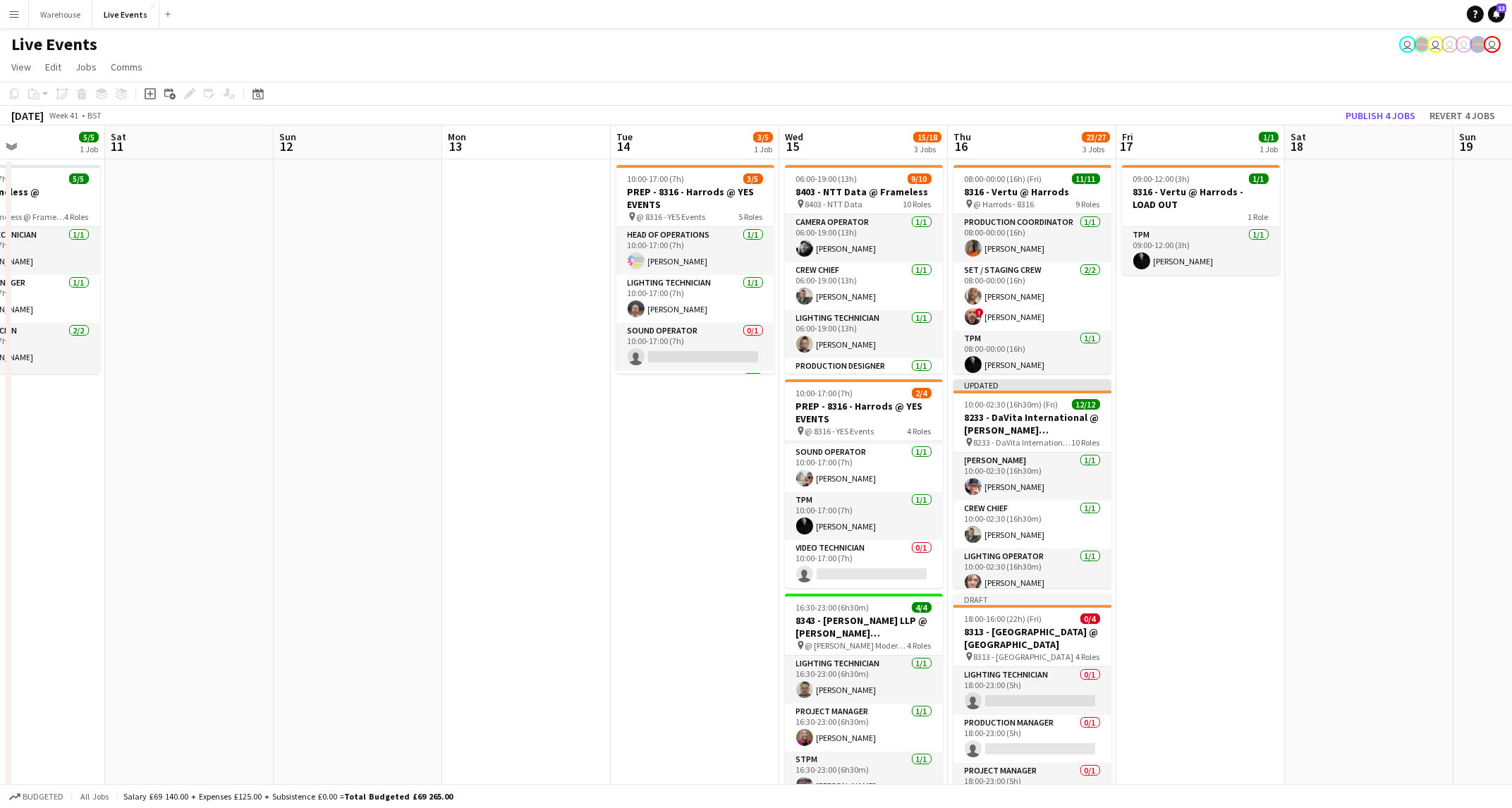
scroll to position [0, 299]
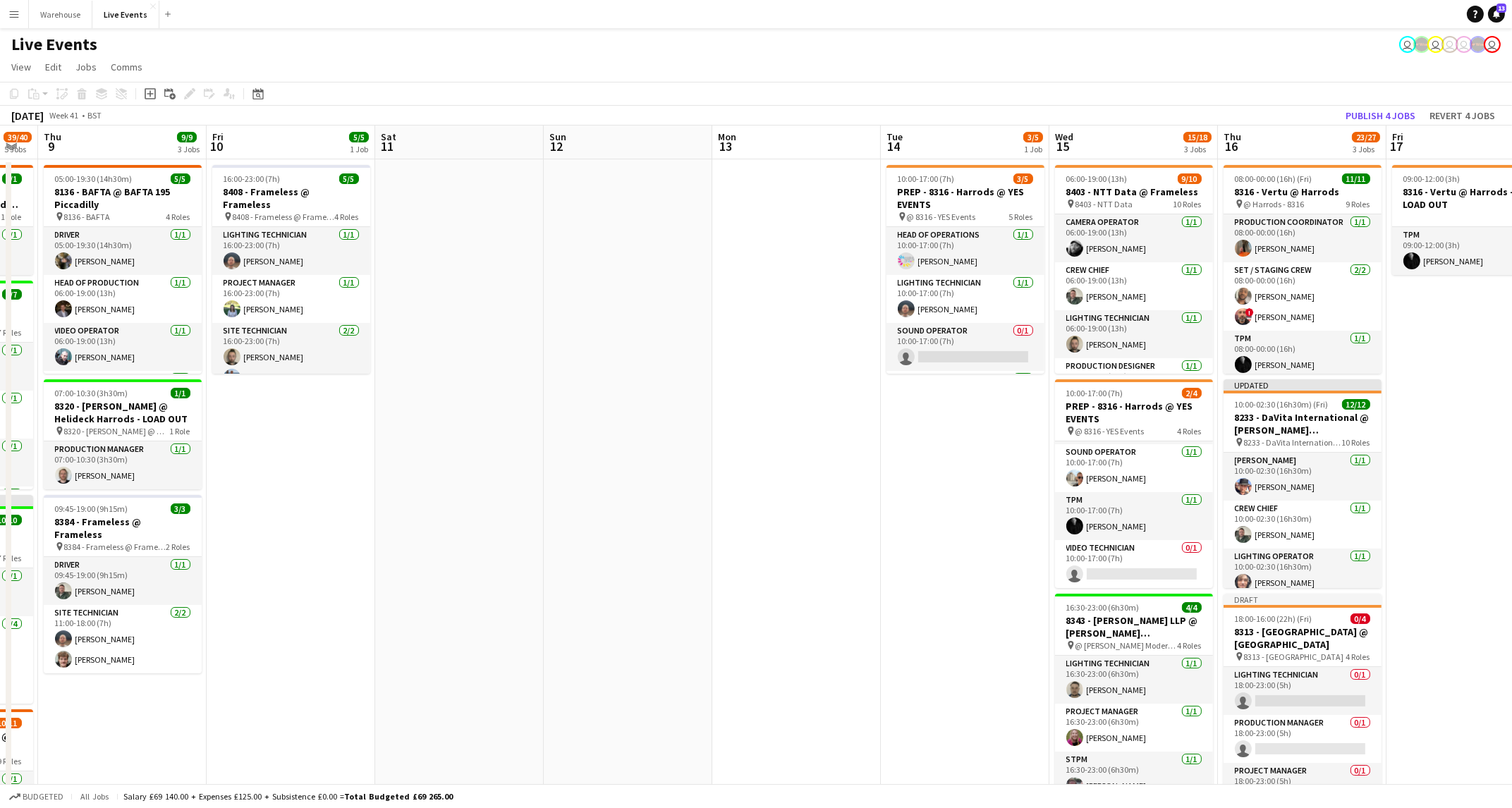
drag, startPoint x: 435, startPoint y: 604, endPoint x: 705, endPoint y: 591, distance: 270.3
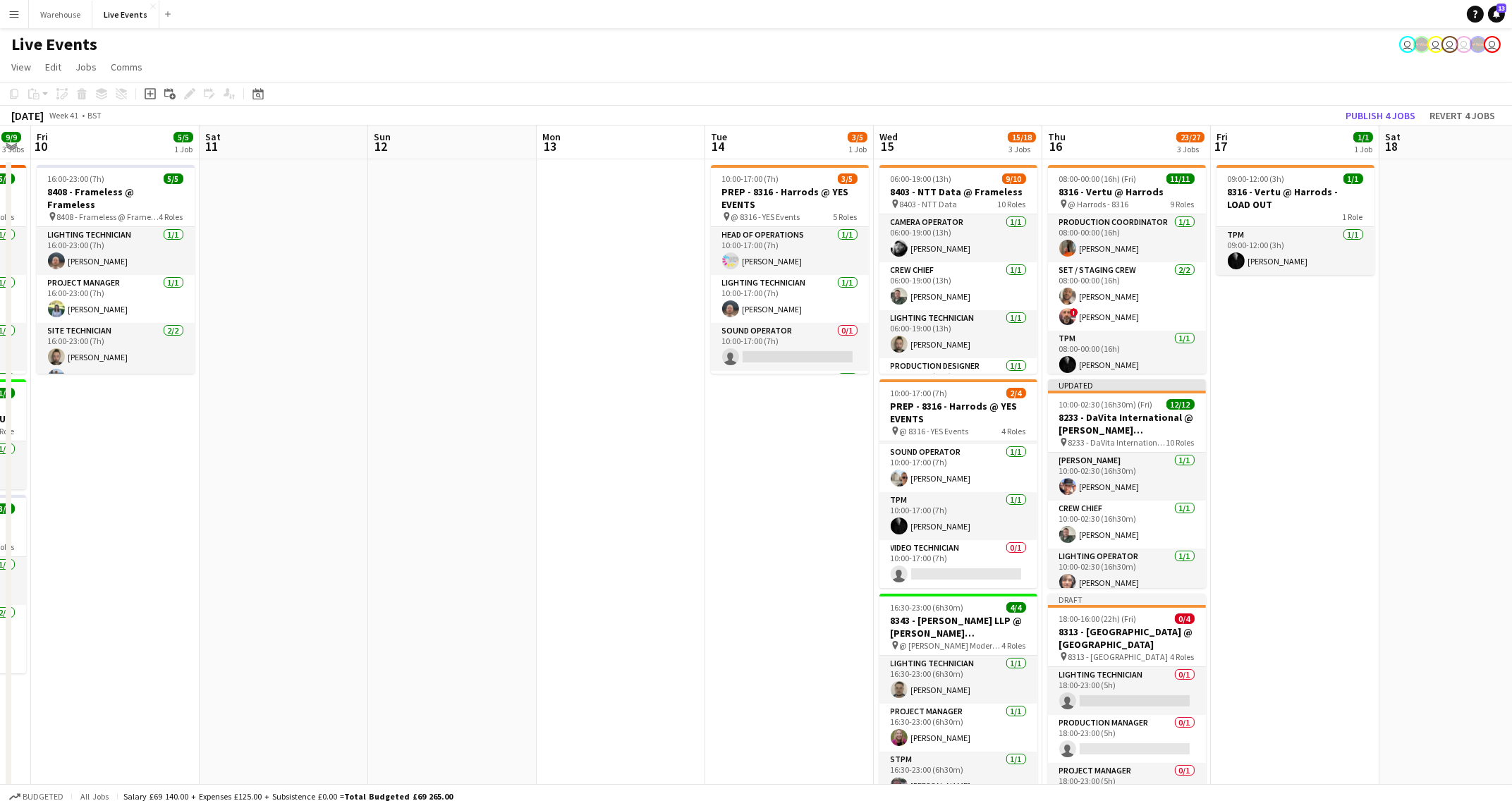
drag, startPoint x: 658, startPoint y: 572, endPoint x: 267, endPoint y: 613, distance: 393.1
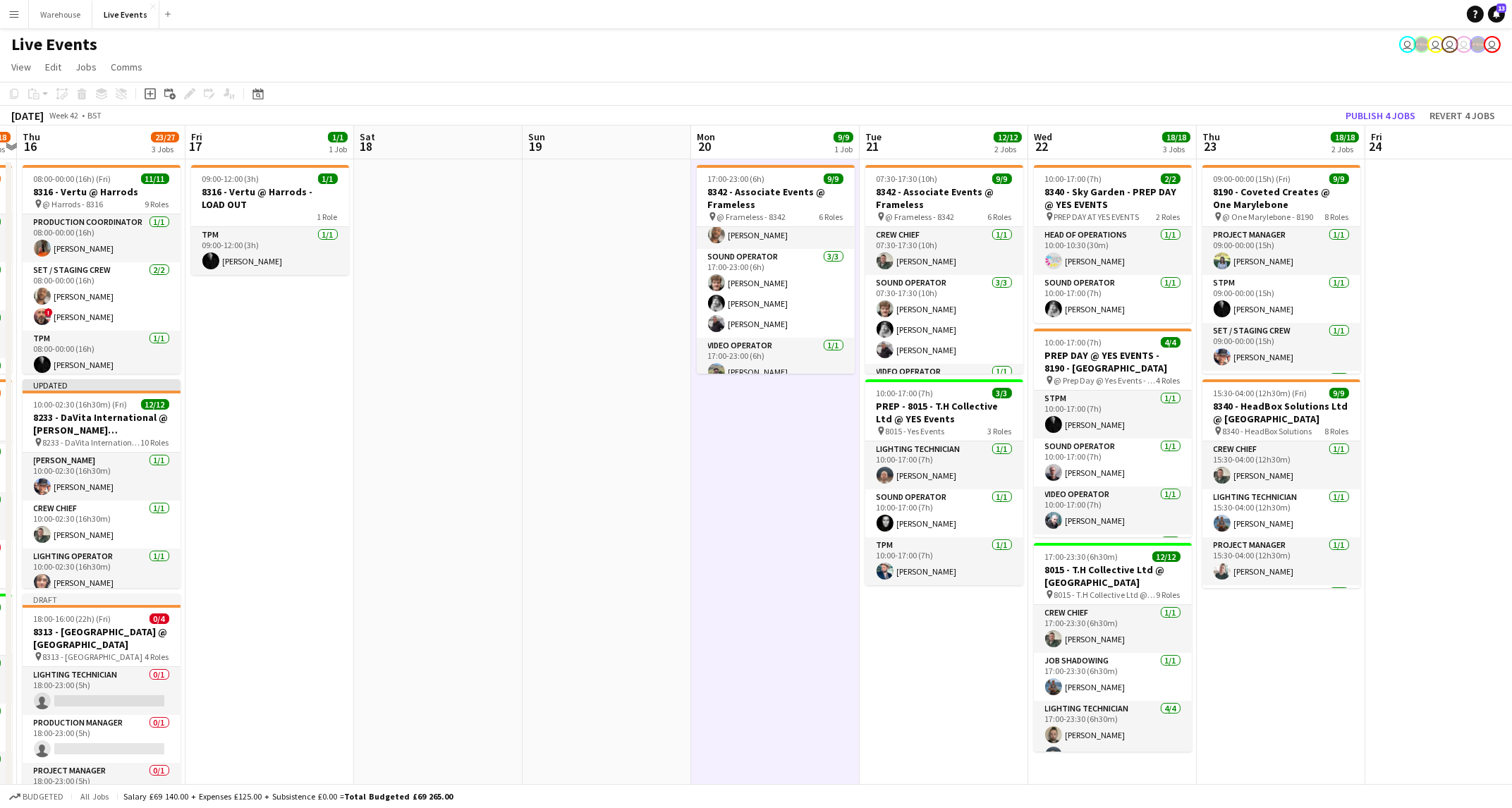
drag, startPoint x: 1011, startPoint y: 503, endPoint x: 58, endPoint y: 647, distance: 963.8
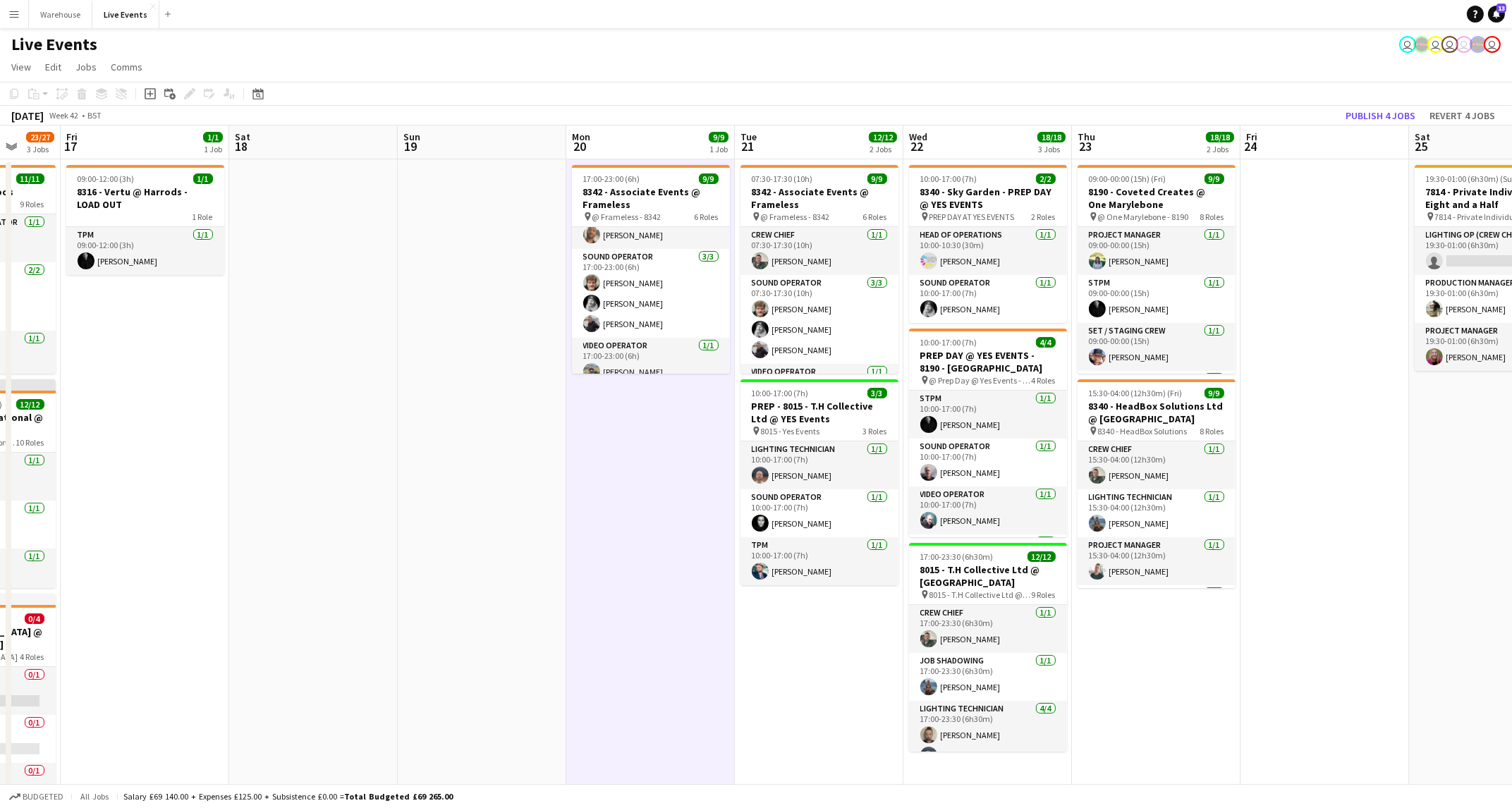
drag, startPoint x: 593, startPoint y: 624, endPoint x: 106, endPoint y: 597, distance: 487.7
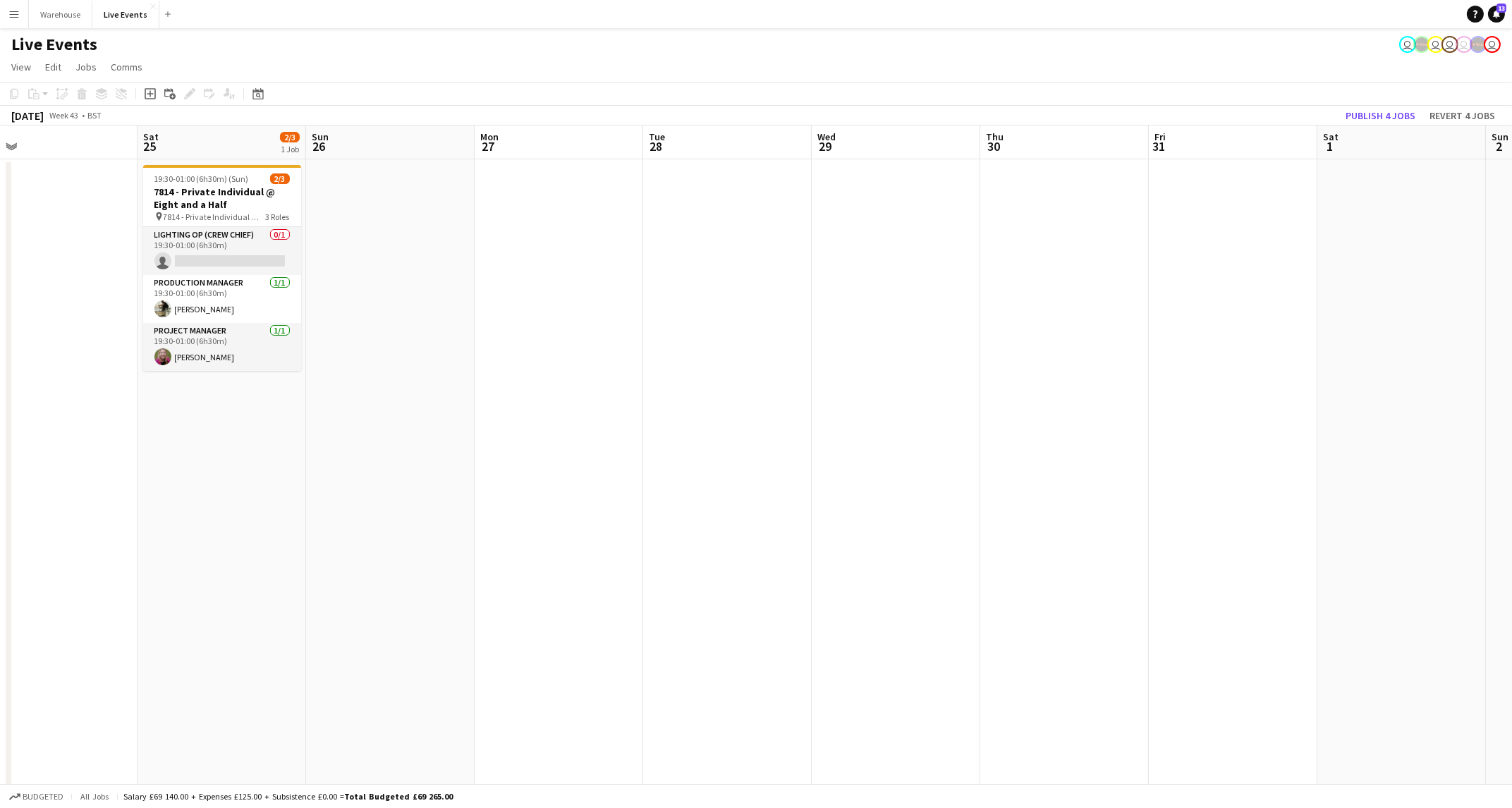
drag, startPoint x: 962, startPoint y: 503, endPoint x: 173, endPoint y: 598, distance: 794.7
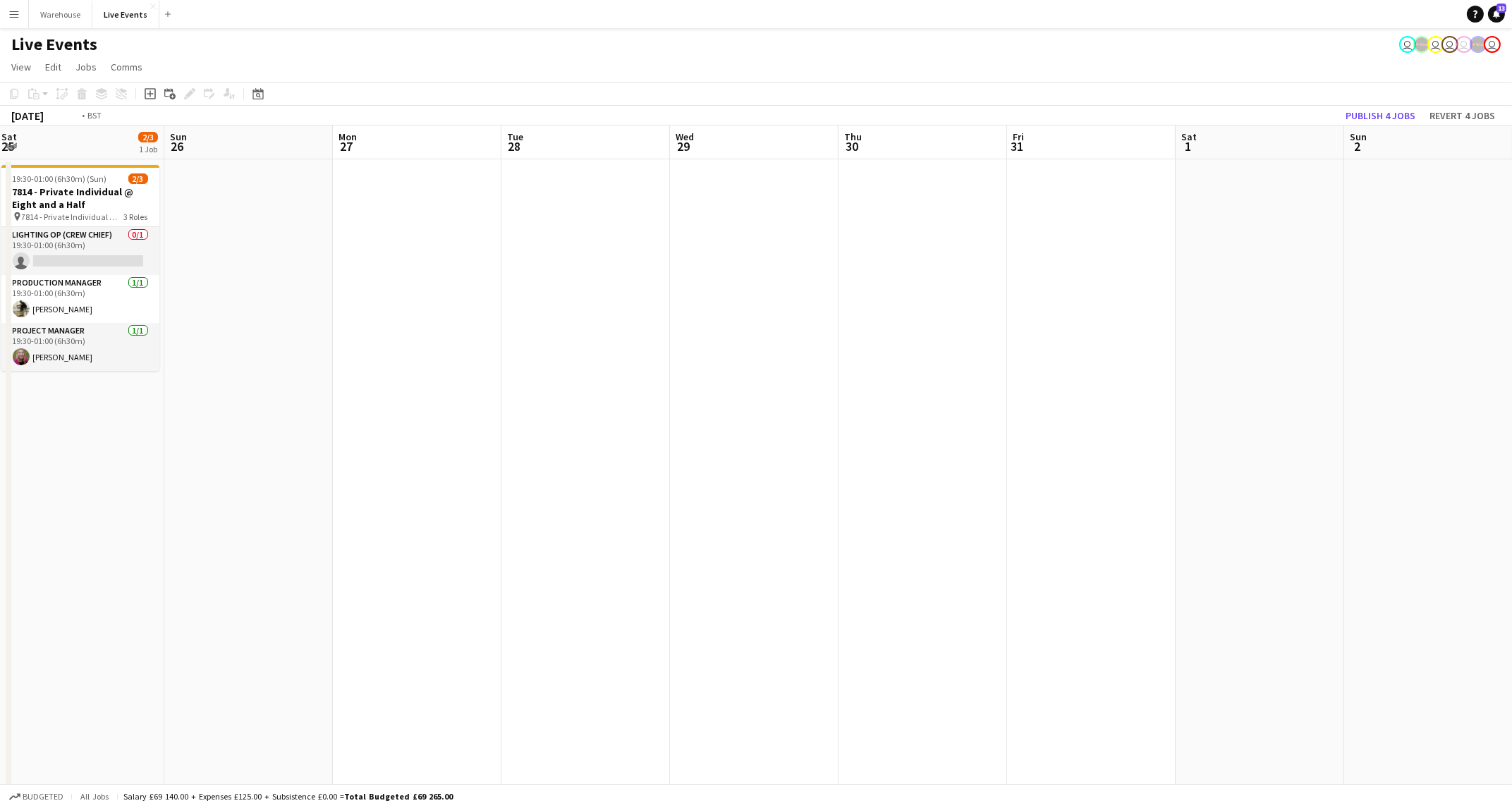
drag, startPoint x: 817, startPoint y: 529, endPoint x: 180, endPoint y: 605, distance: 641.5
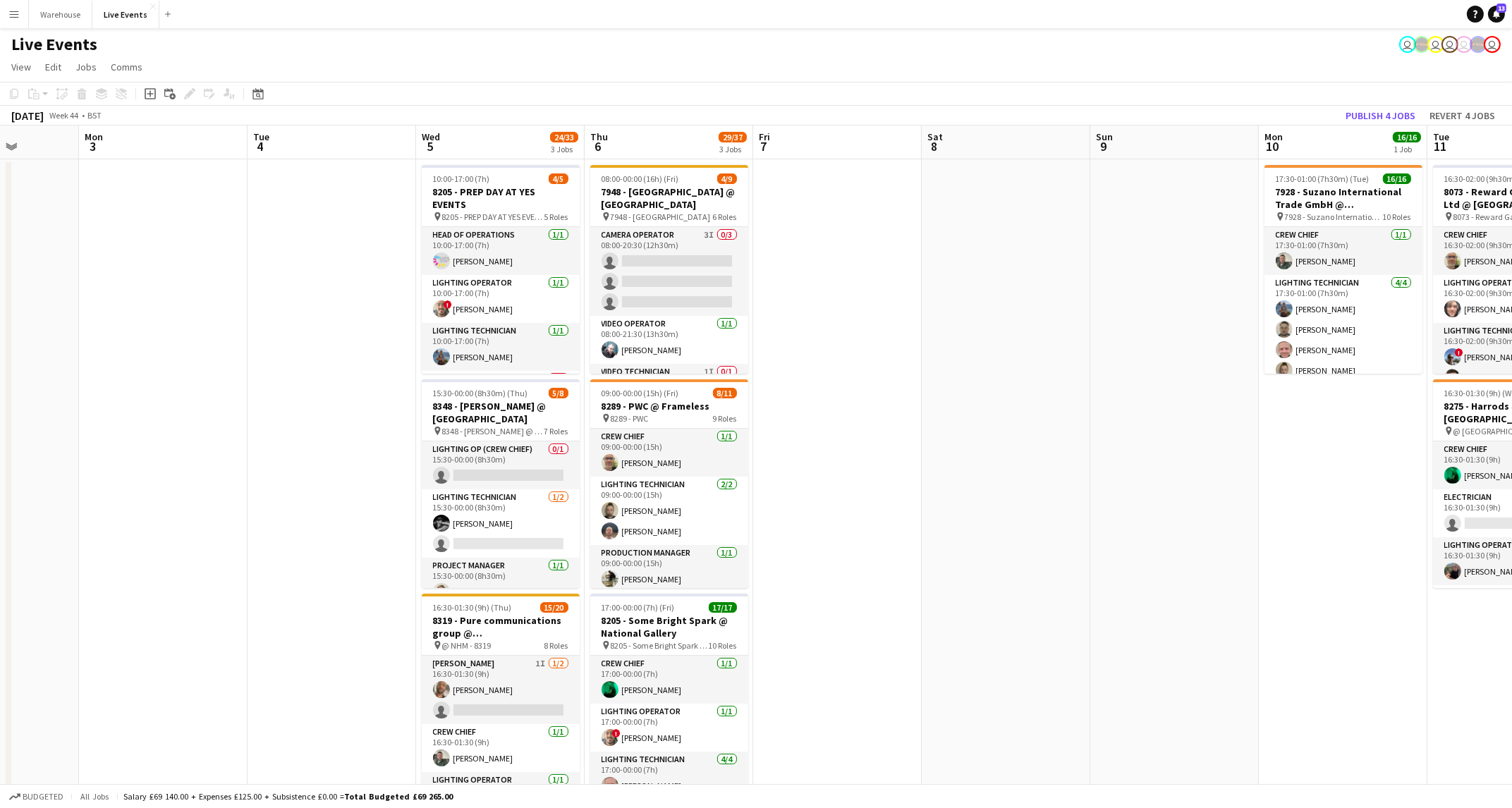
drag, startPoint x: 622, startPoint y: 707, endPoint x: 0, endPoint y: 741, distance: 622.9
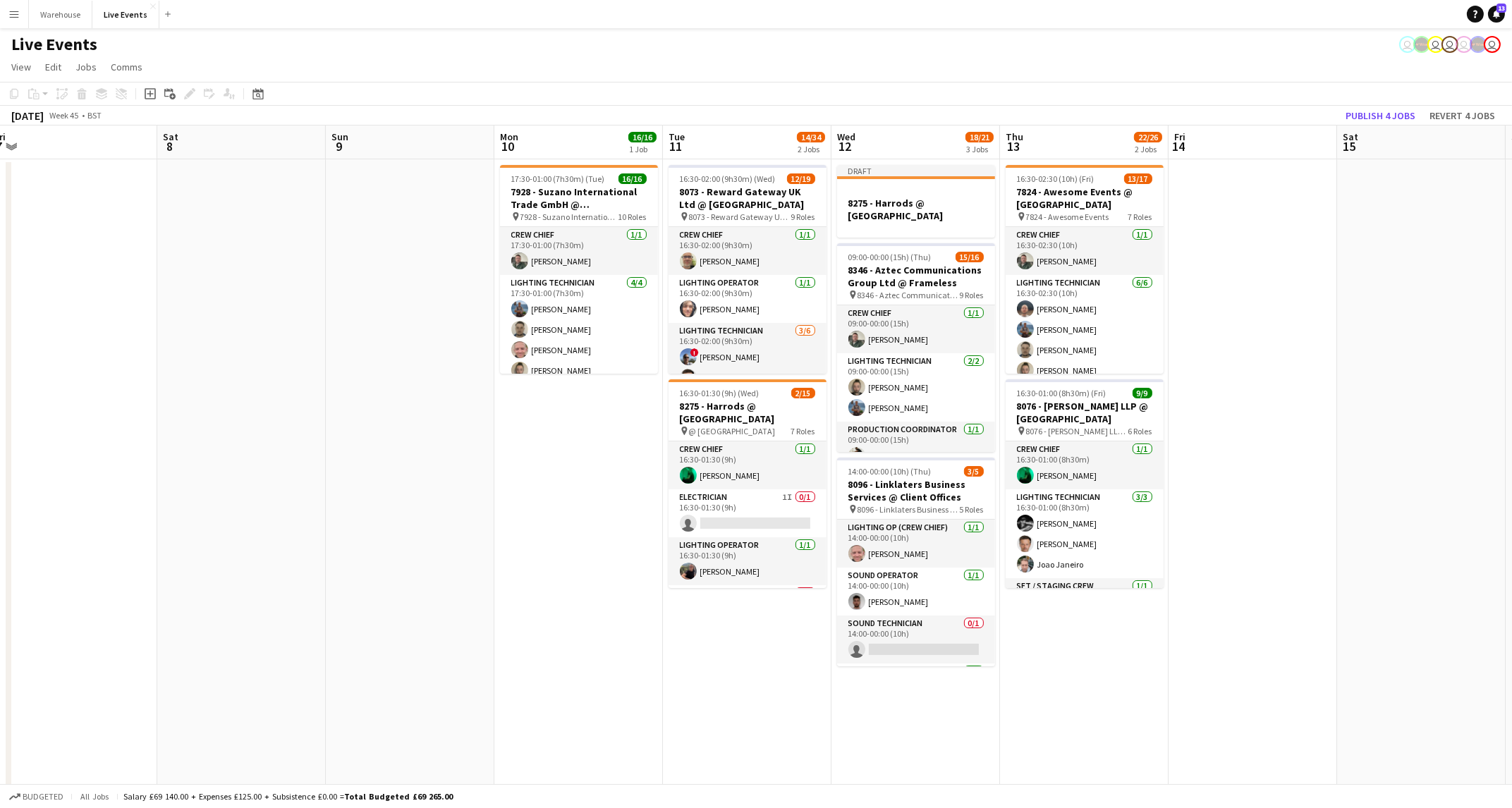
scroll to position [0, 495]
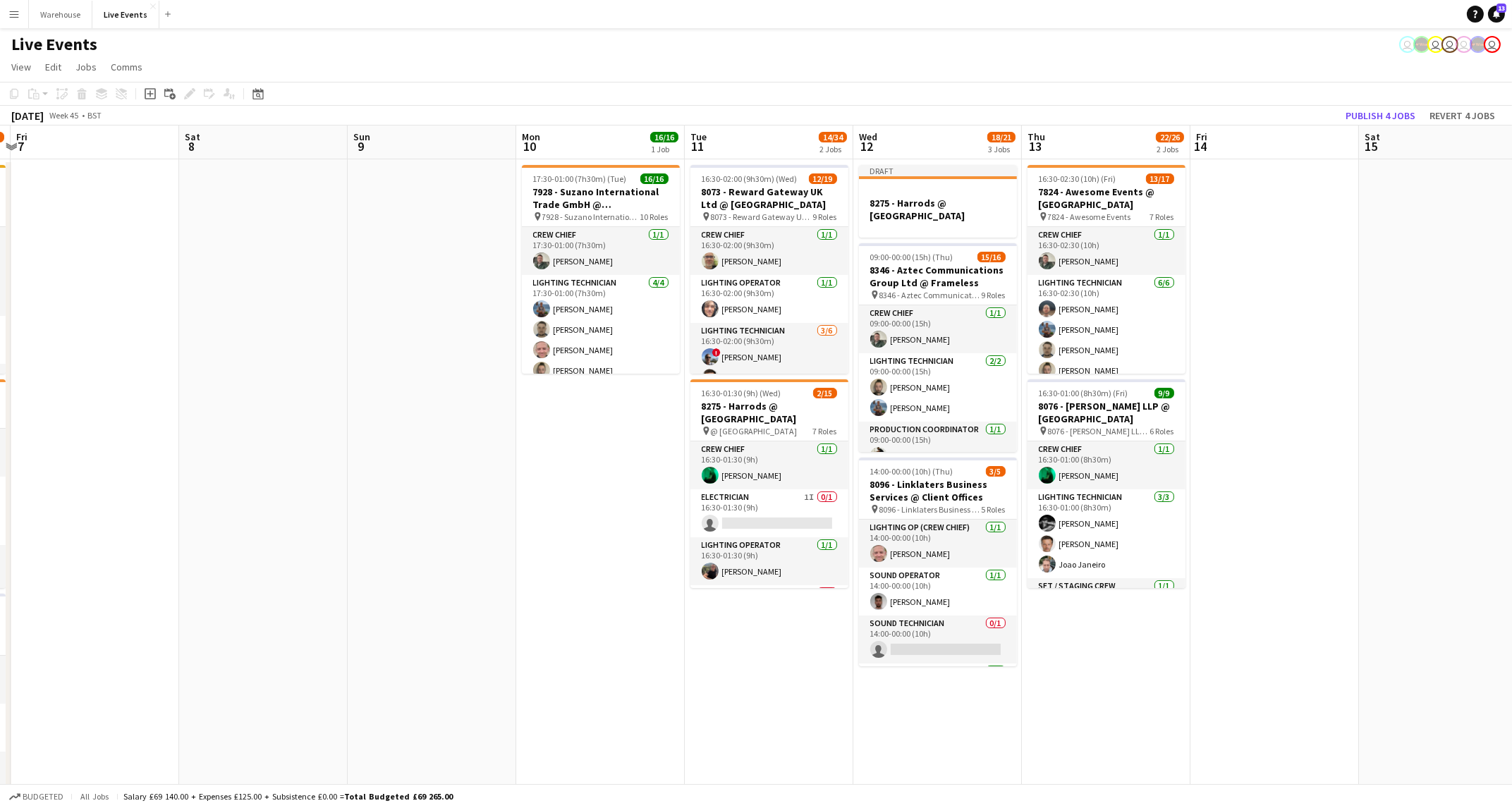
drag, startPoint x: 827, startPoint y: 659, endPoint x: 40, endPoint y: 695, distance: 787.8
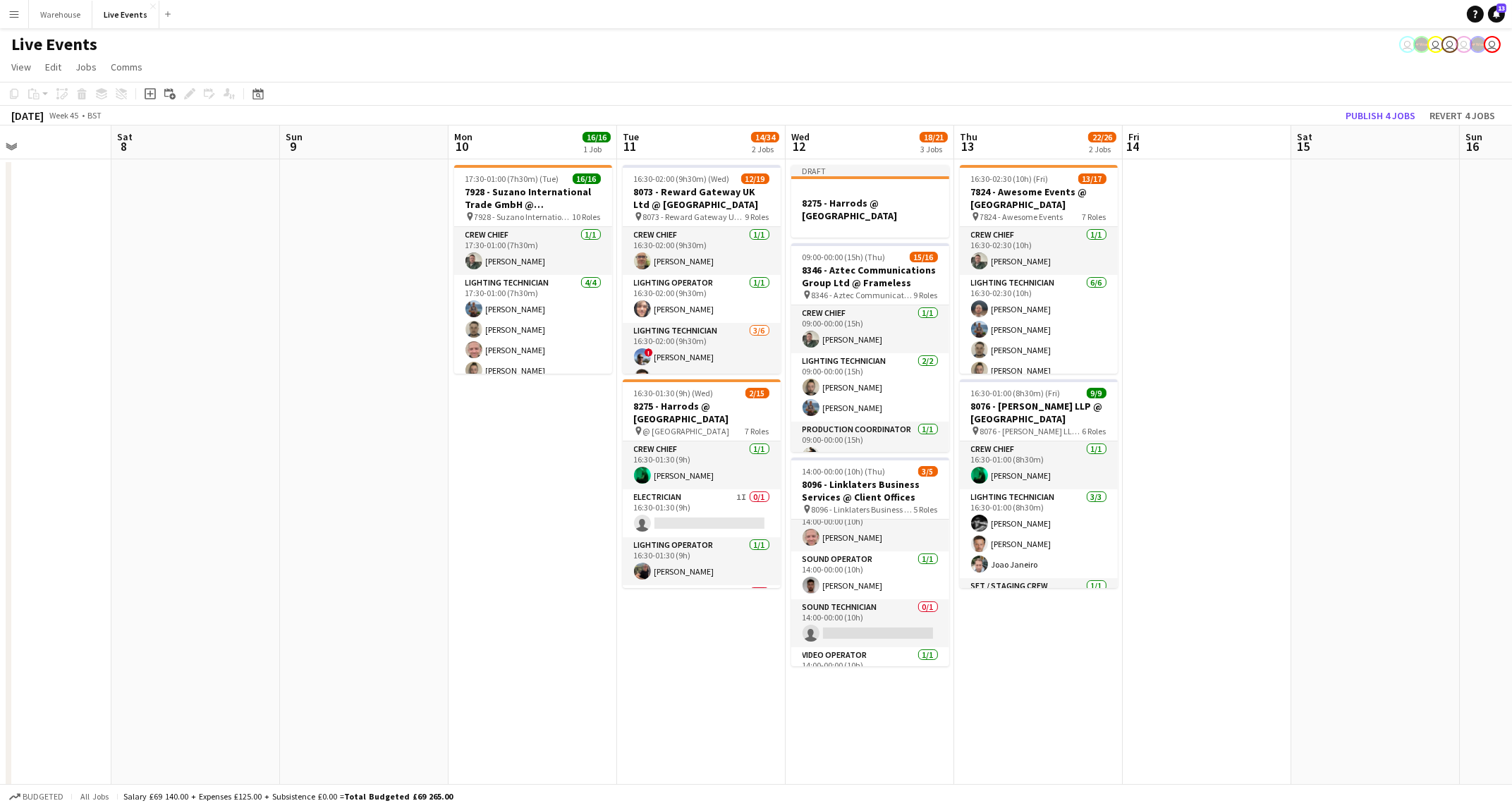
drag, startPoint x: 700, startPoint y: 672, endPoint x: 439, endPoint y: 657, distance: 261.4
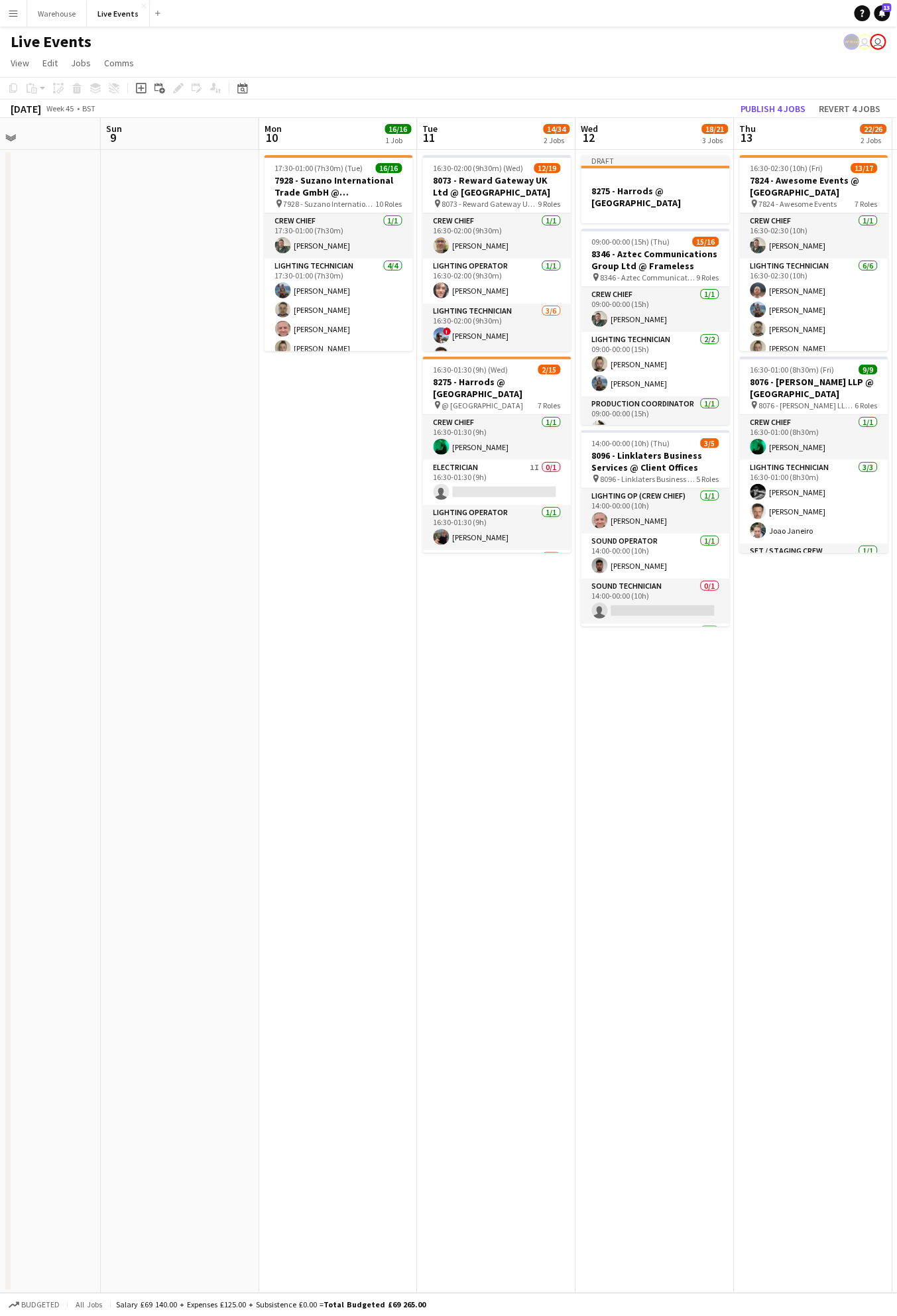
scroll to position [0, 383]
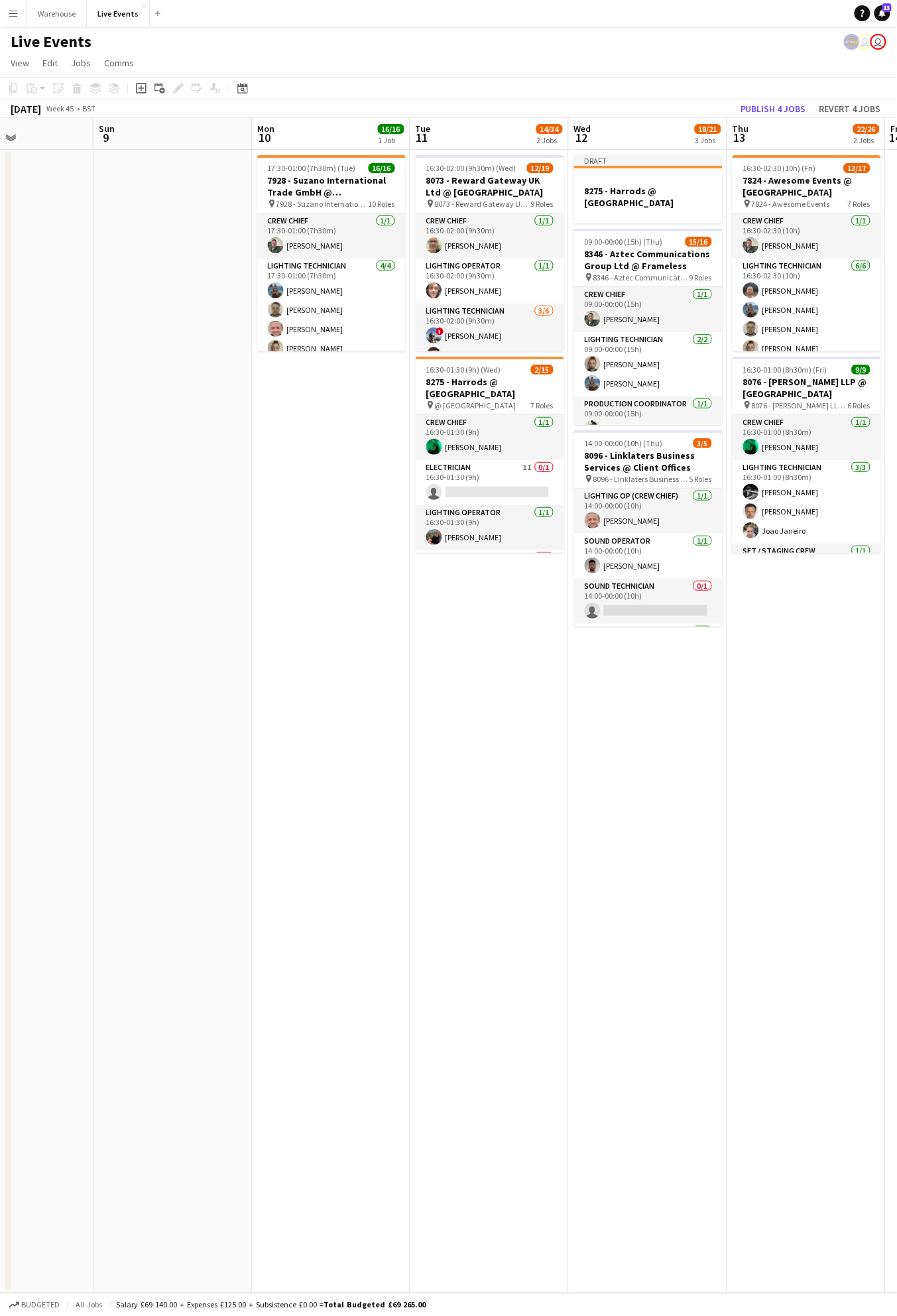
drag, startPoint x: 489, startPoint y: 479, endPoint x: 476, endPoint y: 498, distance: 23.0
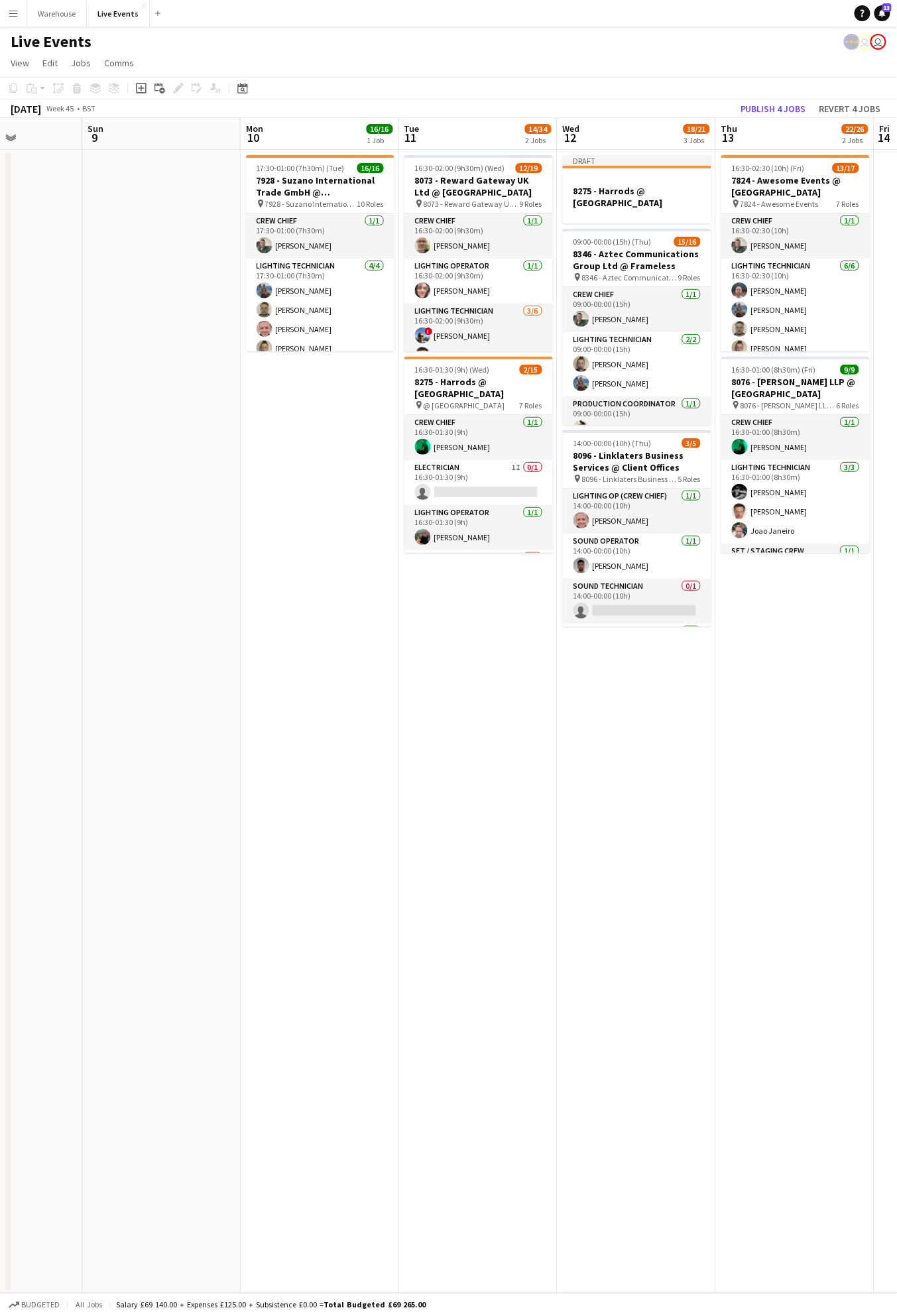
click at [475, 499] on app-card-role "Electrician 1I 0/1 16:30-01:30 (9h) single-neutral-actions" at bounding box center [479, 482] width 148 height 45
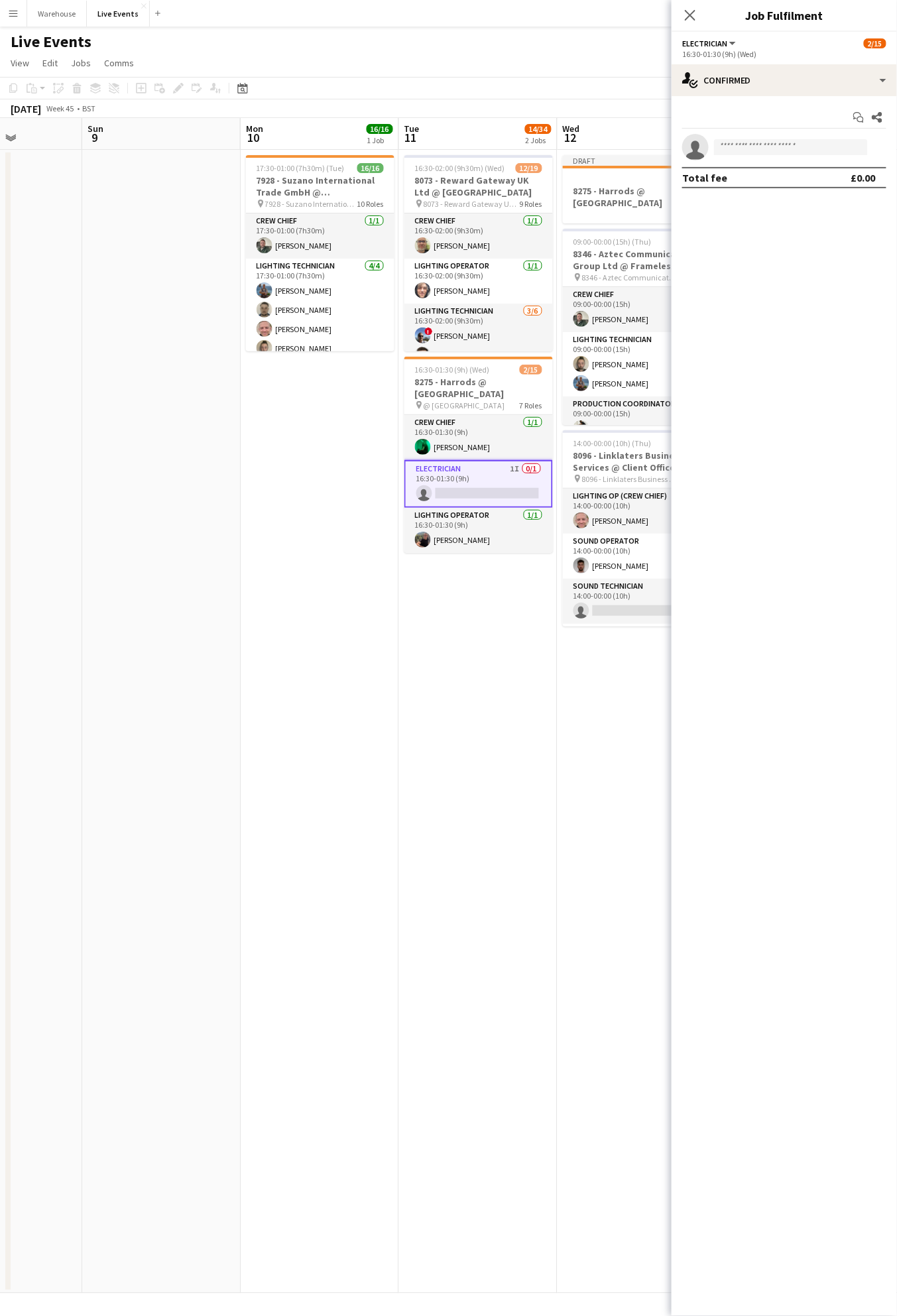
click at [484, 485] on app-card-role "Electrician 1I 0/1 16:30-01:30 (9h) single-neutral-actions" at bounding box center [479, 484] width 148 height 48
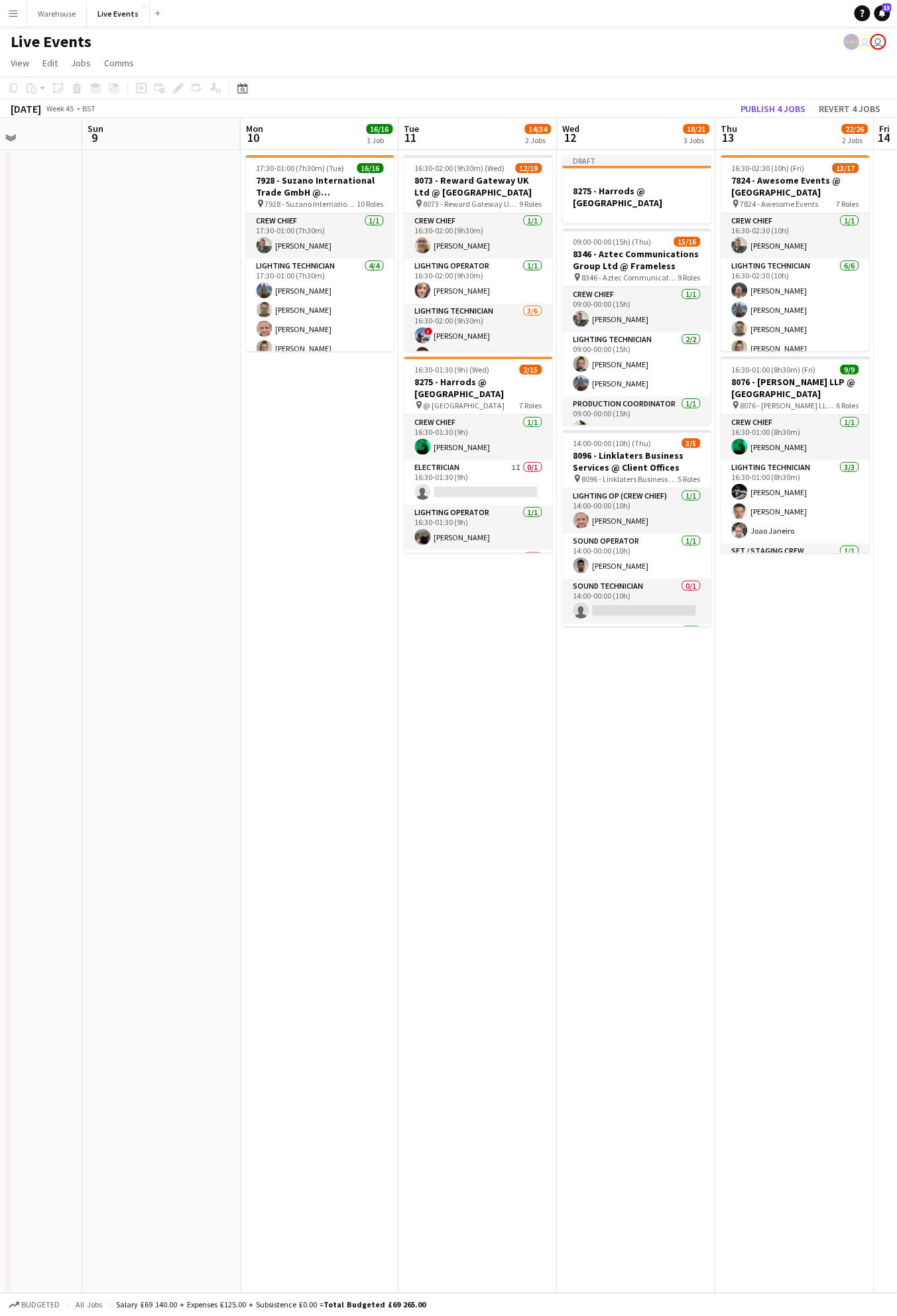
click at [487, 480] on app-card-role "Electrician 1I 0/1 16:30-01:30 (9h) single-neutral-actions" at bounding box center [479, 482] width 148 height 45
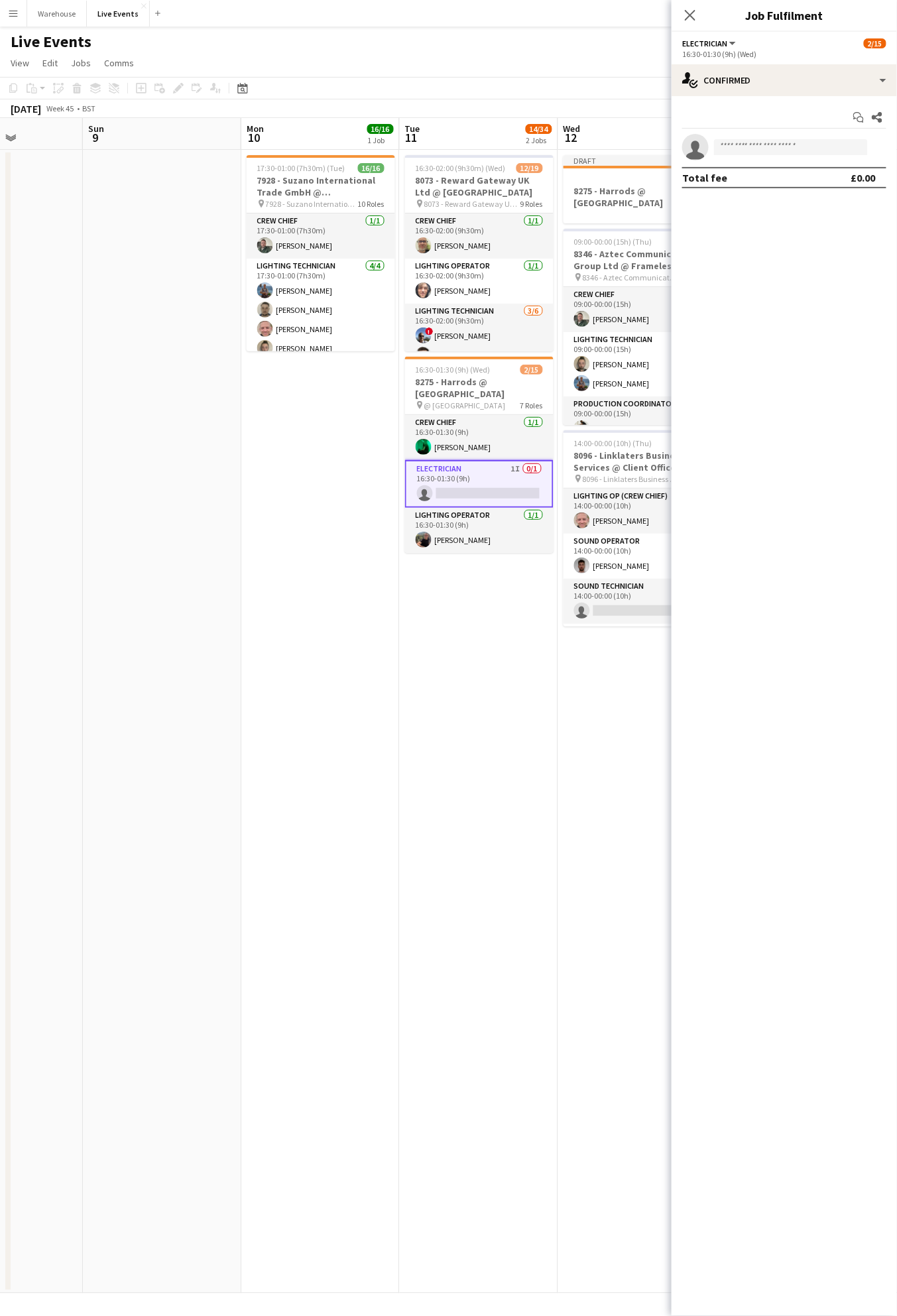
scroll to position [0, 394]
click at [486, 476] on app-card-role "Electrician 1I 0/1 16:30-01:30 (9h) single-neutral-actions" at bounding box center [478, 484] width 148 height 48
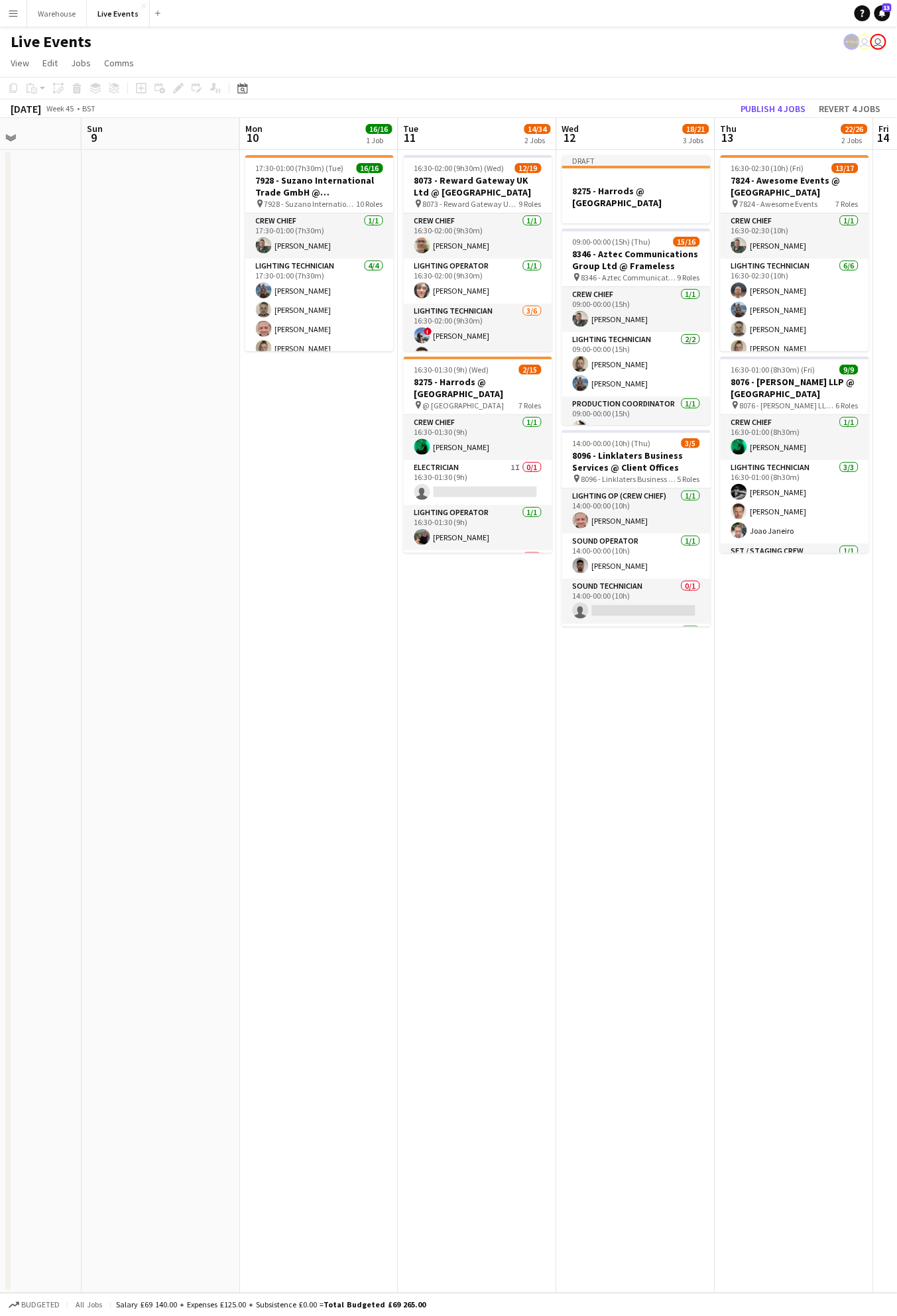
click at [486, 476] on app-card-role "Electrician 1I 0/1 16:30-01:30 (9h) single-neutral-actions" at bounding box center [478, 482] width 148 height 45
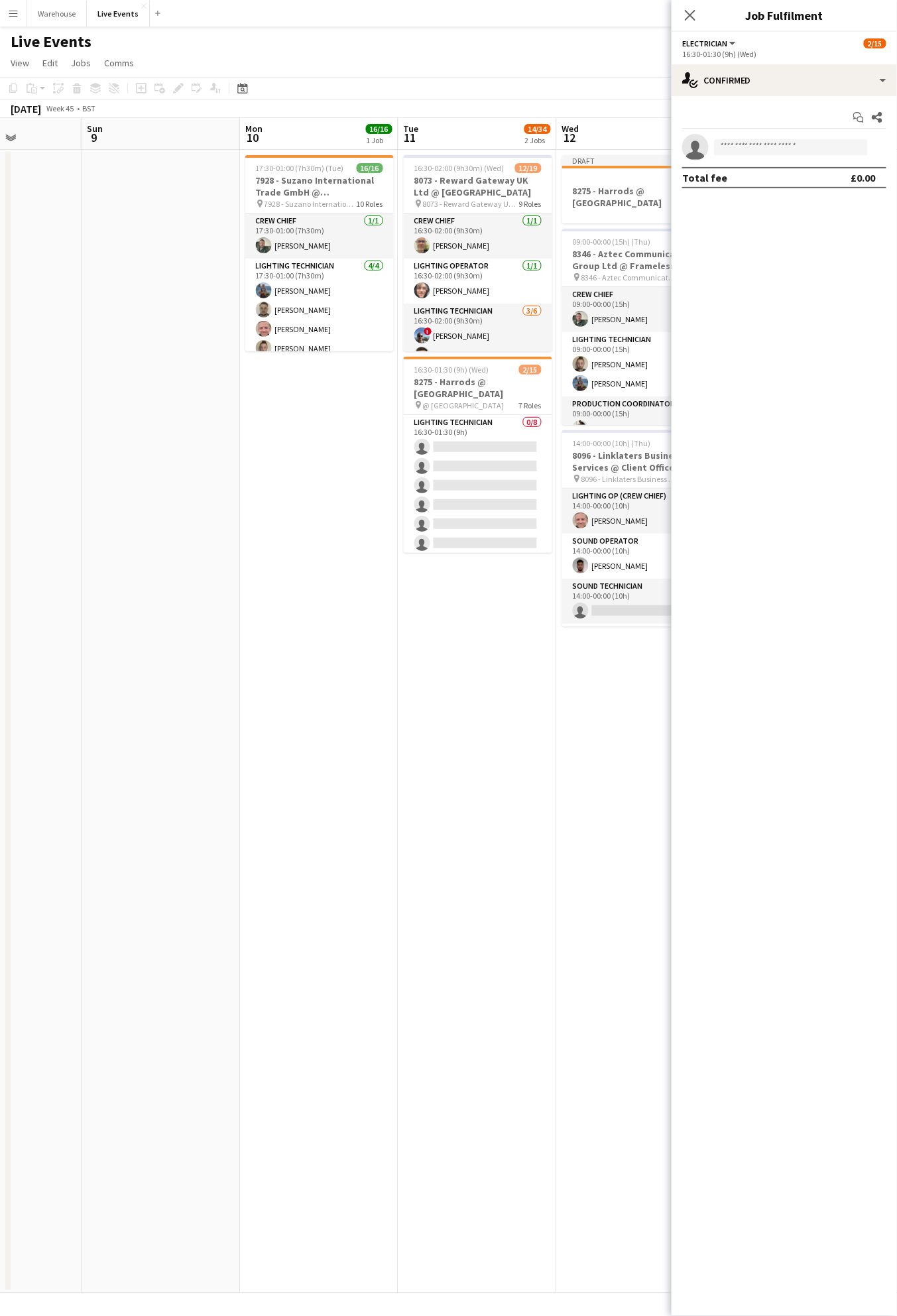
scroll to position [0, 393]
click at [487, 480] on div "Crew Chief [DATE] 16:30-01:30 (9h) [PERSON_NAME] Electrician 1I 0/1 16:30-01:30…" at bounding box center [479, 484] width 148 height 138
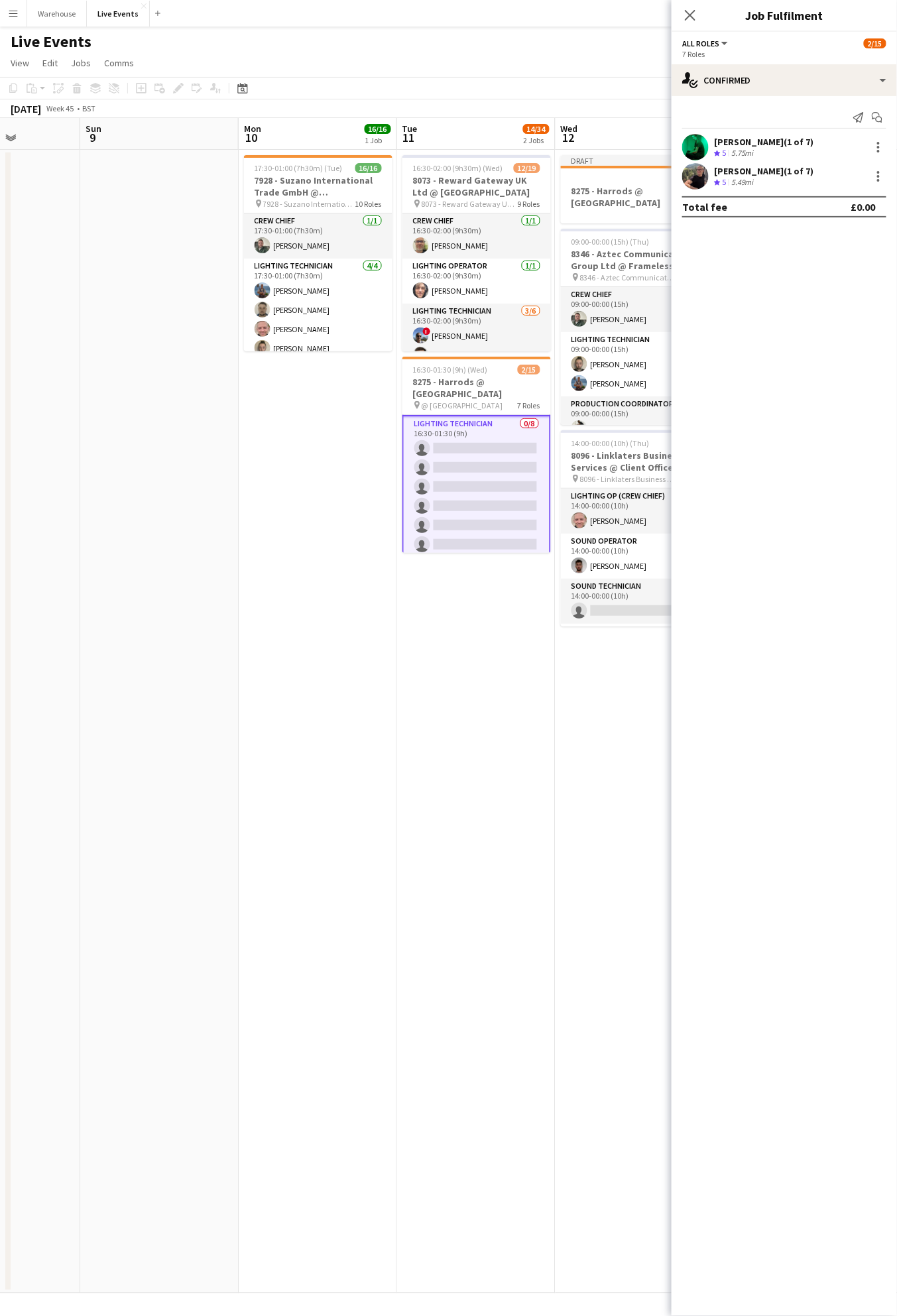
scroll to position [0, 396]
click at [483, 483] on app-card-role "Lighting Technician 0/8 16:30-01:30 (9h) single-neutral-actions single-neutral-…" at bounding box center [476, 507] width 148 height 181
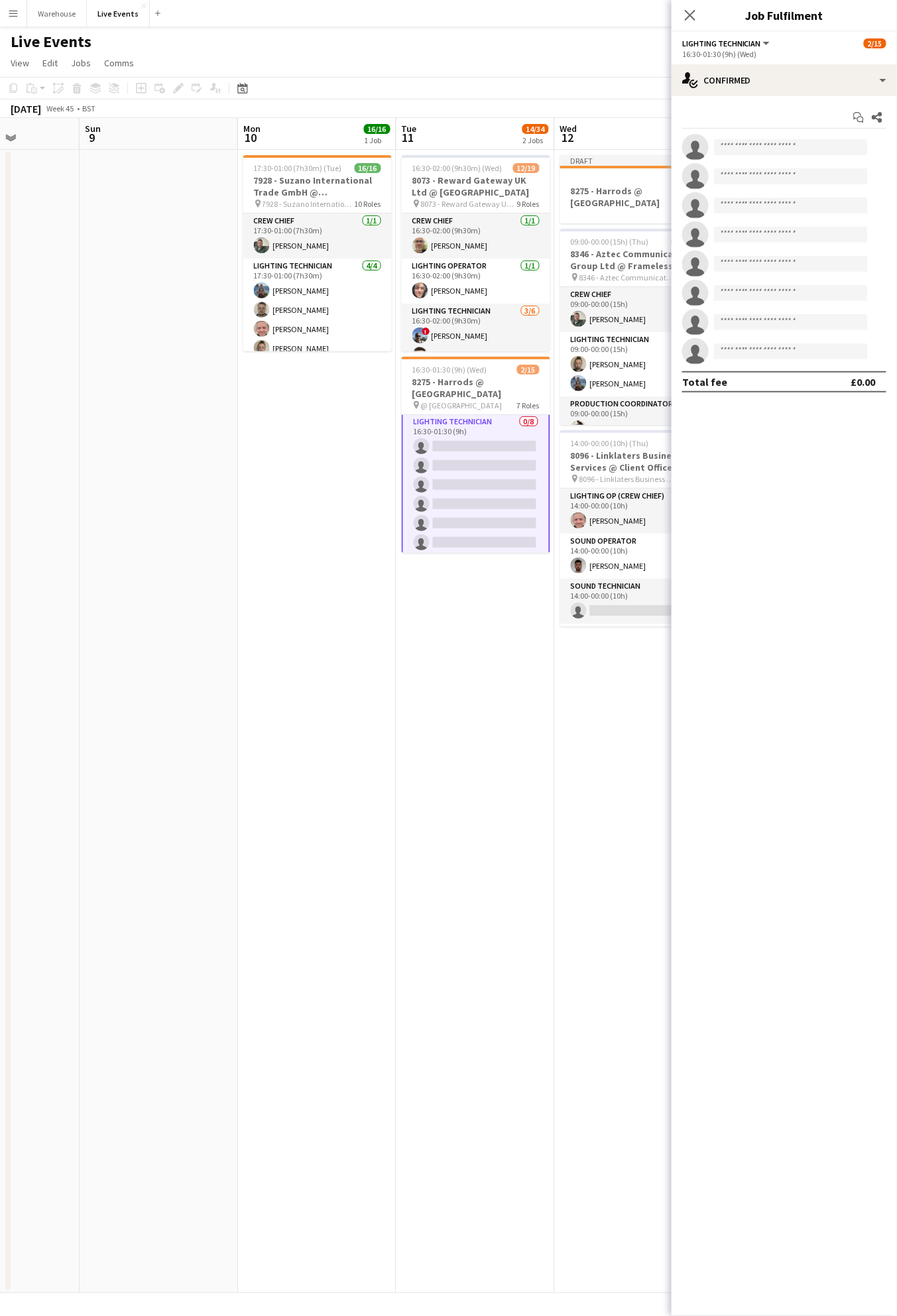
scroll to position [0, 395]
click at [484, 482] on app-card-role "Lighting Technician 0/8 16:30-01:30 (9h) single-neutral-actions single-neutral-…" at bounding box center [477, 504] width 148 height 182
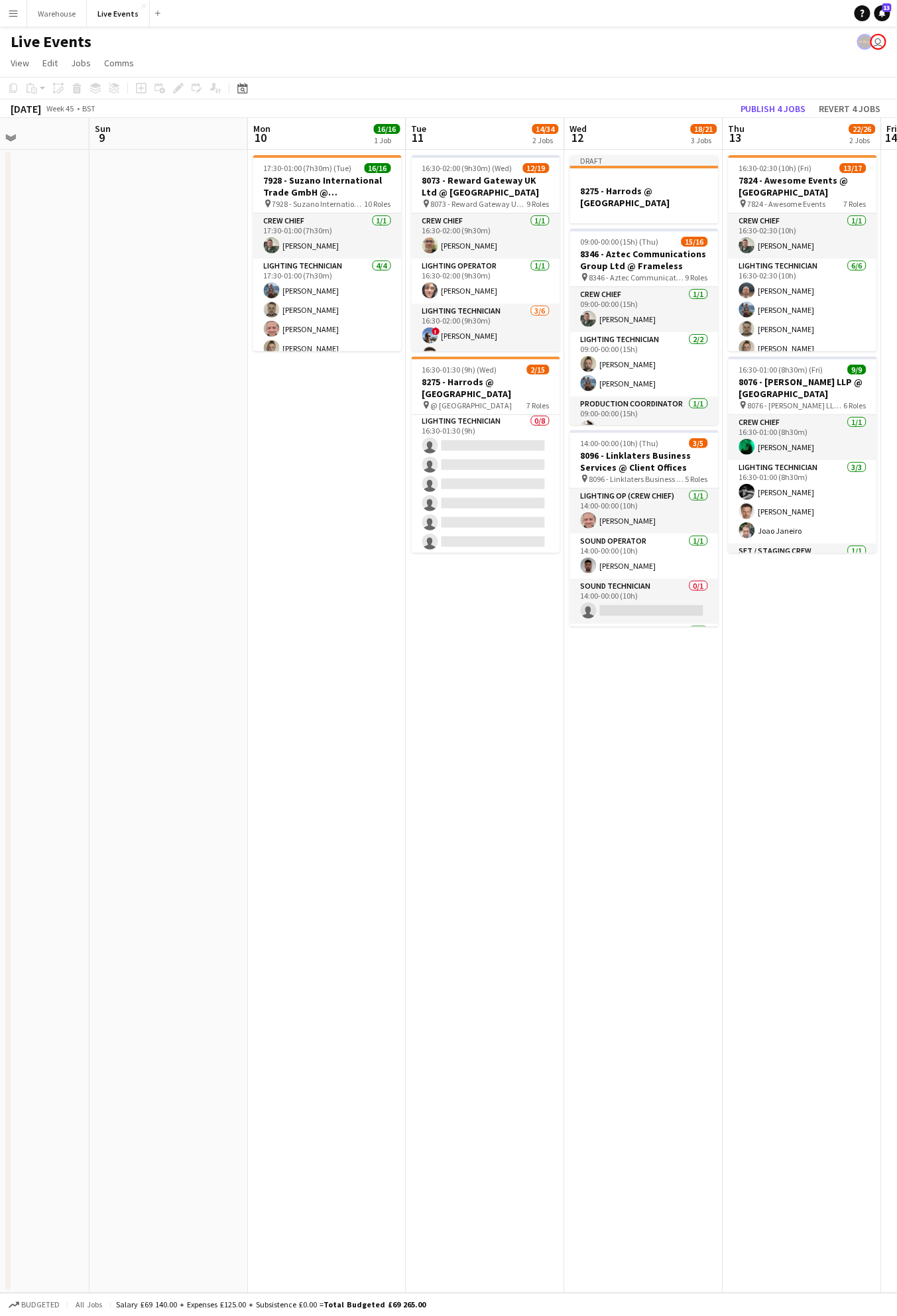
scroll to position [0, 380]
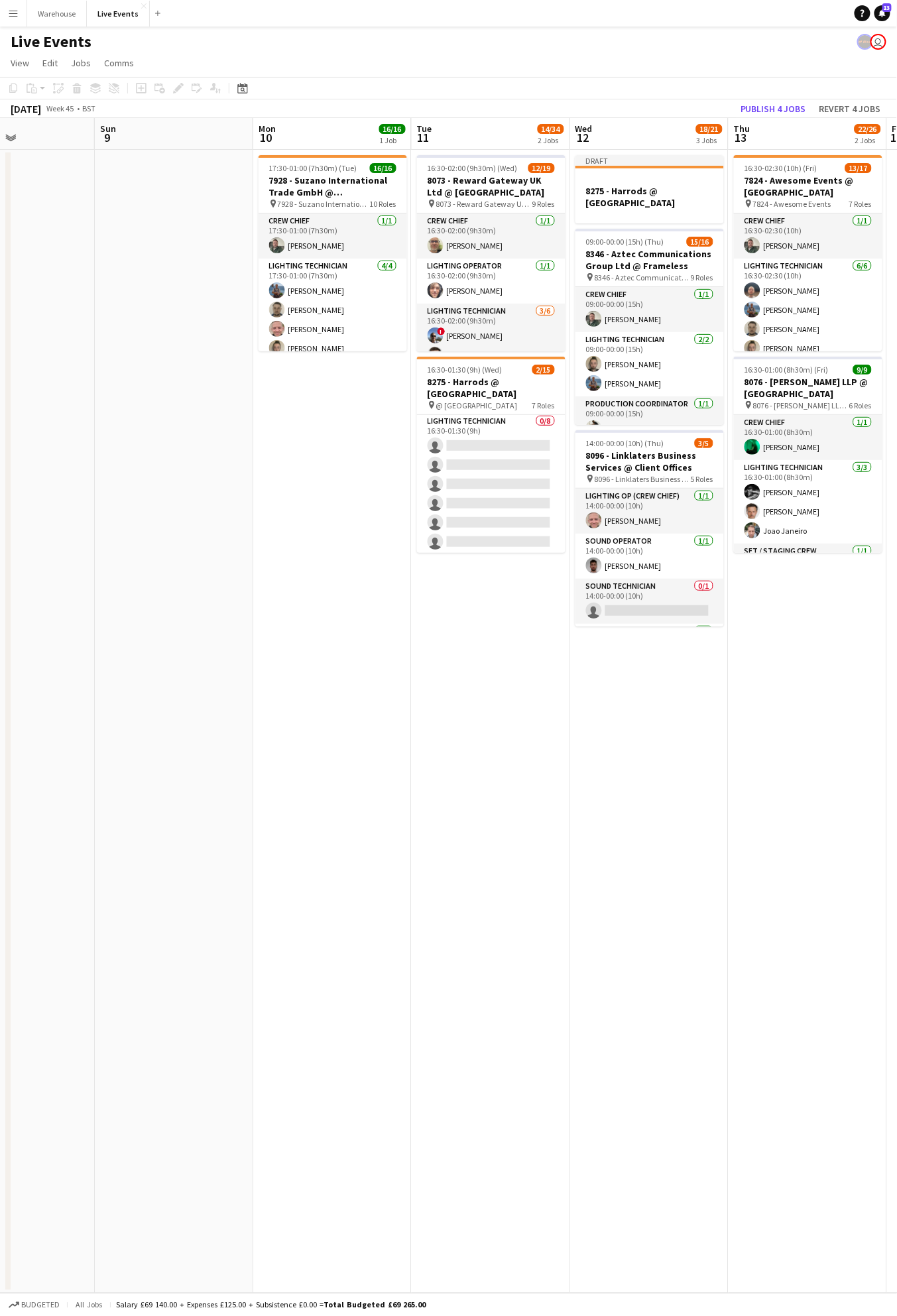
drag, startPoint x: 484, startPoint y: 482, endPoint x: 499, endPoint y: 464, distance: 23.4
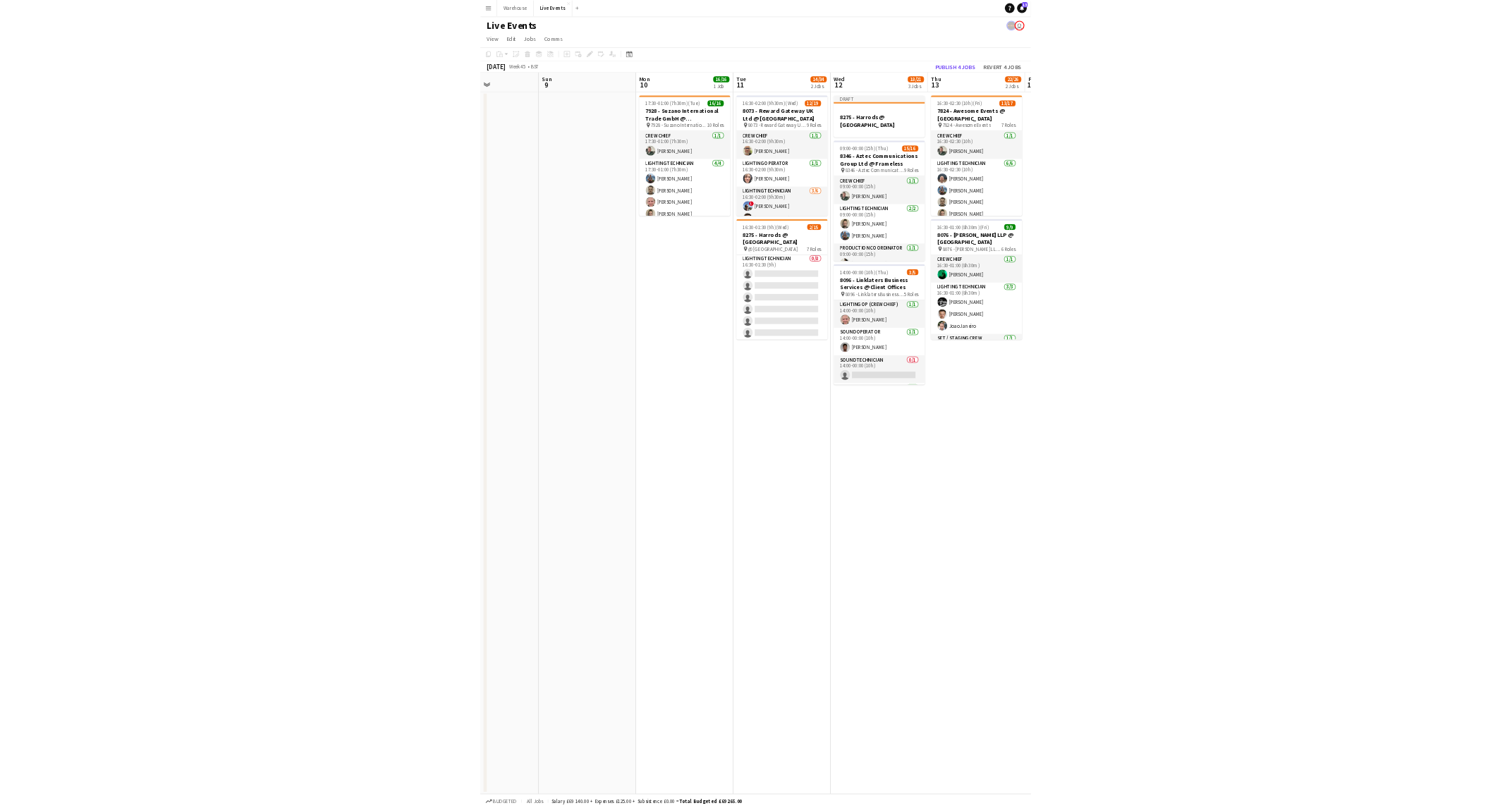
scroll to position [0, 405]
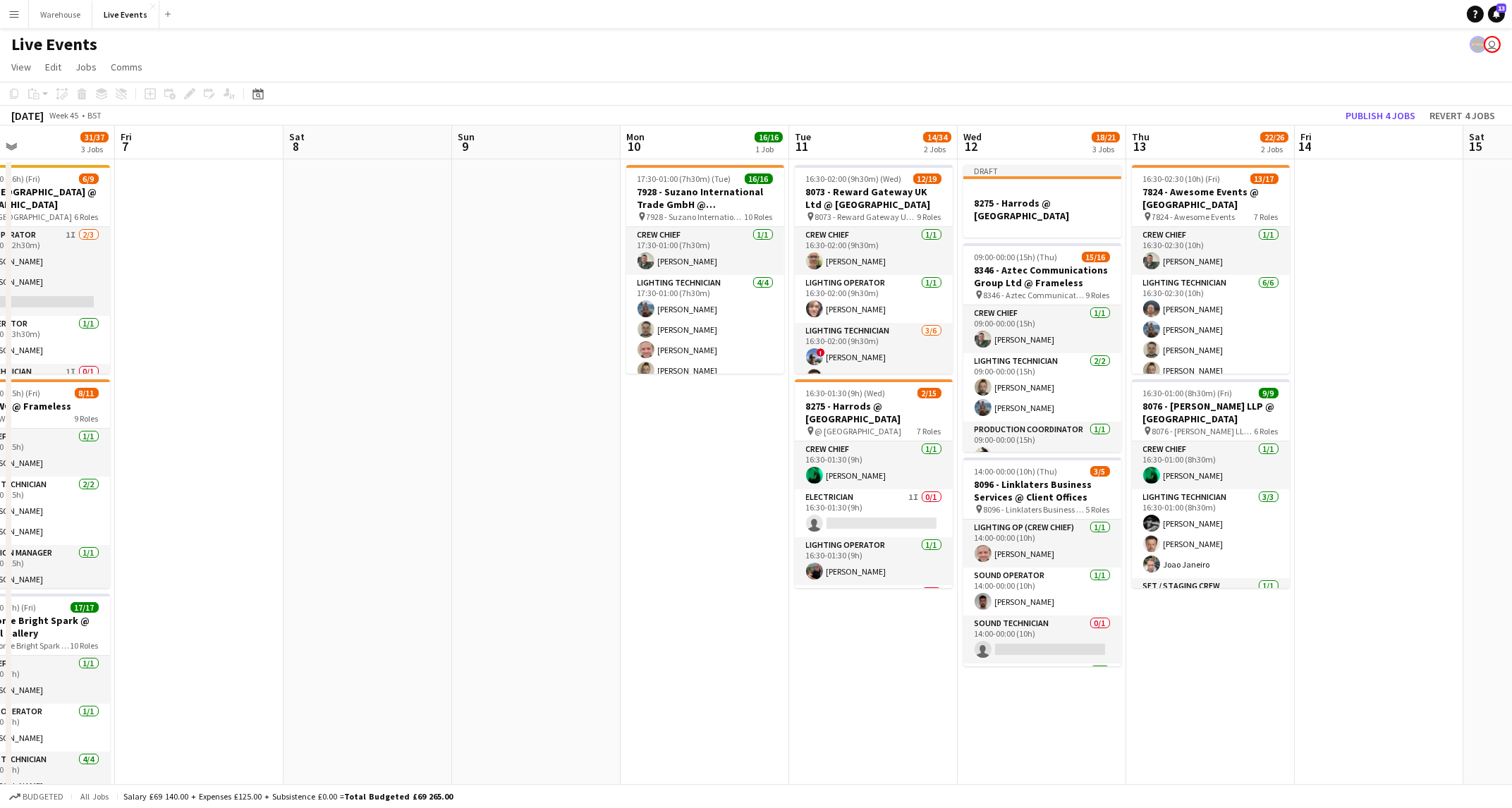
drag, startPoint x: 117, startPoint y: 347, endPoint x: 989, endPoint y: 393, distance: 873.2
click at [989, 393] on app-calendar-viewport "Tue 4 Wed 5 Thu 6 31/37 3 Jobs Fri 7 Sat 8 Sun 9 Mon 10 16/16 1 Job Tue 11 14/3…" at bounding box center [756, 478] width 1512 height 705
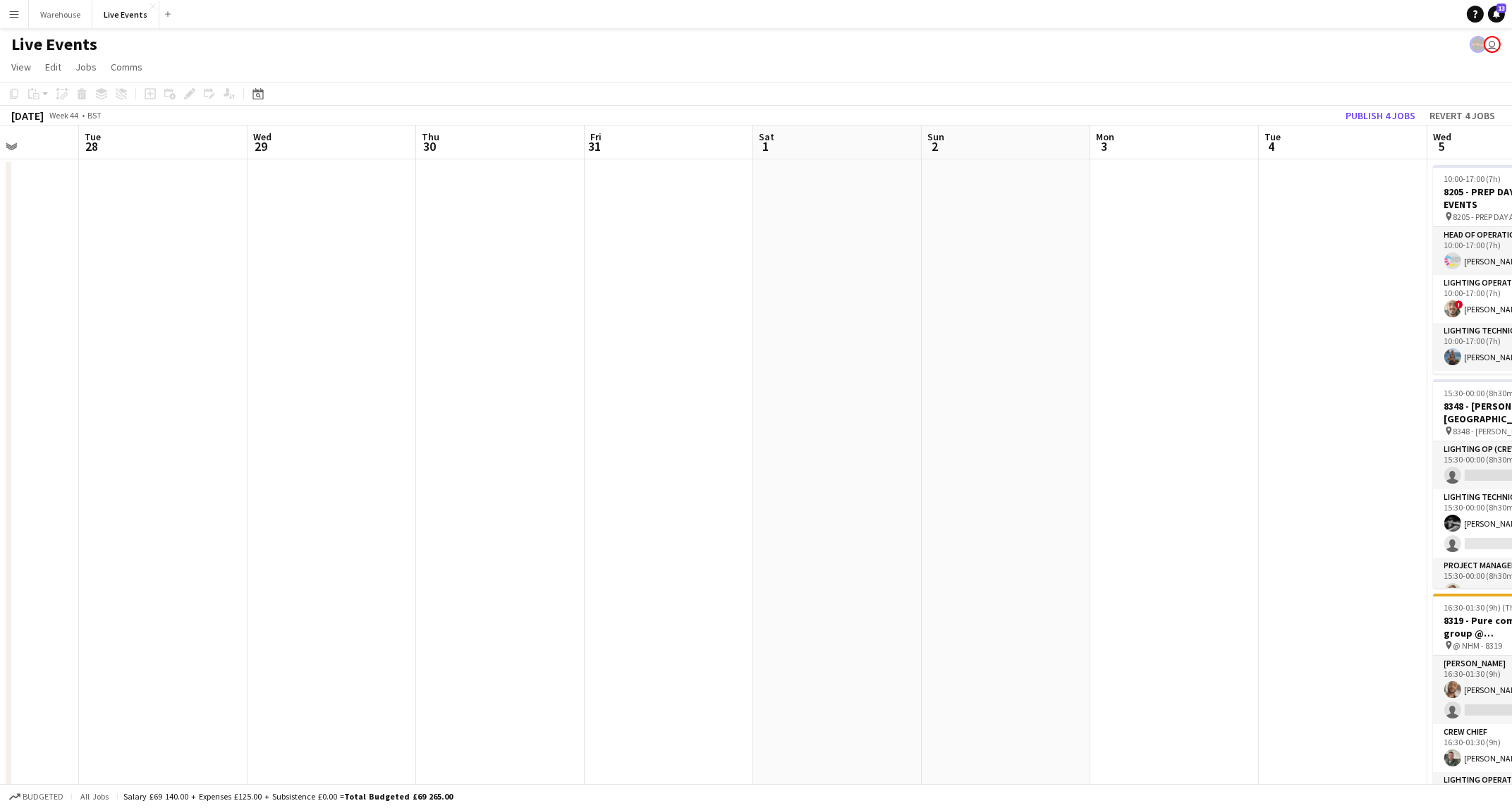
drag, startPoint x: 88, startPoint y: 409, endPoint x: 1331, endPoint y: 626, distance: 1261.8
click at [1331, 626] on app-calendar-viewport "Sat 25 2/3 1 Job Sun 26 Mon 27 Tue 28 Wed 29 Thu 30 Fri 31 Sat 1 Sun 2 Mon 3 Tu…" at bounding box center [756, 478] width 1512 height 705
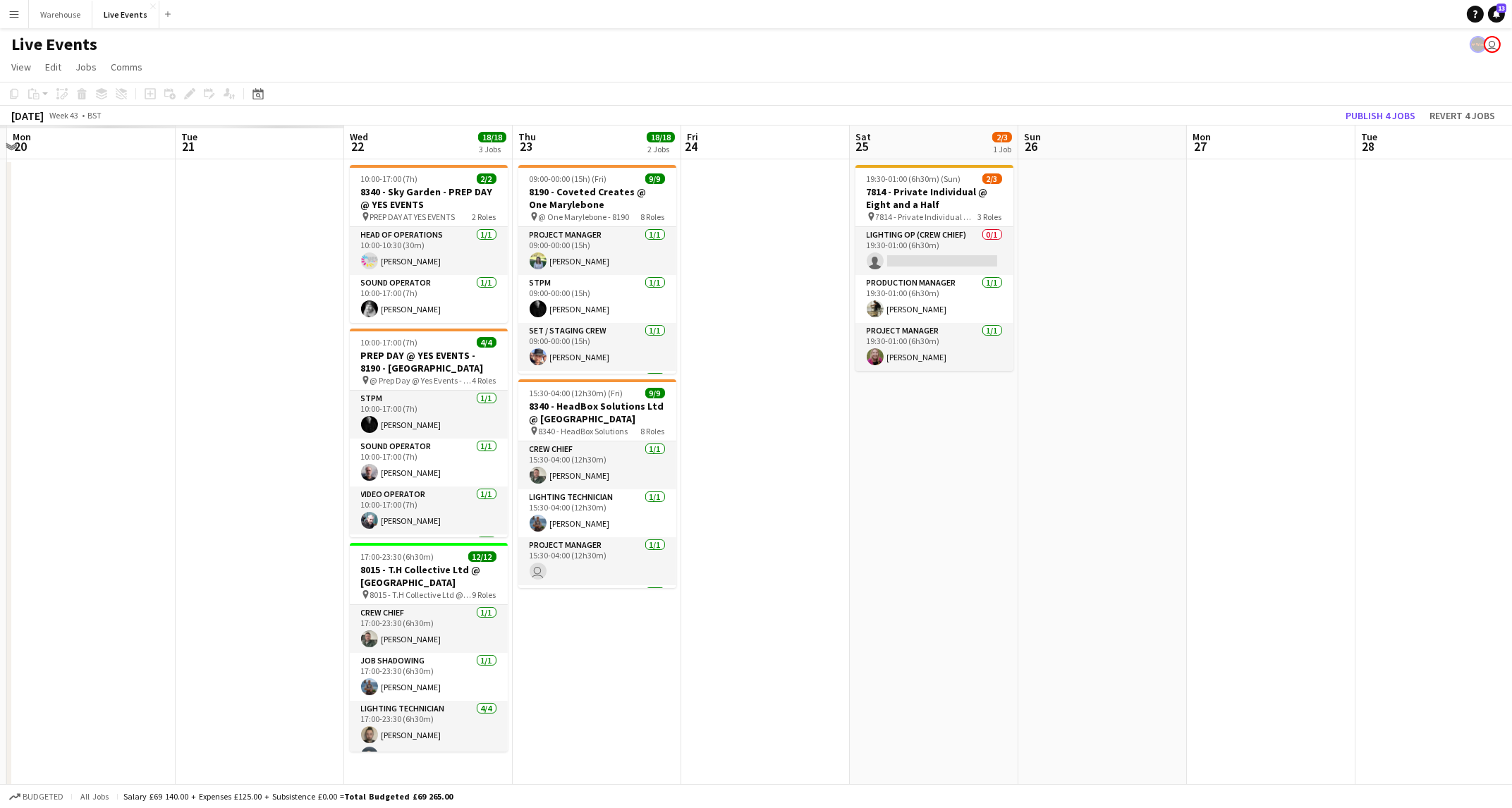
drag, startPoint x: 318, startPoint y: 484, endPoint x: 1467, endPoint y: 598, distance: 1154.6
click at [1467, 598] on app-calendar-viewport "Sat 18 Sun 19 Mon 20 Tue 21 Wed 22 18/18 3 Jobs Thu 23 18/18 2 Jobs Fri 24 Sat …" at bounding box center [756, 478] width 1512 height 705
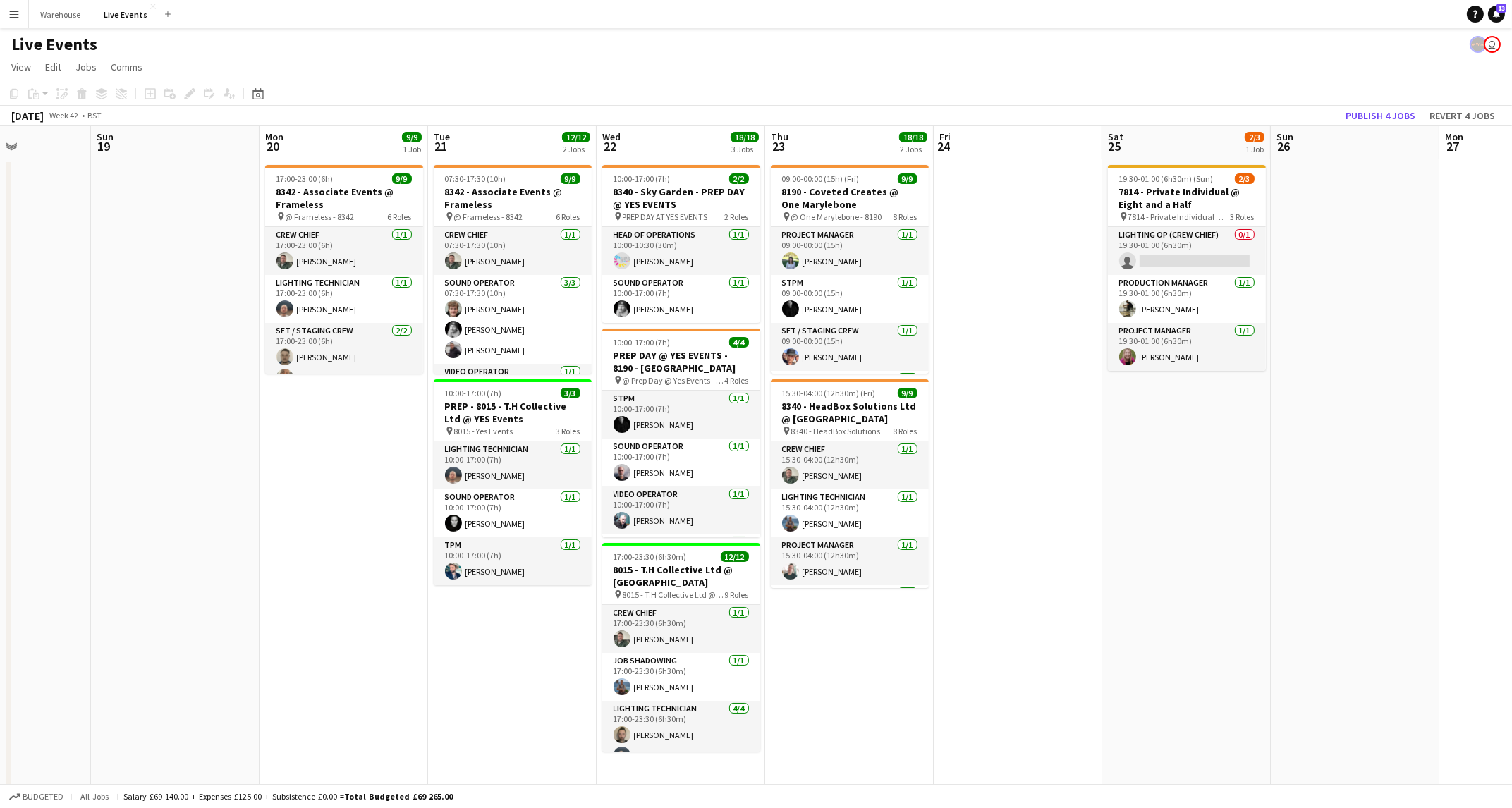
drag, startPoint x: 146, startPoint y: 540, endPoint x: 1426, endPoint y: 756, distance: 1298.1
click at [1426, 756] on app-calendar-viewport "Thu 16 Fri 17 Sat 18 Sun 19 Mon 20 9/9 1 Job Tue 21 12/12 2 Jobs Wed 22 18/18 3…" at bounding box center [756, 478] width 1512 height 705
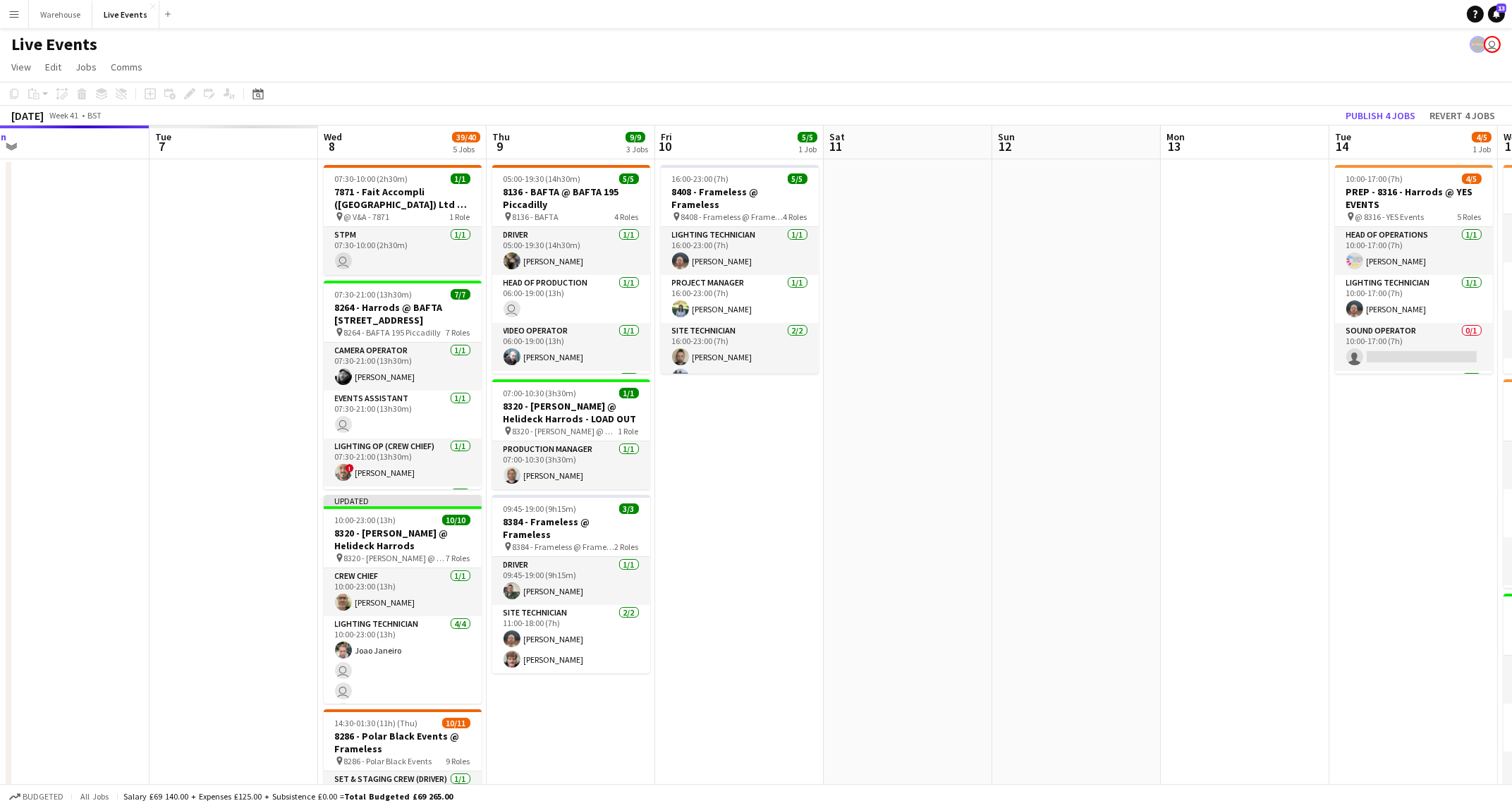
drag, startPoint x: 439, startPoint y: 621, endPoint x: 1524, endPoint y: 586, distance: 1085.6
click at [1512, 586] on html "Menu Boards Boards Boards All jobs Status Workforce Workforce My Workforce Recr…" at bounding box center [756, 593] width 1512 height 1186
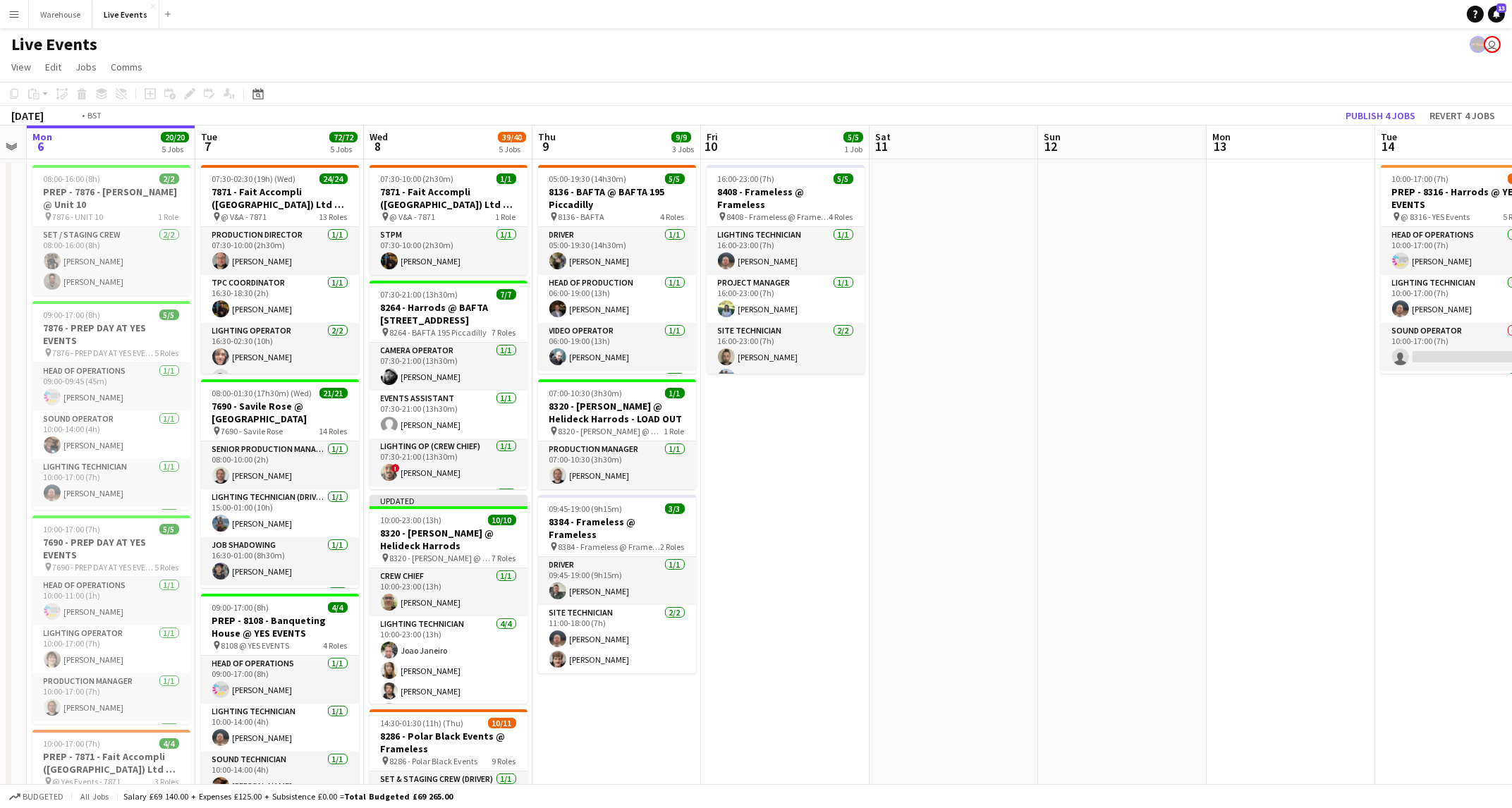
drag, startPoint x: 399, startPoint y: 452, endPoint x: 1363, endPoint y: 487, distance: 964.6
click at [1363, 487] on app-calendar-viewport "Sat 4 Sun 5 Mon 6 20/20 5 Jobs Tue 7 72/72 5 Jobs Wed 8 39/40 5 Jobs Thu 9 9/9 …" at bounding box center [756, 693] width 1512 height 1134
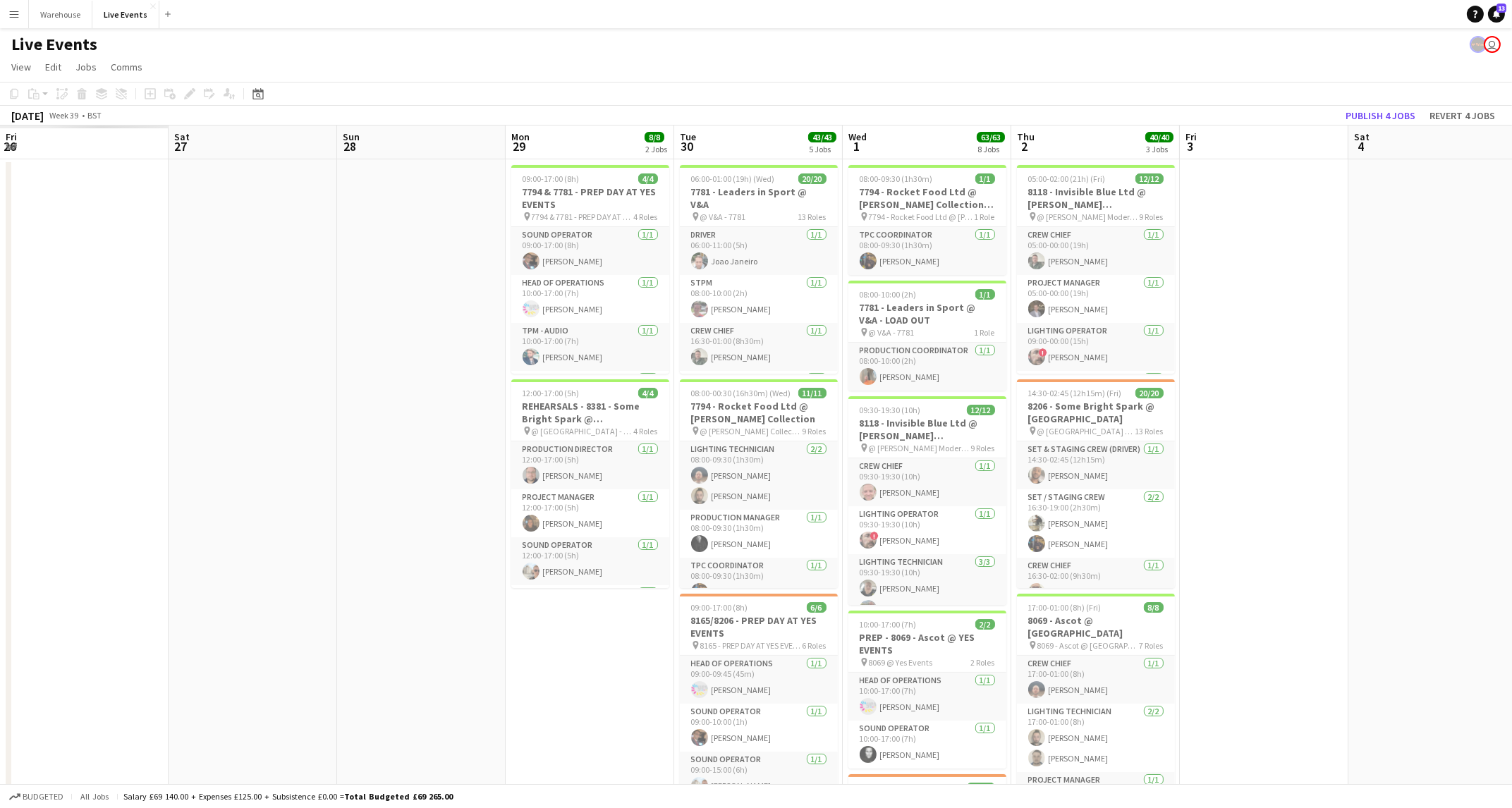
drag, startPoint x: 681, startPoint y: 394, endPoint x: 1426, endPoint y: 393, distance: 745.0
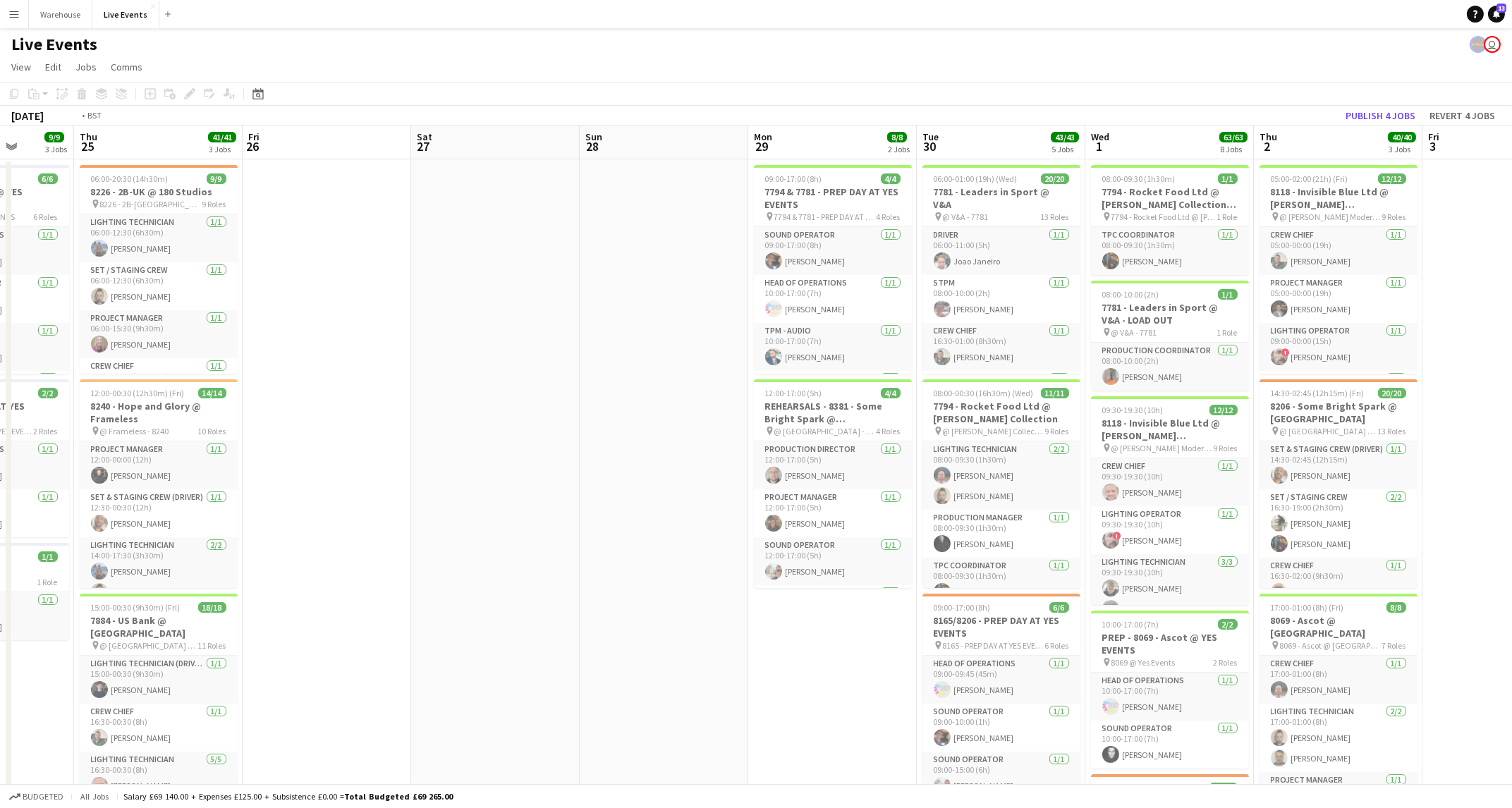
drag, startPoint x: 435, startPoint y: 443, endPoint x: 1467, endPoint y: 489, distance: 1033.0
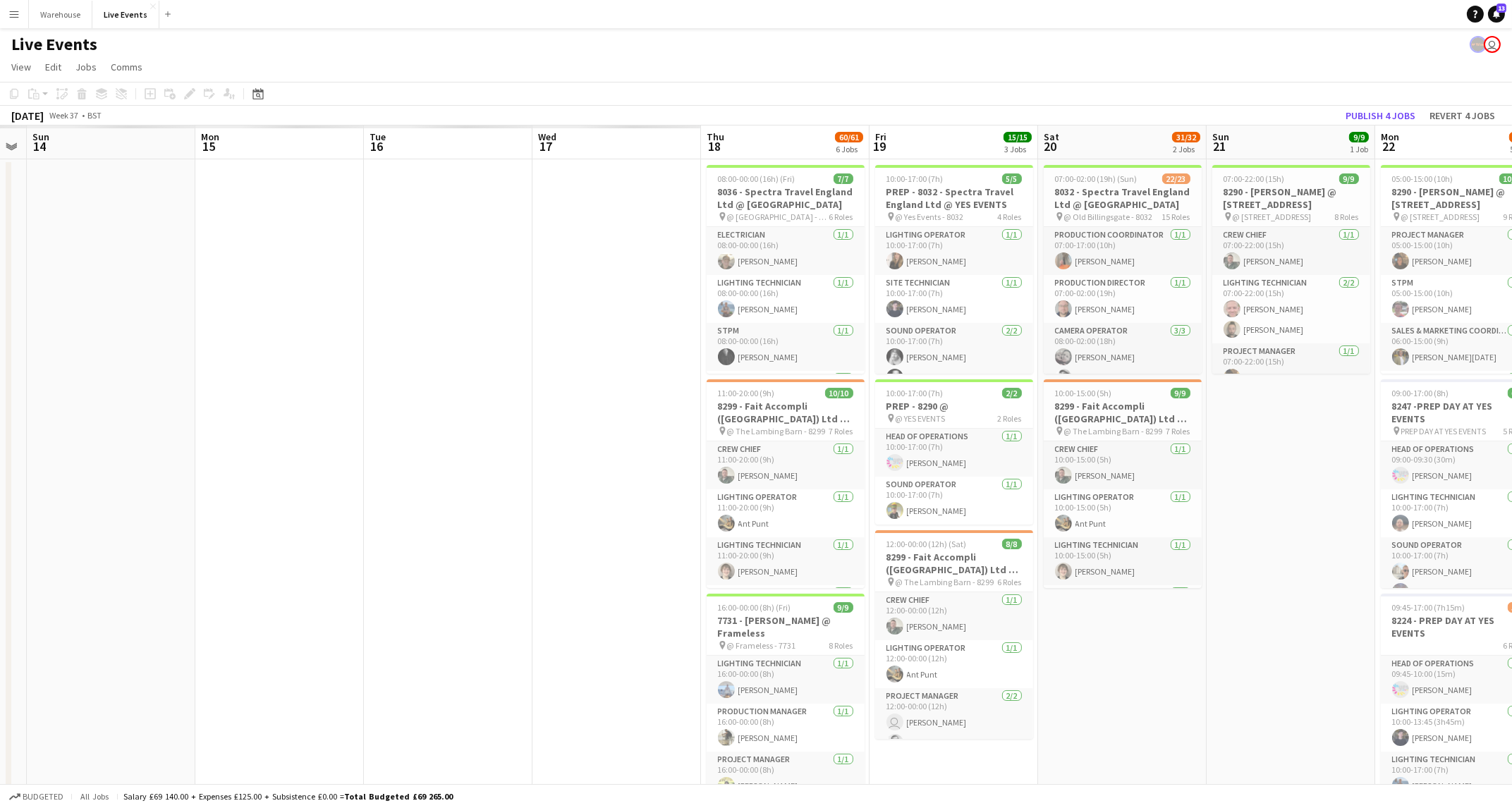
drag, startPoint x: 306, startPoint y: 520, endPoint x: 1326, endPoint y: 534, distance: 1020.1
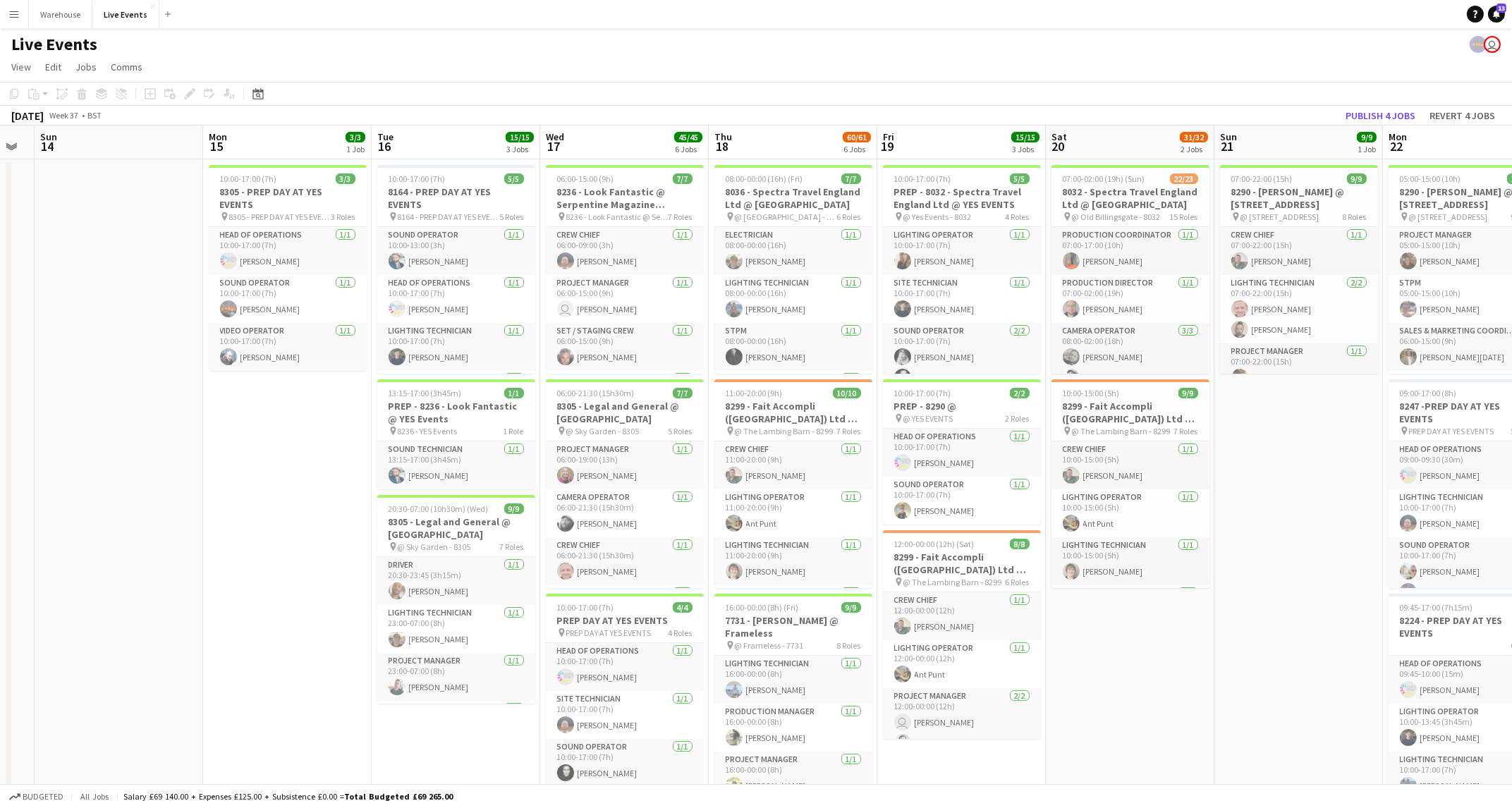
scroll to position [0, 0]
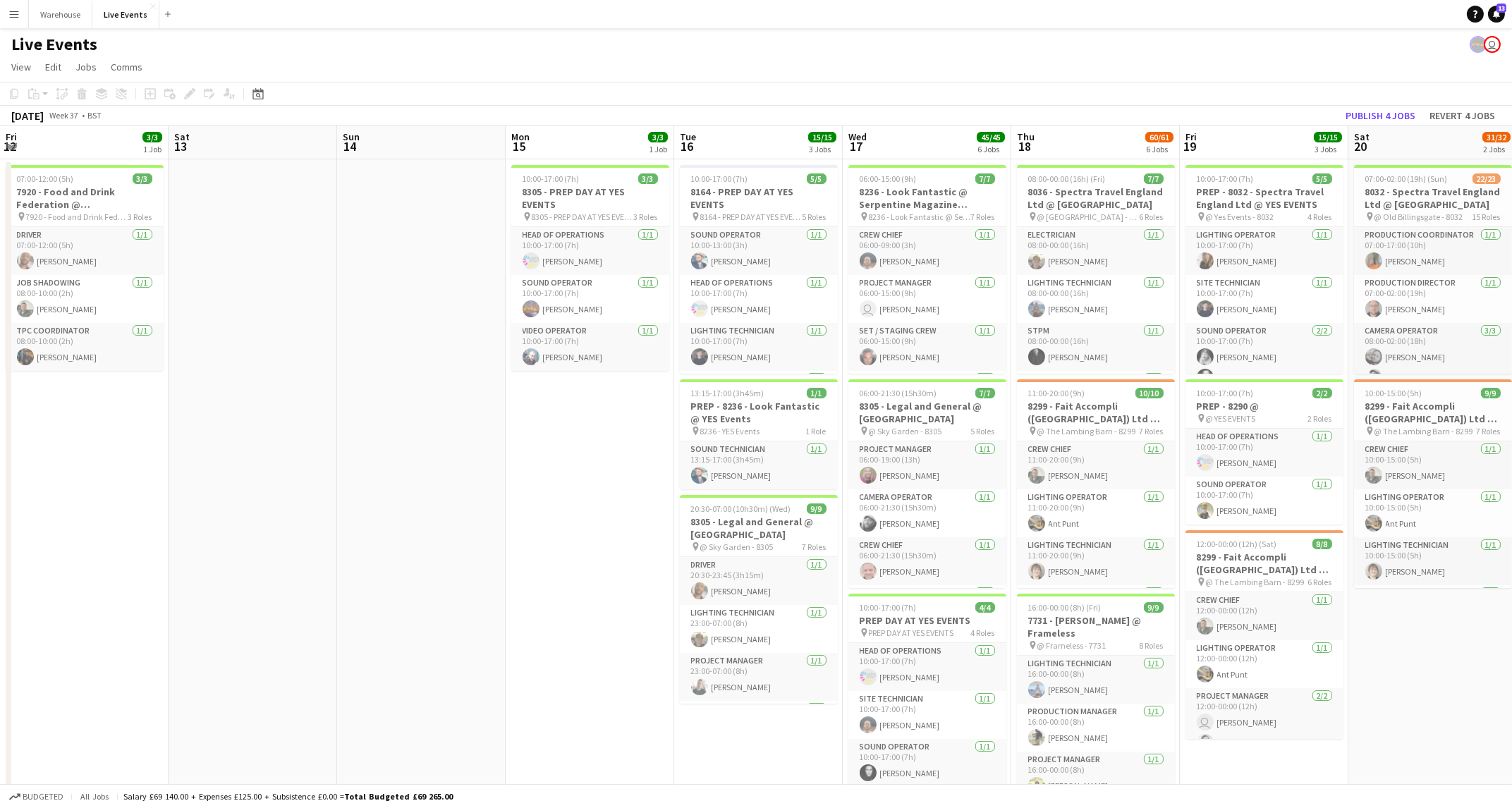
drag, startPoint x: 283, startPoint y: 446, endPoint x: 1242, endPoint y: 492, distance: 960.1
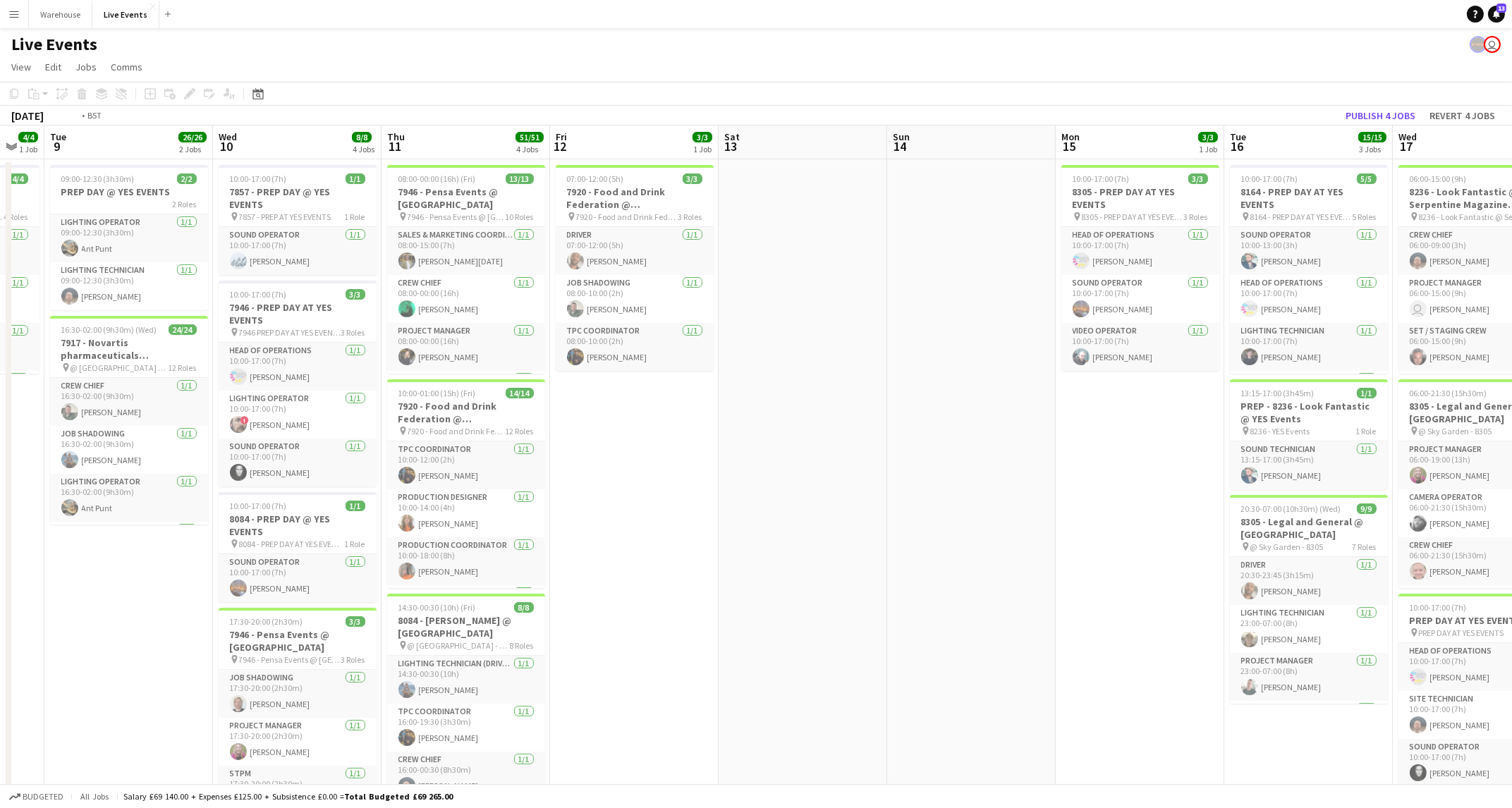
drag, startPoint x: 467, startPoint y: 475, endPoint x: 1247, endPoint y: 583, distance: 787.4
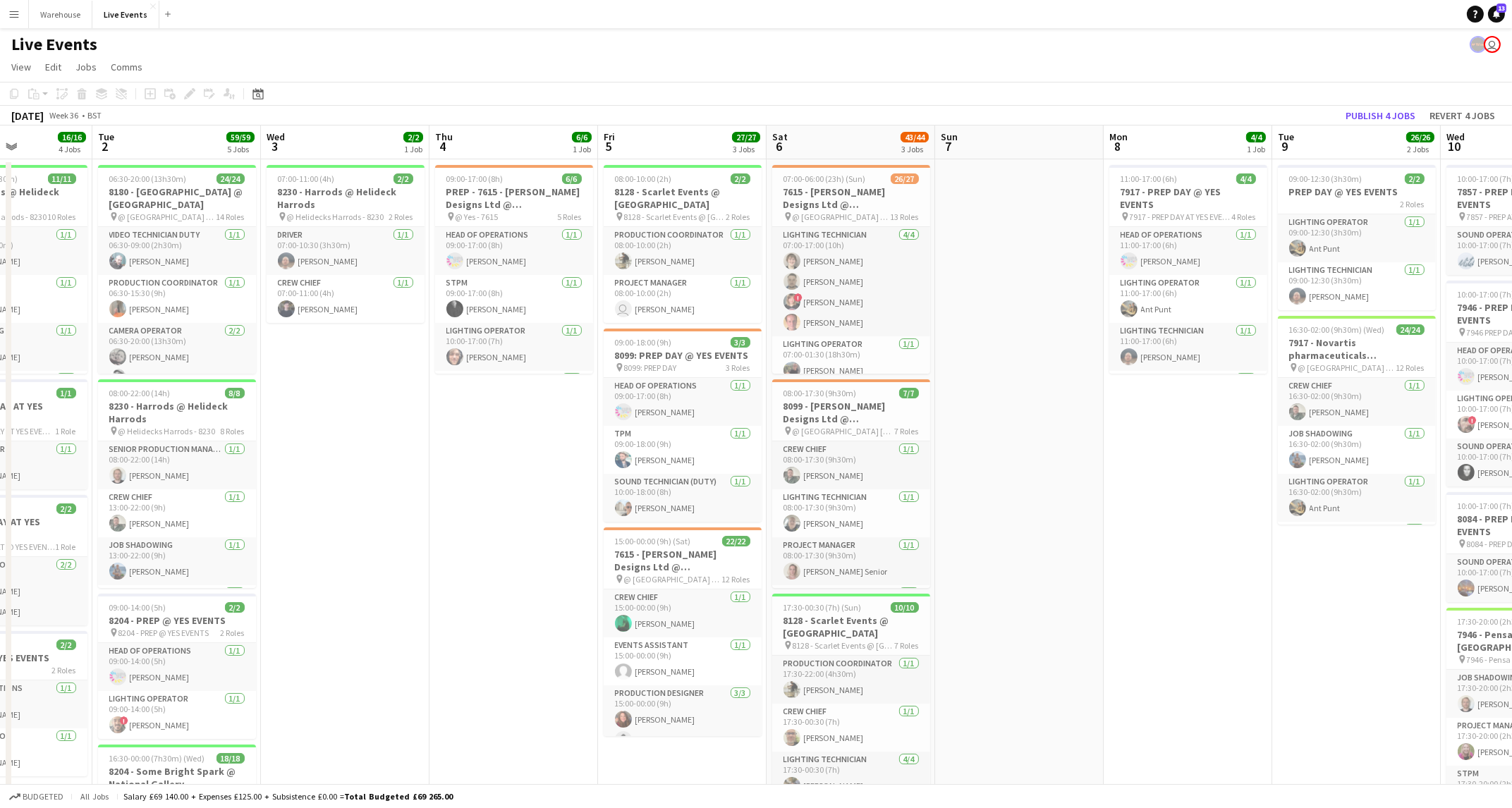
drag, startPoint x: 586, startPoint y: 558, endPoint x: 1017, endPoint y: 563, distance: 431.0
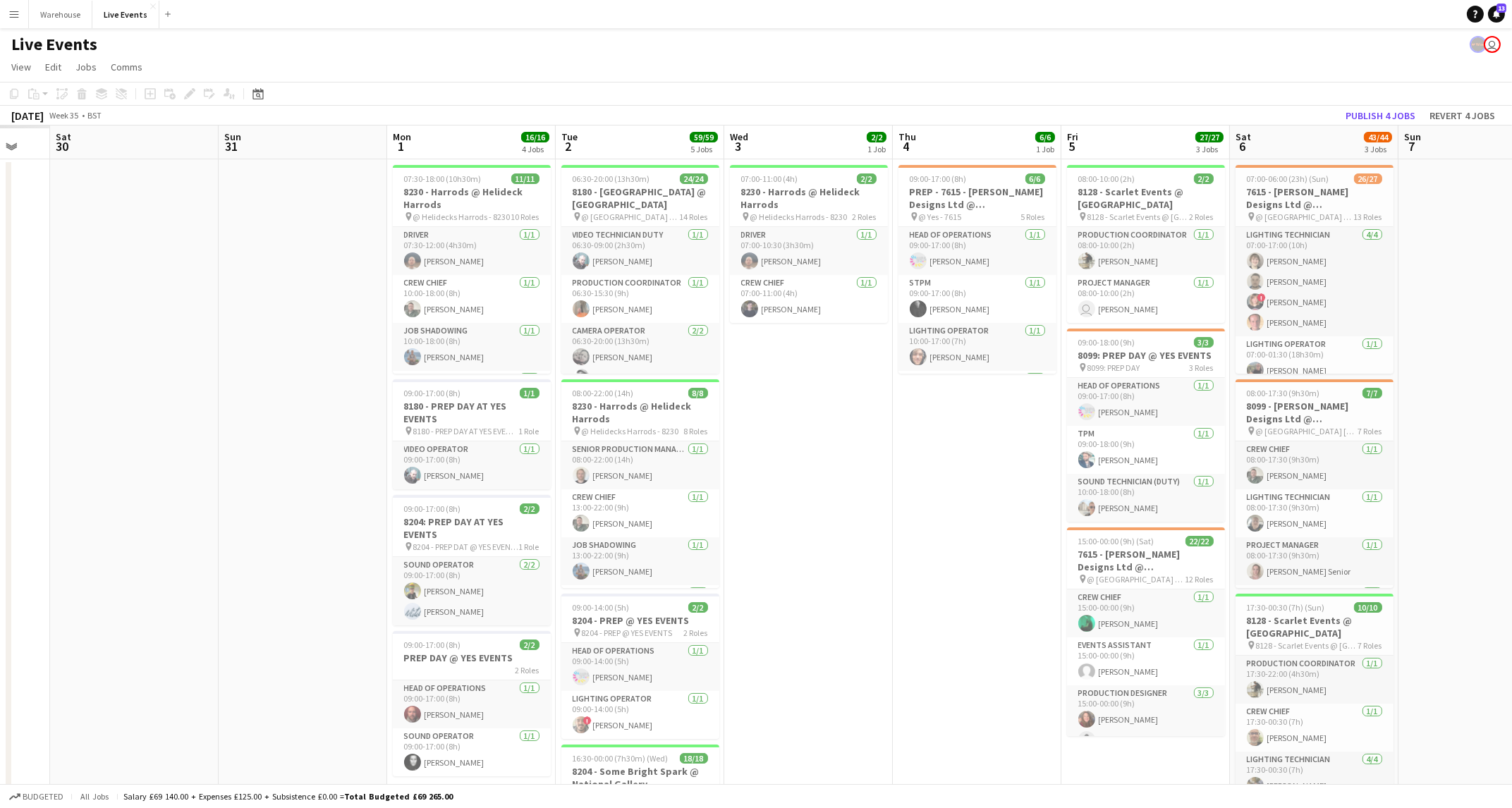
scroll to position [0, 424]
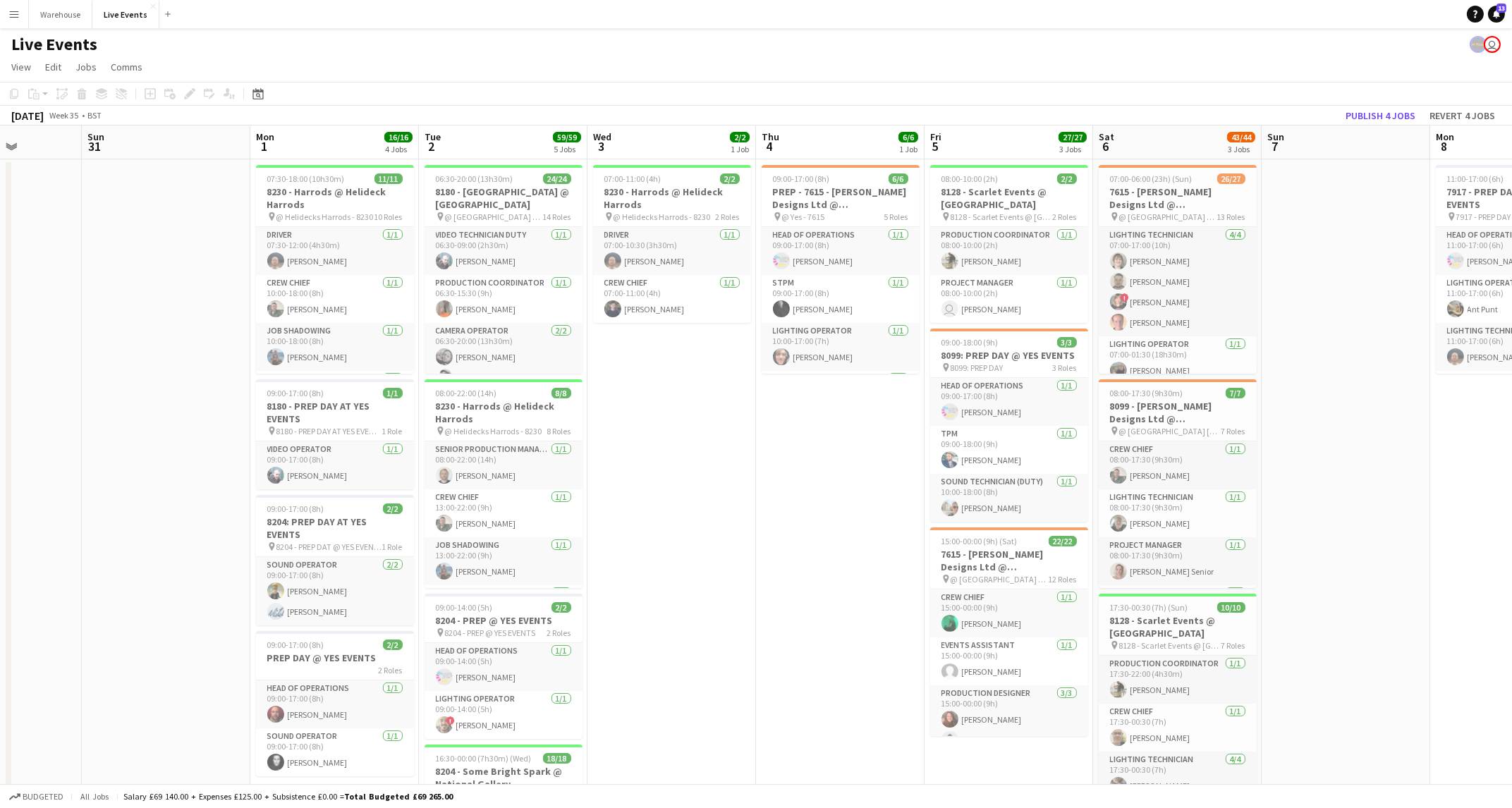
drag, startPoint x: 468, startPoint y: 511, endPoint x: 1075, endPoint y: 563, distance: 609.2
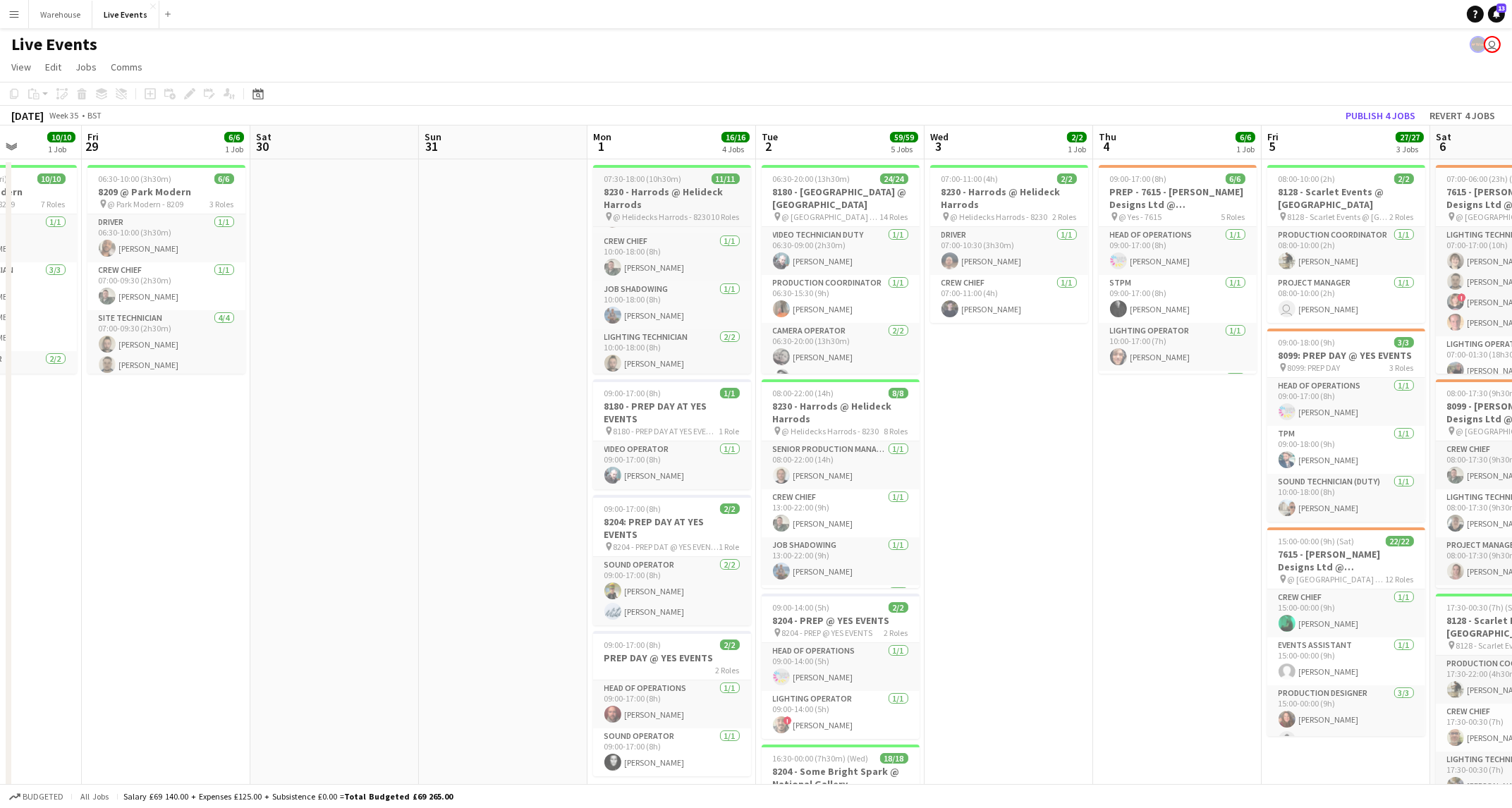
scroll to position [24, 0]
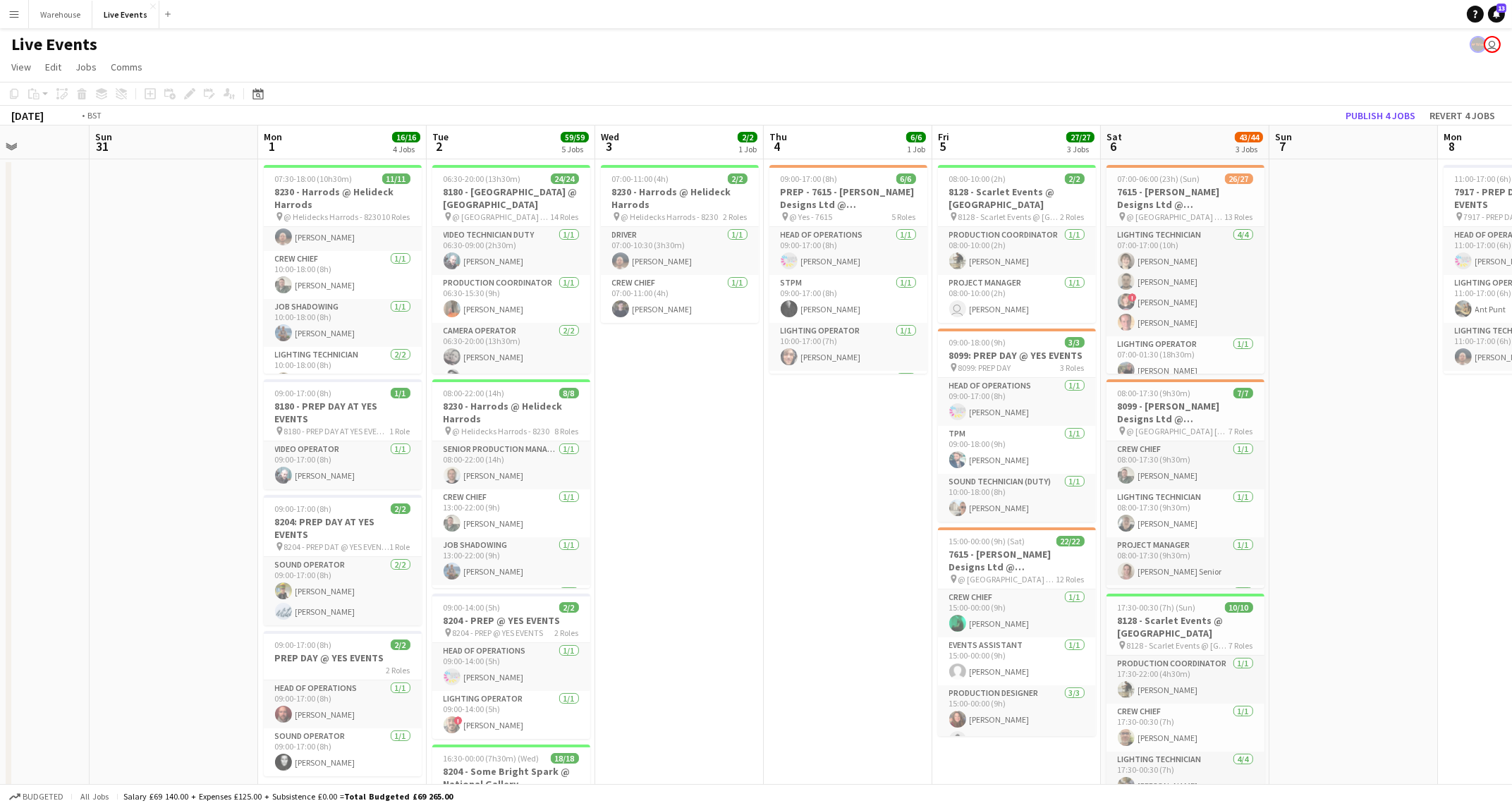
drag, startPoint x: 1062, startPoint y: 478, endPoint x: 230, endPoint y: 548, distance: 834.9
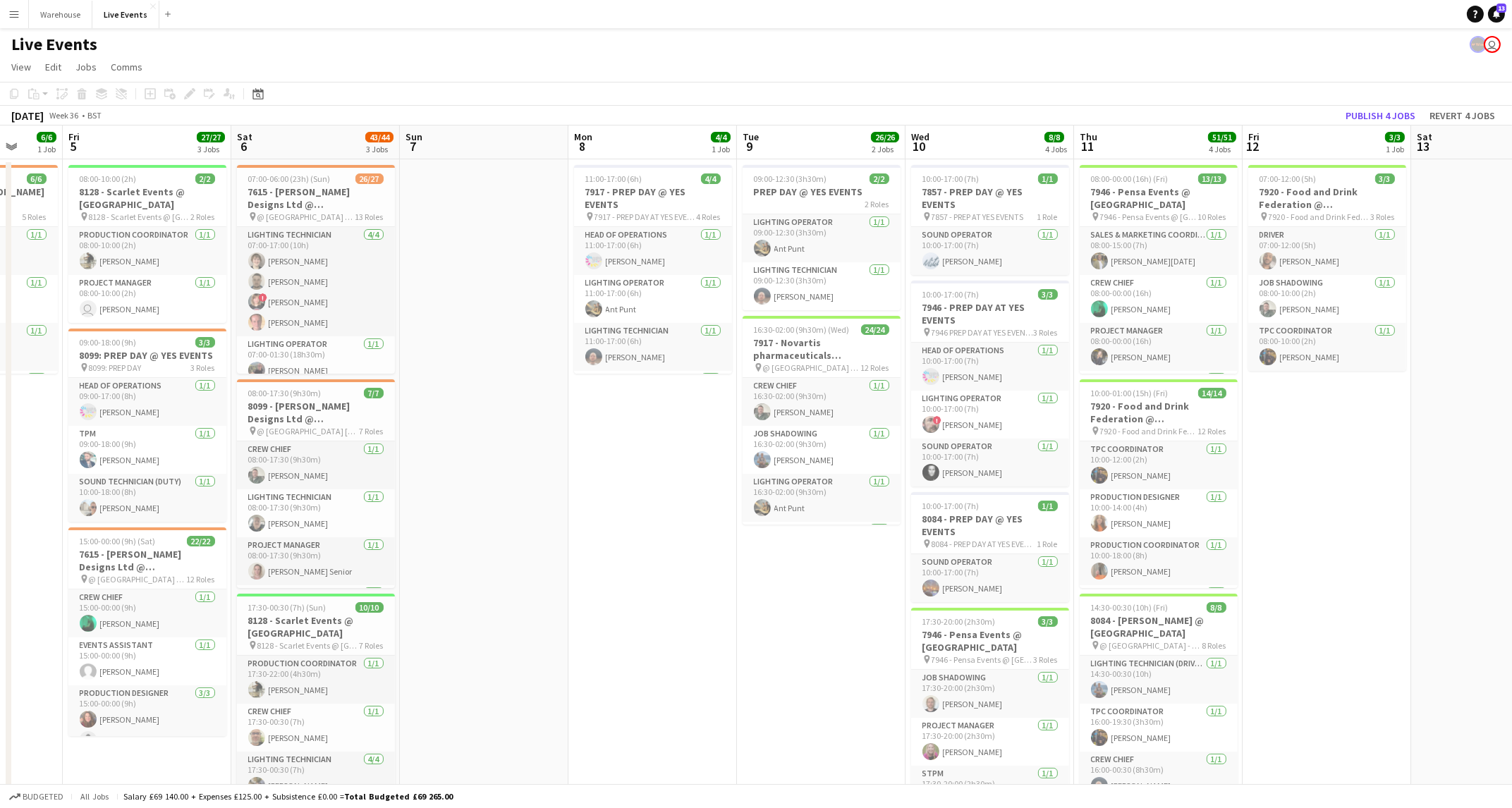
drag, startPoint x: 1024, startPoint y: 552, endPoint x: 653, endPoint y: 590, distance: 372.9
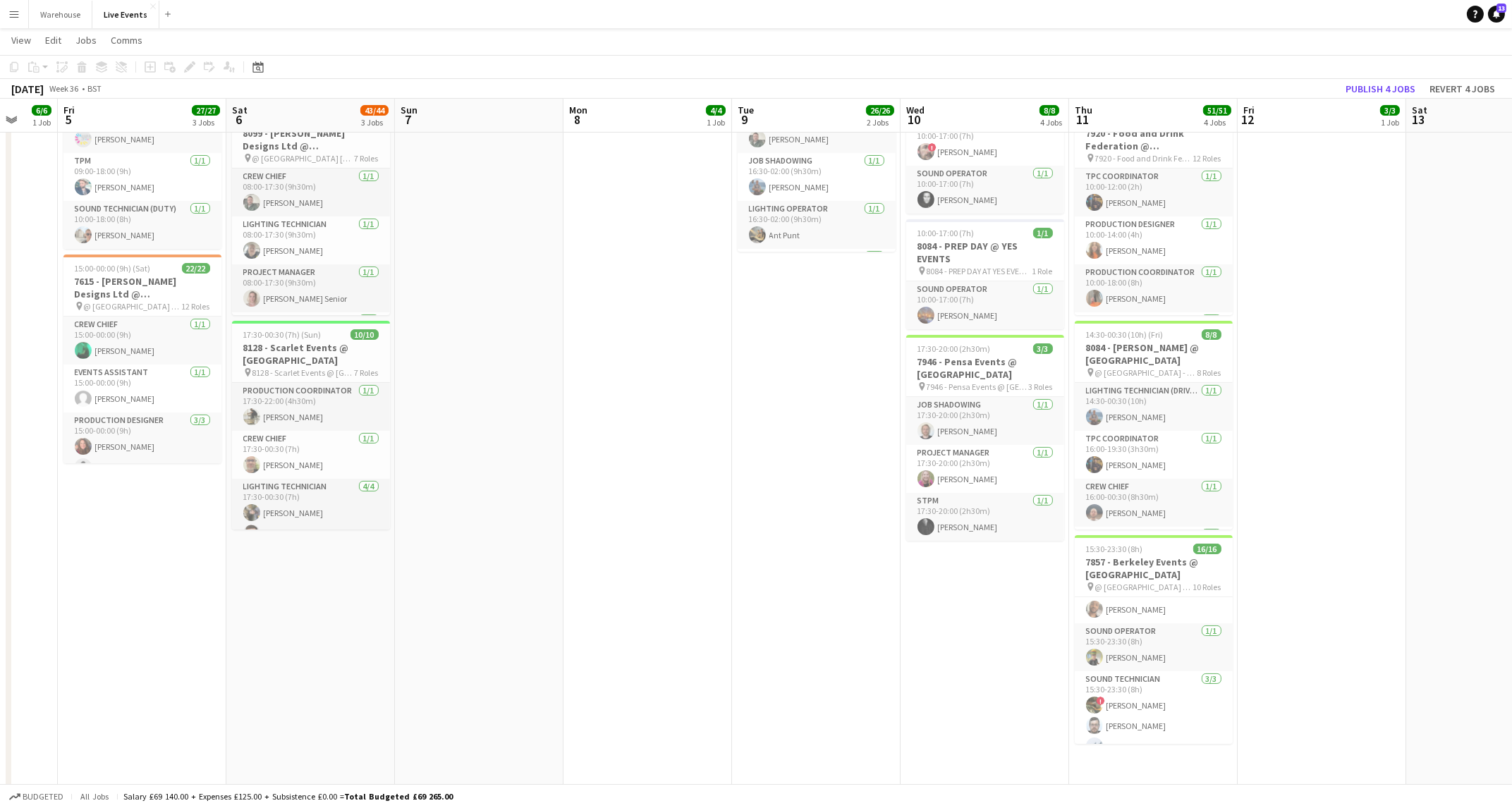
scroll to position [328, 0]
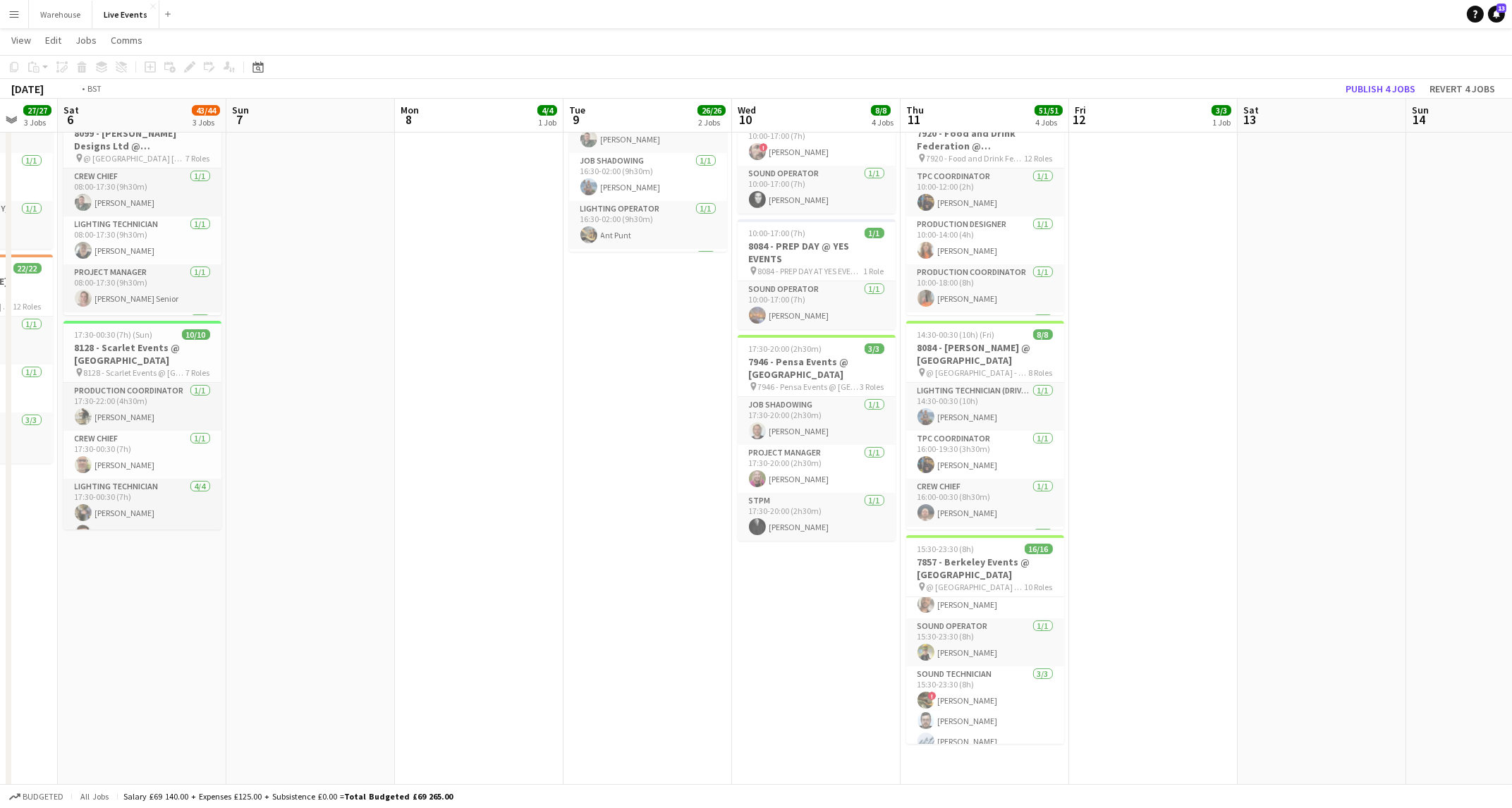
drag, startPoint x: 760, startPoint y: 345, endPoint x: 52, endPoint y: 296, distance: 709.7
click at [52, 296] on app-calendar-viewport "Wed 3 2/2 1 Job Thu 4 6/6 1 Job Fri 5 27/27 3 Jobs Sat 6 43/44 3 Jobs Sun 7 Mon…" at bounding box center [756, 584] width 1512 height 1602
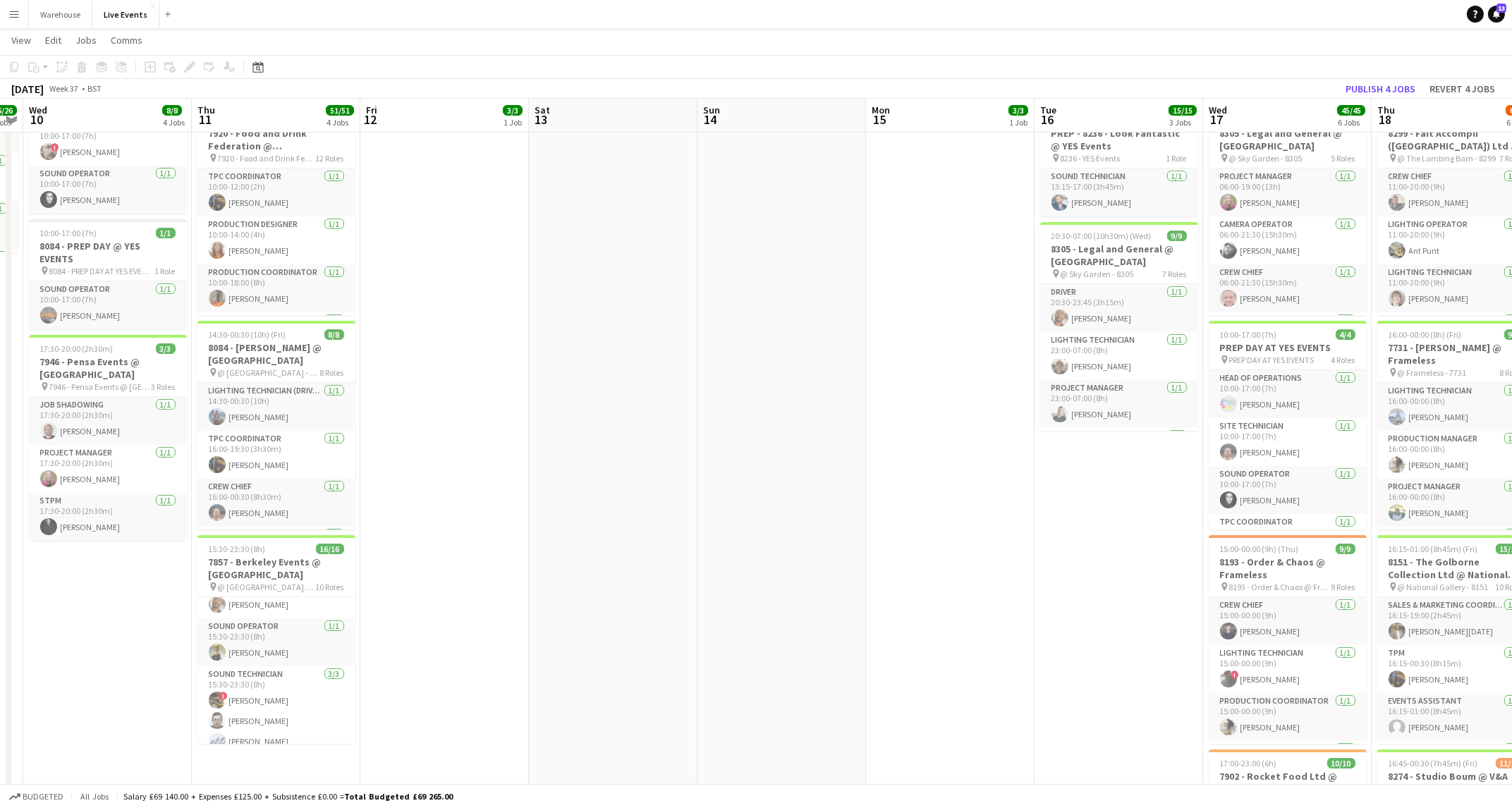
drag, startPoint x: 1030, startPoint y: 356, endPoint x: 441, endPoint y: 327, distance: 589.7
click at [441, 327] on app-calendar-viewport "Sun 7 Mon 8 4/4 1 Job Tue 9 26/26 2 Jobs Wed 10 8/8 4 Jobs Thu 11 51/51 4 Jobs …" at bounding box center [756, 584] width 1512 height 1602
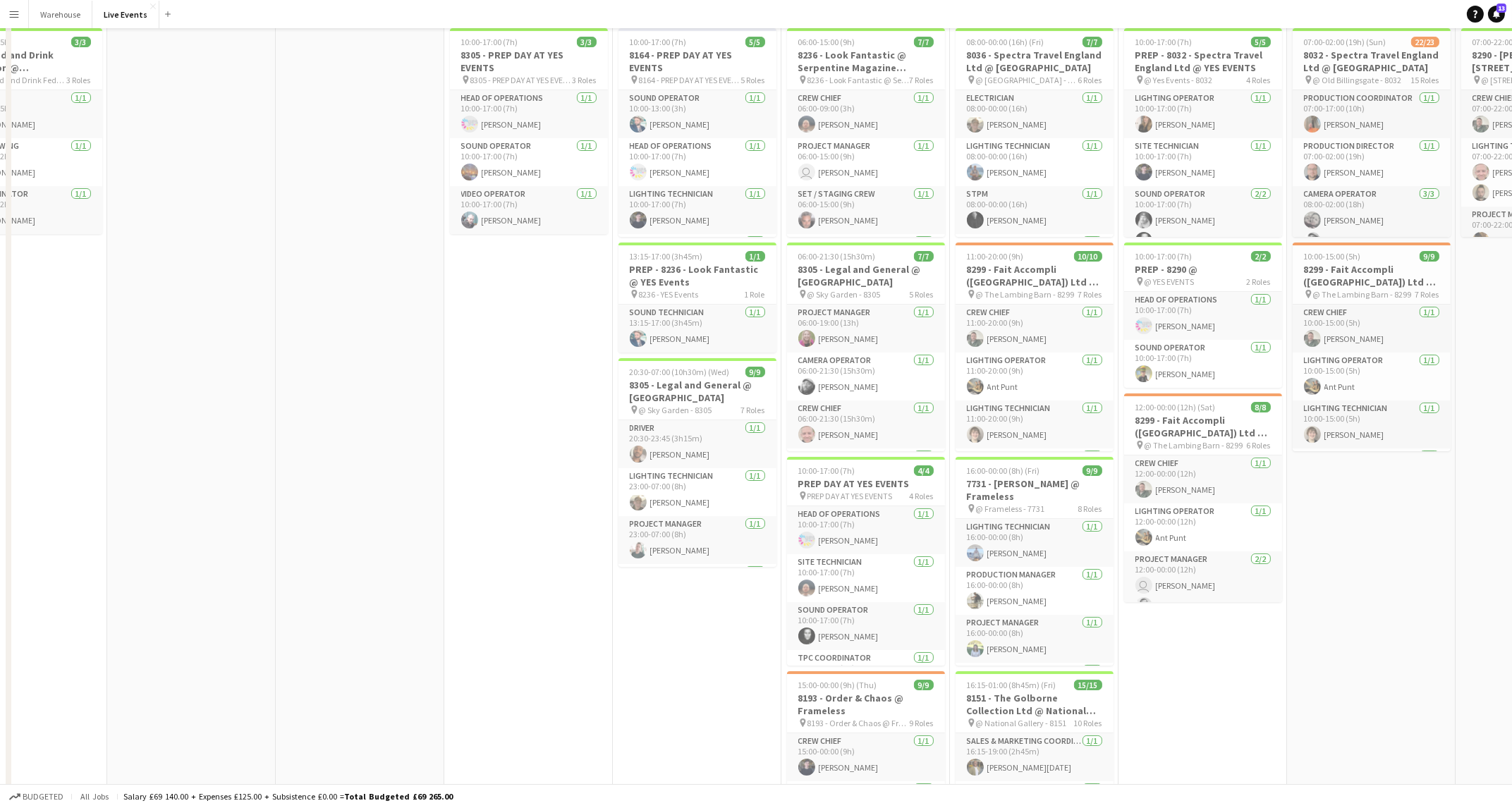
scroll to position [0, 0]
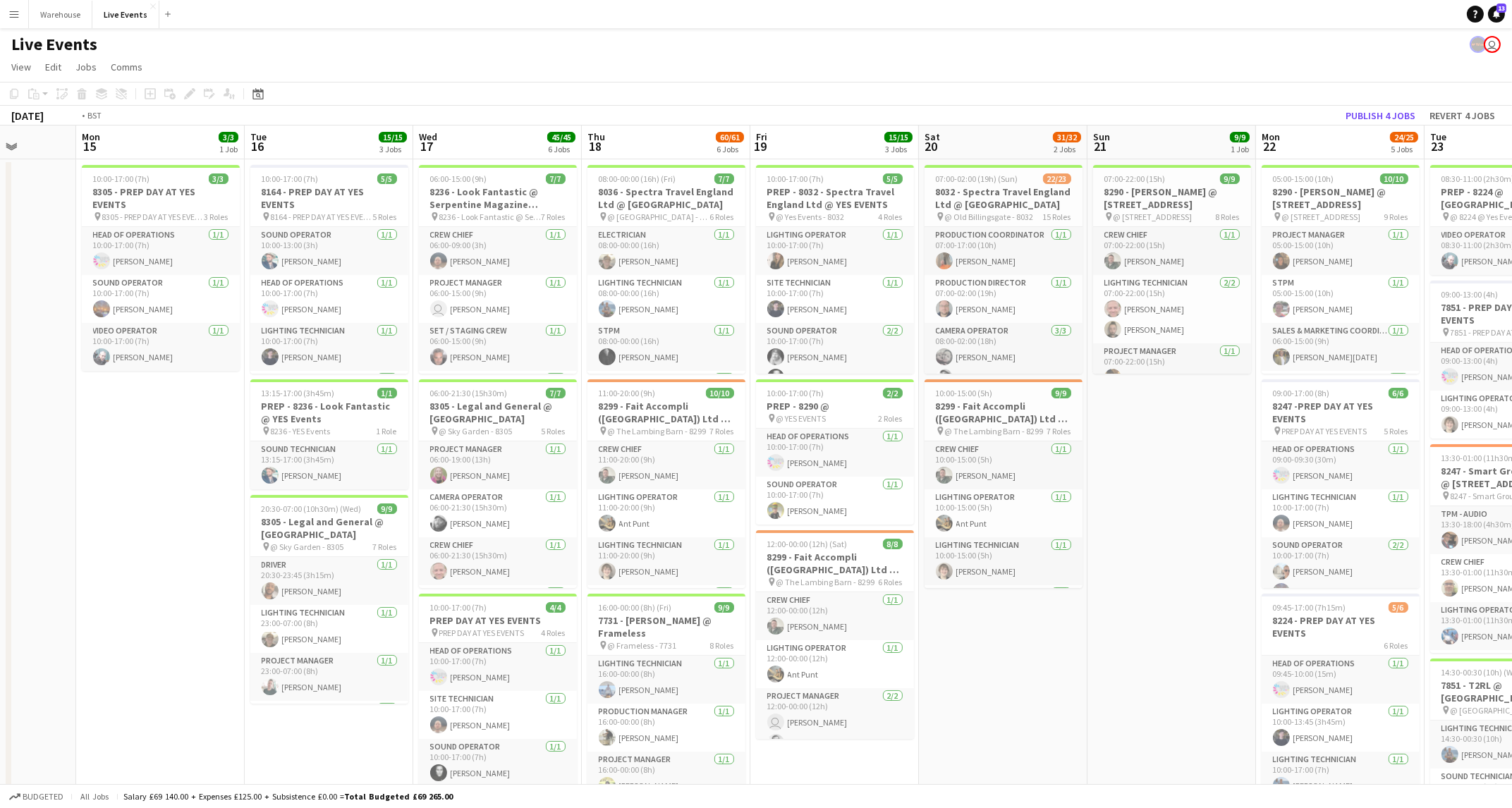
drag, startPoint x: 1495, startPoint y: 658, endPoint x: 779, endPoint y: 599, distance: 718.4
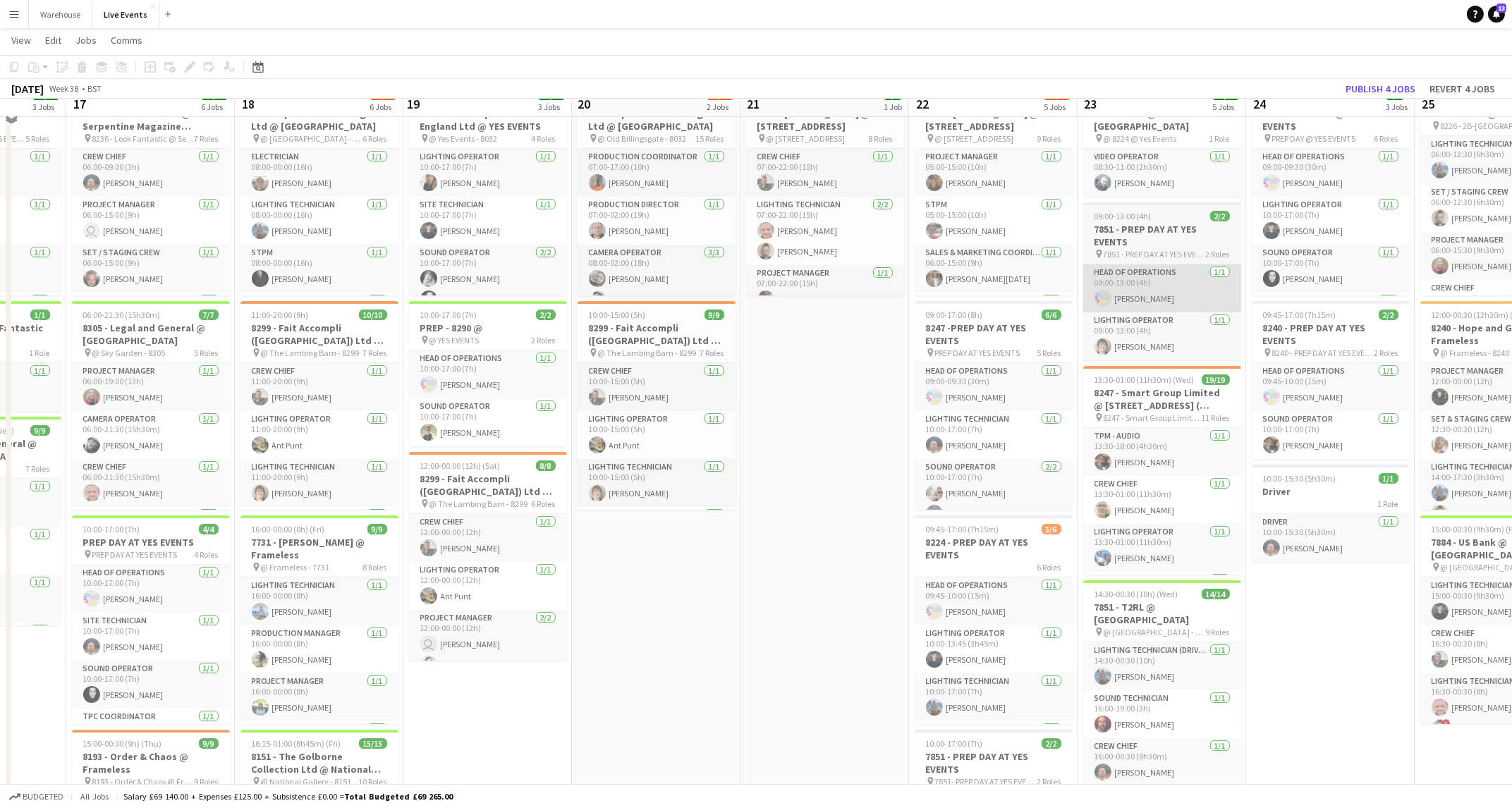
scroll to position [83, 0]
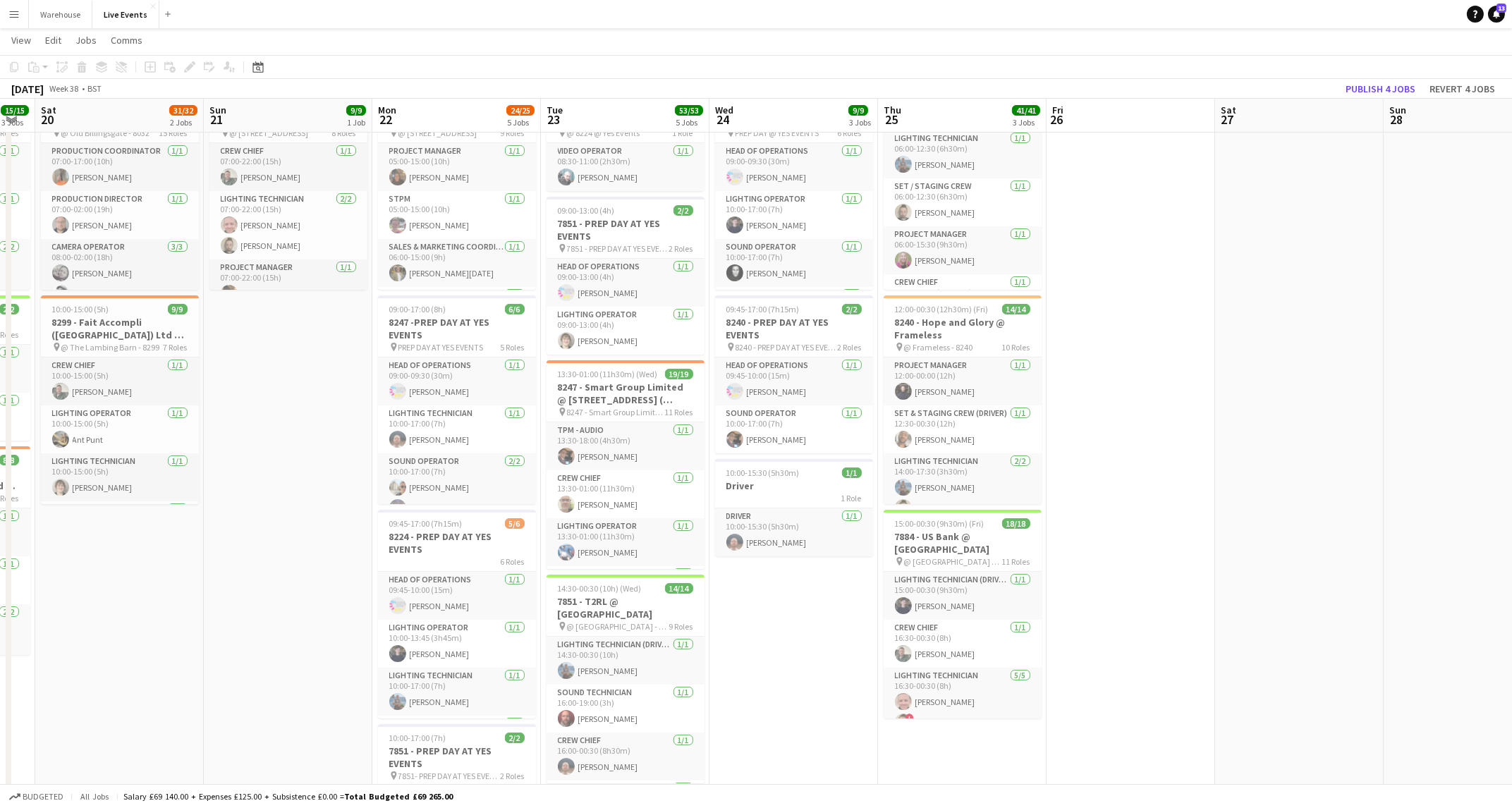
drag, startPoint x: 850, startPoint y: 497, endPoint x: 273, endPoint y: 533, distance: 578.1
click at [273, 533] on app-calendar-viewport "Tue 16 15/15 3 Jobs Wed 17 45/45 6 Jobs Thu 18 60/61 6 Jobs Fri 19 15/15 3 Jobs…" at bounding box center [756, 773] width 1512 height 1602
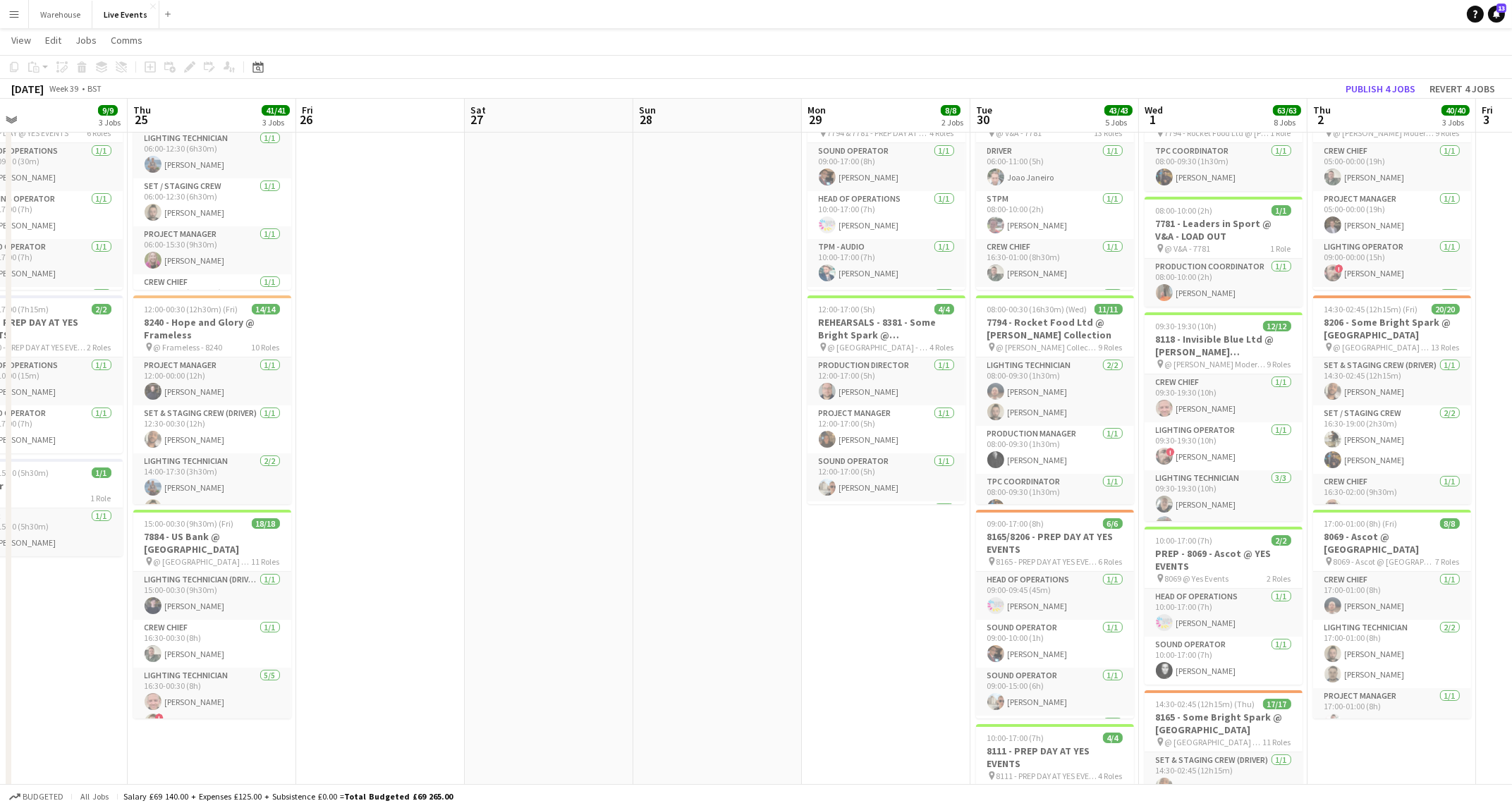
scroll to position [0, 548]
drag, startPoint x: 1324, startPoint y: 447, endPoint x: 614, endPoint y: 491, distance: 711.4
click at [614, 491] on app-calendar-viewport "Sun 21 9/9 1 Job Mon 22 24/25 5 Jobs Tue 23 53/53 5 Jobs Wed 24 9/9 3 Jobs Thu …" at bounding box center [756, 773] width 1512 height 1602
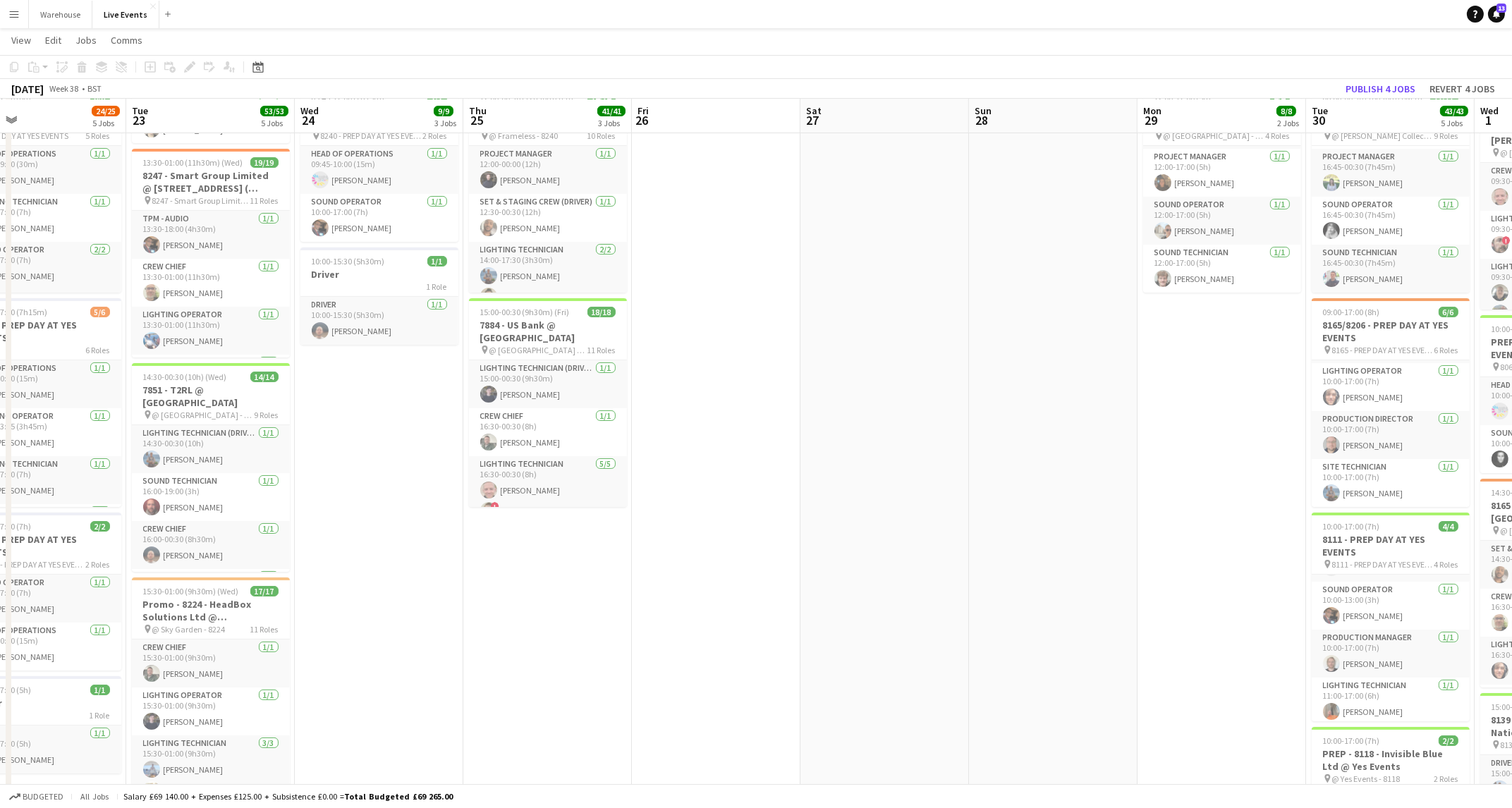
scroll to position [0, 446]
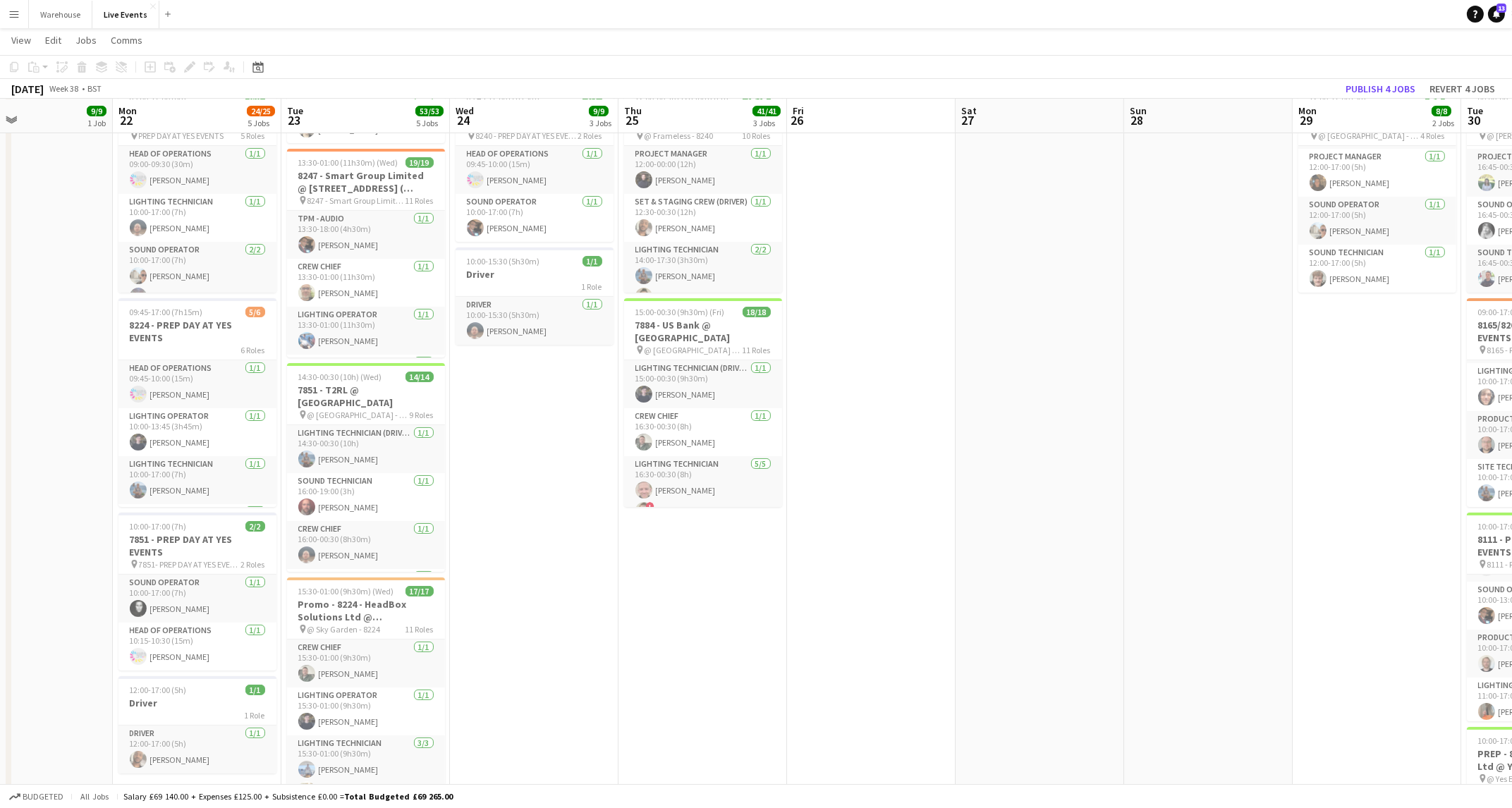
drag, startPoint x: 506, startPoint y: 428, endPoint x: 1113, endPoint y: 472, distance: 608.6
click at [1113, 472] on app-calendar-viewport "Fri 19 15/15 3 Jobs Sat 20 31/32 2 Jobs Sun 21 9/9 1 Job Mon 22 24/25 5 Jobs Tu…" at bounding box center [756, 562] width 1512 height 1602
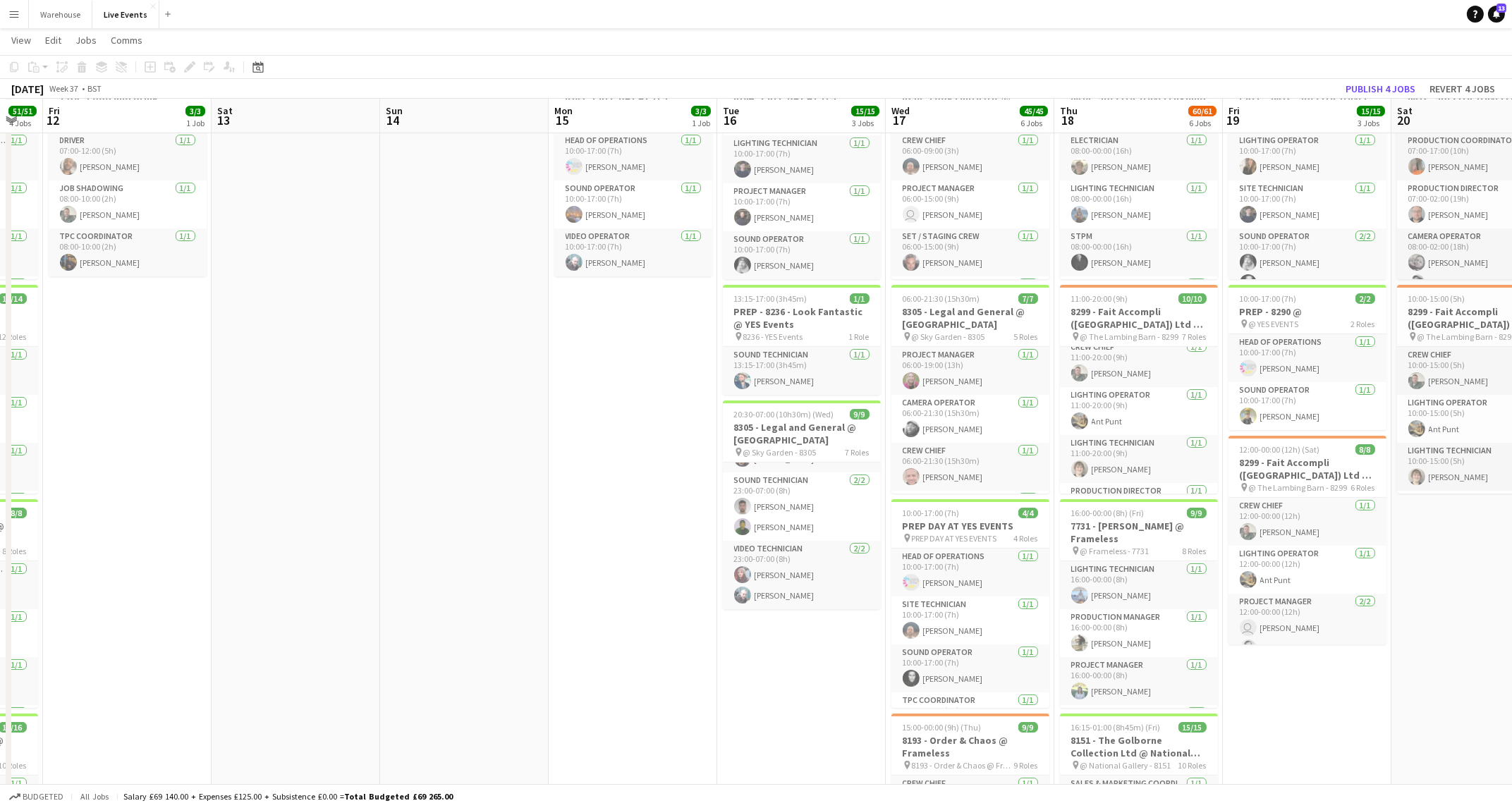
scroll to position [0, 0]
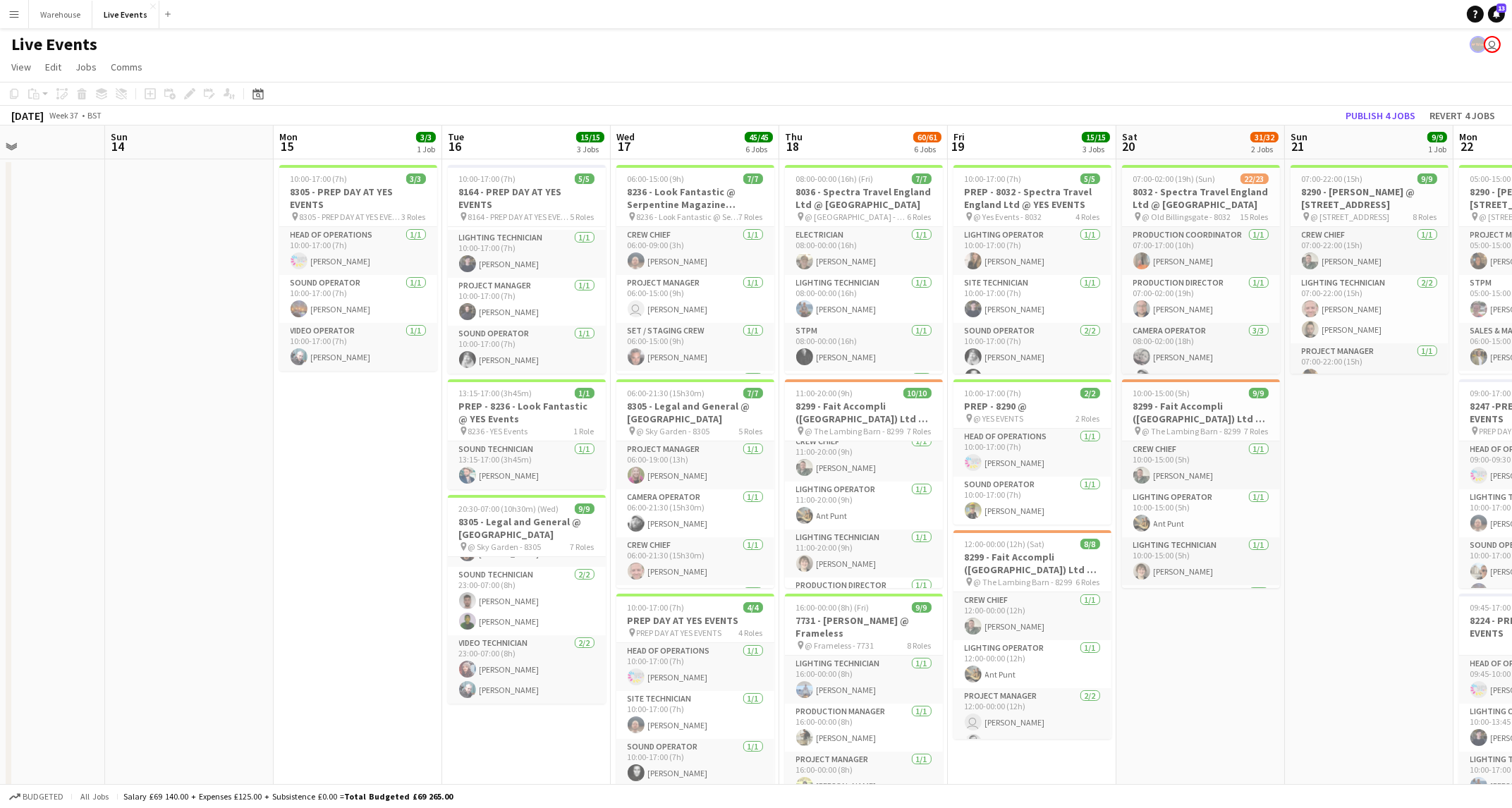
drag, startPoint x: 443, startPoint y: 399, endPoint x: 0, endPoint y: 370, distance: 443.9
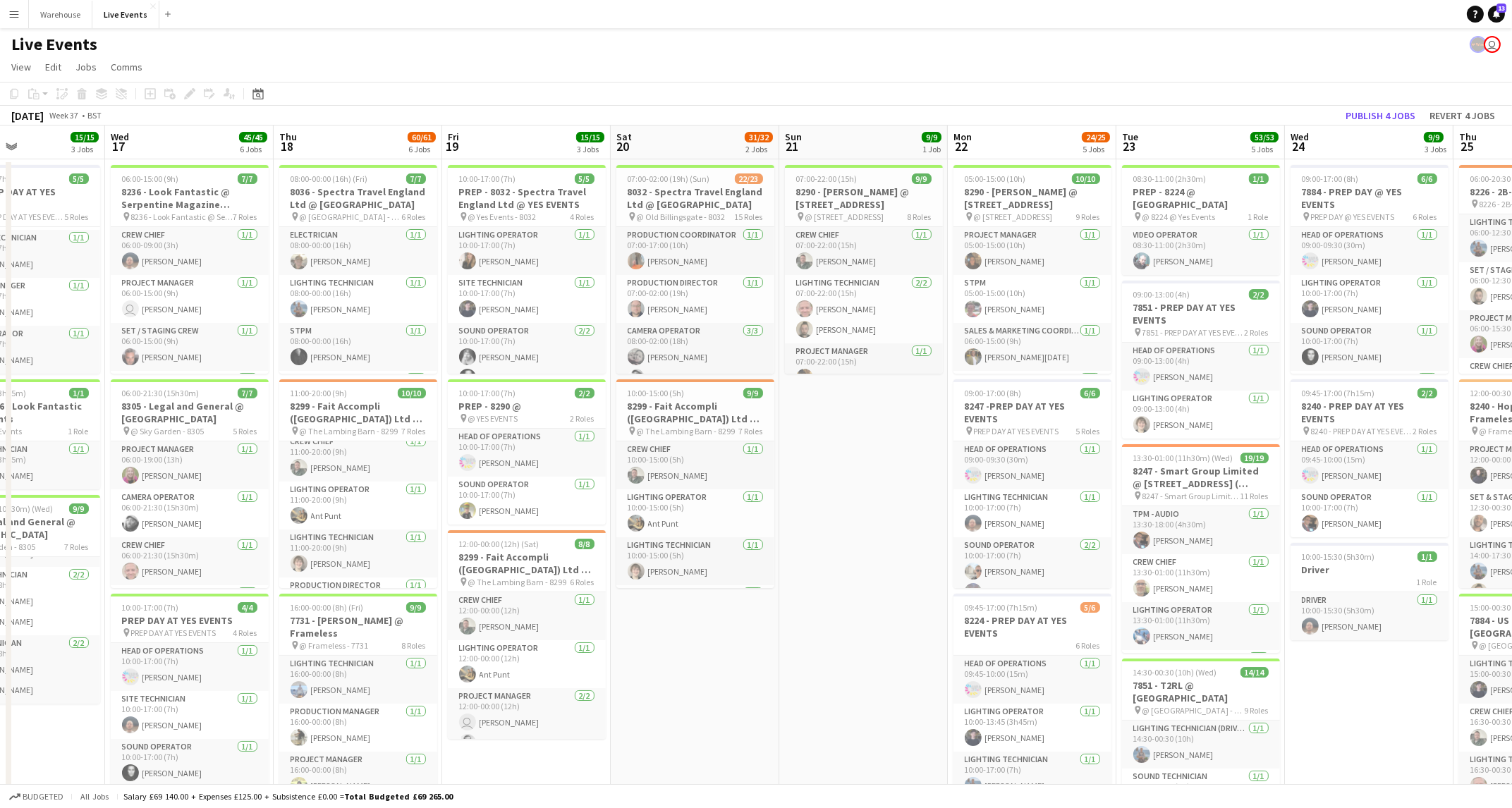
scroll to position [0, 401]
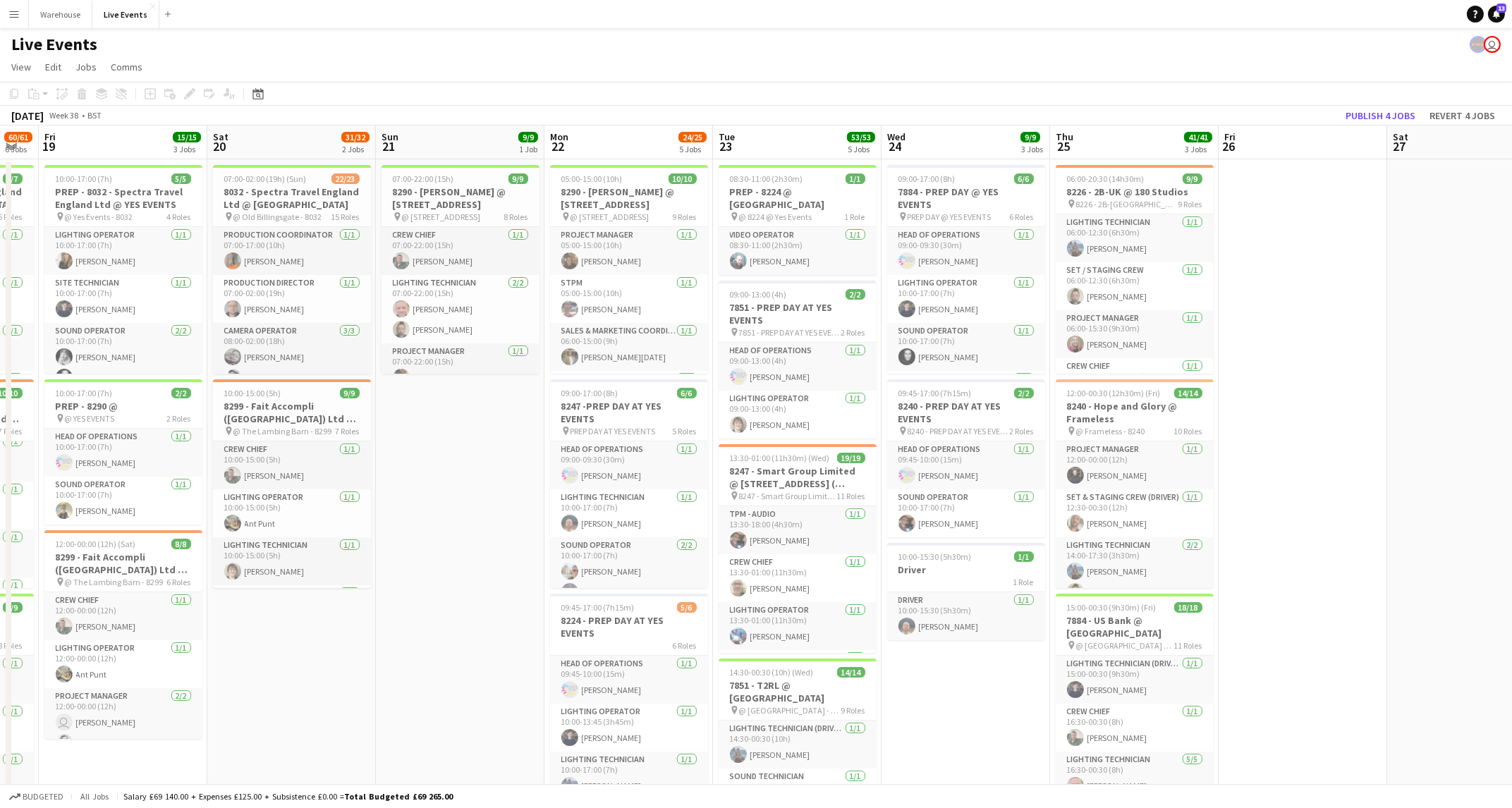
drag, startPoint x: 1150, startPoint y: 424, endPoint x: 408, endPoint y: 456, distance: 742.7
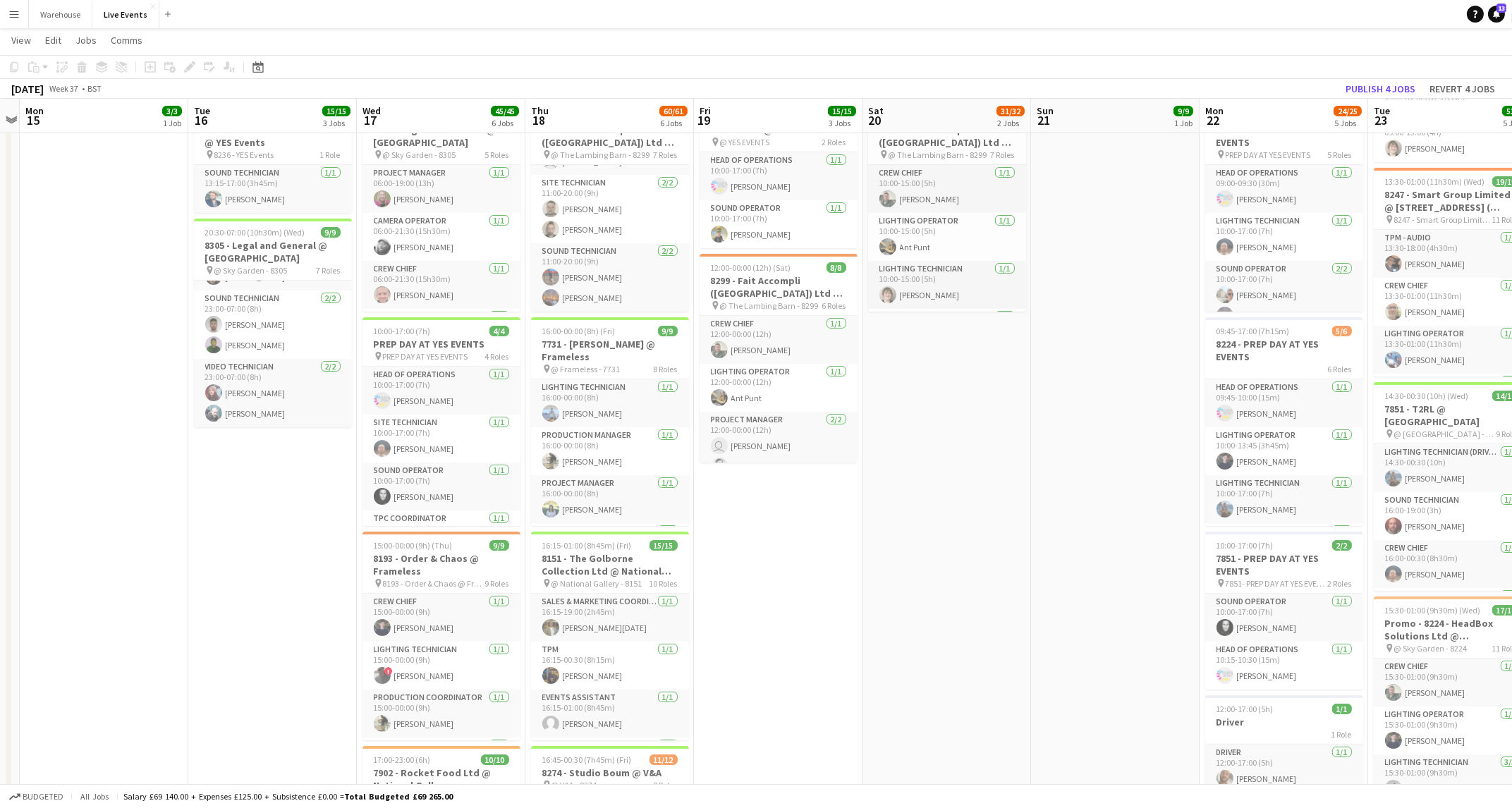
scroll to position [0, 490]
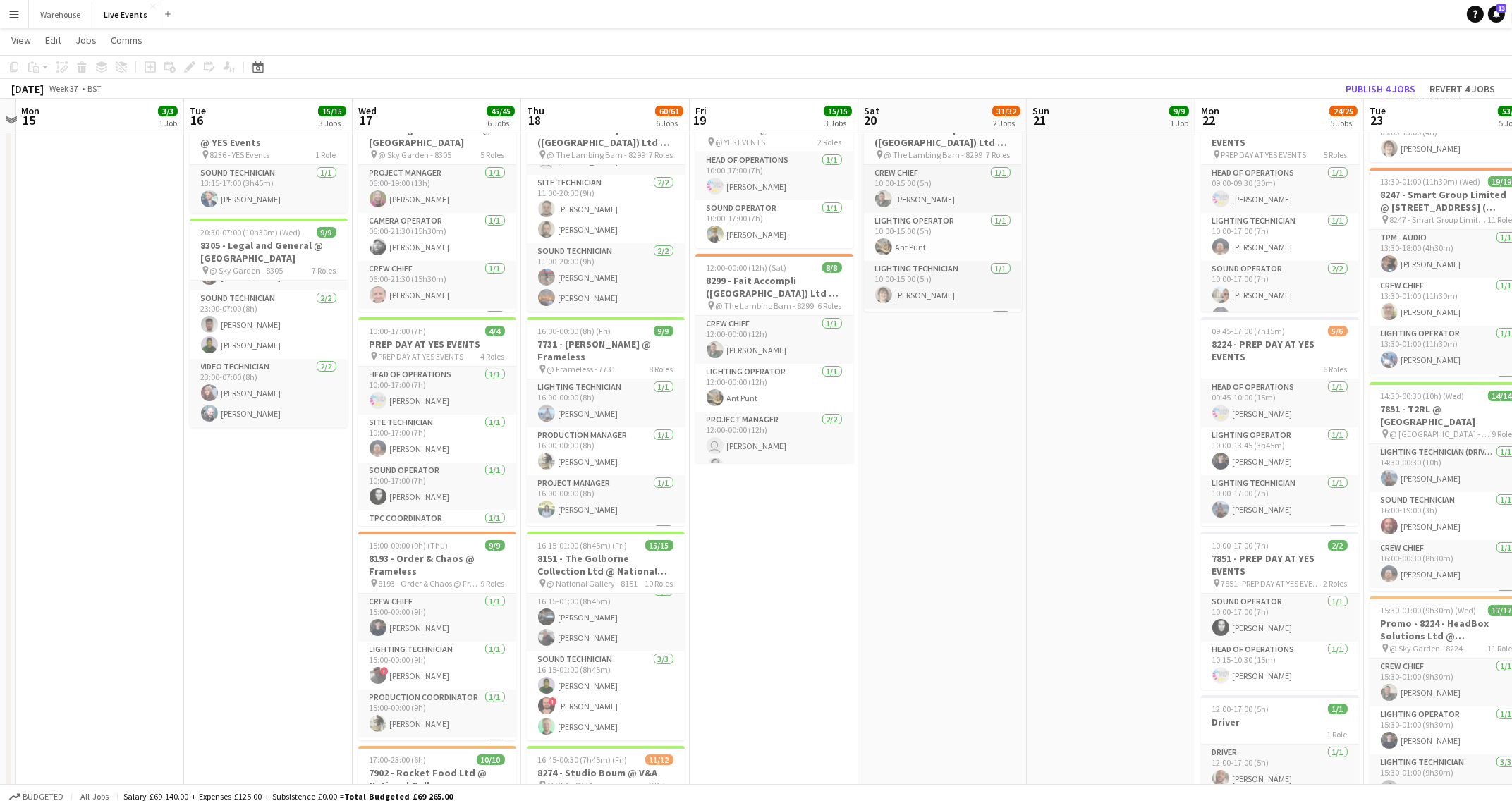
click at [609, 692] on app-card-role "Sound Technician [DATE] 16:15-01:00 (8h45m) [PERSON_NAME] ! [PERSON_NAME] [PERS…" at bounding box center [606, 696] width 158 height 89
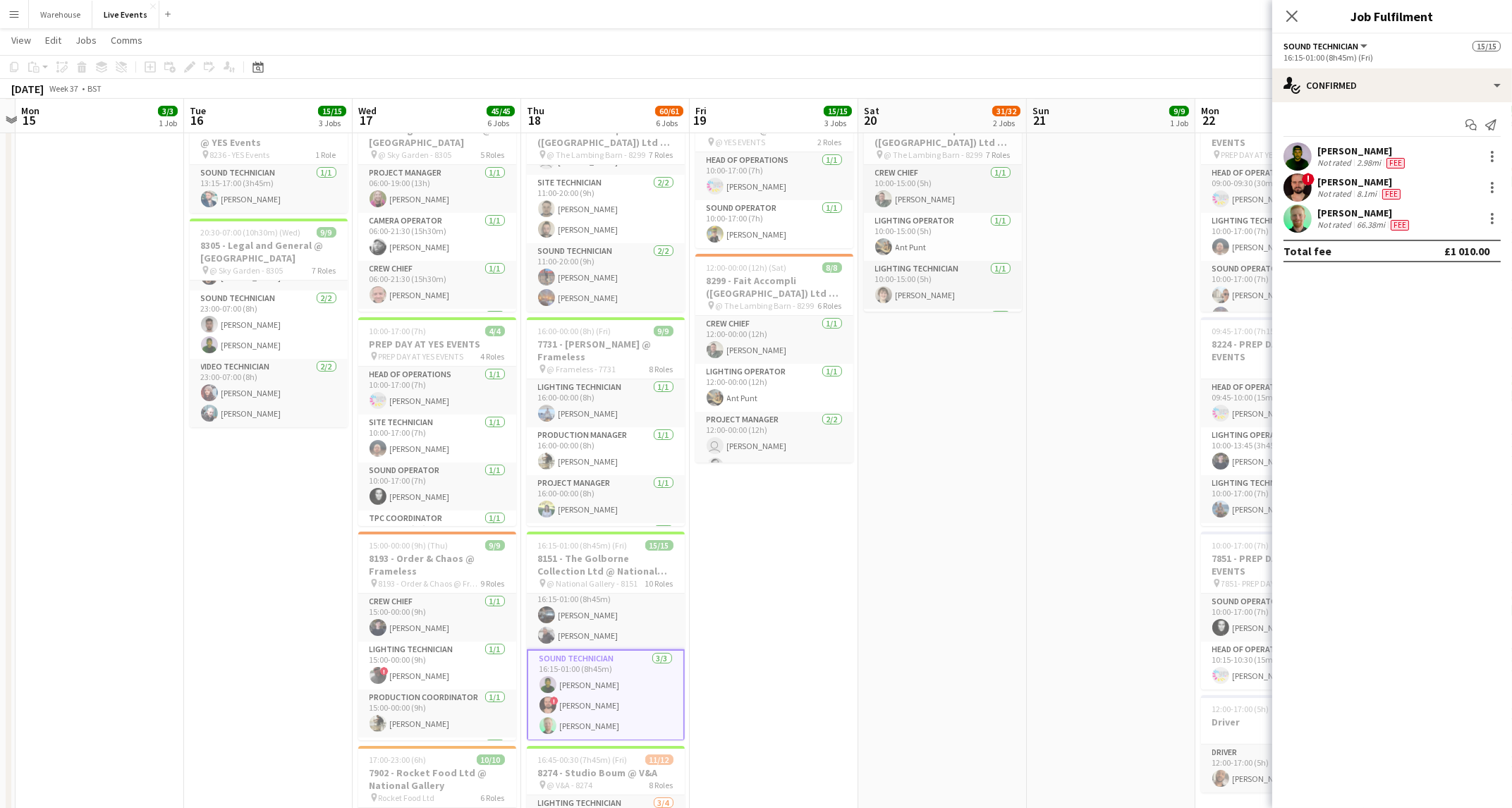
click at [729, 655] on app-date-cell "10:00-17:00 (7h) 5/5 PREP - 8032 - Spectra Travel England Ltd @ YES EVENTS pin …" at bounding box center [774, 632] width 168 height 1499
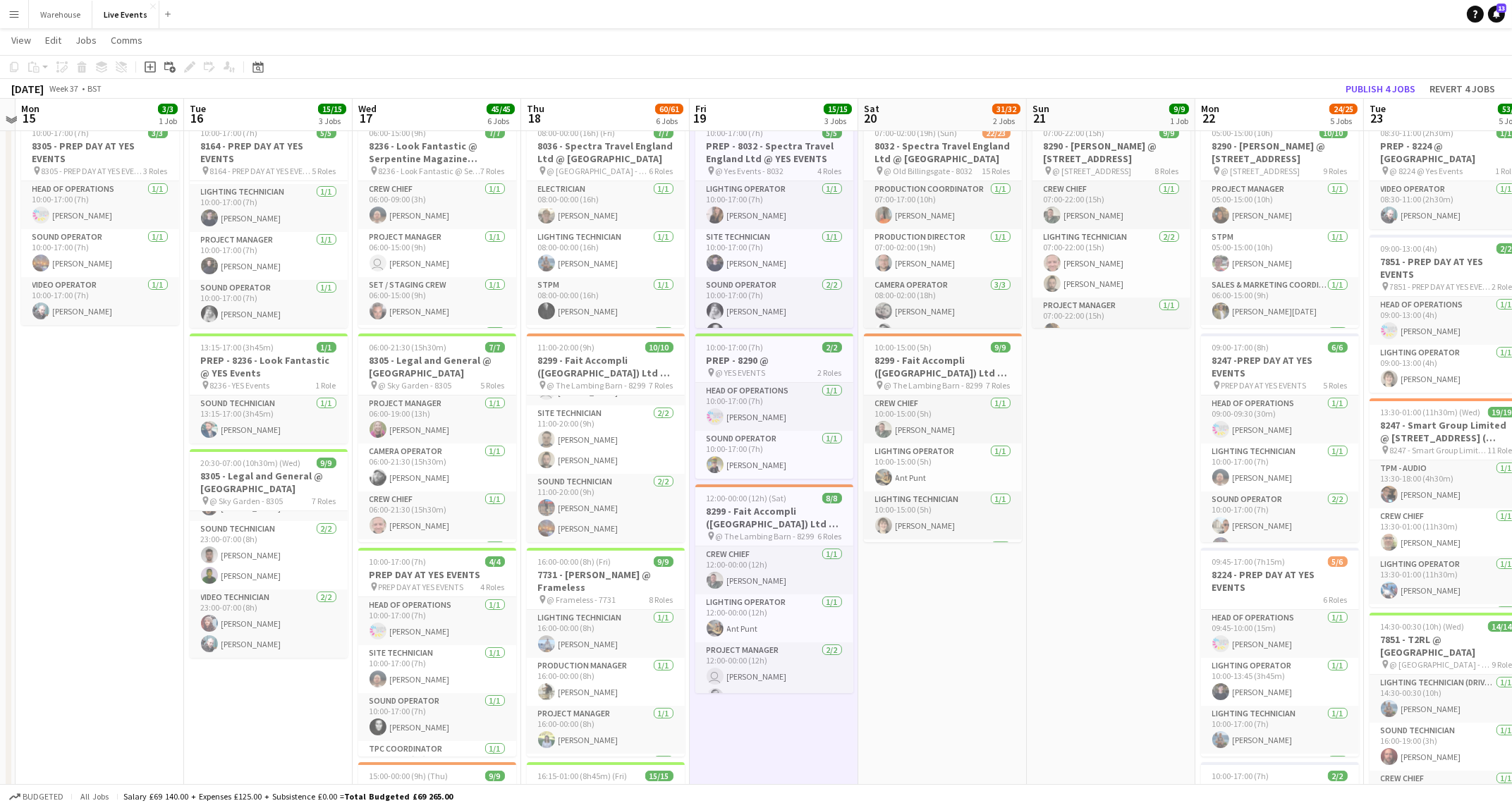
scroll to position [42, 0]
